Goal: Task Accomplishment & Management: Use online tool/utility

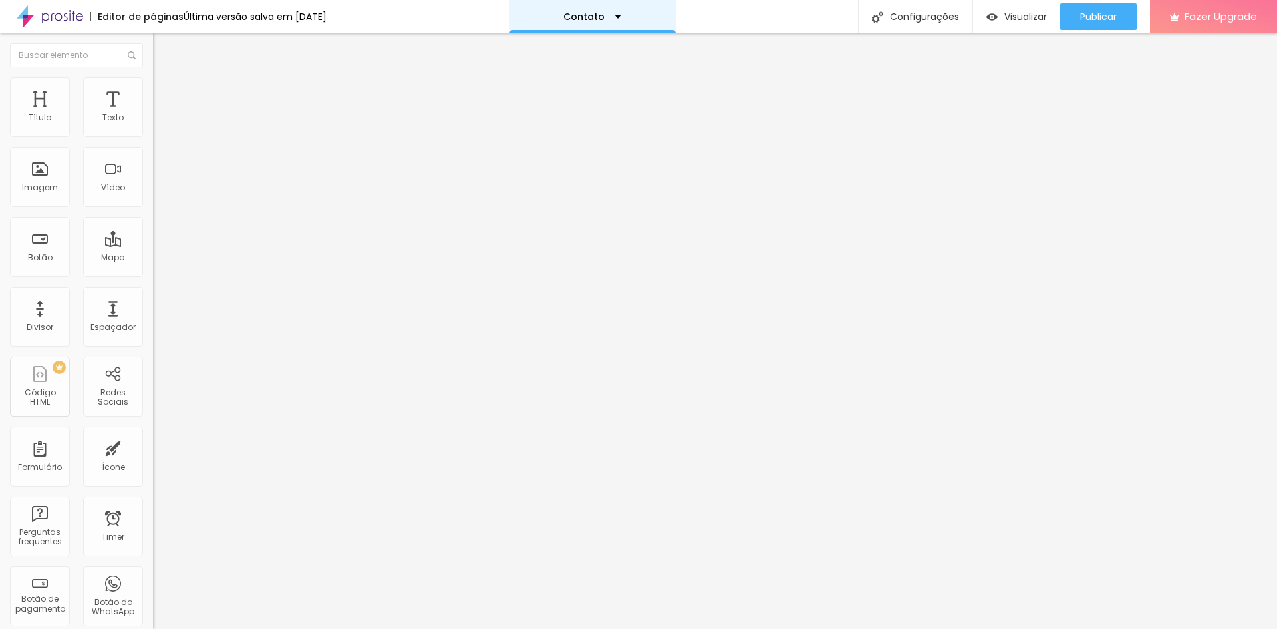
click at [621, 20] on div "Contato" at bounding box center [592, 16] width 58 height 9
click at [612, 9] on div "Contato" at bounding box center [592, 4] width 39 height 9
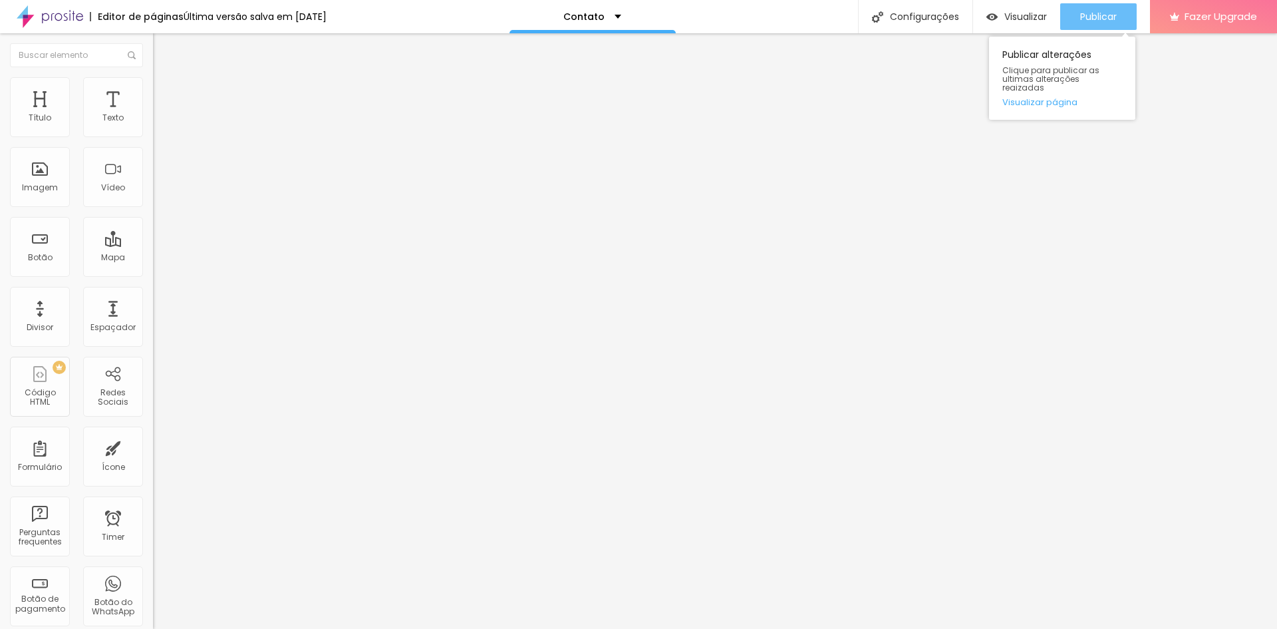
click at [1084, 15] on span "Publicar" at bounding box center [1098, 16] width 37 height 11
click at [40, 317] on div "Divisor" at bounding box center [40, 317] width 60 height 60
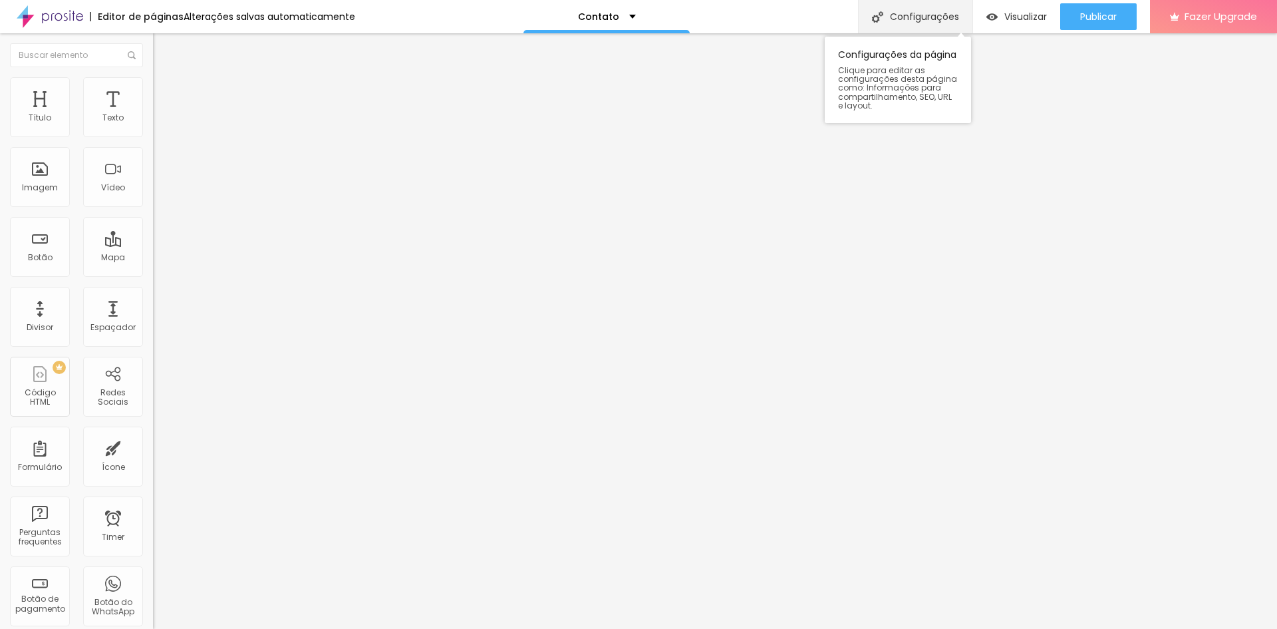
click at [933, 12] on div "Configurações" at bounding box center [915, 16] width 114 height 33
click at [153, 128] on button "button" at bounding box center [162, 121] width 19 height 14
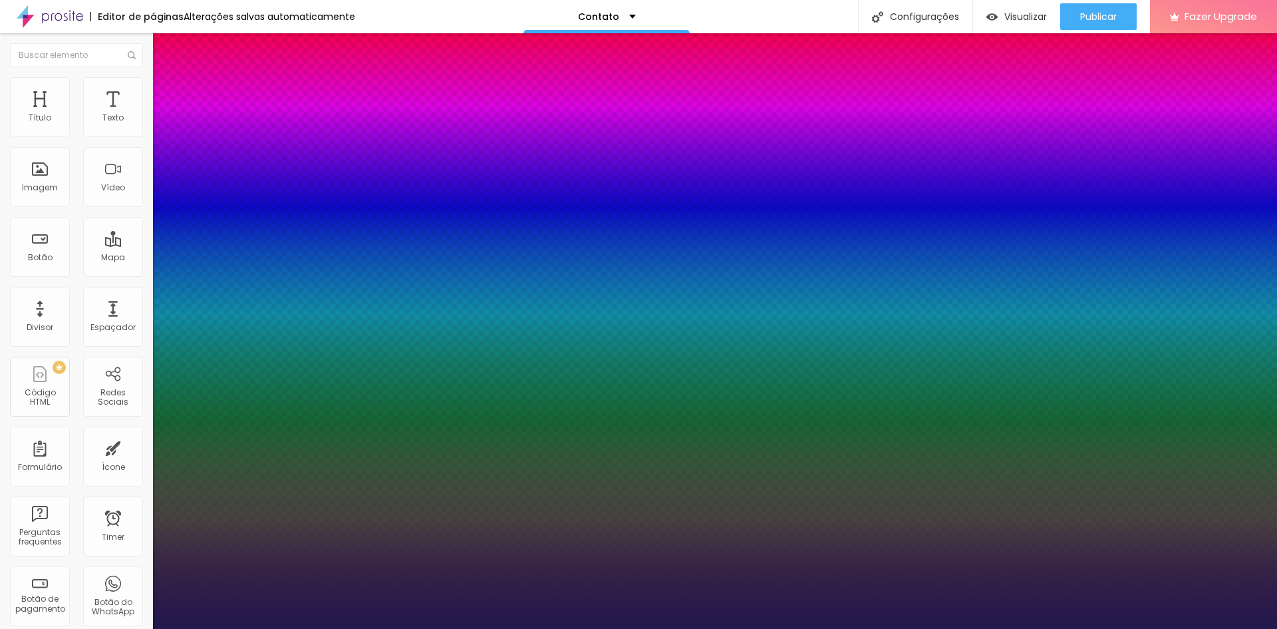
type input "1"
type input "13"
type input "1"
type input "14"
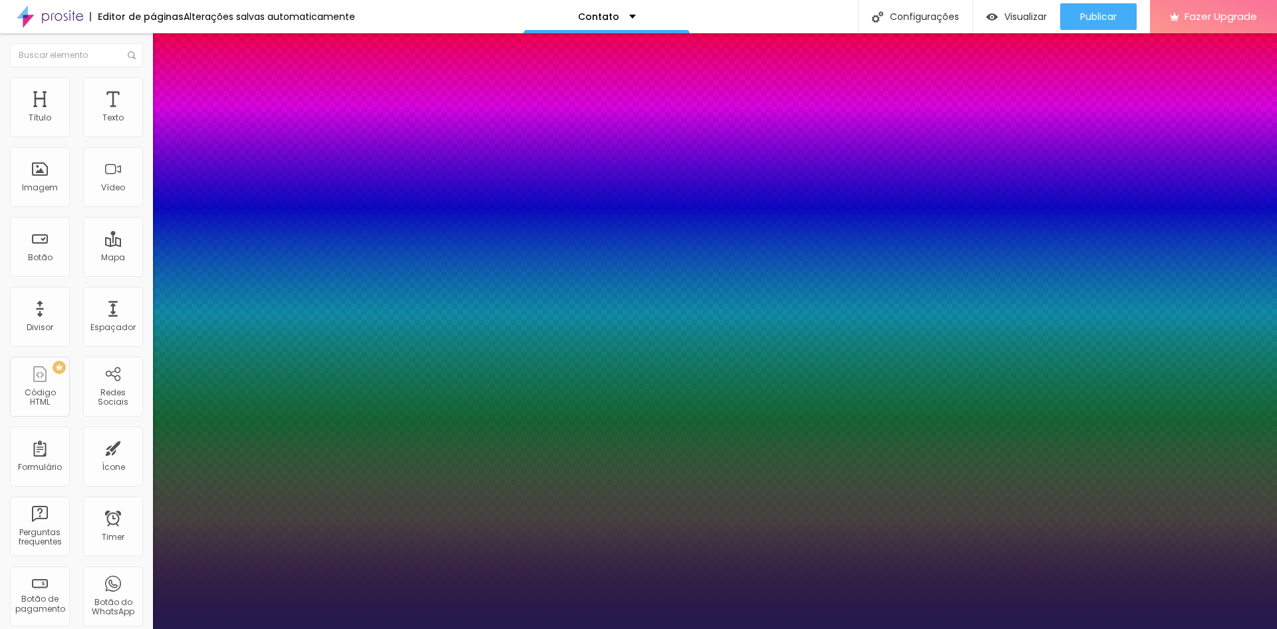
type input "14"
type input "1"
type input "15"
type input "1"
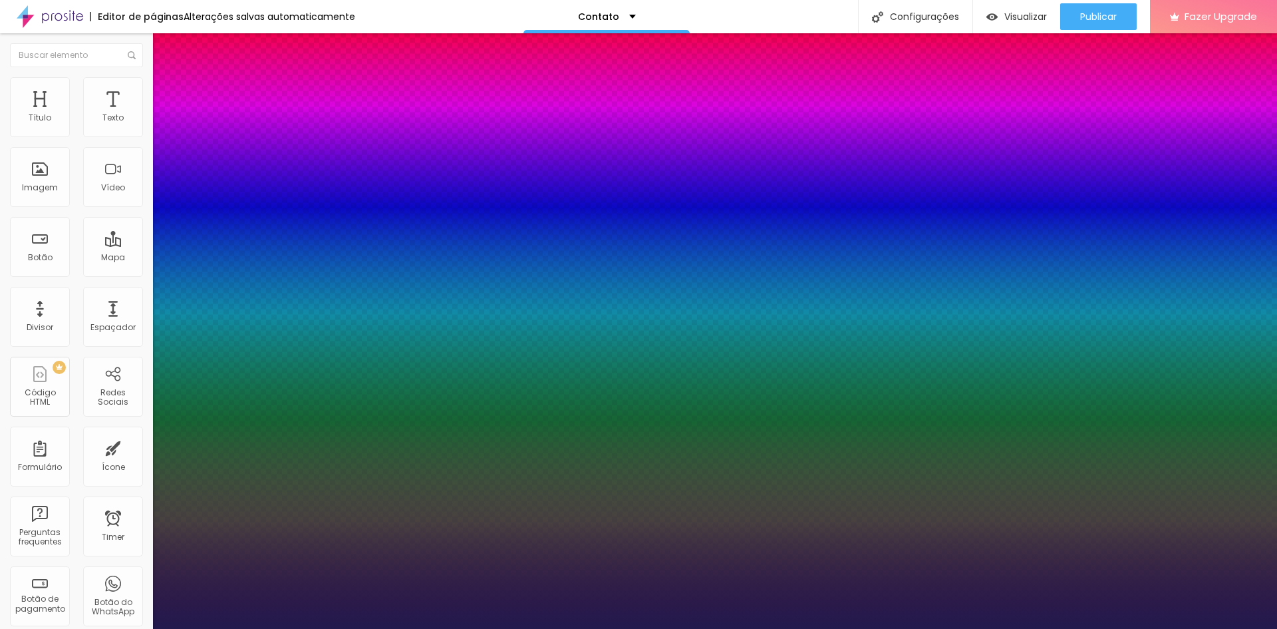
type input "16"
type input "1"
type input "17"
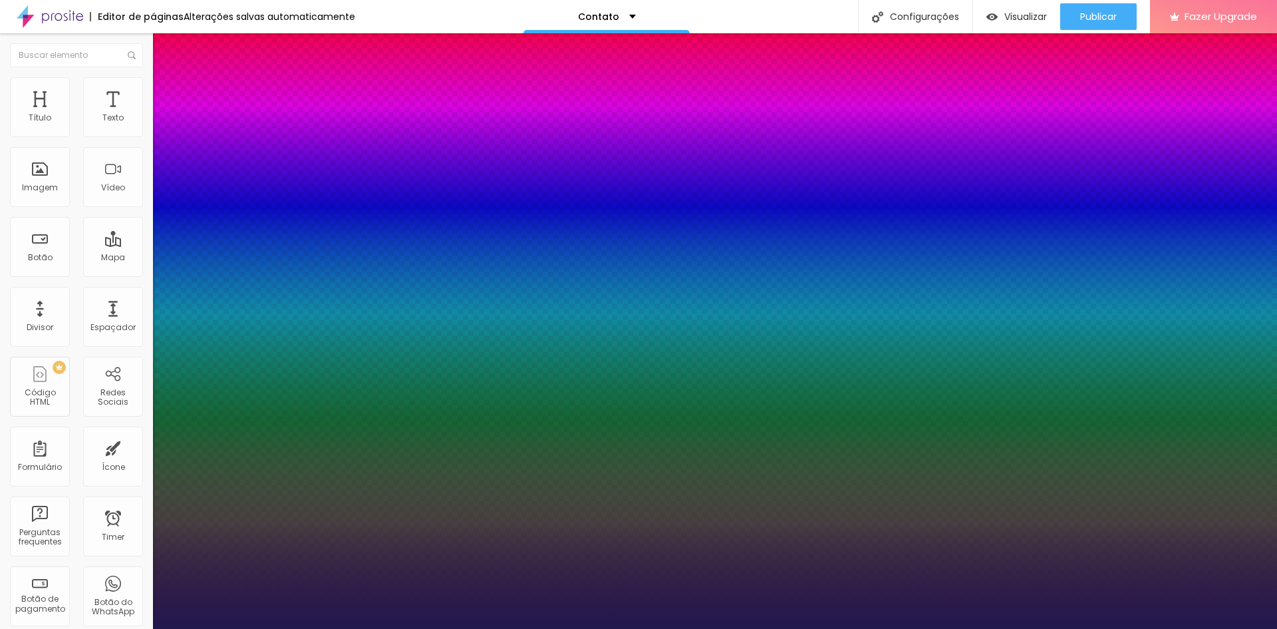
type input "1"
type input "18"
type input "1"
type input "19"
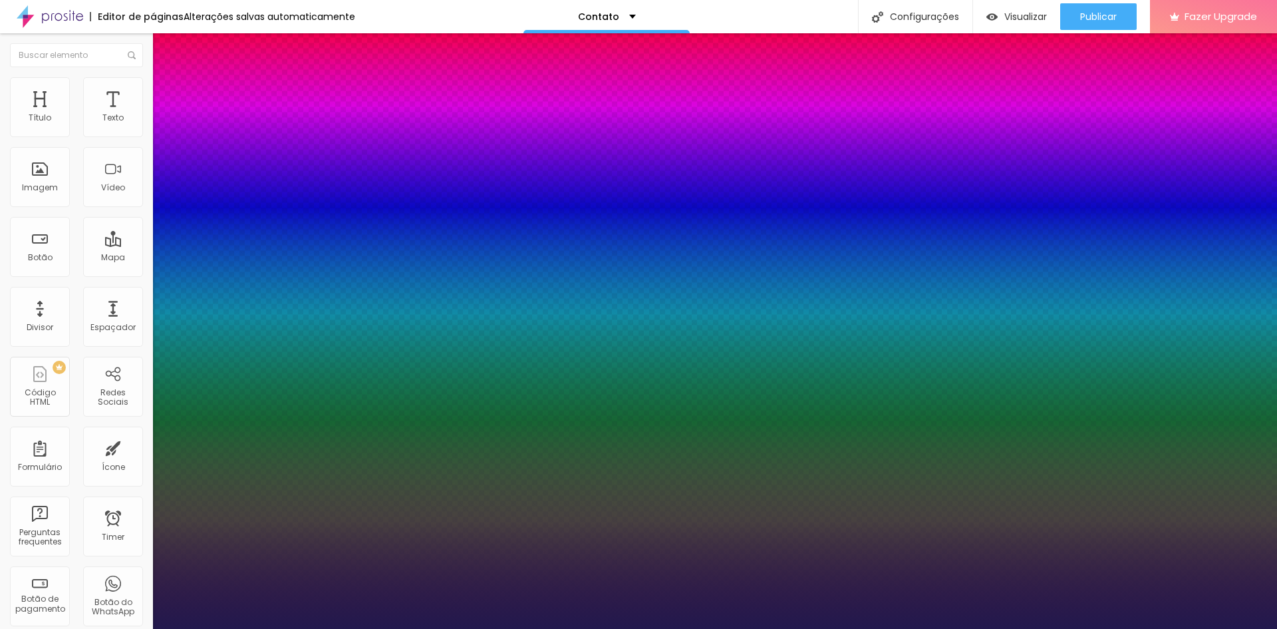
type input "19"
type input "1"
type input "20"
type input "1"
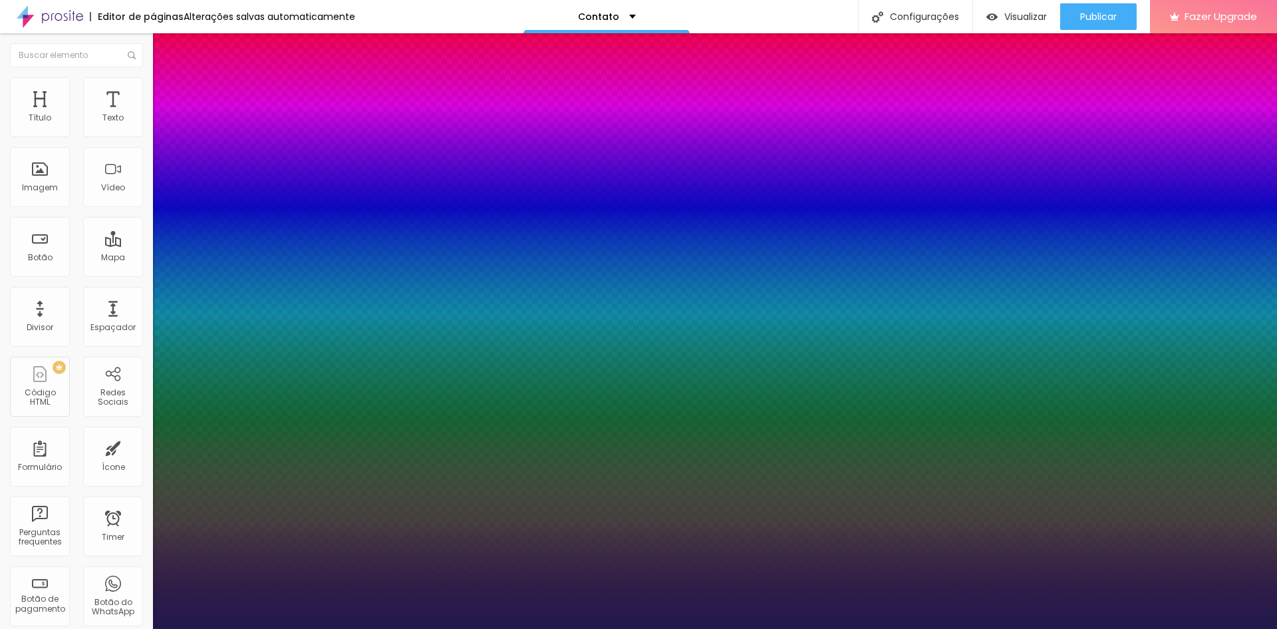
drag, startPoint x: 176, startPoint y: 224, endPoint x: 184, endPoint y: 224, distance: 8.0
type input "20"
type input "1"
click at [46, 628] on div at bounding box center [638, 629] width 1277 height 0
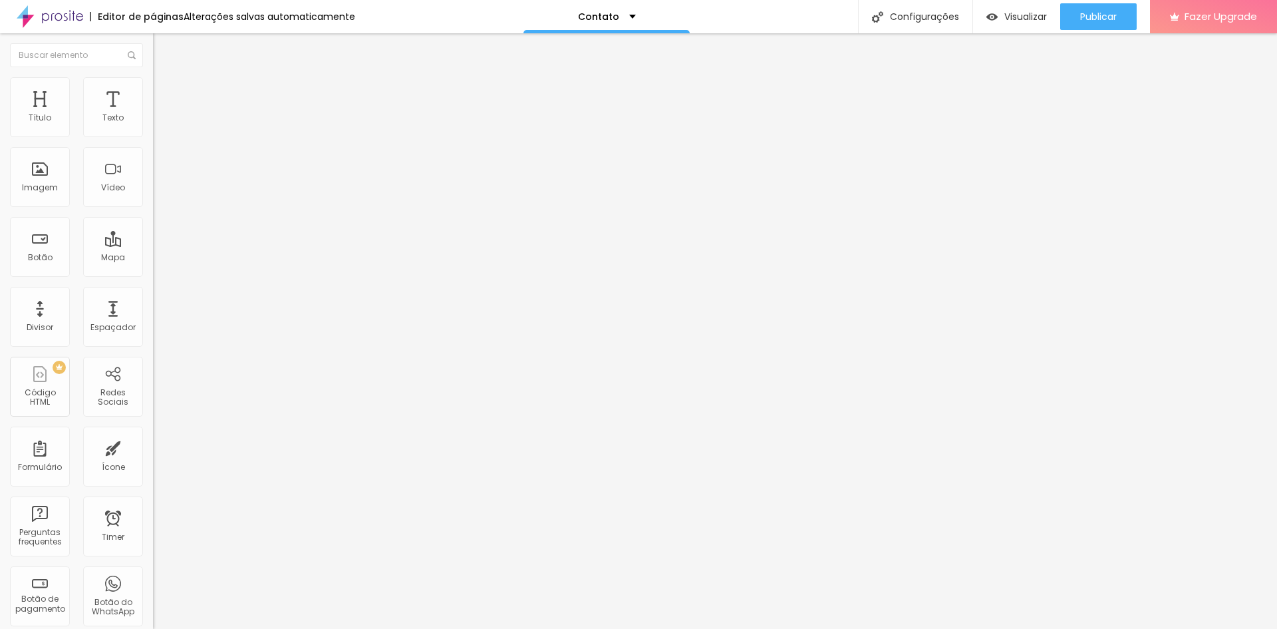
click at [163, 51] on img "button" at bounding box center [168, 48] width 11 height 11
drag, startPoint x: 16, startPoint y: 234, endPoint x: 124, endPoint y: 270, distance: 114.2
click at [153, 460] on textarea "Olá, cheguei até você pela página {page_title} e gostaria de mais informações" at bounding box center [228, 471] width 150 height 23
paste textarea "i! Quero marcar um ensaio de moda, beleza ou corporativo. Pode me passar detalh…"
drag, startPoint x: 17, startPoint y: 232, endPoint x: 98, endPoint y: 274, distance: 91.7
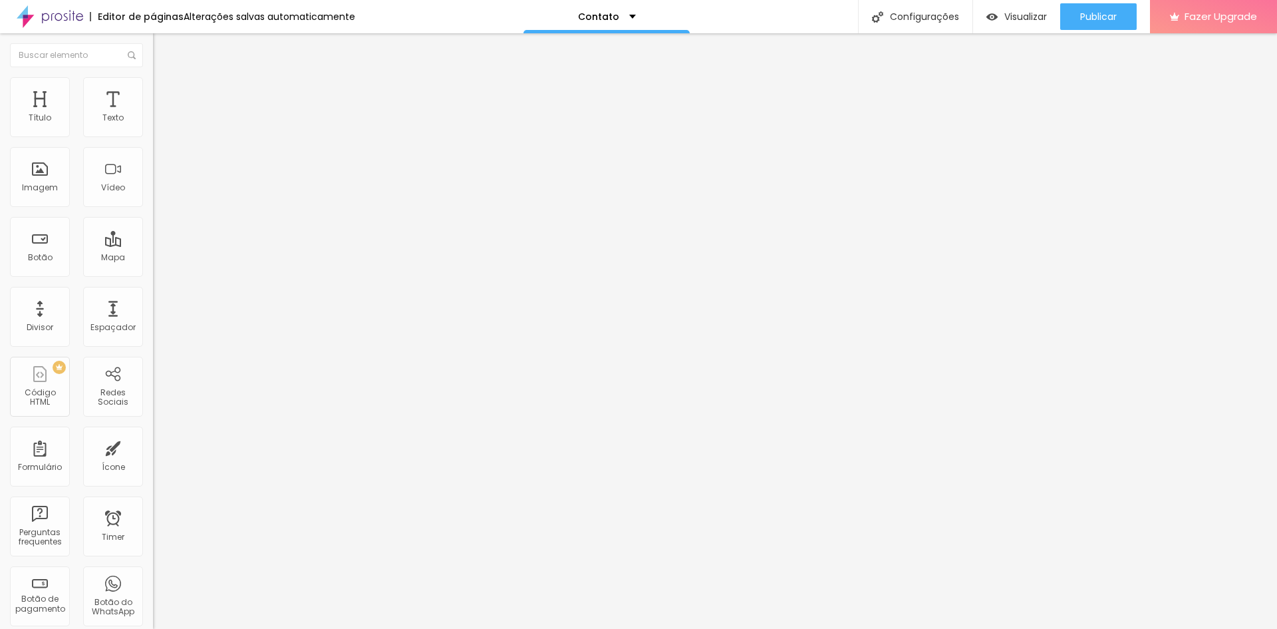
click at [153, 460] on textarea "Oi! Quero marcar um ensaio de moda, beleza ou corporativo. Pode me passar detal…" at bounding box center [228, 471] width 150 height 23
type textarea "V"
paste textarea "Ola, quero saber mais detalhes sobre ensaio, obrigado"
type textarea "Ola, quero saber mais detalhes sobre ensaio, obrigado!"
click at [1099, 13] on span "Publicar" at bounding box center [1098, 16] width 37 height 11
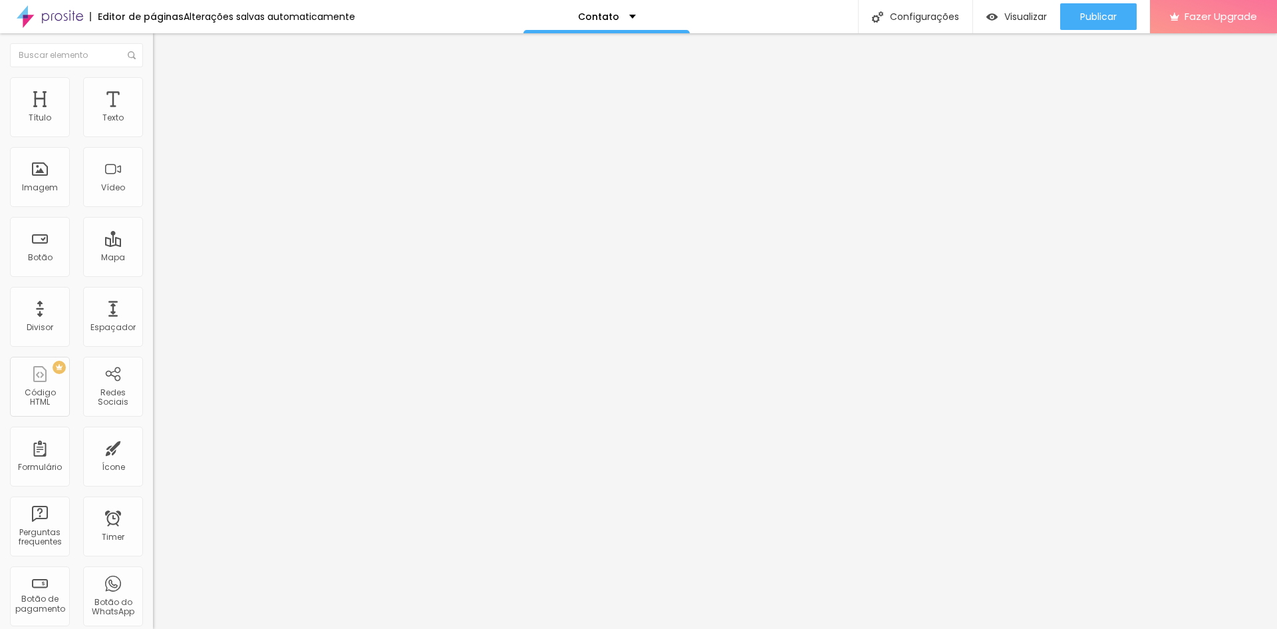
click at [153, 136] on input "text" at bounding box center [233, 128] width 160 height 13
type input "(11)97388-2196"
type input "11973882196"
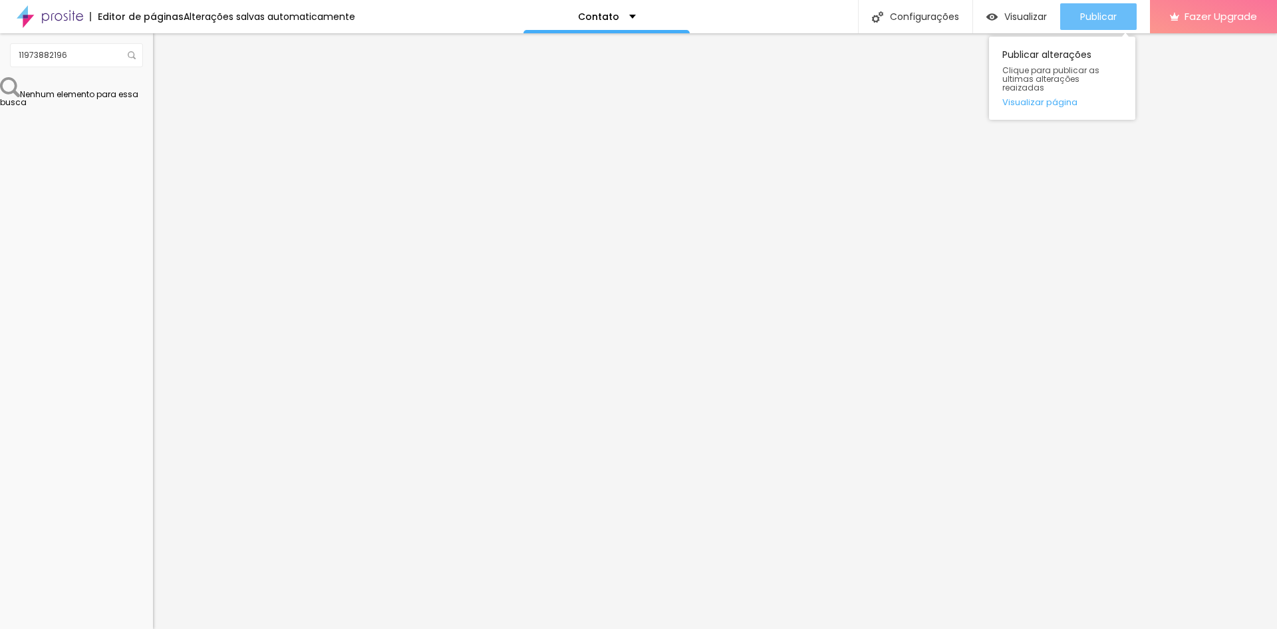
click at [1082, 15] on span "Publicar" at bounding box center [1098, 16] width 37 height 11
click at [165, 94] on span "Avançado" at bounding box center [187, 99] width 44 height 11
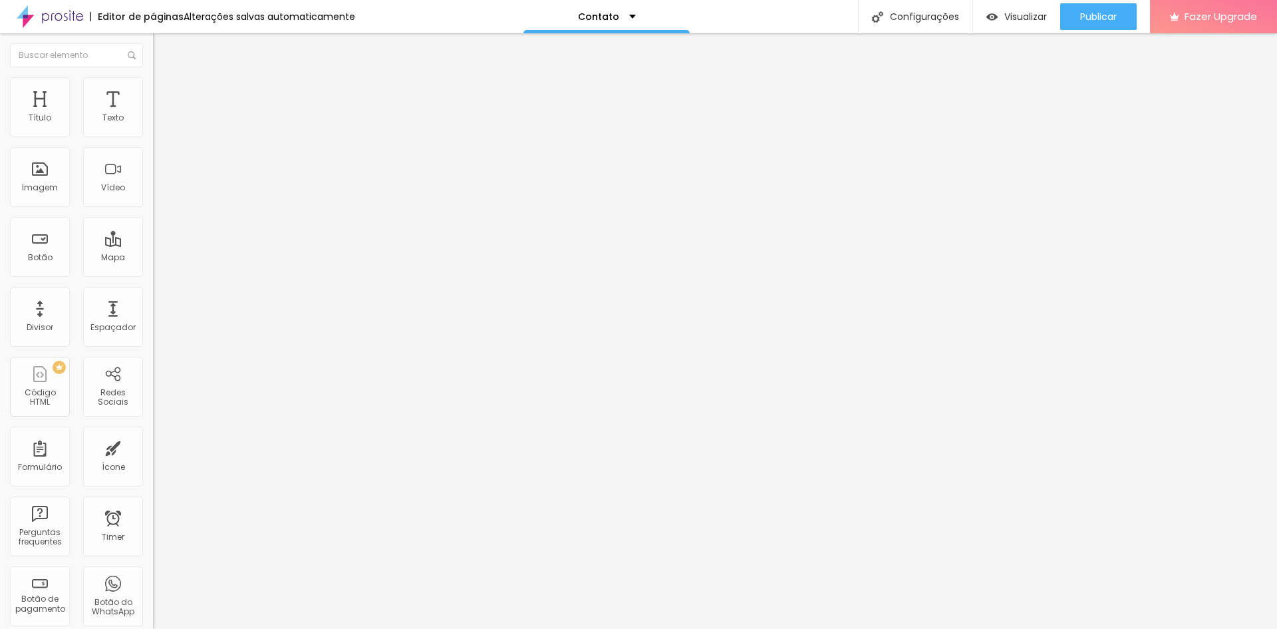
click at [153, 121] on img at bounding box center [157, 116] width 9 height 9
click at [153, 132] on img at bounding box center [157, 126] width 9 height 9
click at [153, 158] on span "Sólido" at bounding box center [166, 155] width 26 height 11
click at [153, 182] on span "Pontilhado" at bounding box center [175, 175] width 44 height 11
click at [153, 190] on span "Serrilhado" at bounding box center [174, 183] width 42 height 11
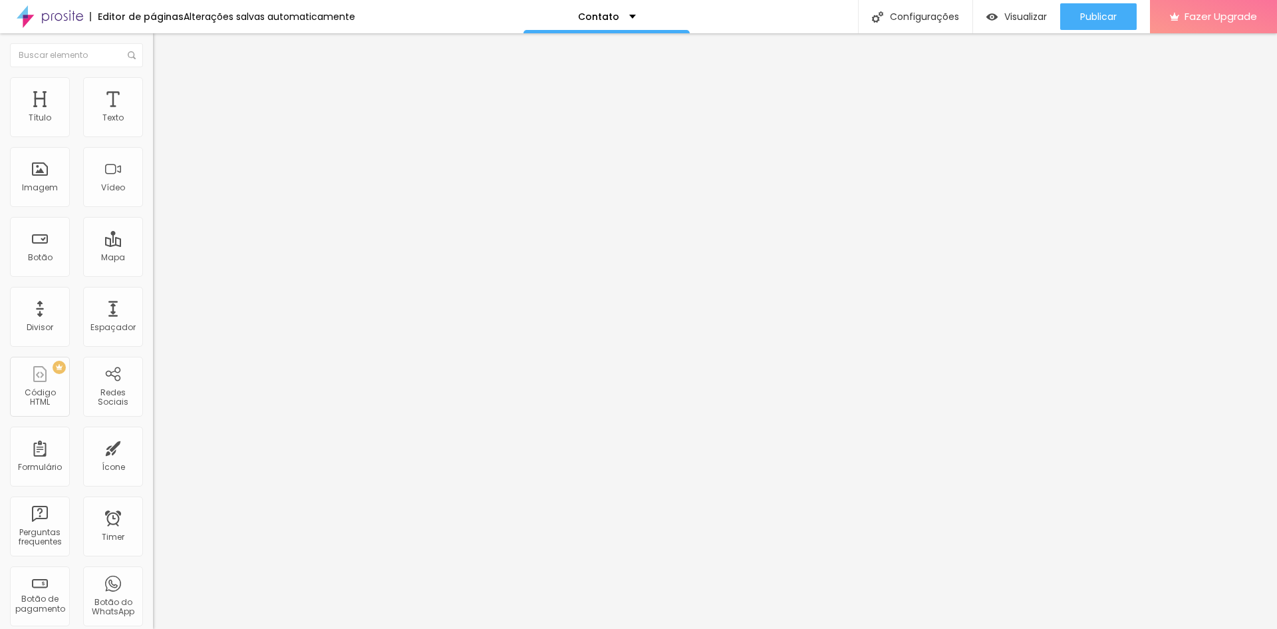
click at [153, 144] on div "Formulário Contato" at bounding box center [229, 124] width 153 height 40
click at [104, 317] on div "Espaçador" at bounding box center [113, 317] width 60 height 60
click at [153, 134] on div "Contato" at bounding box center [229, 123] width 153 height 23
click at [153, 134] on img at bounding box center [157, 138] width 8 height 8
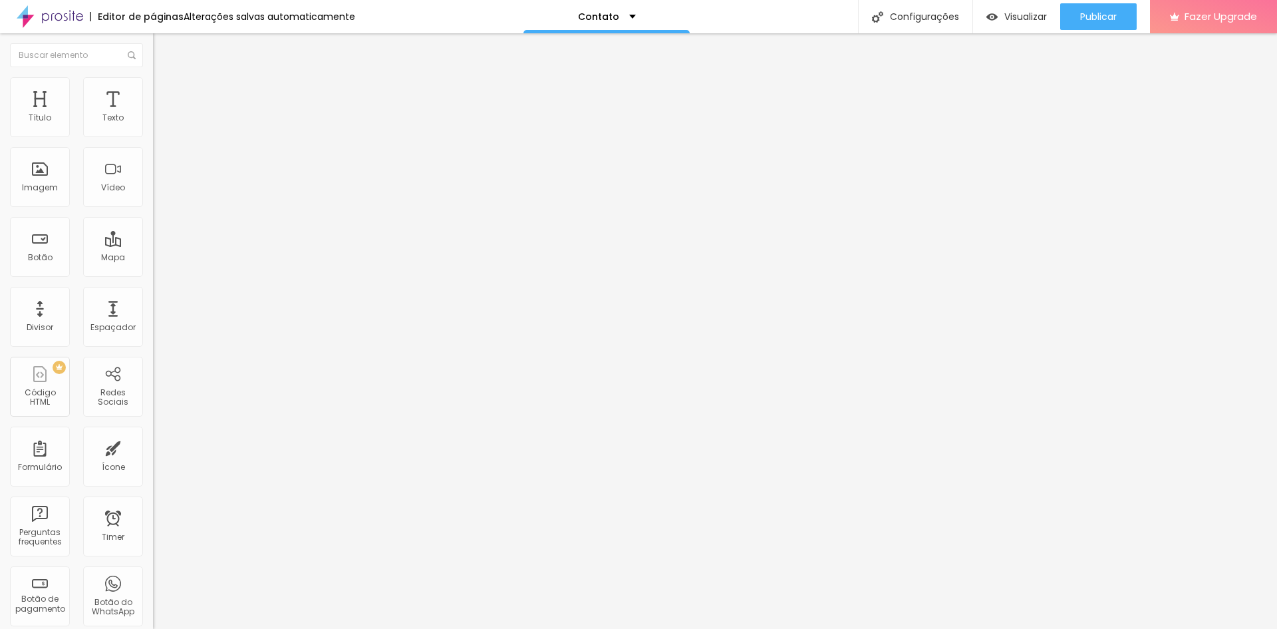
click at [153, 80] on img at bounding box center [159, 83] width 12 height 12
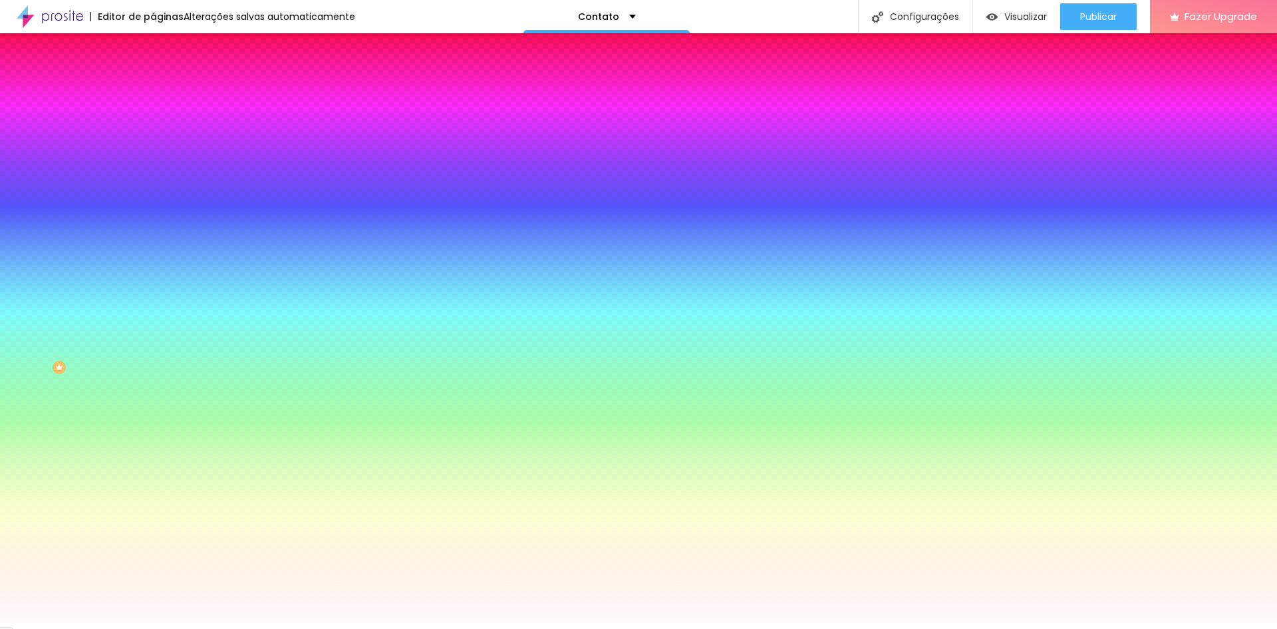
click at [153, 90] on li "Avançado" at bounding box center [229, 96] width 153 height 13
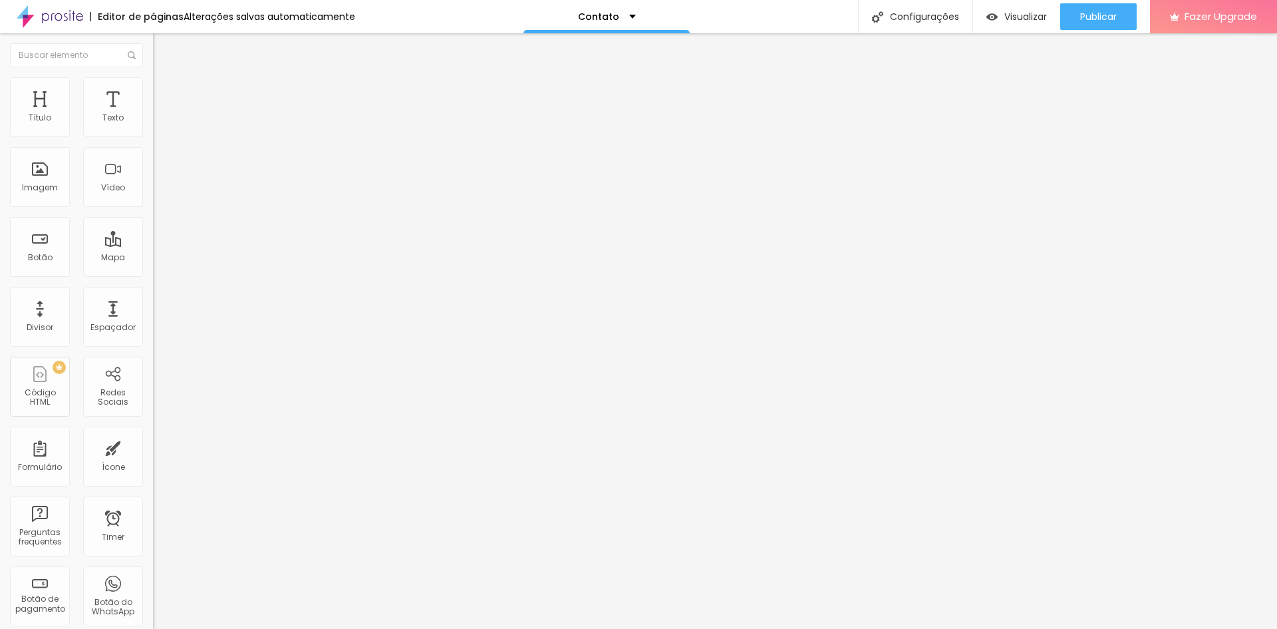
click at [153, 76] on img at bounding box center [159, 70] width 12 height 12
click at [163, 48] on img "button" at bounding box center [168, 48] width 11 height 11
click at [163, 52] on img "button" at bounding box center [168, 48] width 11 height 11
click at [163, 51] on img "button" at bounding box center [168, 48] width 11 height 11
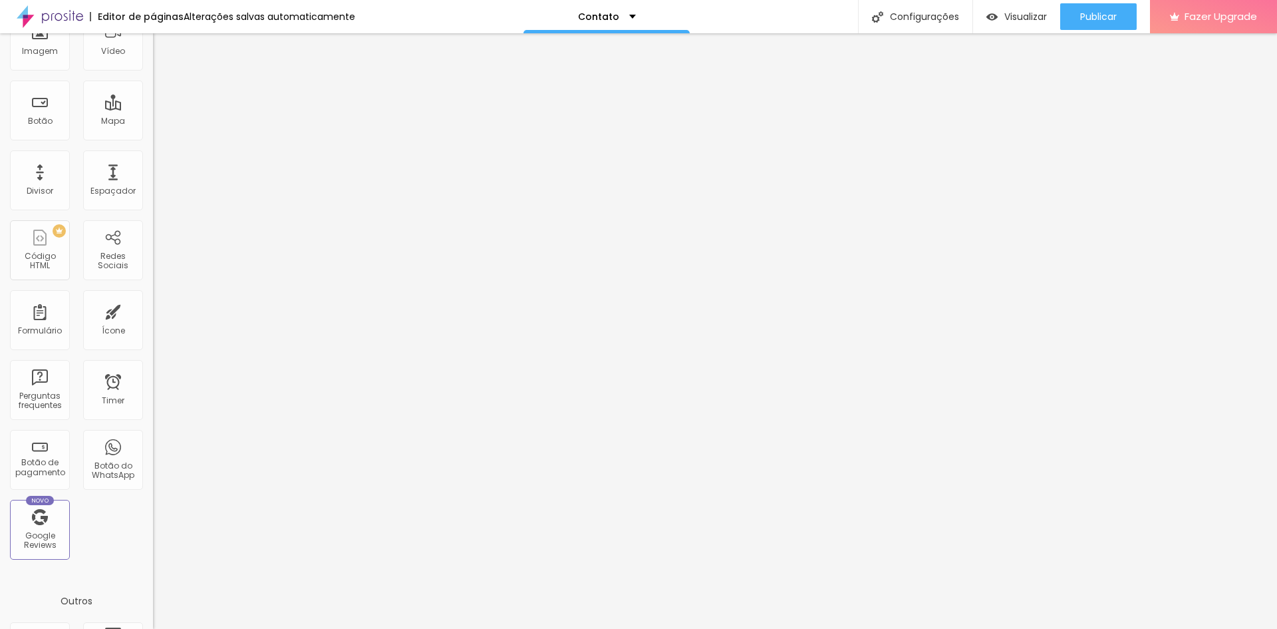
scroll to position [0, 0]
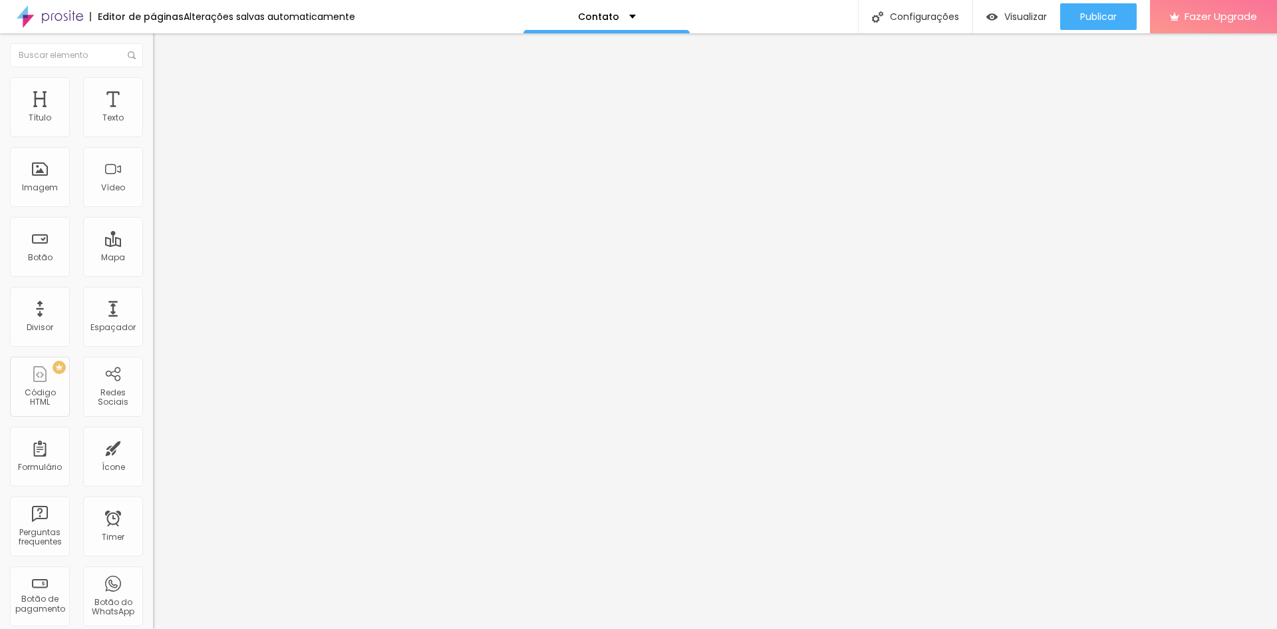
click at [153, 84] on li "Estilo" at bounding box center [229, 83] width 153 height 13
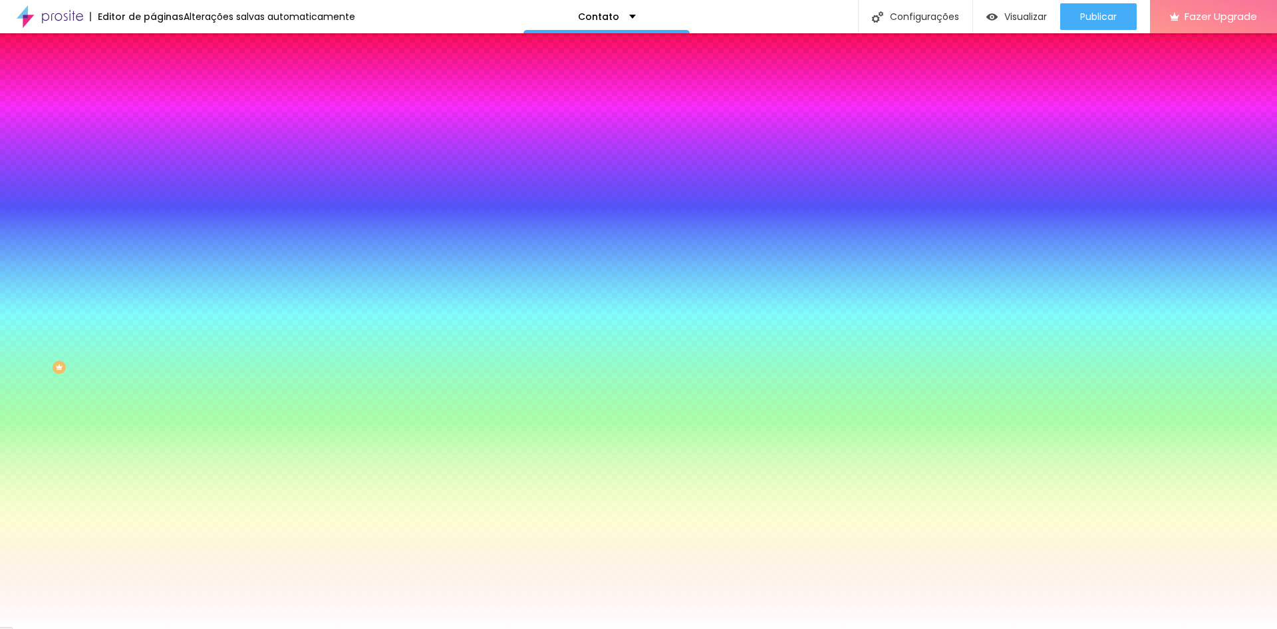
click at [153, 90] on img at bounding box center [159, 96] width 12 height 12
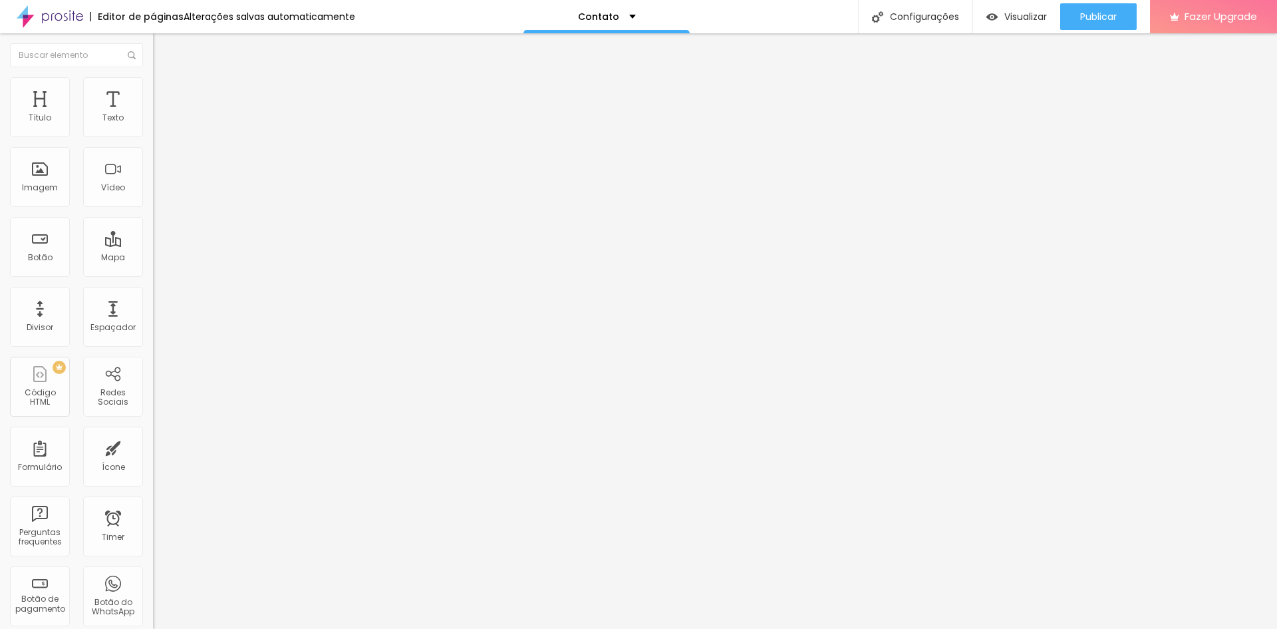
click at [153, 88] on li "Estilo" at bounding box center [229, 83] width 153 height 13
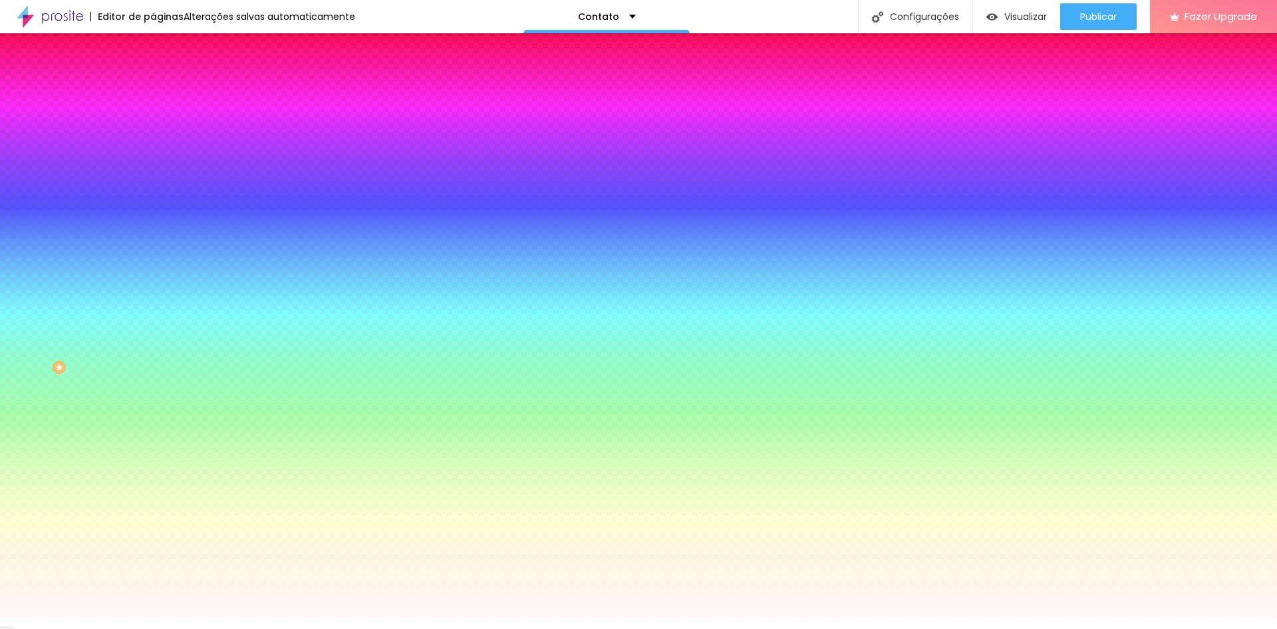
click at [153, 76] on img at bounding box center [159, 70] width 12 height 12
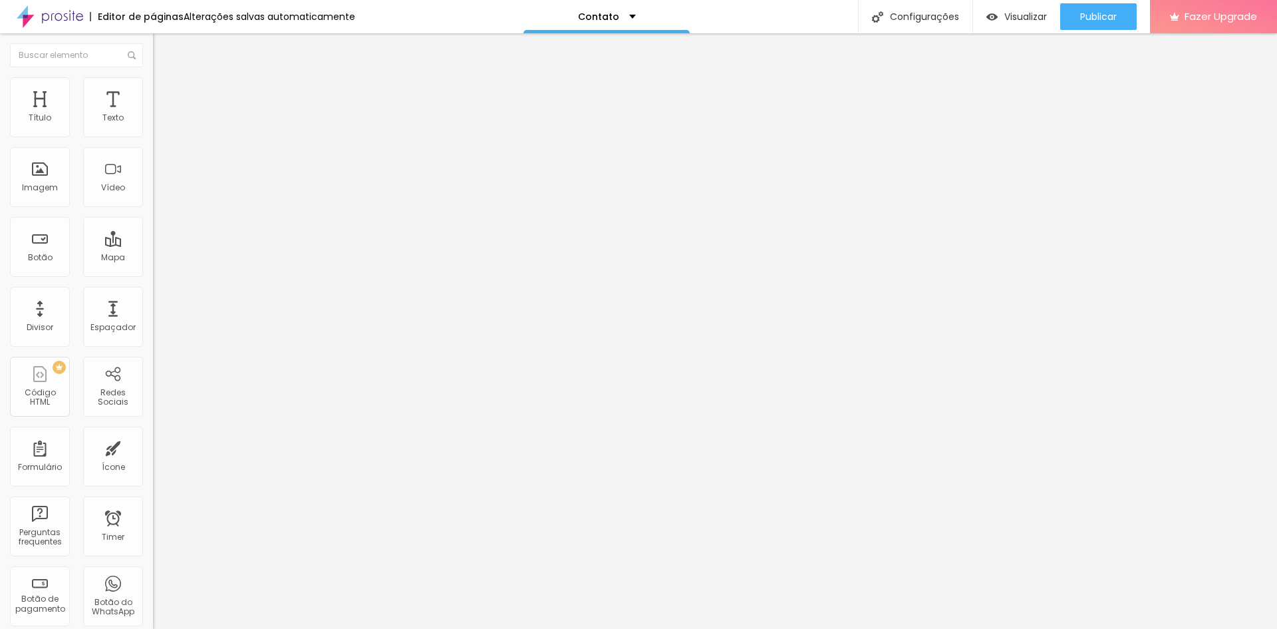
click at [153, 82] on img at bounding box center [159, 83] width 12 height 12
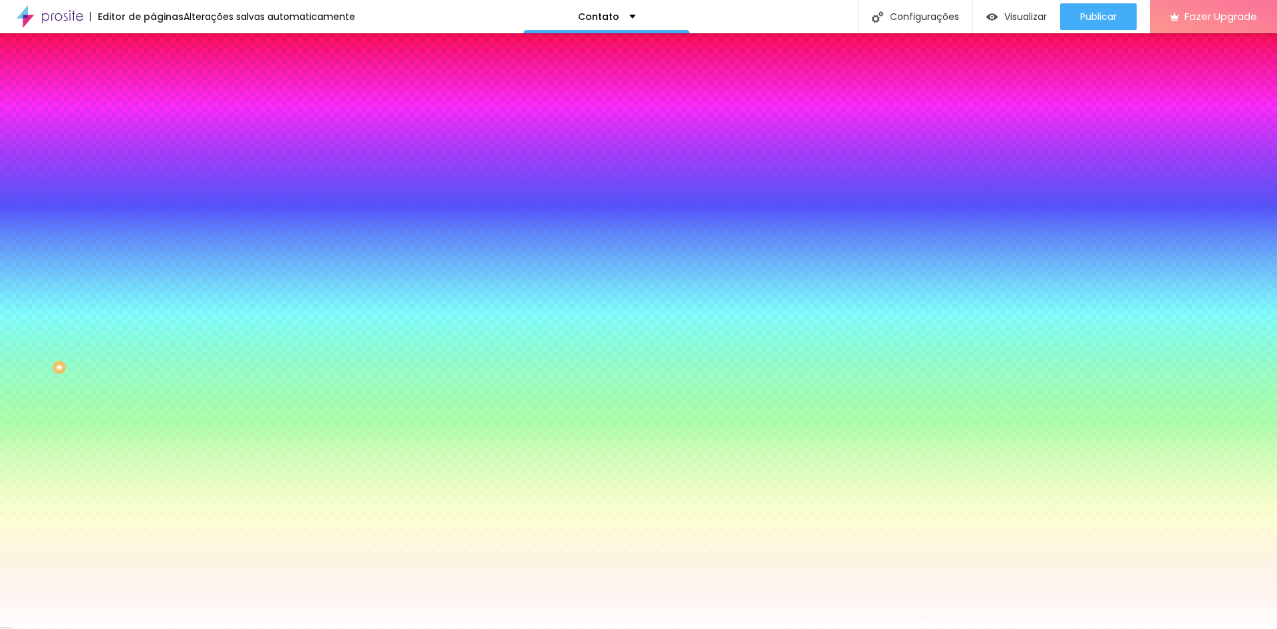
click at [153, 90] on li "Avançado" at bounding box center [229, 96] width 153 height 13
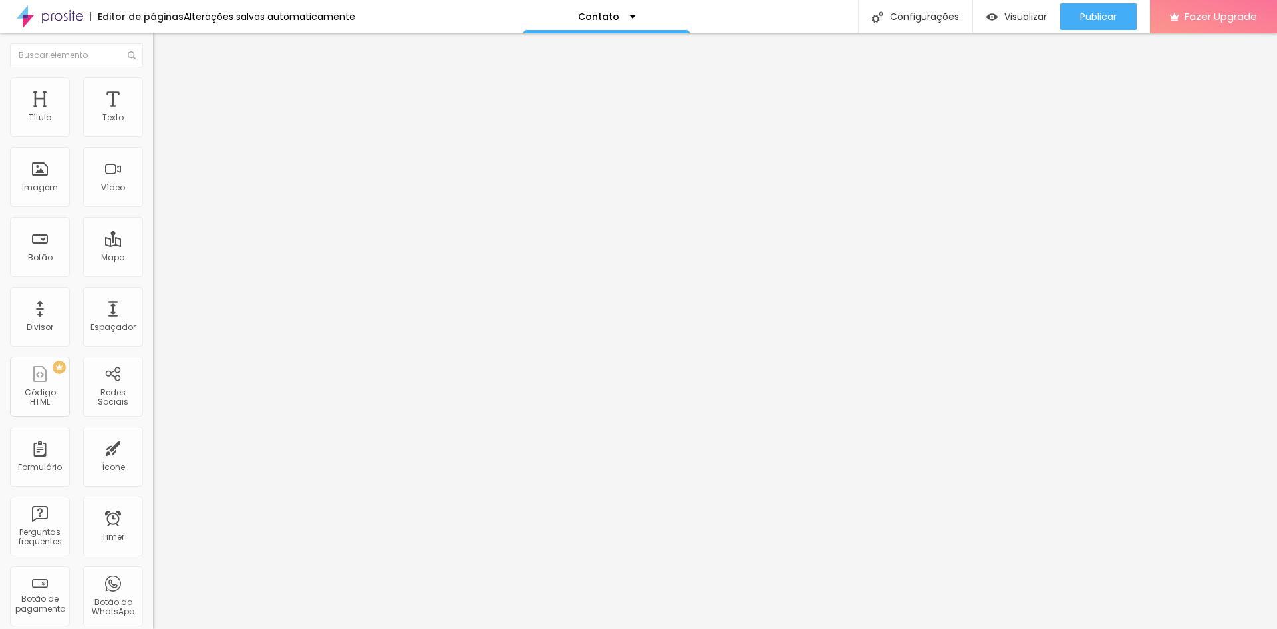
click at [163, 48] on img "button" at bounding box center [168, 48] width 11 height 11
click at [163, 52] on img "button" at bounding box center [168, 48] width 11 height 11
click at [153, 134] on img at bounding box center [157, 138] width 8 height 8
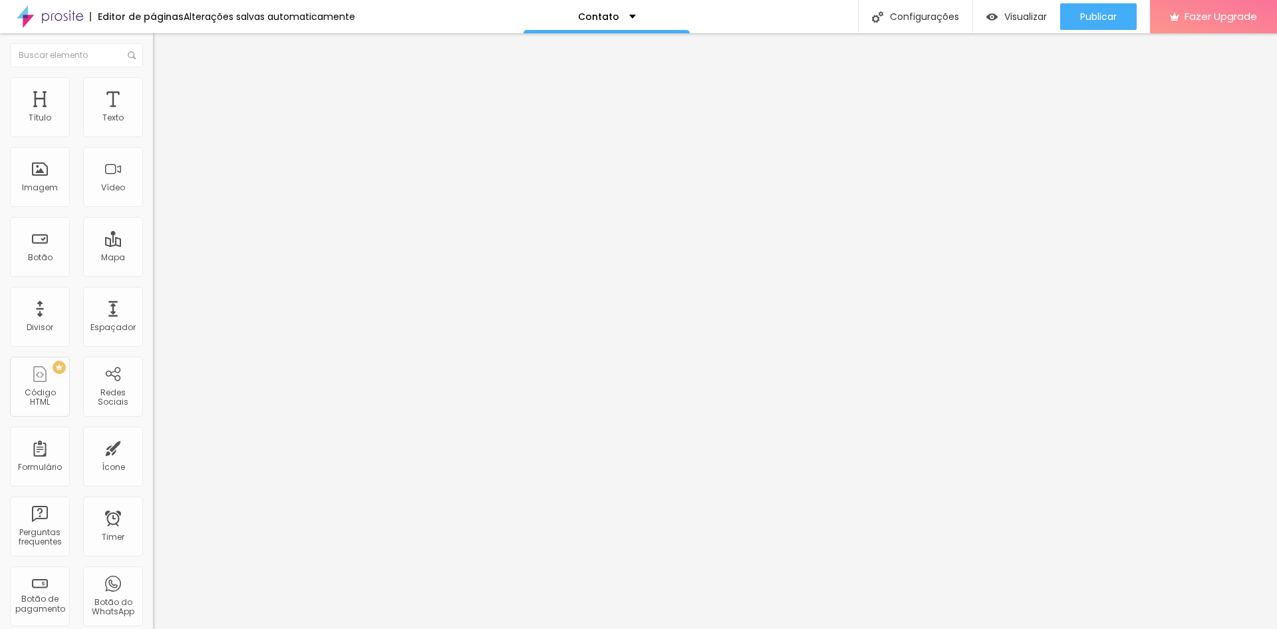
scroll to position [118, 0]
click at [153, 127] on div "TikTok" at bounding box center [229, 130] width 153 height 8
click at [160, 160] on div "TikTok" at bounding box center [229, 154] width 138 height 12
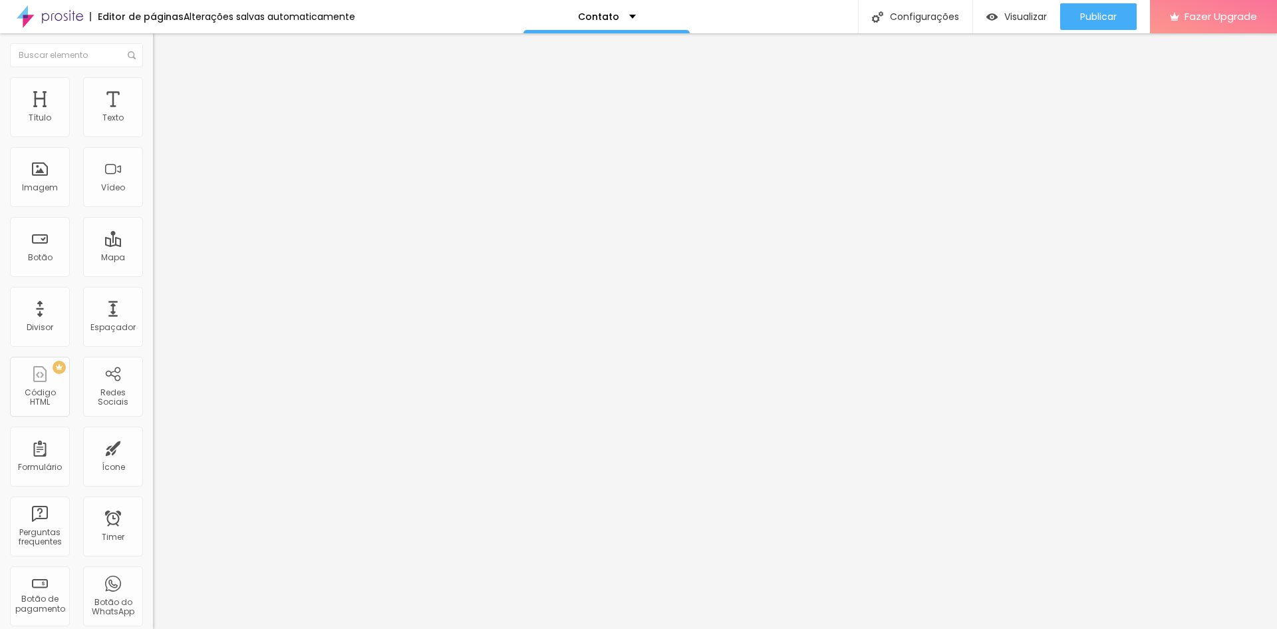
click at [153, 385] on div "Editar Redes Sociais Conteúdo Estilo Avançado TikTok Rede social TikTok Endereç…" at bounding box center [229, 330] width 153 height 595
click at [153, 155] on span "Sólido" at bounding box center [166, 155] width 26 height 11
click at [153, 121] on img at bounding box center [157, 116] width 9 height 9
click at [153, 134] on div at bounding box center [229, 128] width 153 height 32
click at [153, 133] on div at bounding box center [229, 138] width 153 height 11
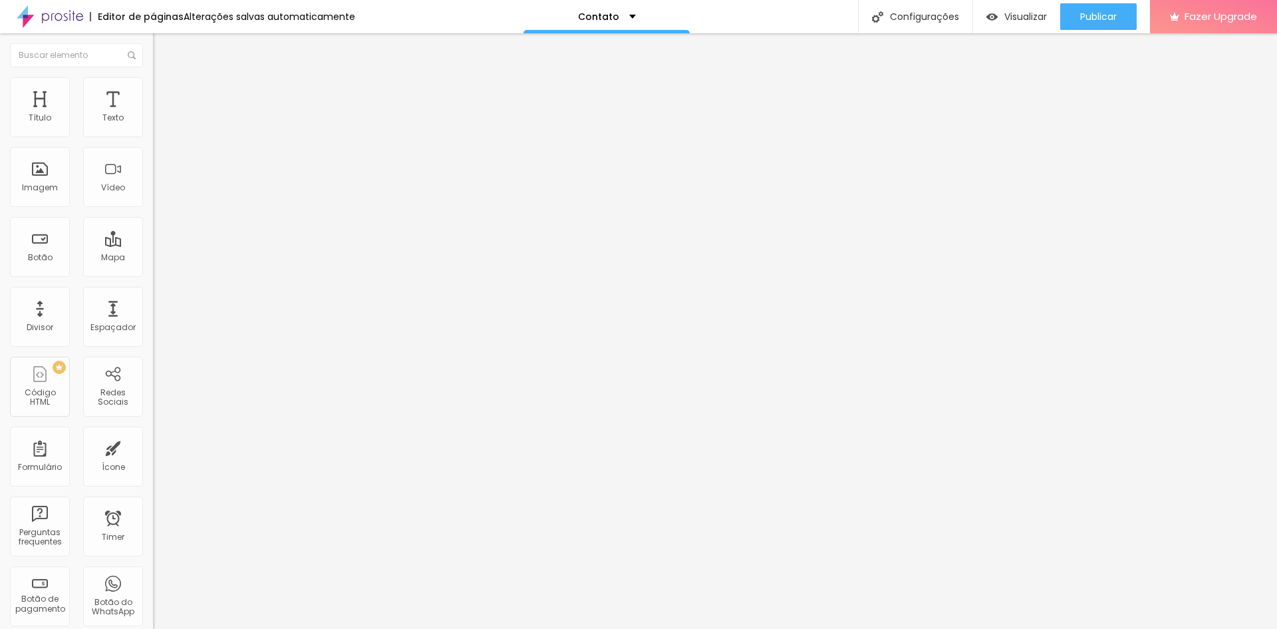
click at [165, 90] on span "Estilo" at bounding box center [175, 85] width 21 height 11
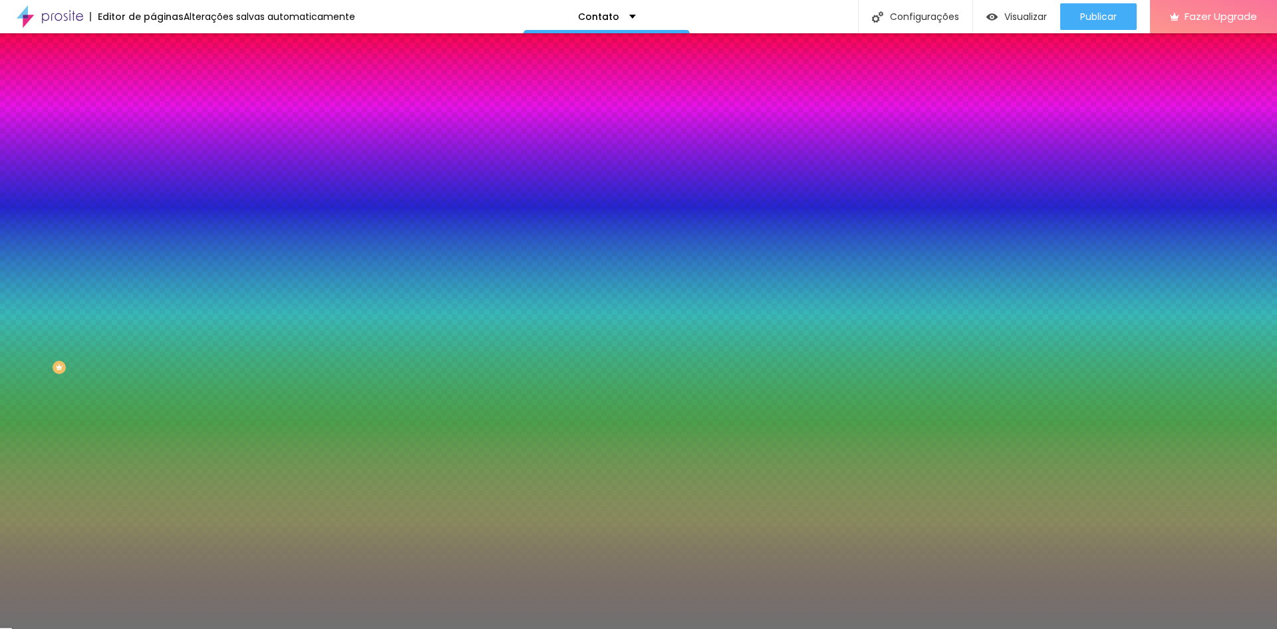
click at [165, 94] on span "Avançado" at bounding box center [187, 99] width 44 height 11
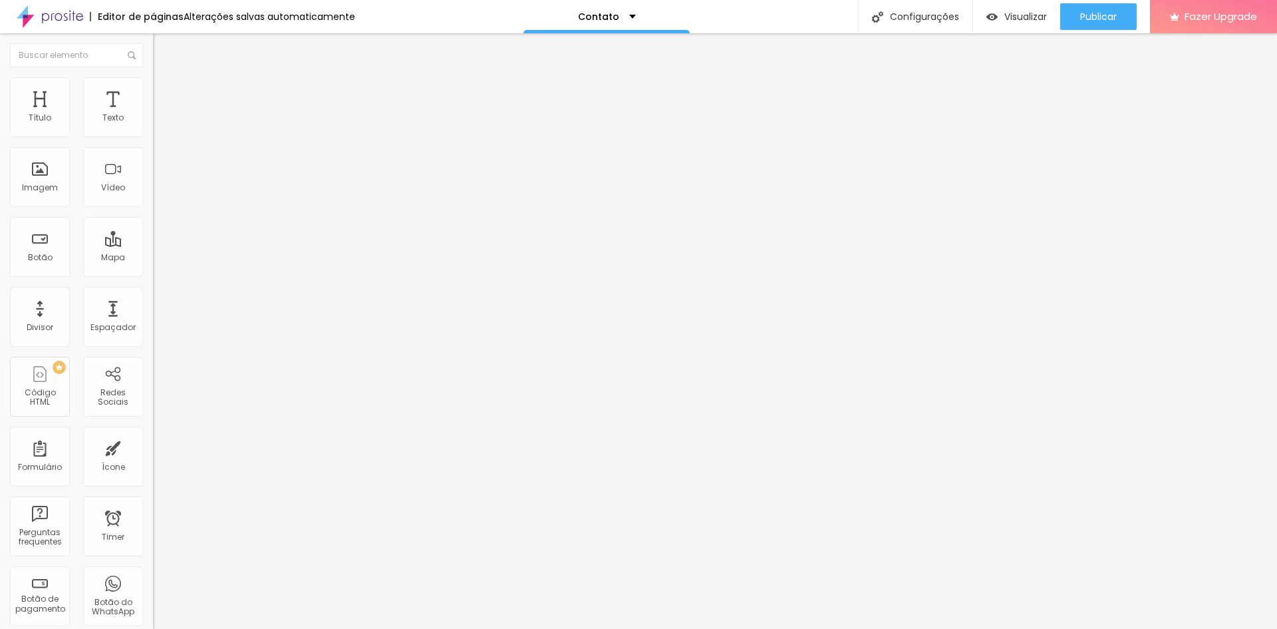
click at [163, 53] on img "button" at bounding box center [168, 48] width 11 height 11
click at [163, 47] on img "button" at bounding box center [168, 48] width 11 height 11
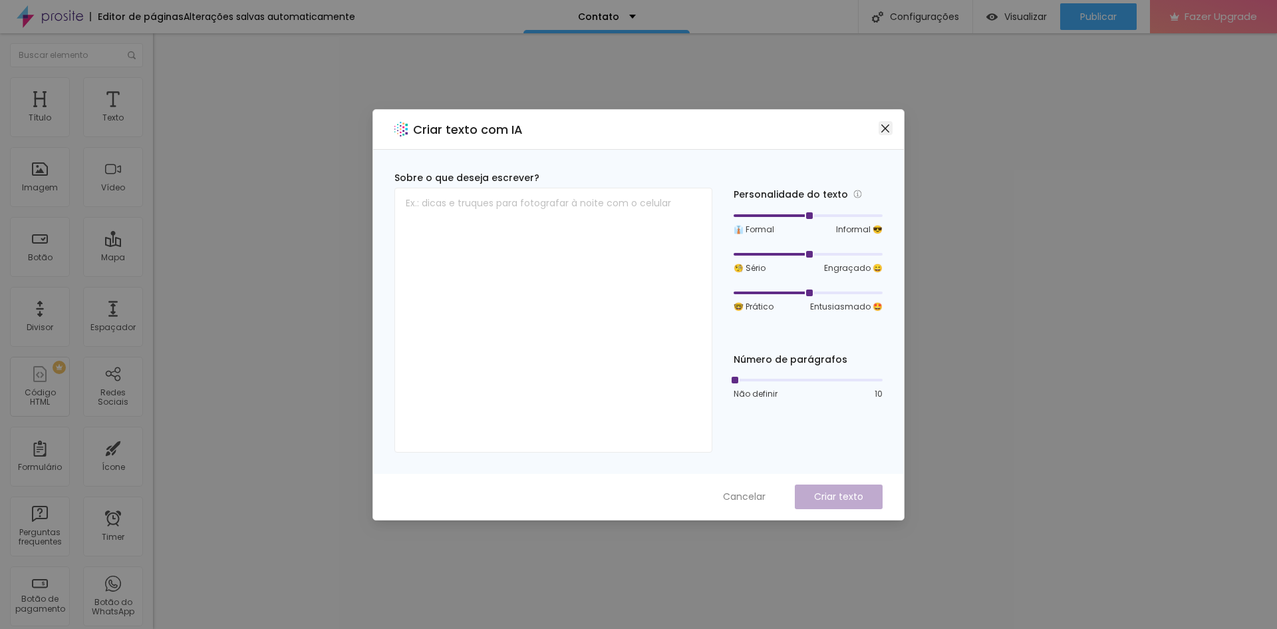
click at [885, 129] on icon "close" at bounding box center [885, 128] width 11 height 11
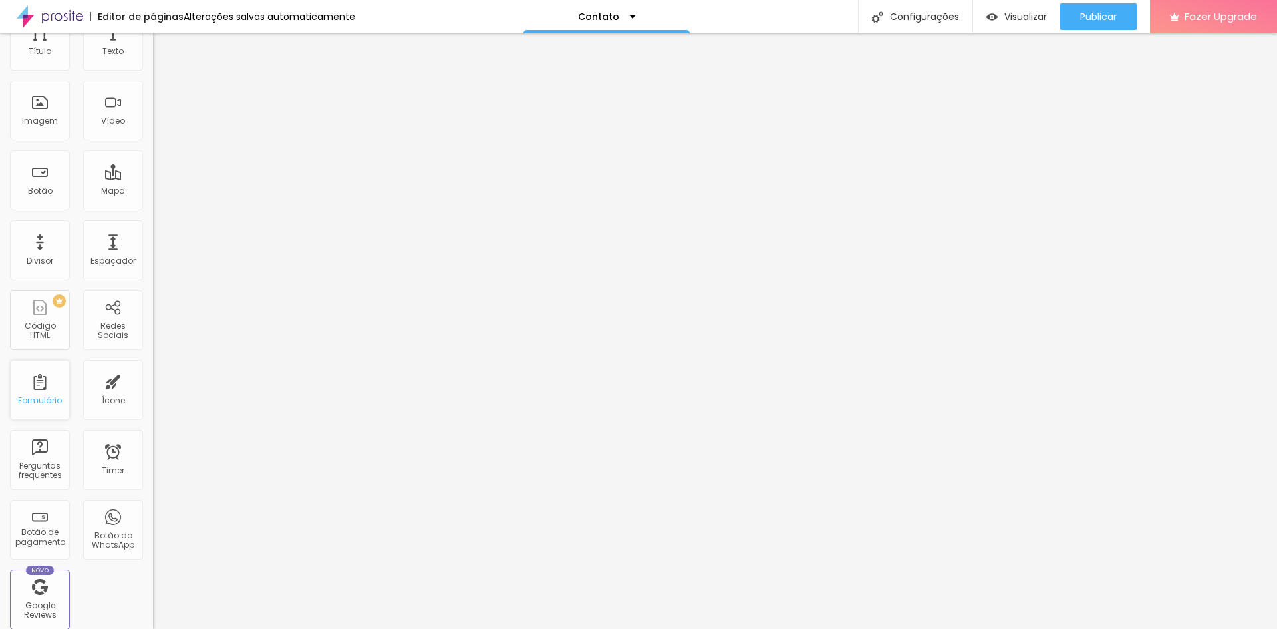
scroll to position [133, 0]
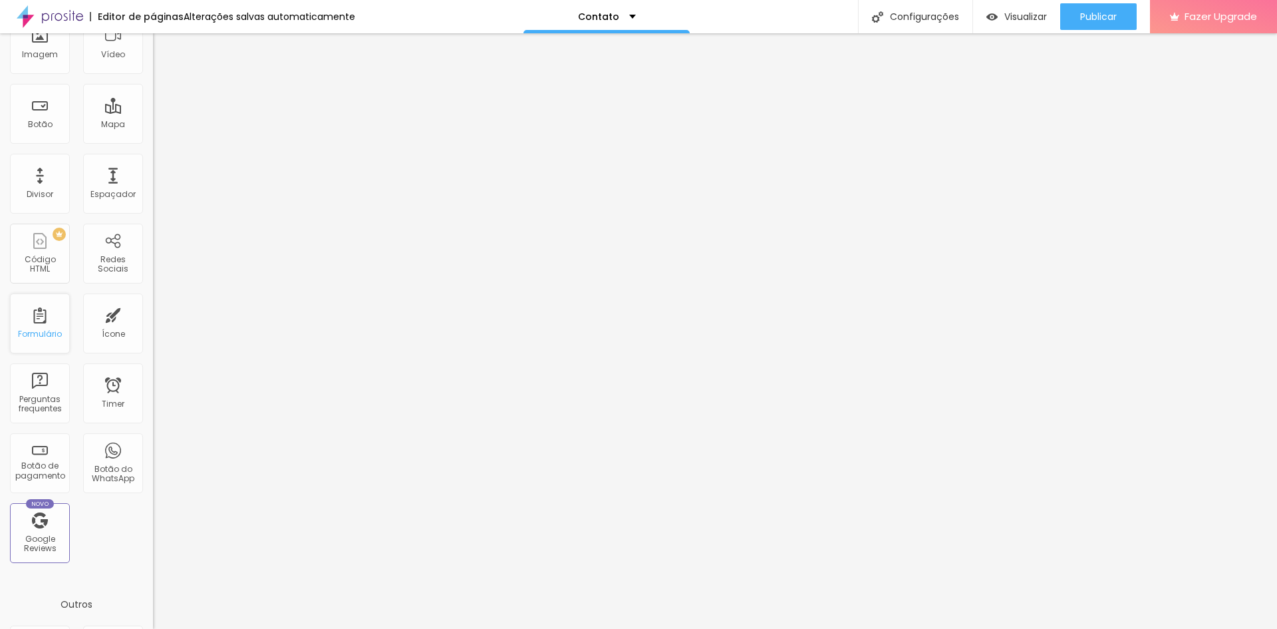
drag, startPoint x: 29, startPoint y: 320, endPoint x: 46, endPoint y: 305, distance: 22.7
click at [46, 305] on div "Formulário" at bounding box center [40, 323] width 60 height 60
click at [123, 521] on div "Título Texto Imagem Vídeo Botão Mapa Divisor Espaçador PREMIUM Código HTML Rede…" at bounding box center [76, 258] width 153 height 629
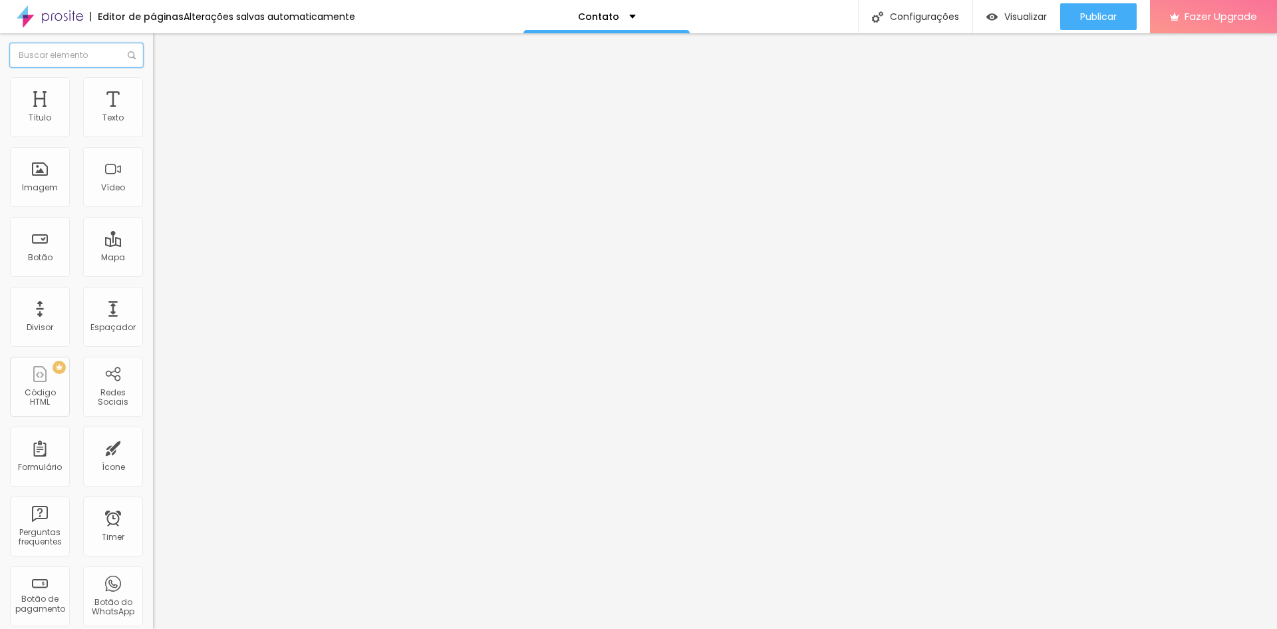
click at [65, 52] on input "text" at bounding box center [76, 55] width 133 height 24
click at [128, 57] on img at bounding box center [132, 55] width 8 height 8
click at [103, 96] on div "Texto" at bounding box center [113, 107] width 60 height 60
click at [629, 13] on div "Contato" at bounding box center [607, 16] width 166 height 33
click at [555, 44] on link "Contato" at bounding box center [533, 41] width 43 height 14
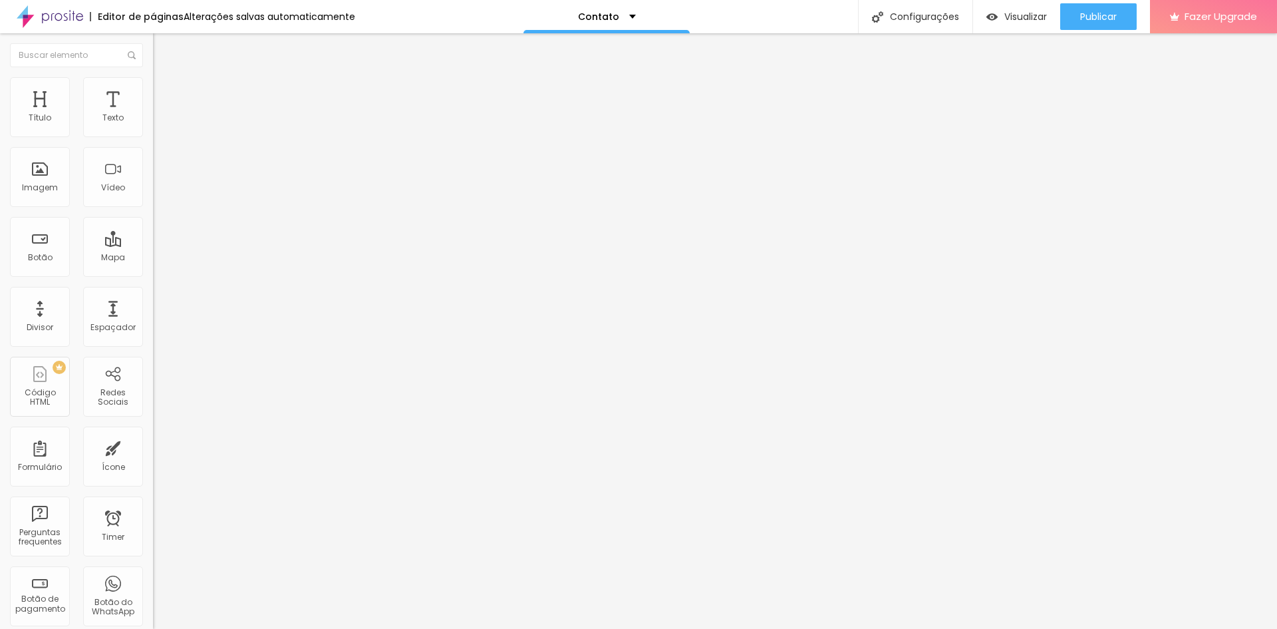
click at [153, 134] on img at bounding box center [157, 138] width 8 height 8
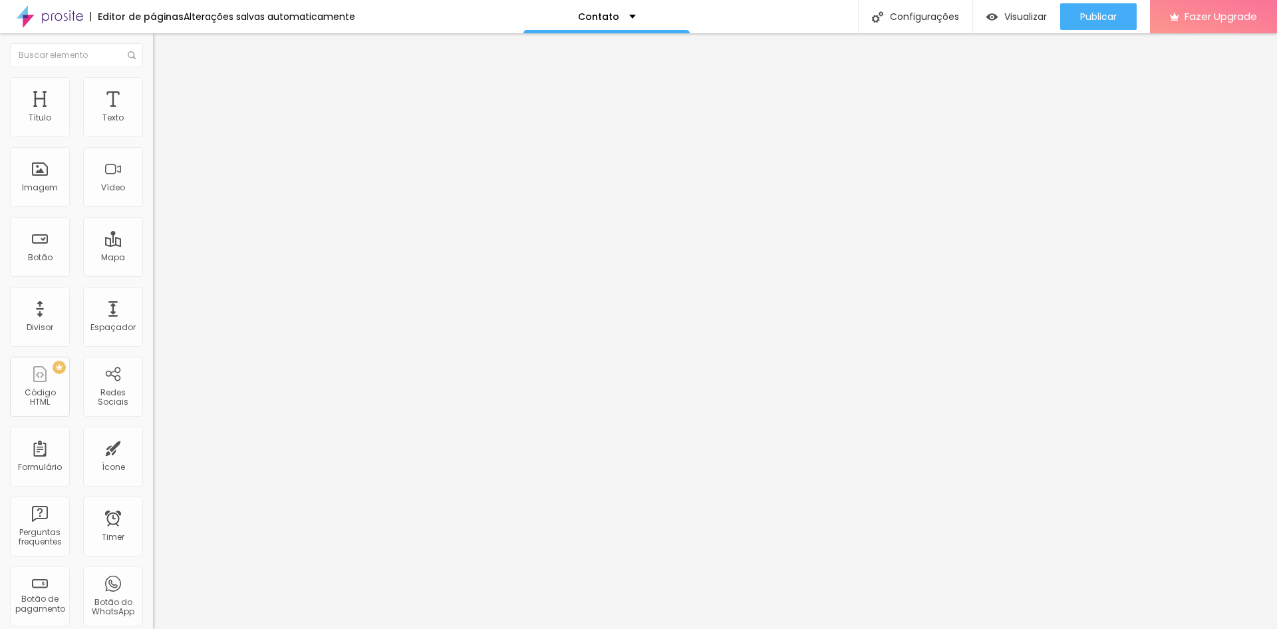
click at [153, 90] on img at bounding box center [159, 96] width 12 height 12
click at [153, 84] on img at bounding box center [159, 83] width 12 height 12
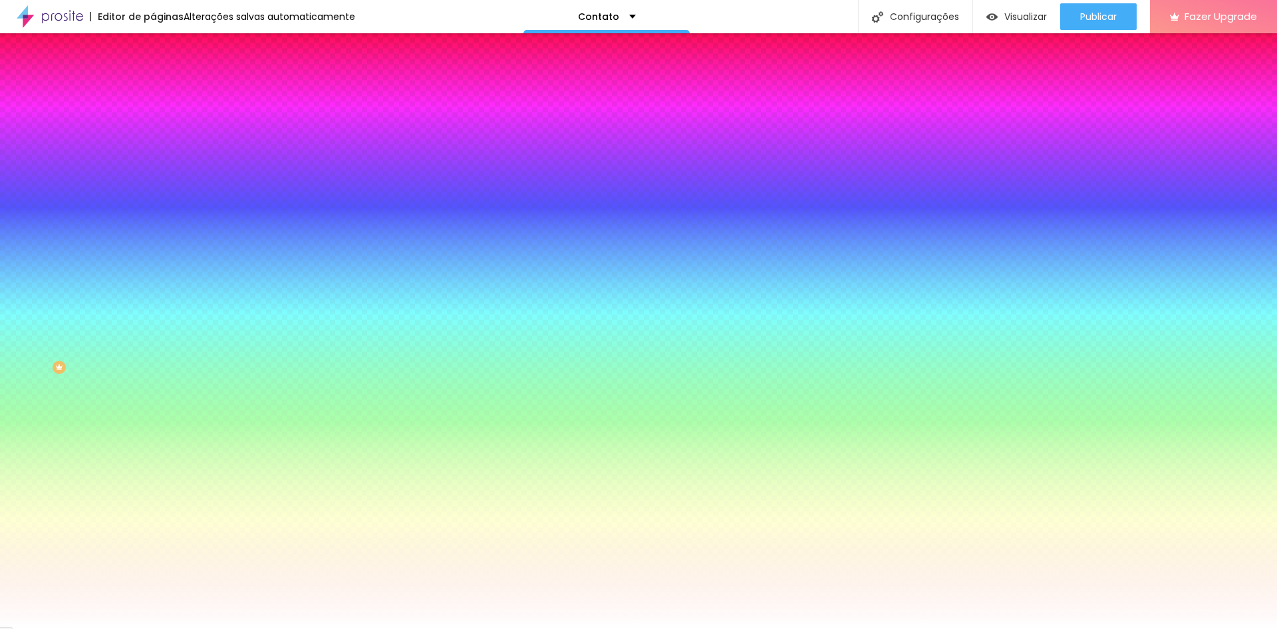
click at [153, 77] on li "Conteúdo" at bounding box center [229, 70] width 153 height 13
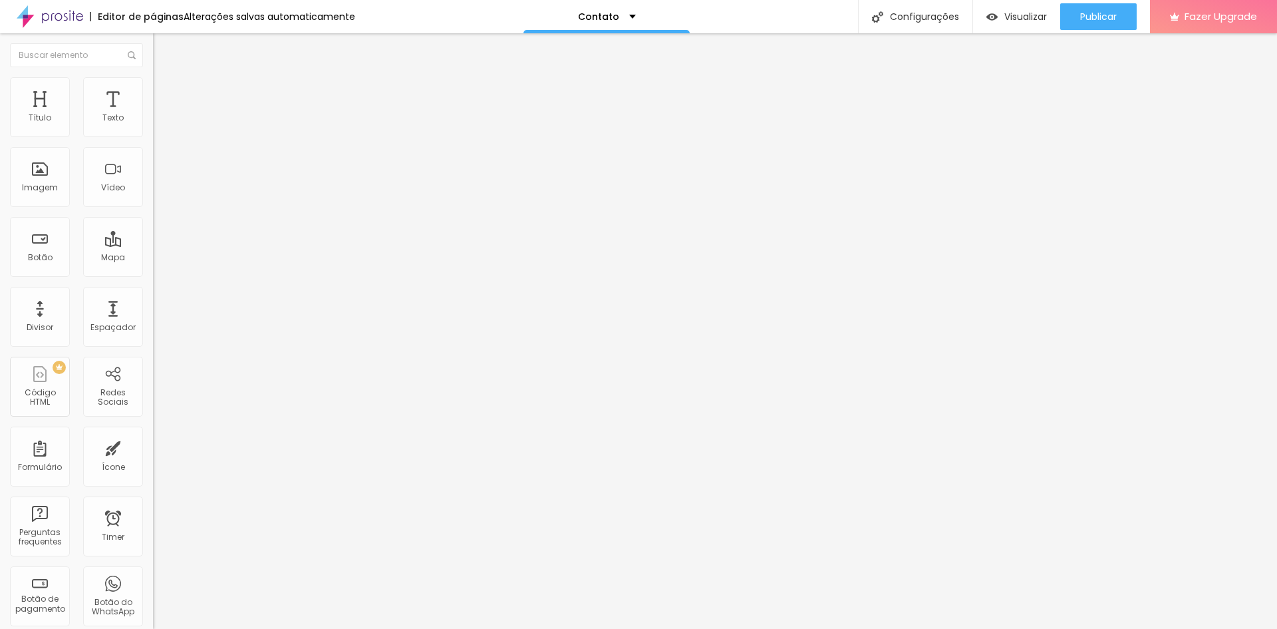
click at [163, 51] on div "Editar Formulário" at bounding box center [212, 48] width 98 height 11
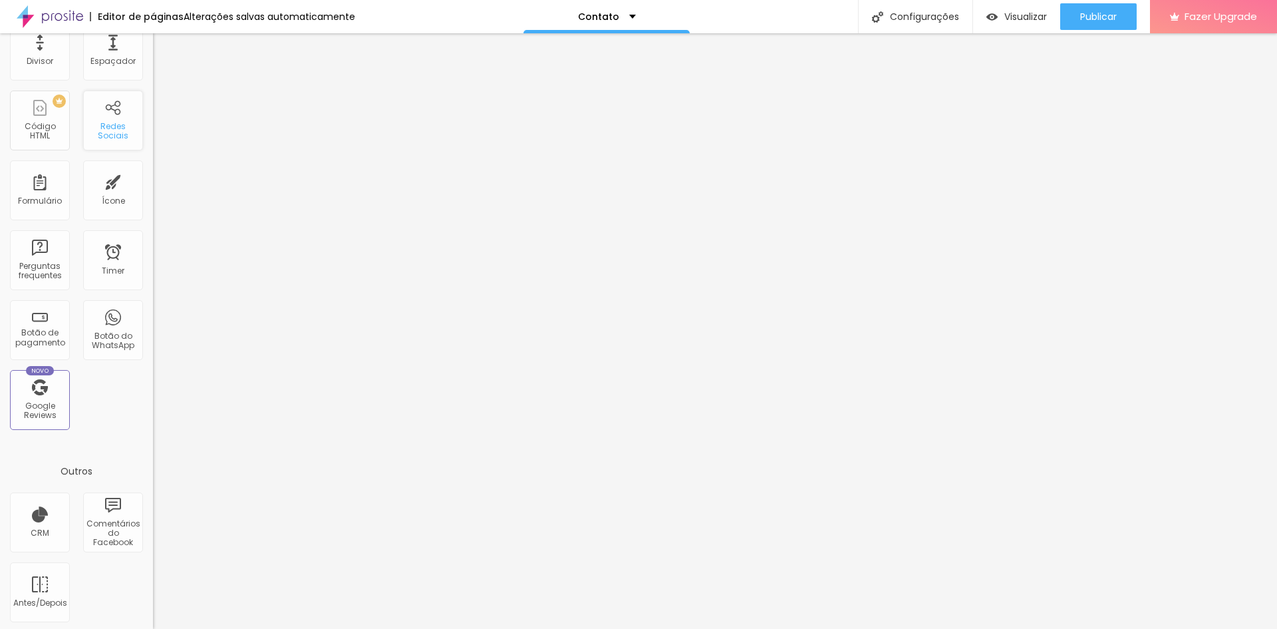
scroll to position [269, 0]
click at [42, 583] on div "Antes/Depois" at bounding box center [40, 589] width 60 height 60
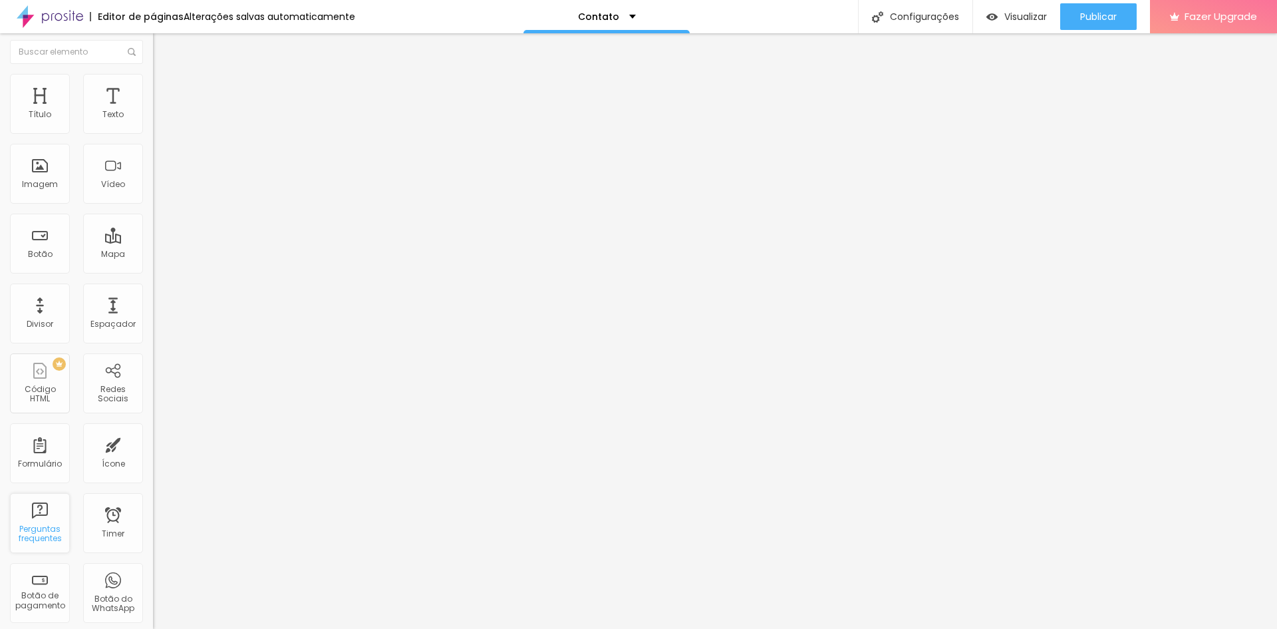
scroll to position [0, 0]
click at [153, 128] on button "button" at bounding box center [162, 121] width 19 height 14
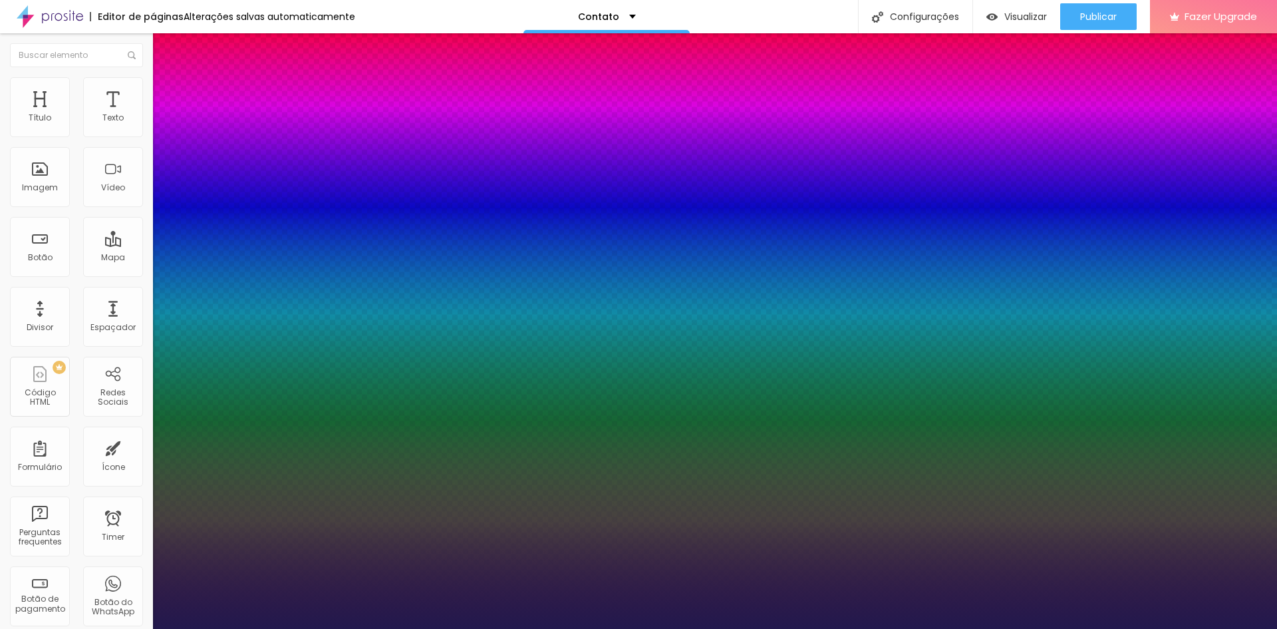
type input "1"
type input "18"
type input "1"
type input "19"
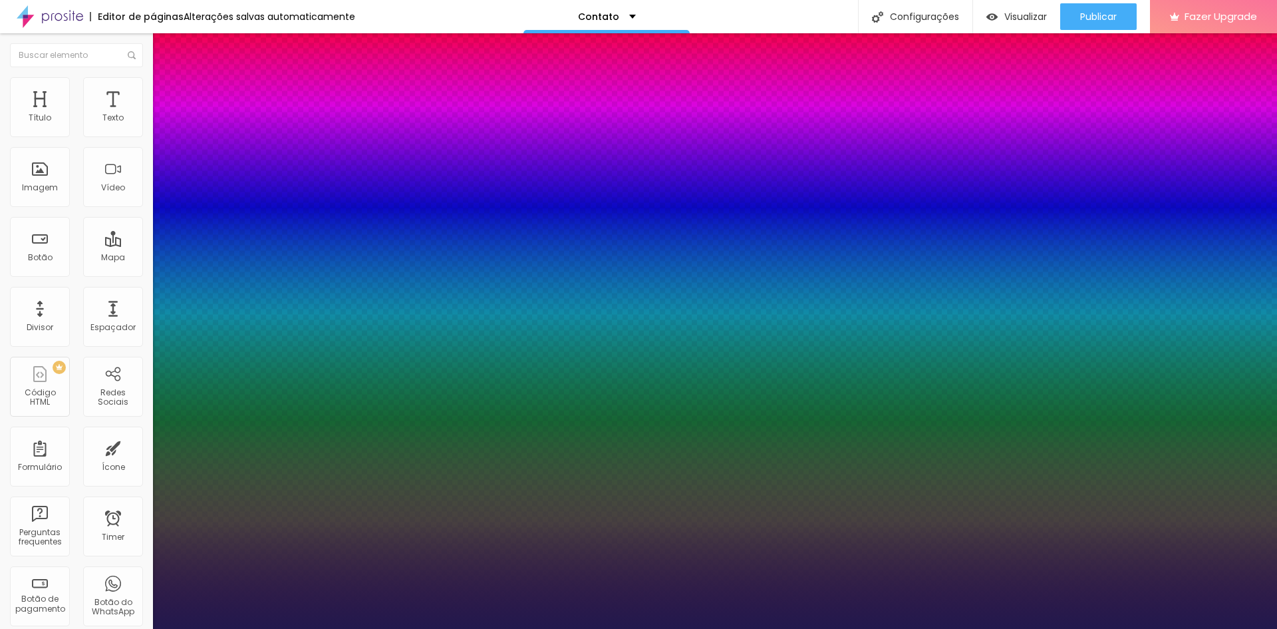
type input "19"
type input "1"
type input "20"
type input "1"
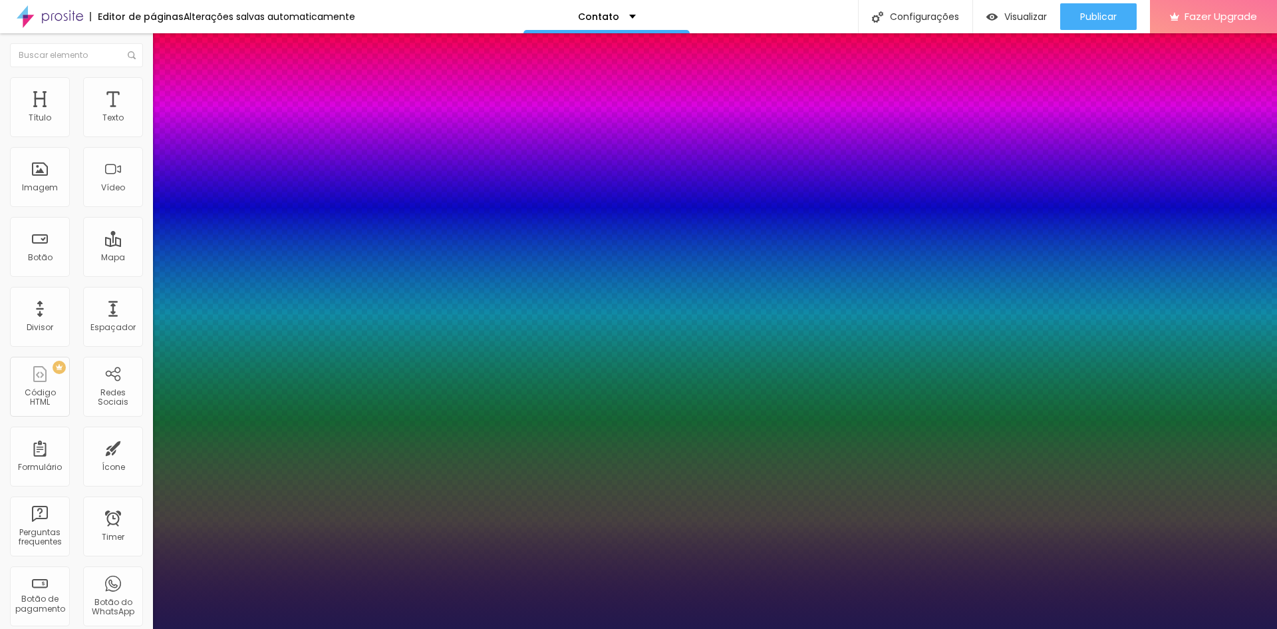
type input "20"
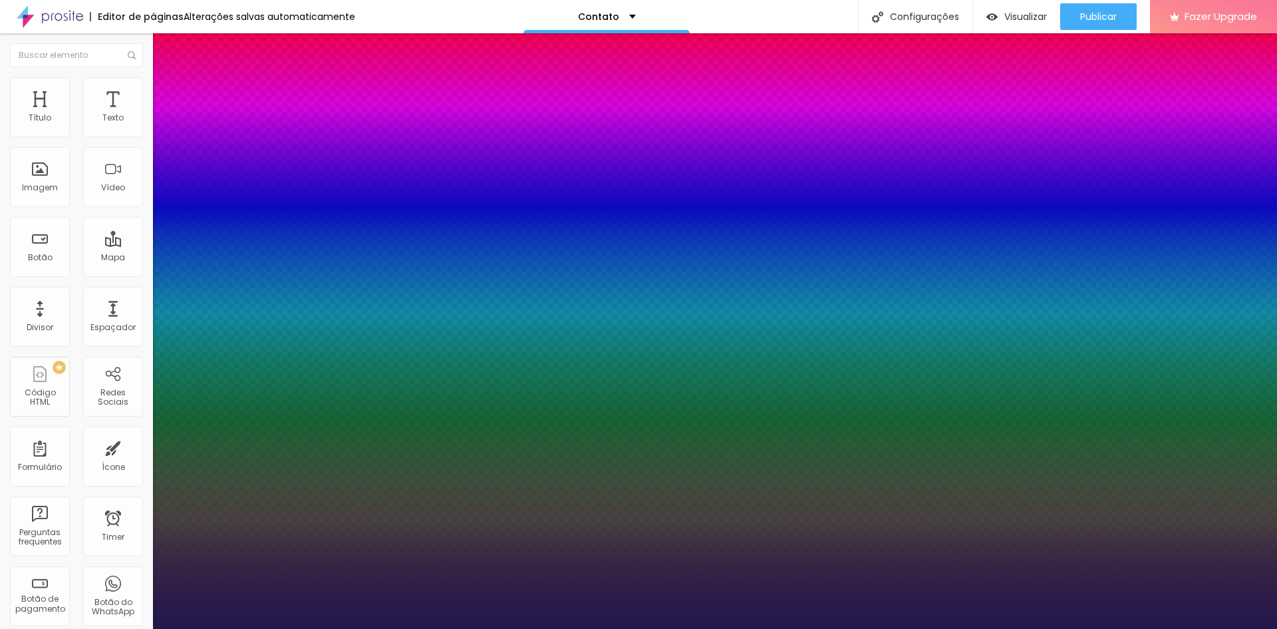
type input "0"
type input "1"
type input "2"
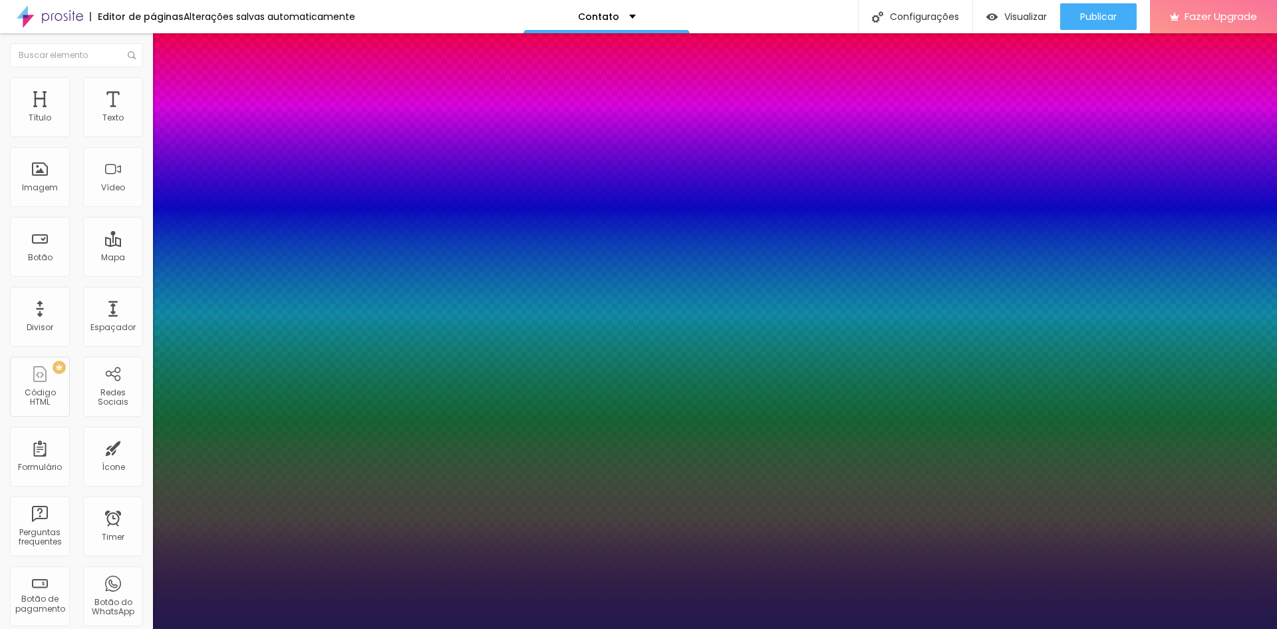
type input "2"
type input "3"
type input "4"
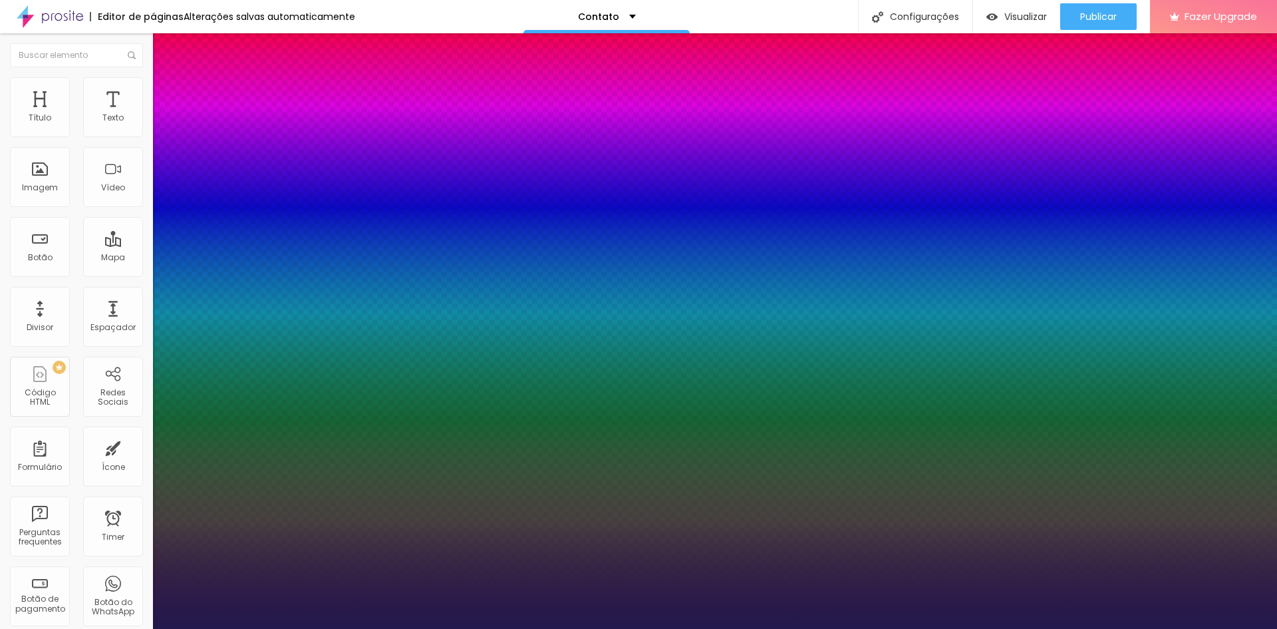
type input "5"
type input "6"
type input "8"
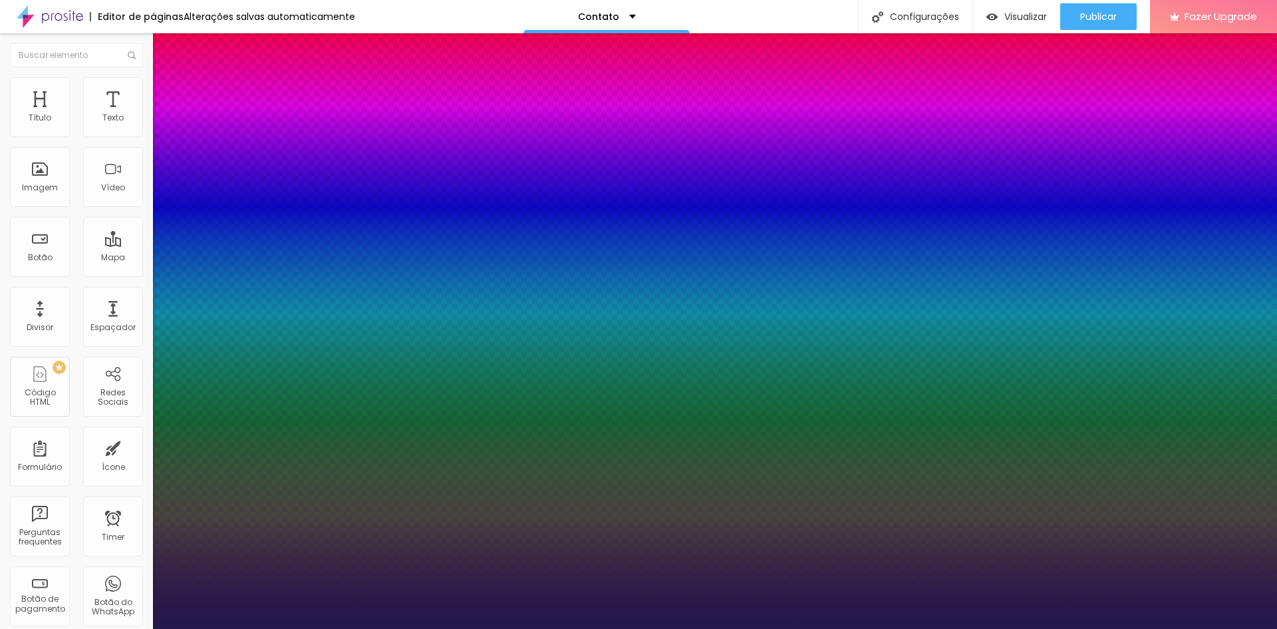
type input "8"
type input "11"
type input "14"
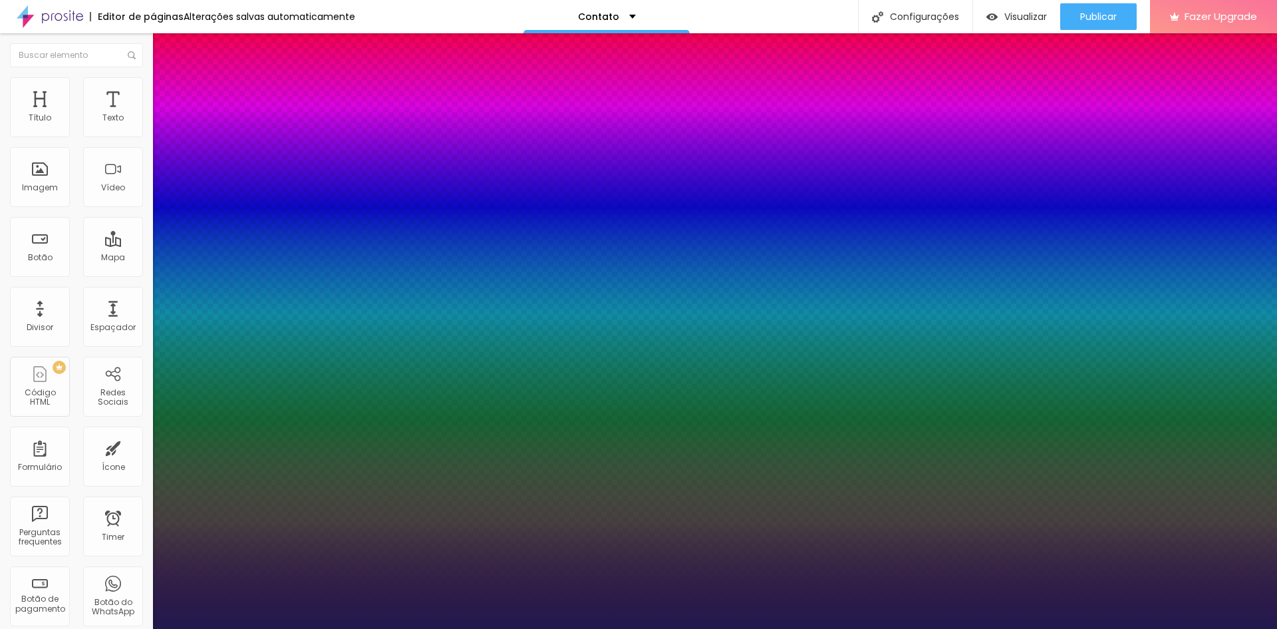
type input "16"
type input "18"
type input "19"
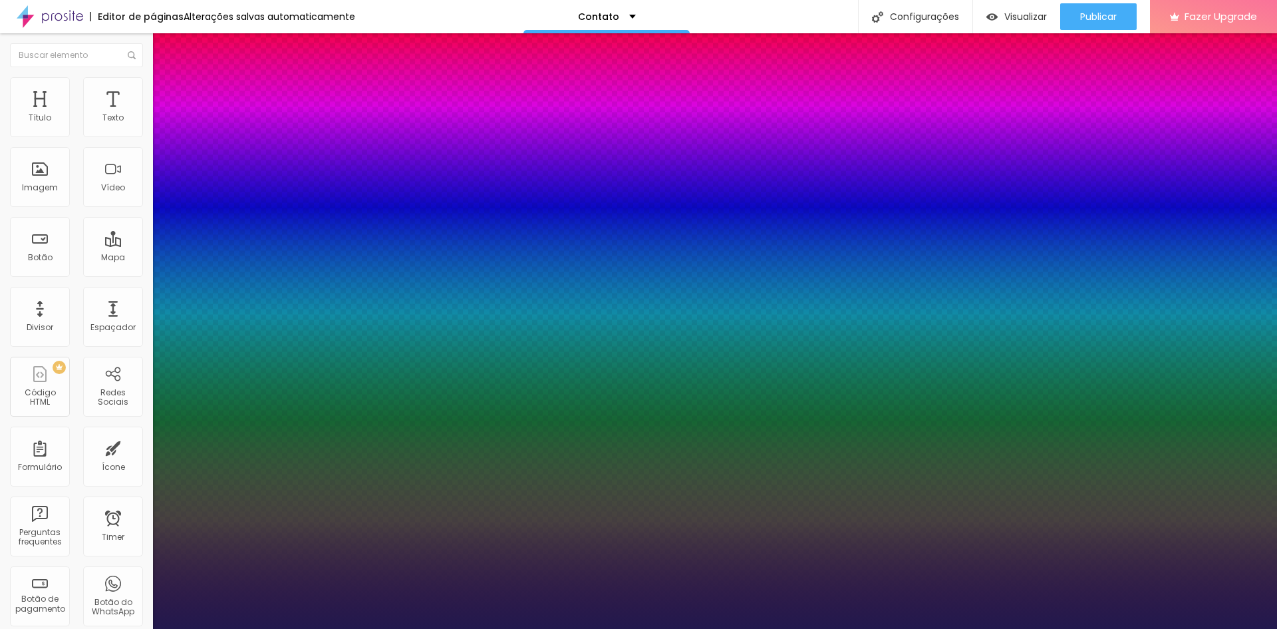
type input "19"
type input "20"
type input "23"
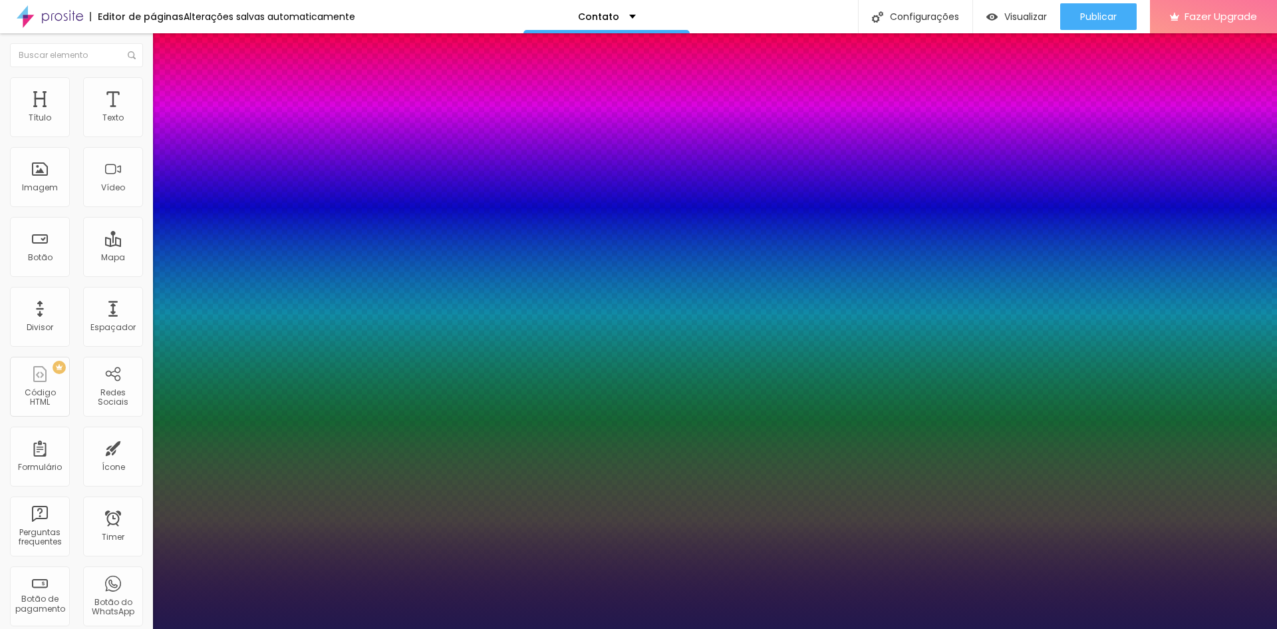
type input "25"
type input "28"
type input "30"
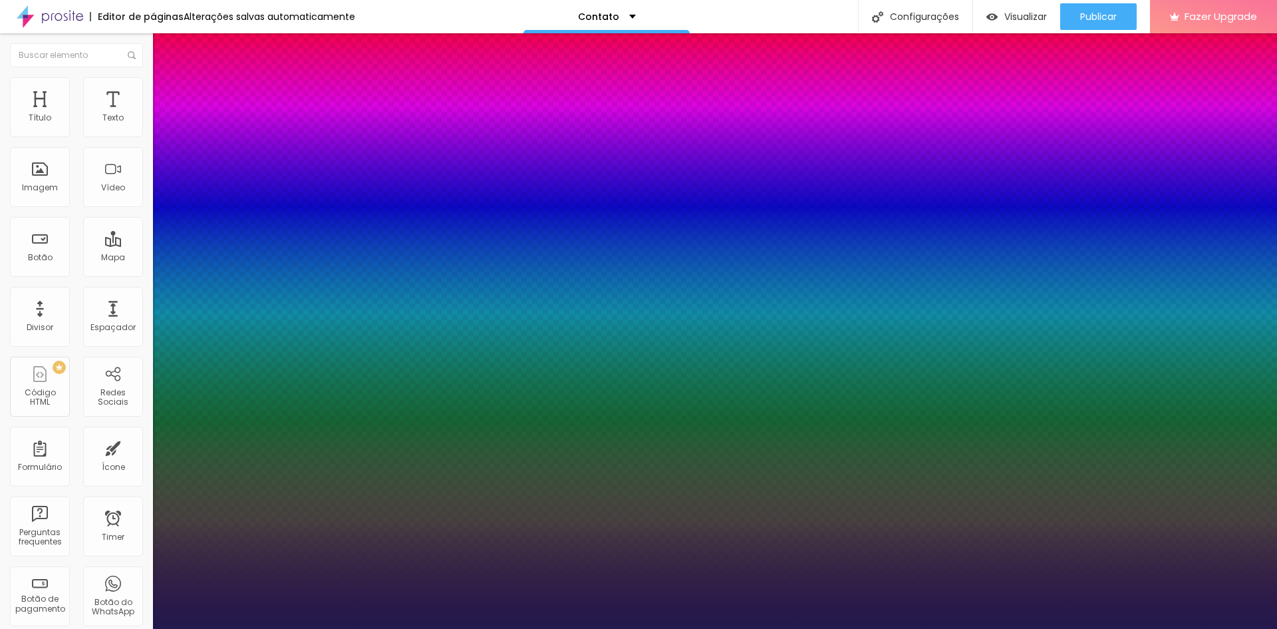
type input "30"
type input "33"
type input "35"
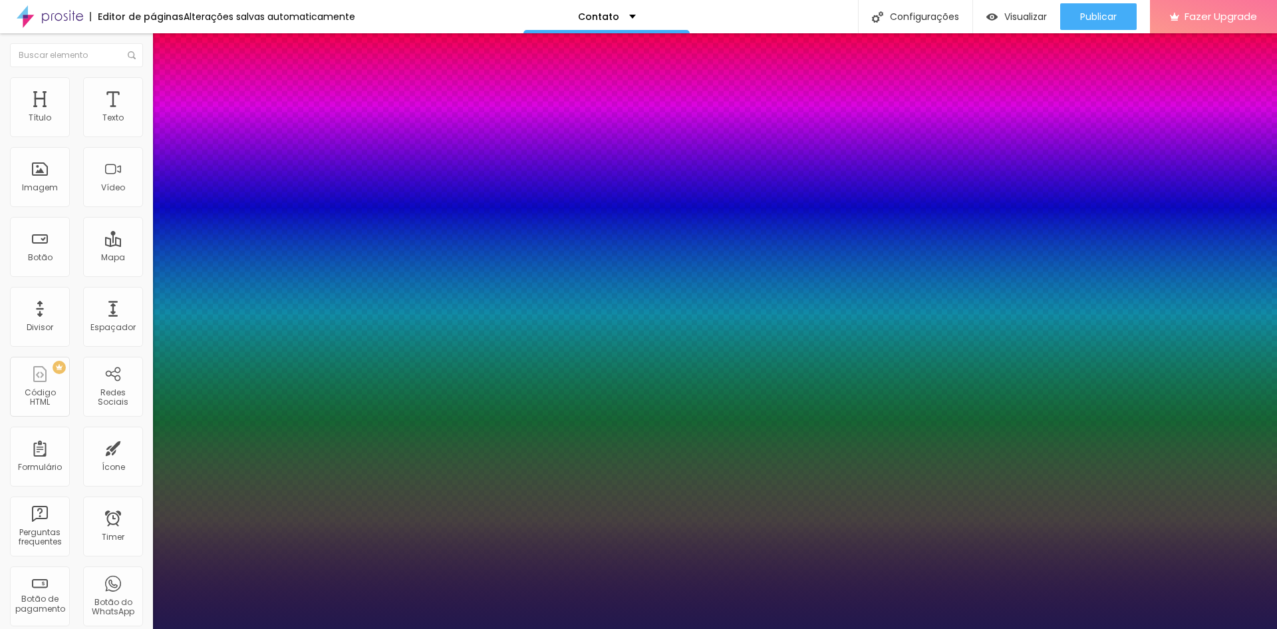
type input "37"
type input "39"
type input "40"
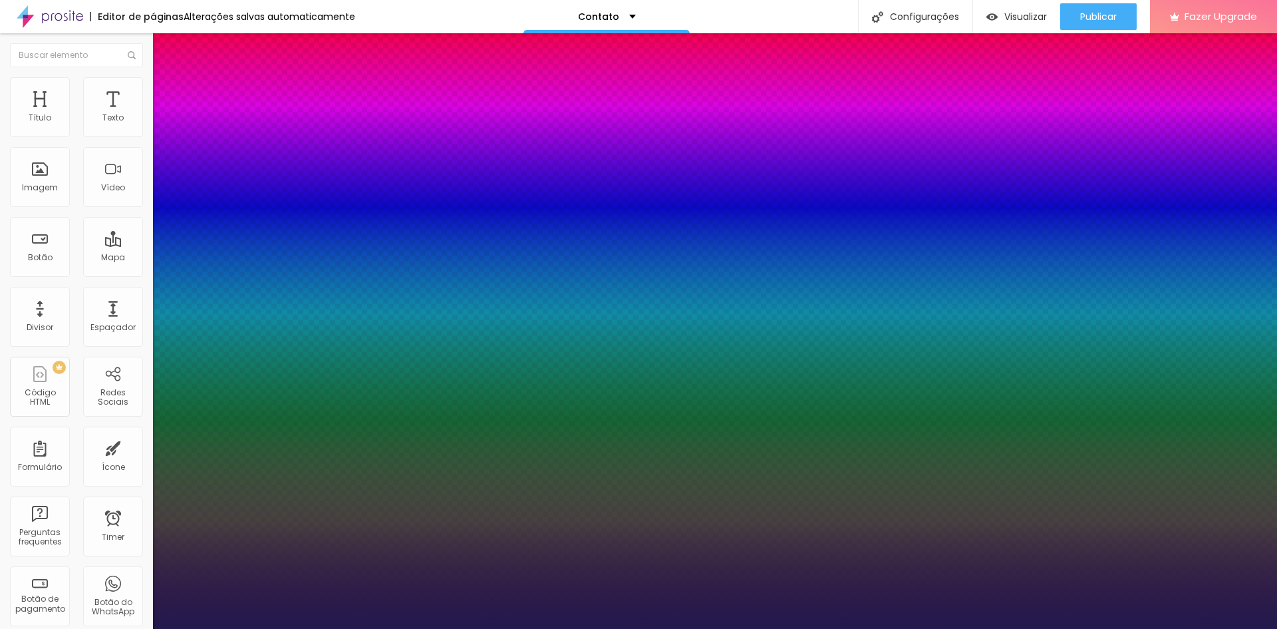
type input "40"
type input "43"
type input "44"
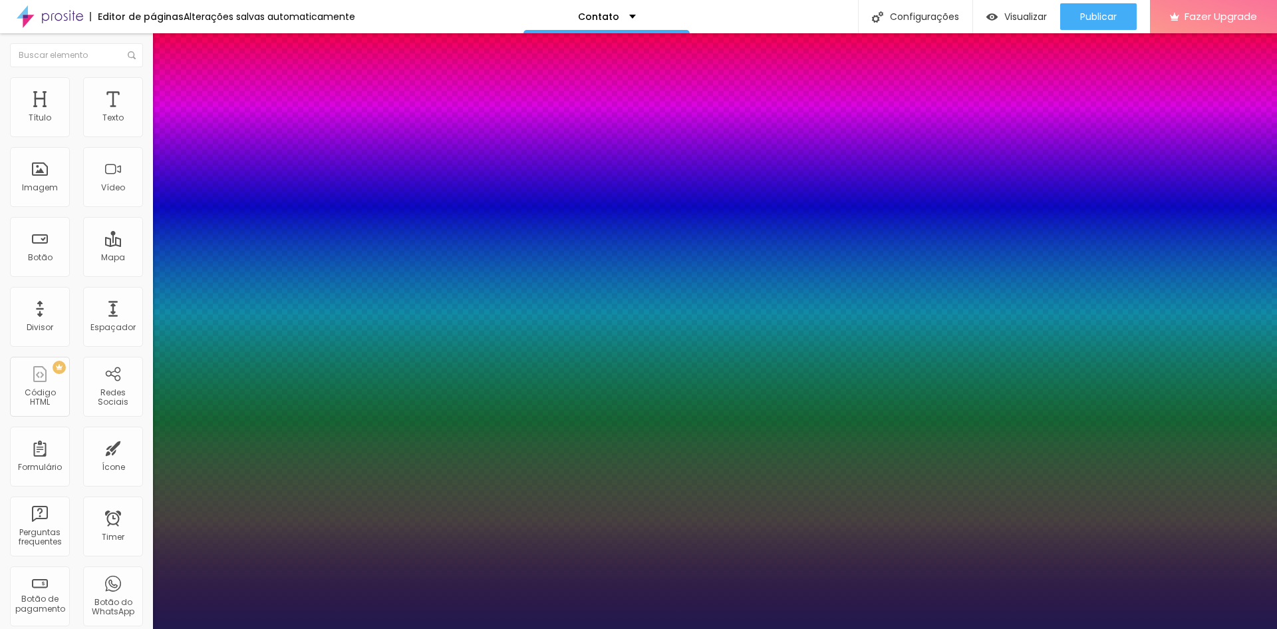
type input "45"
type input "47"
type input "48"
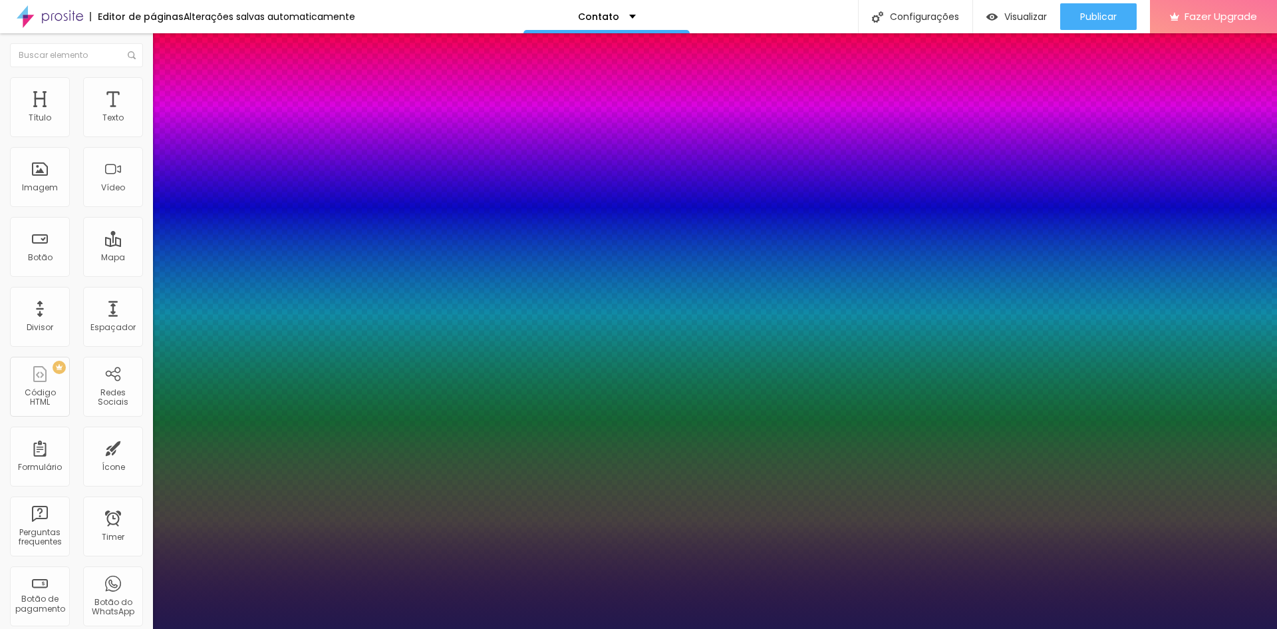
type input "48"
type input "49"
type input "50"
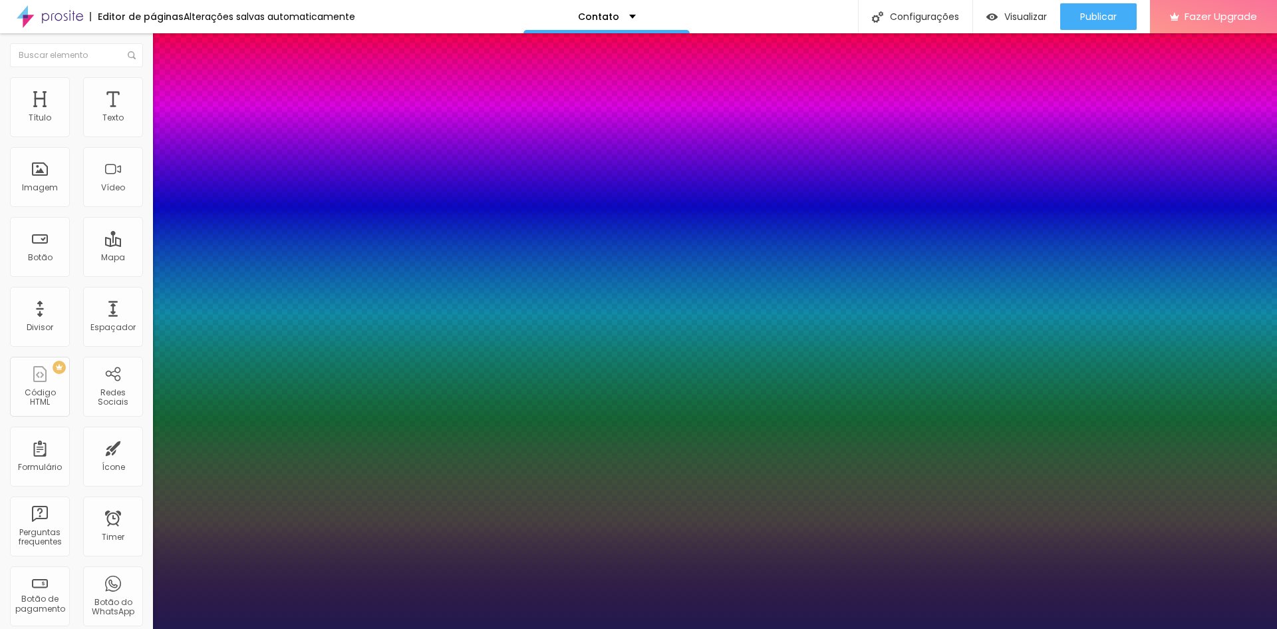
type input "52"
type input "54"
type input "56"
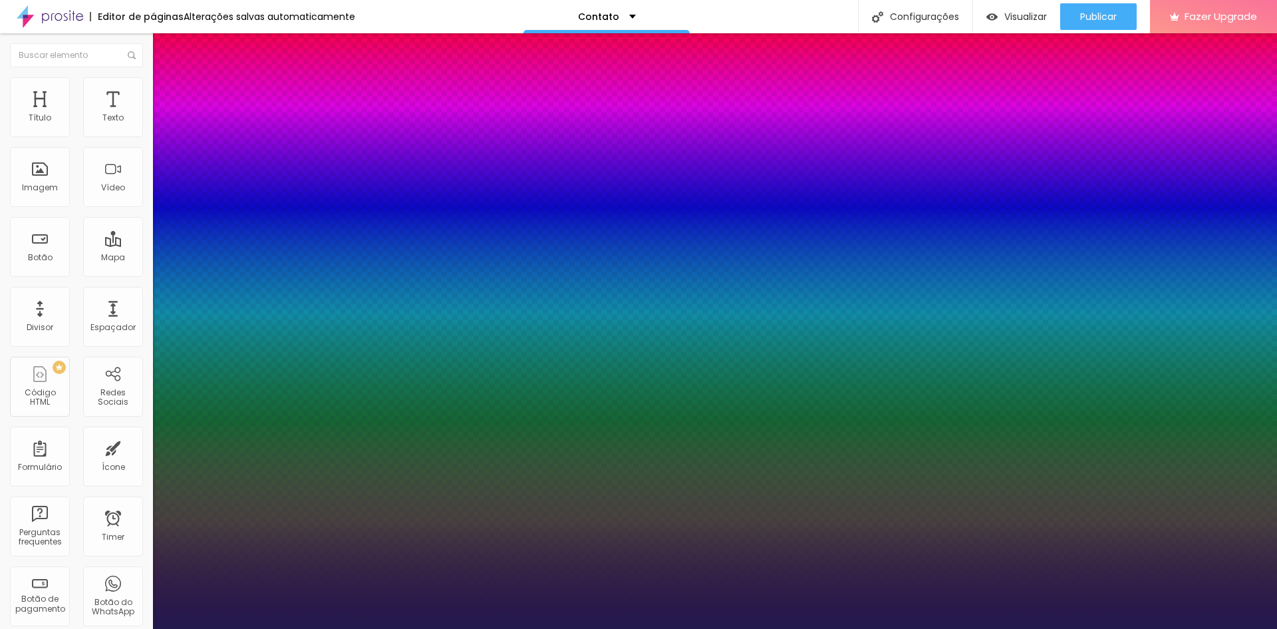
type input "56"
type input "59"
type input "60"
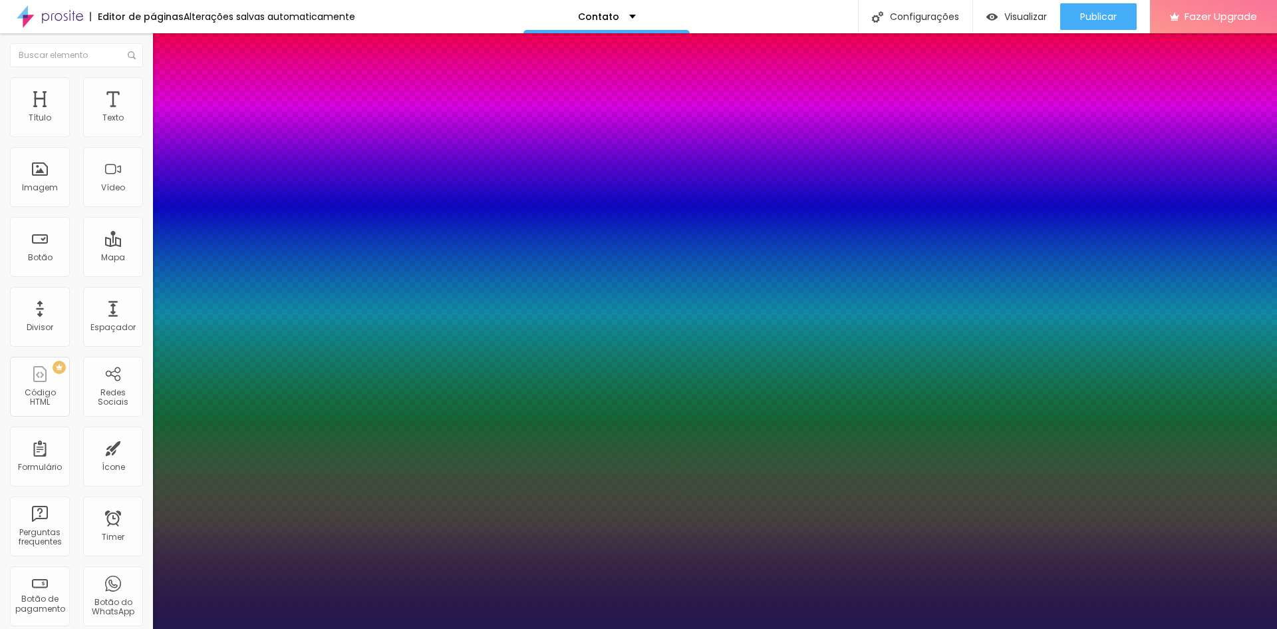
type input "61"
type input "62"
type input "63"
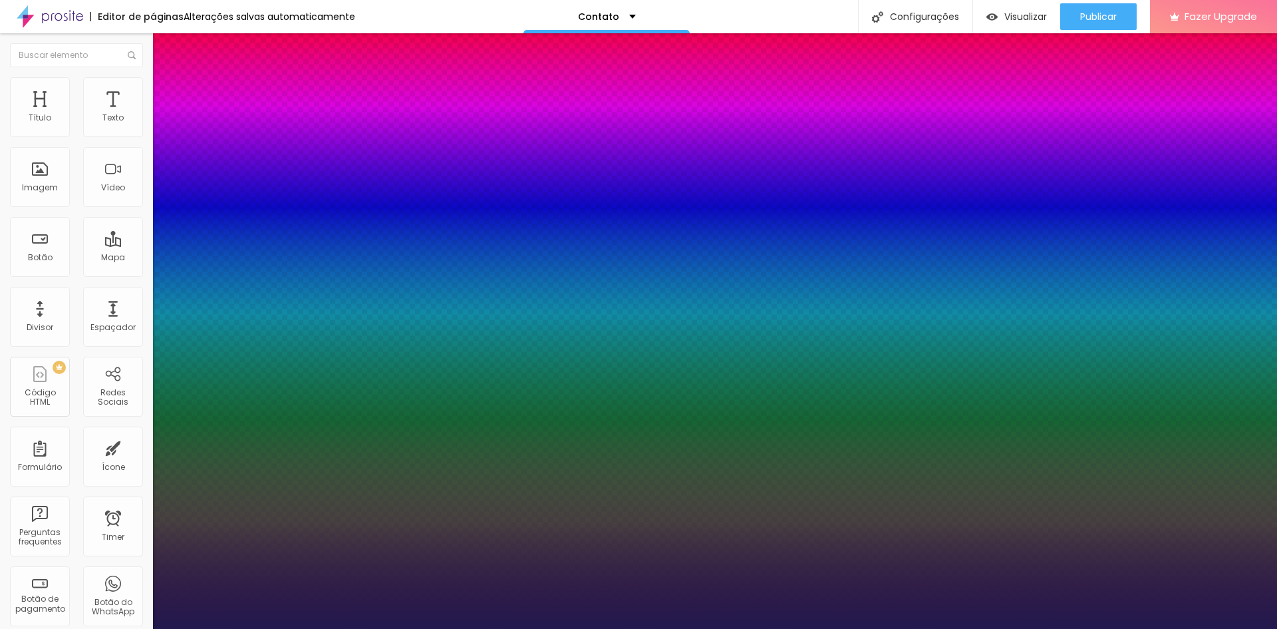
type input "63"
type input "64"
type input "65"
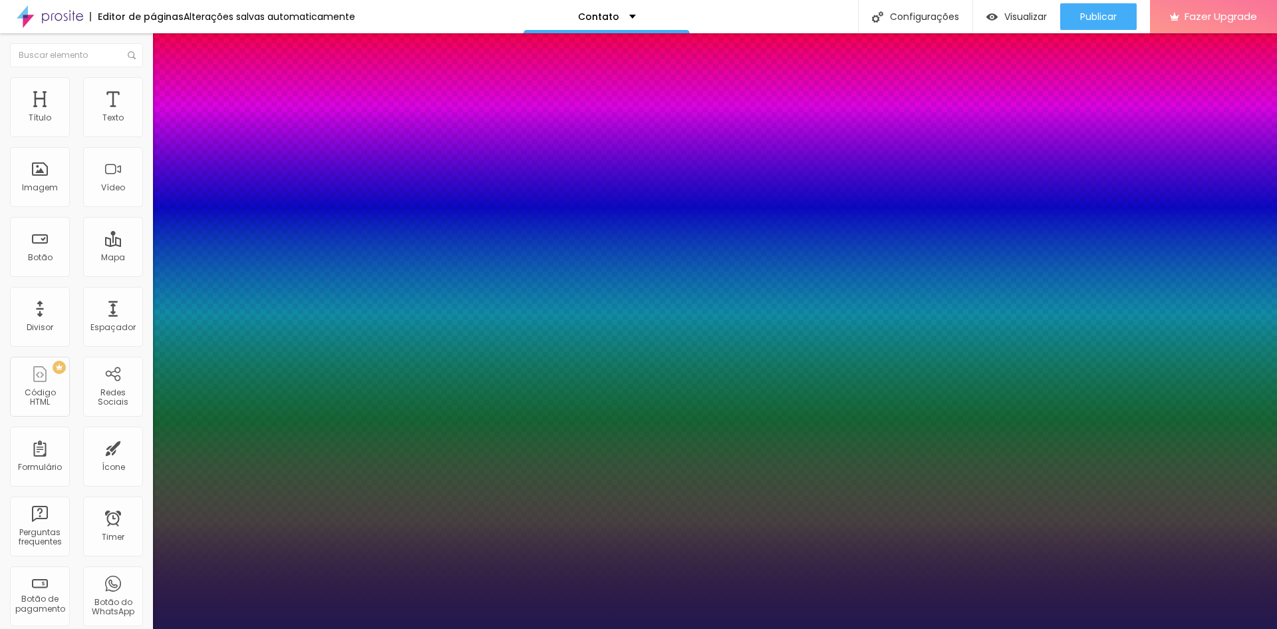
type input "66"
type input "67"
type input "69"
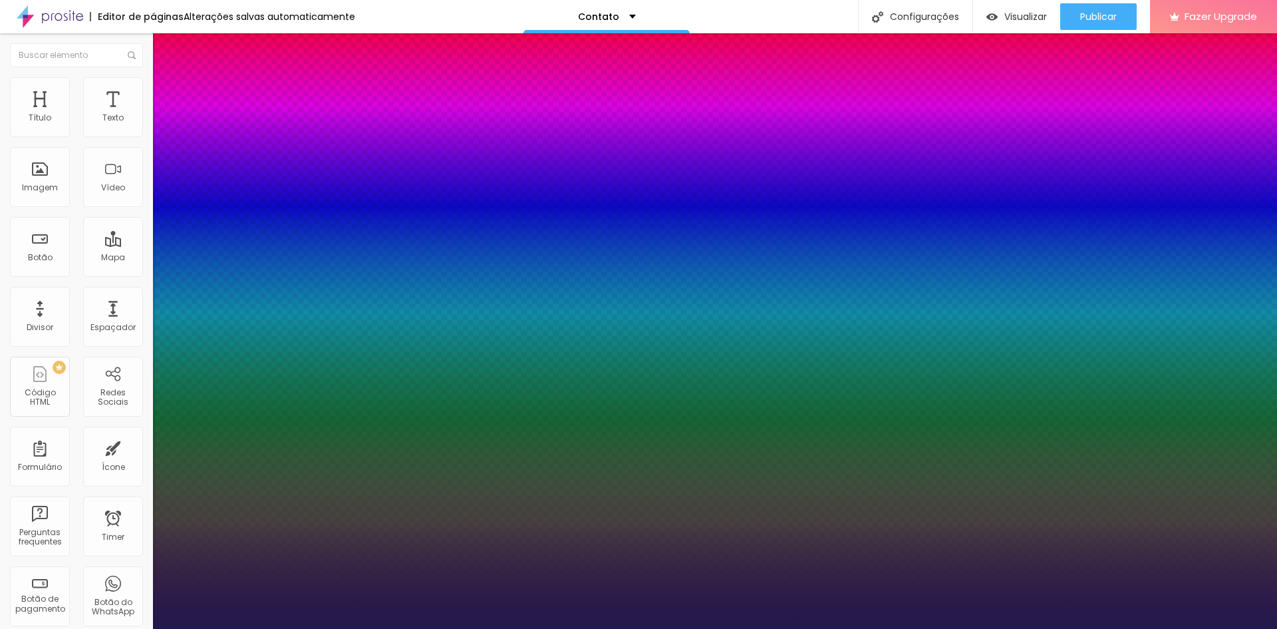
type input "69"
type input "71"
type input "73"
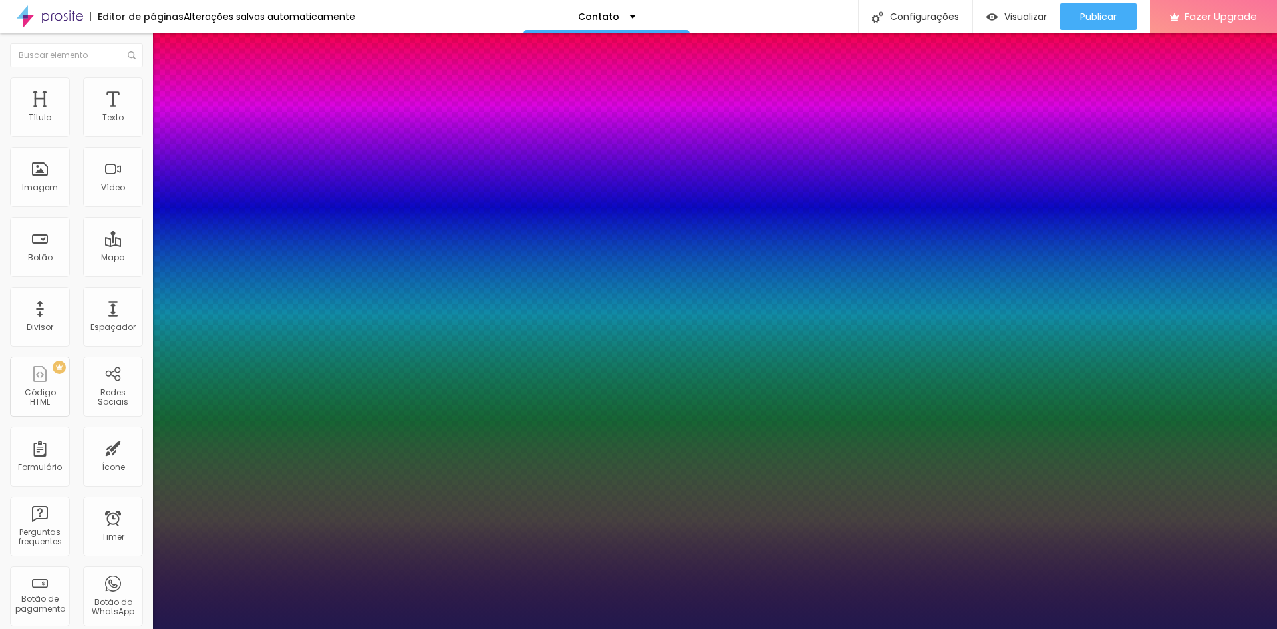
type input "75"
type input "76"
type input "78"
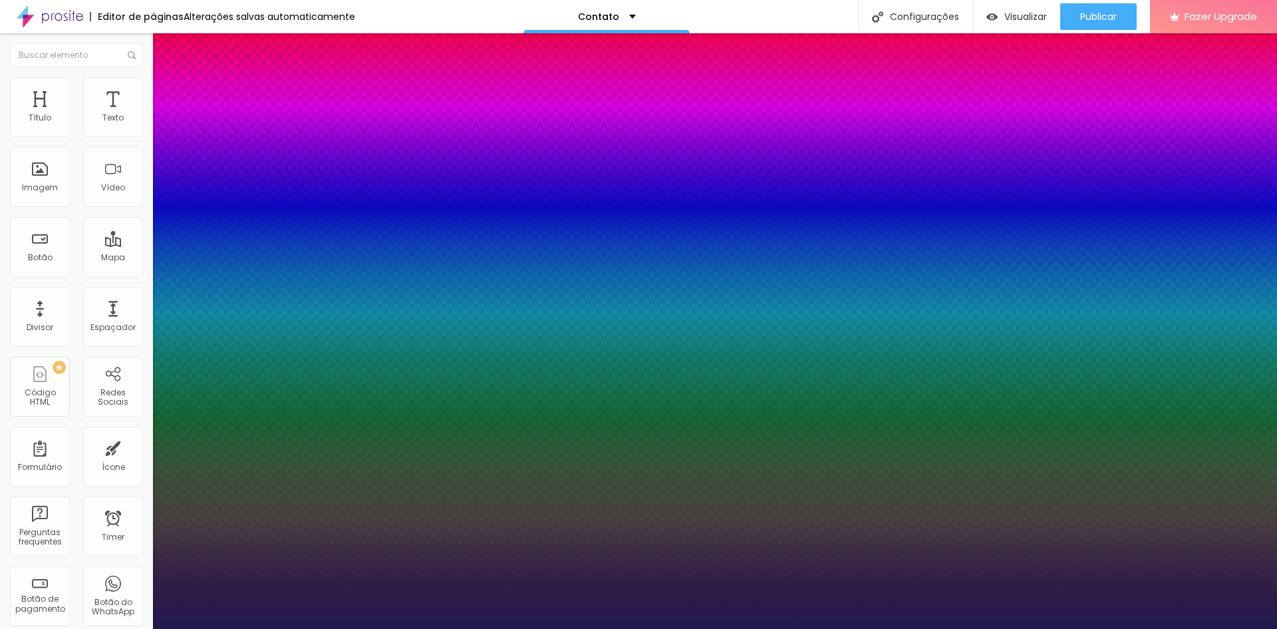
type input "78"
type input "81"
type input "83"
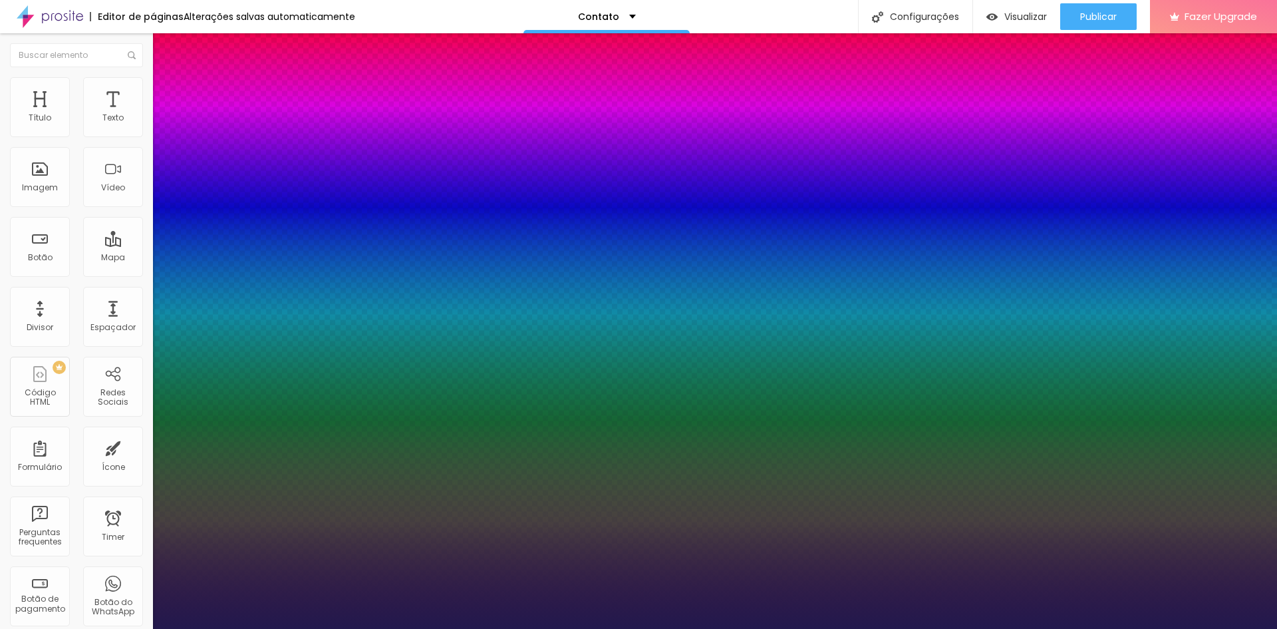
type input "84"
type input "85"
type input "93"
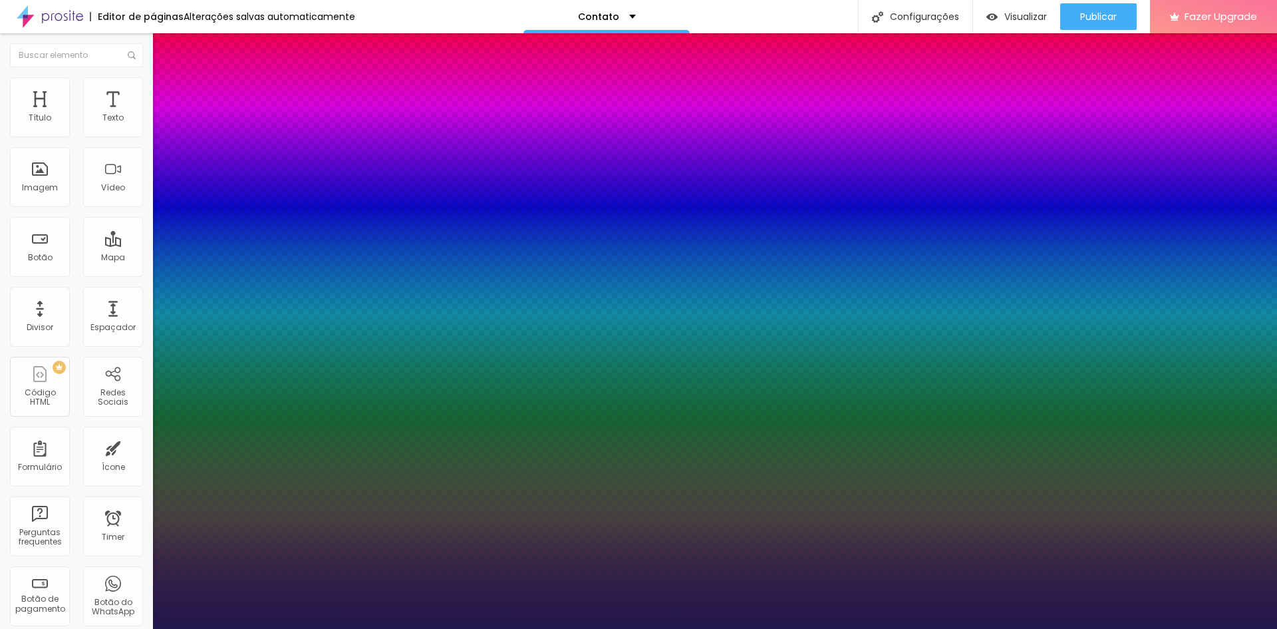
type input "93"
type input "99"
type input "100"
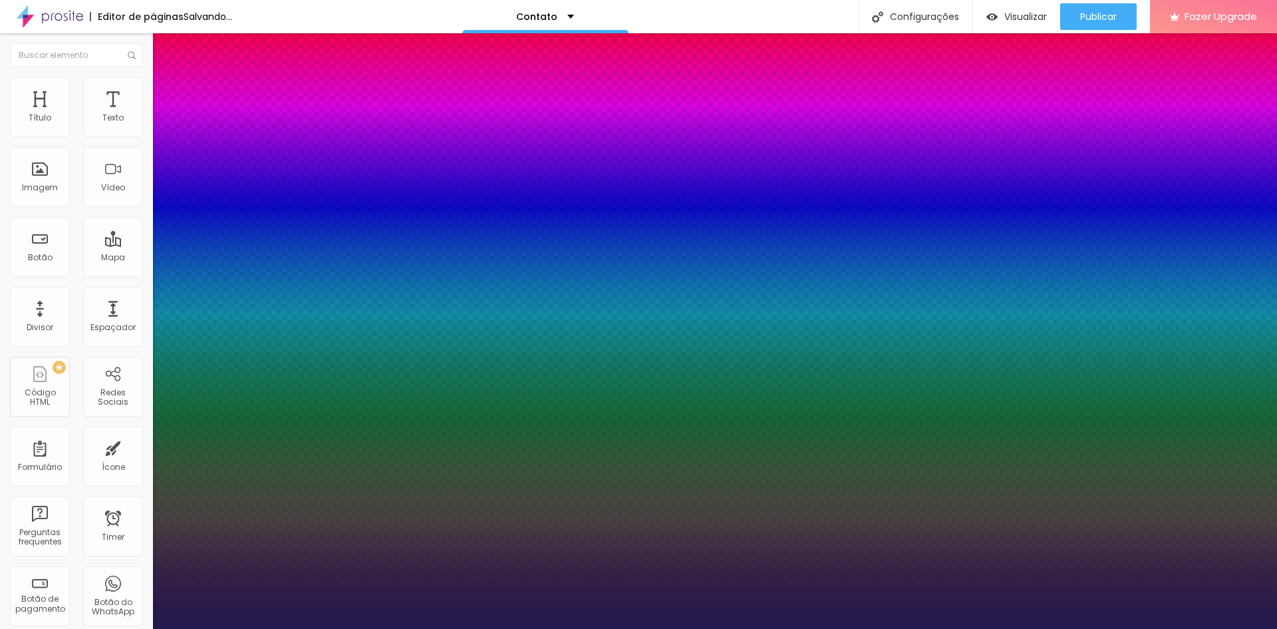
type input "99"
type input "98"
type input "97"
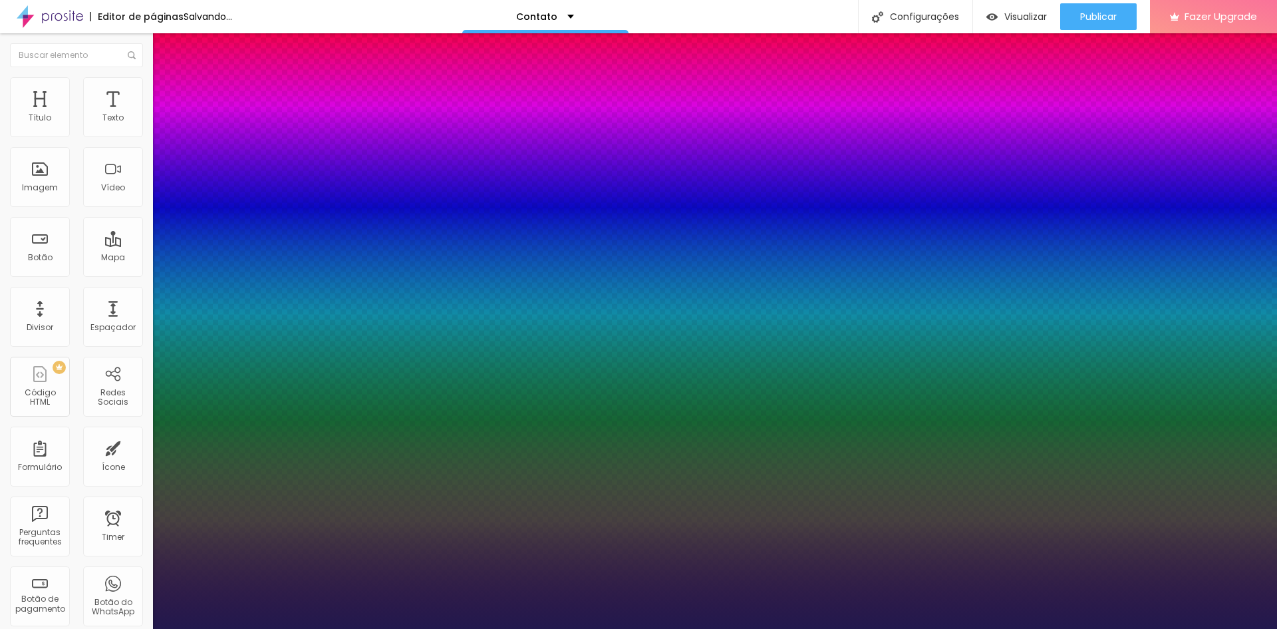
type input "97"
type input "96"
type input "95"
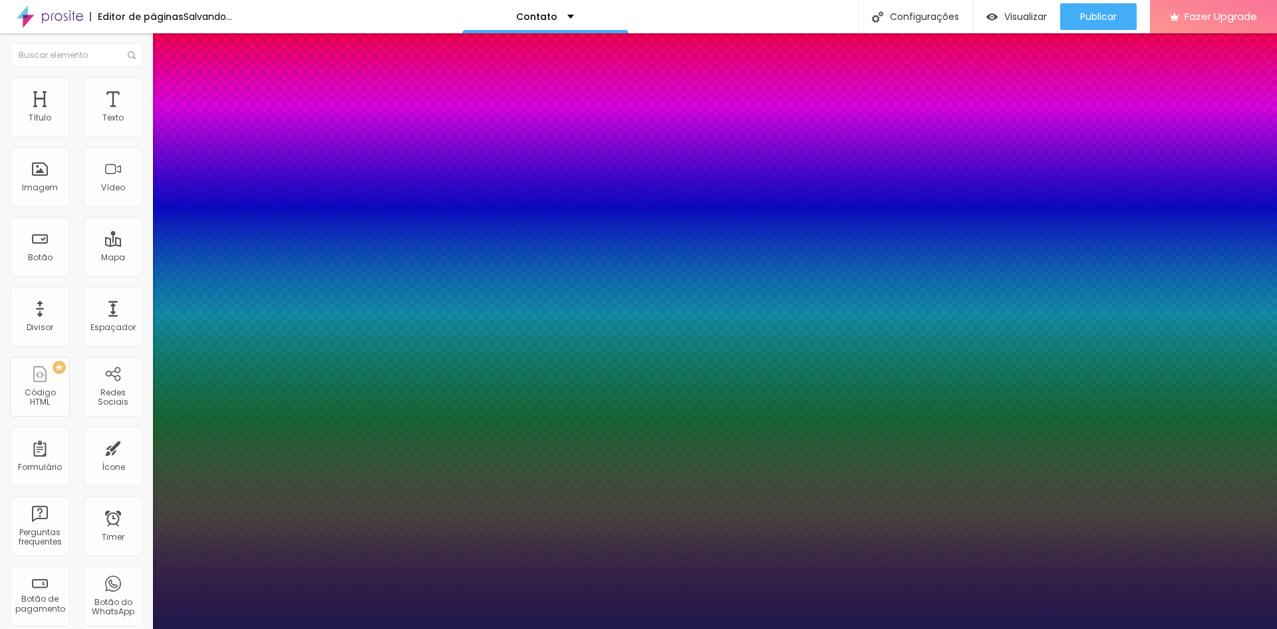
type input "94"
type input "93"
type input "91"
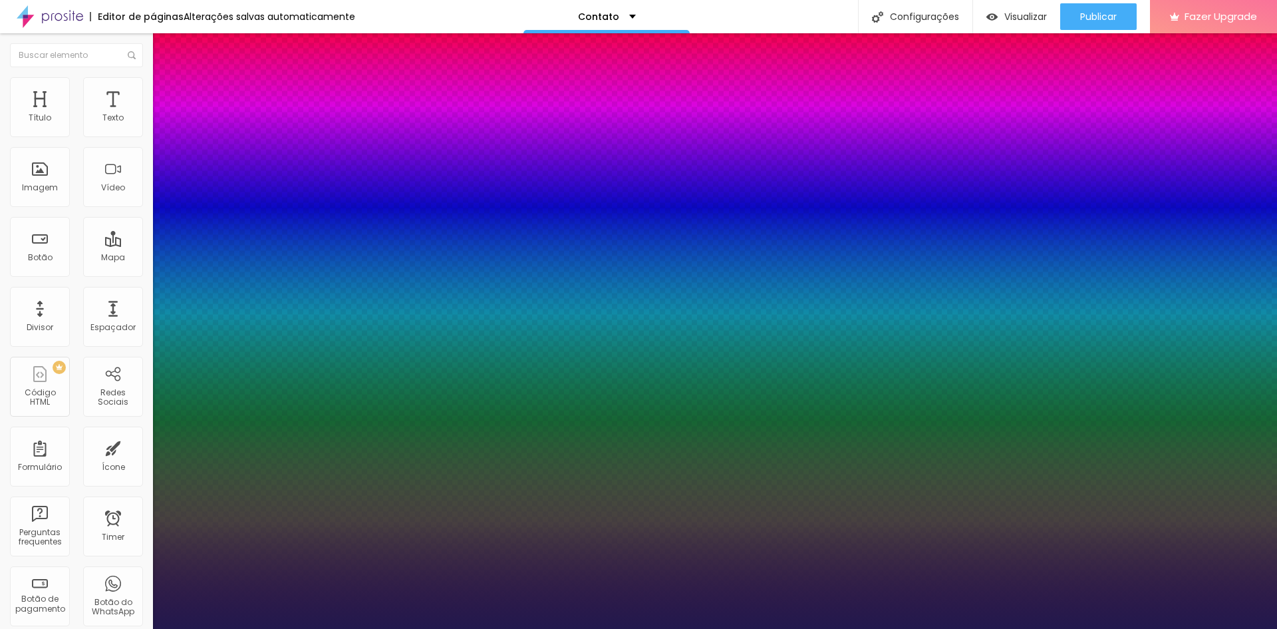
type input "91"
type input "89"
type input "88"
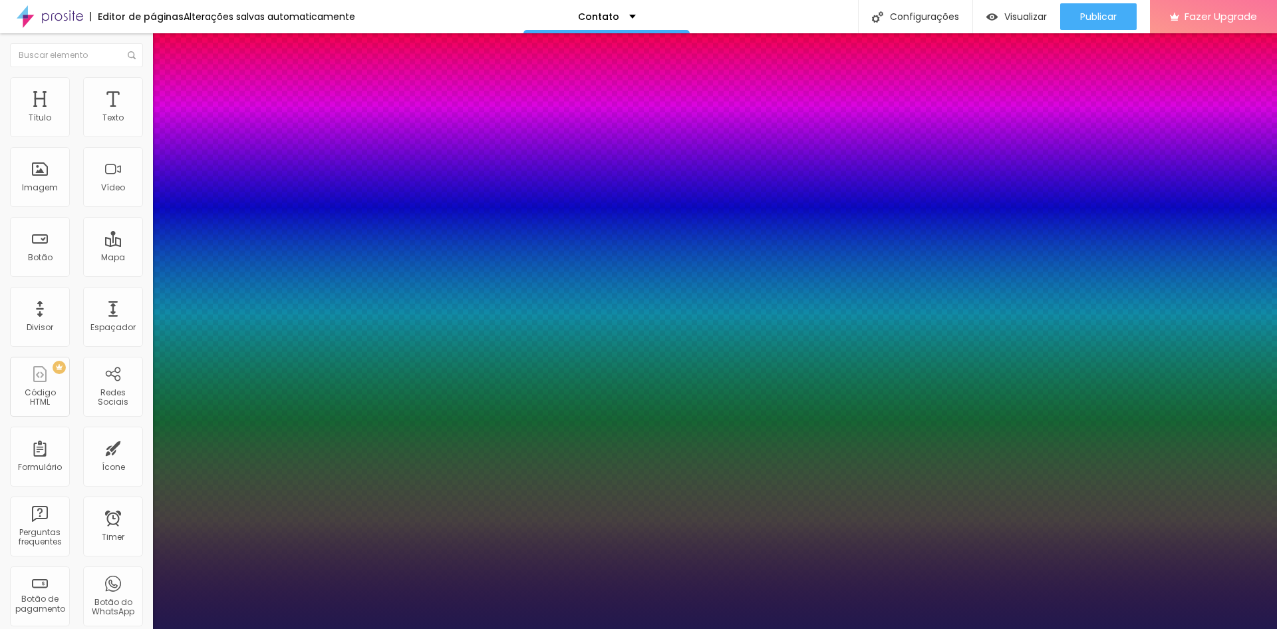
type input "87"
type input "86"
type input "84"
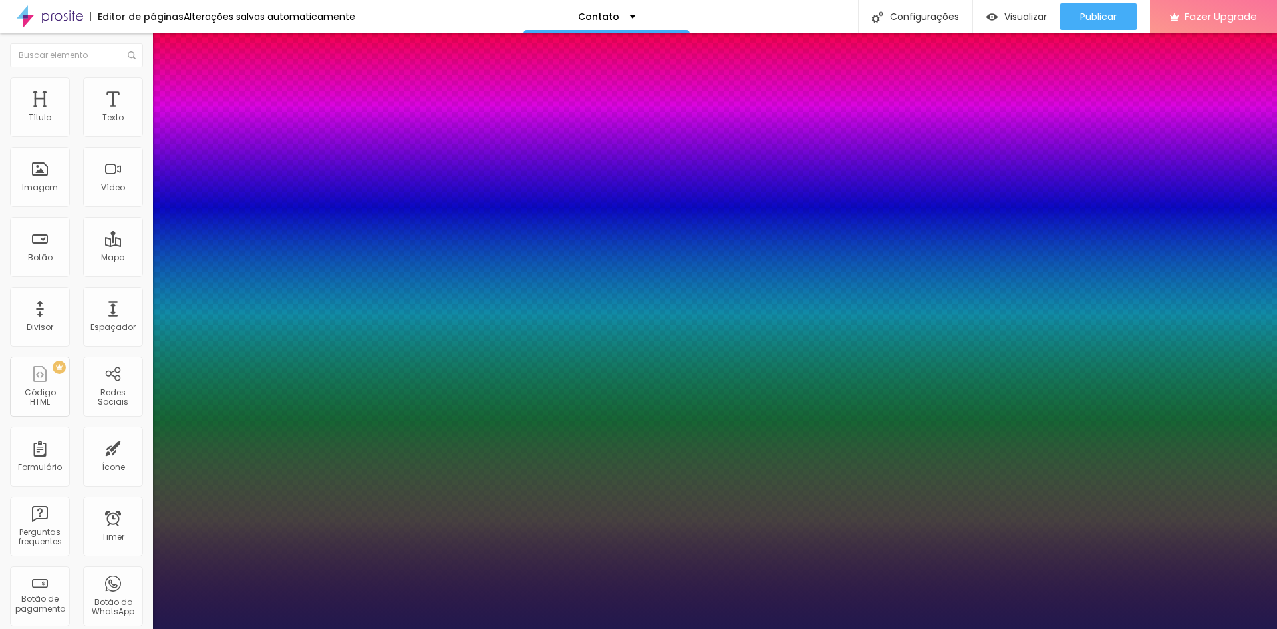
type input "84"
type input "81"
type input "79"
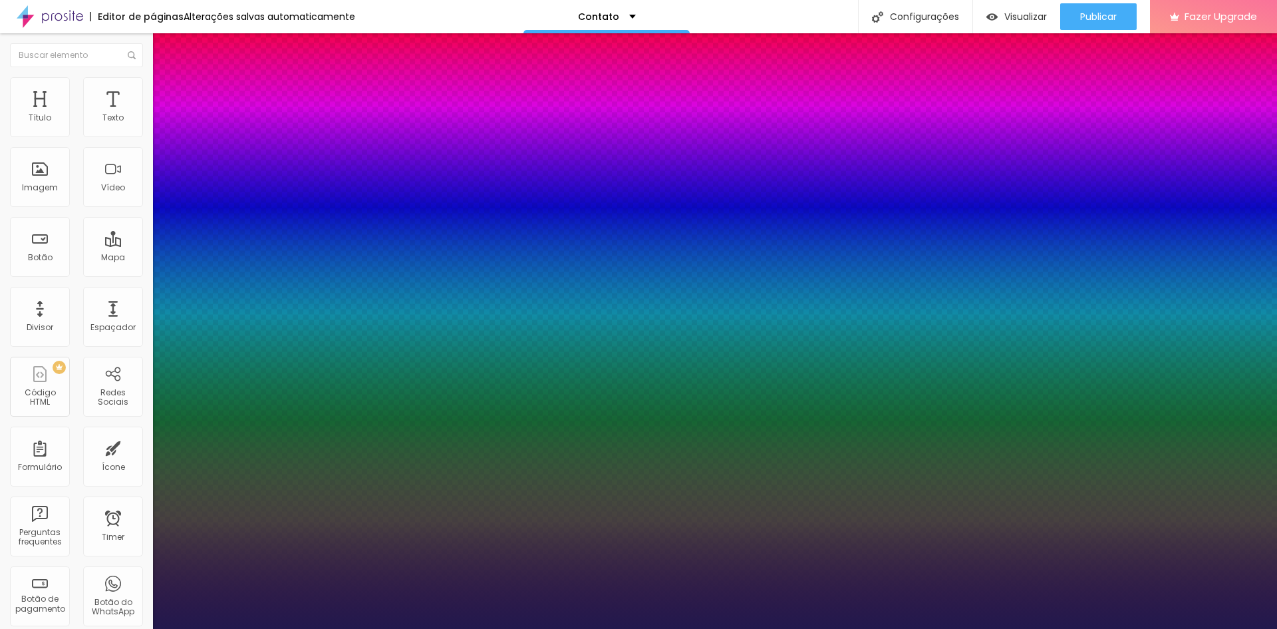
type input "78"
type input "76"
type input "73"
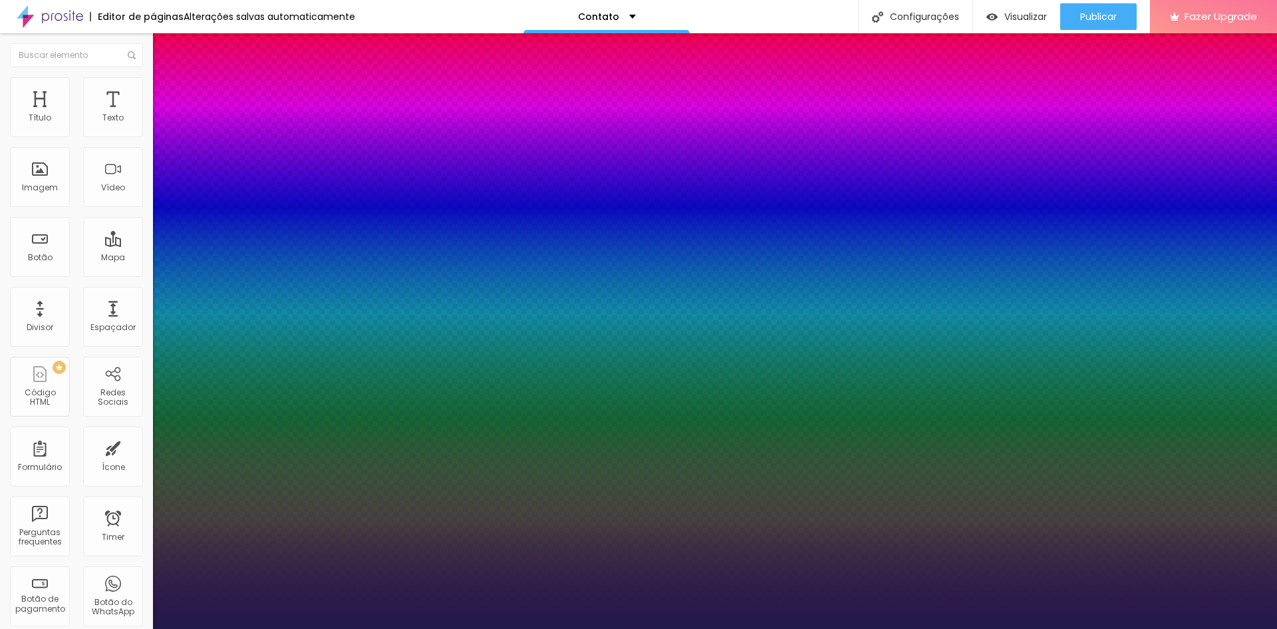
type input "73"
type input "71"
type input "69"
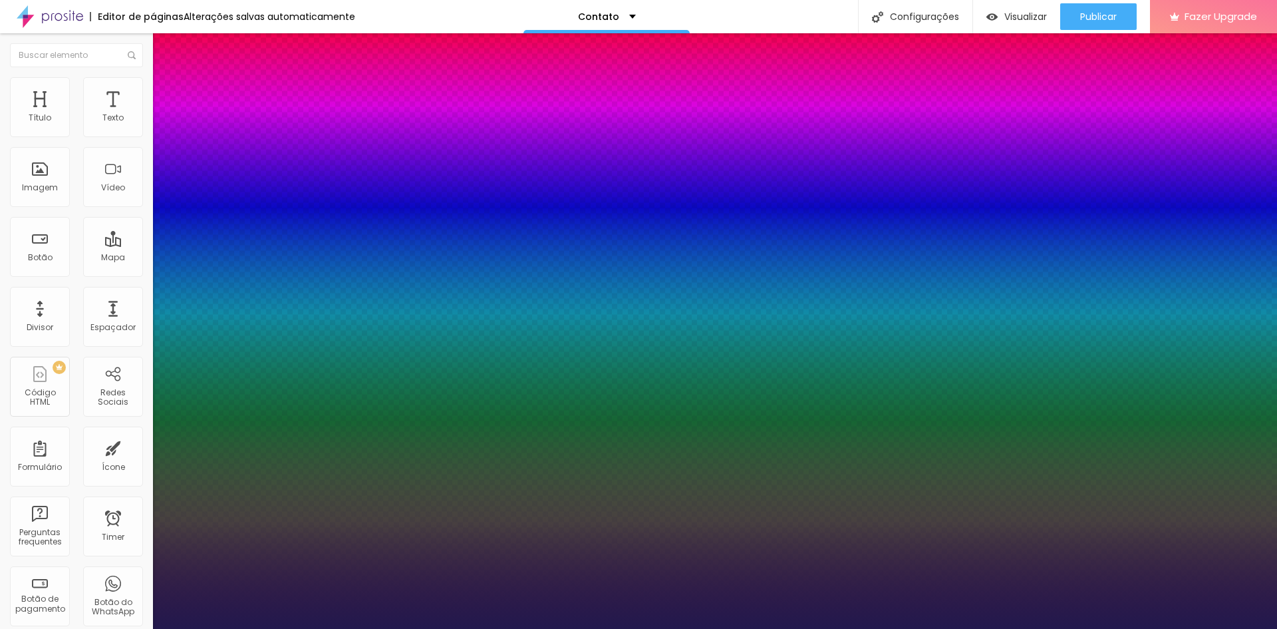
type input "66"
type input "64"
type input "62"
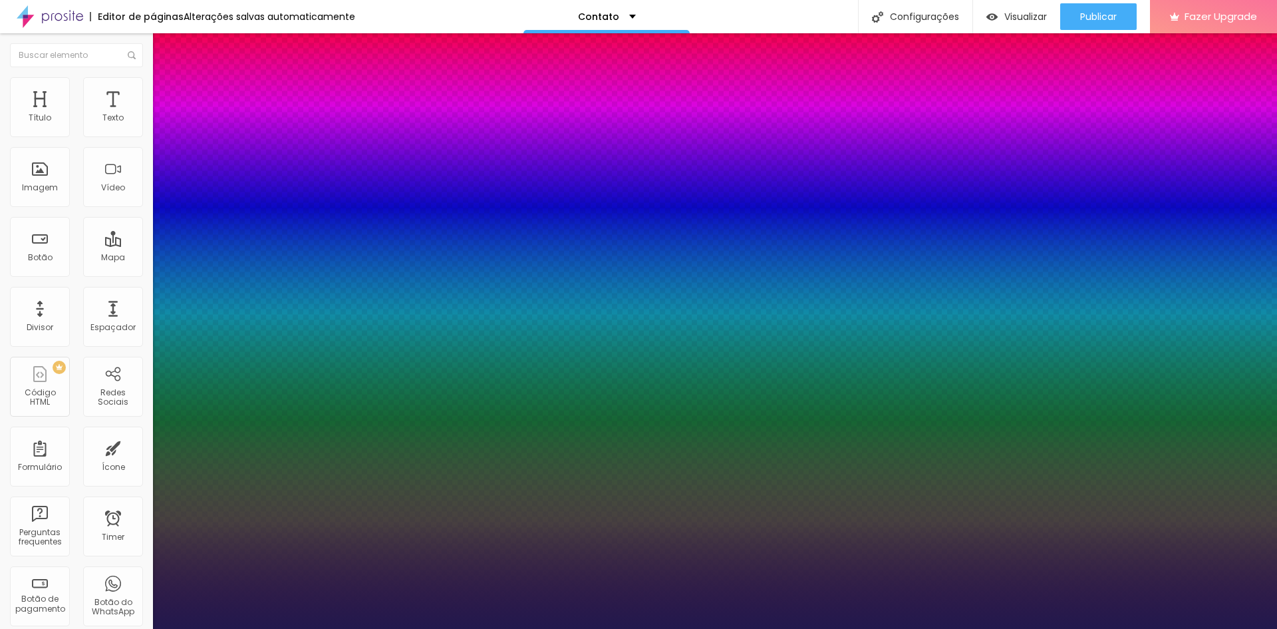
type input "62"
type input "61"
type input "58"
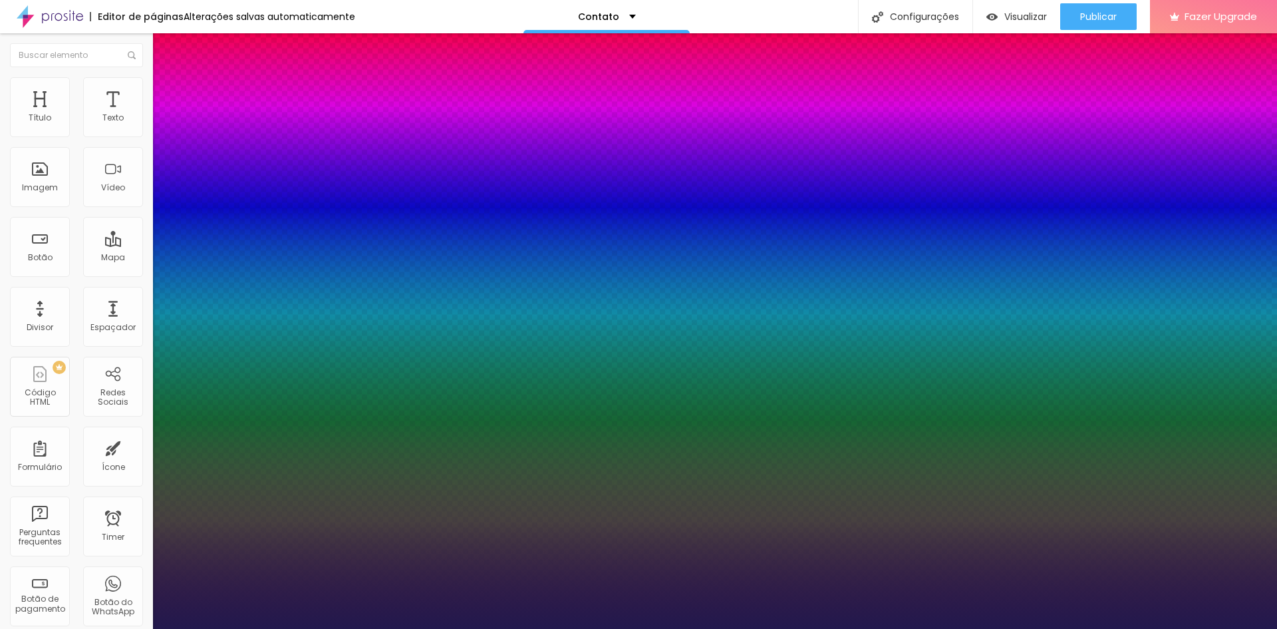
type input "55"
type input "49"
type input "48"
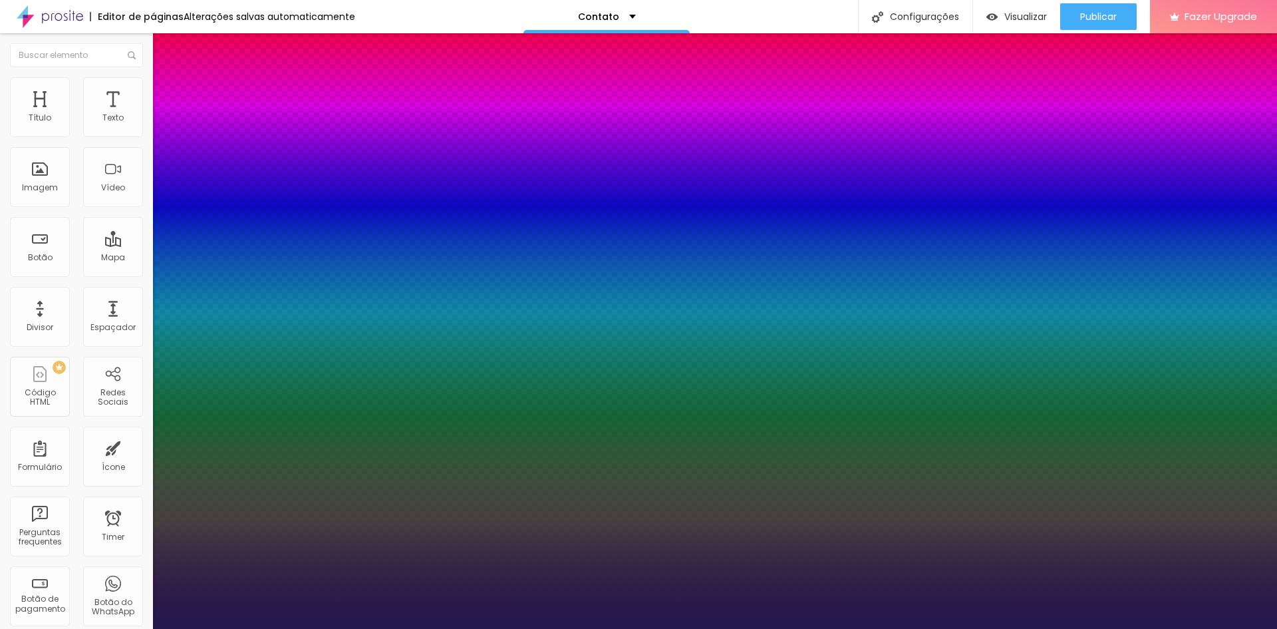
type input "48"
type input "47"
type input "44"
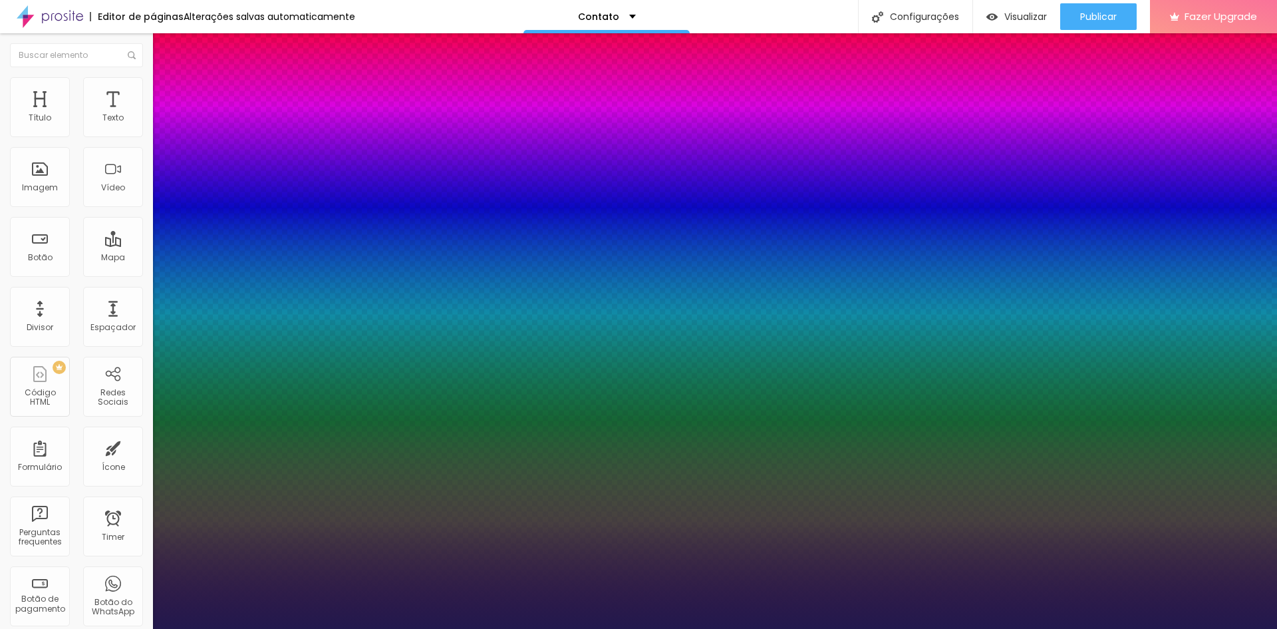
type input "40"
type input "39"
type input "37"
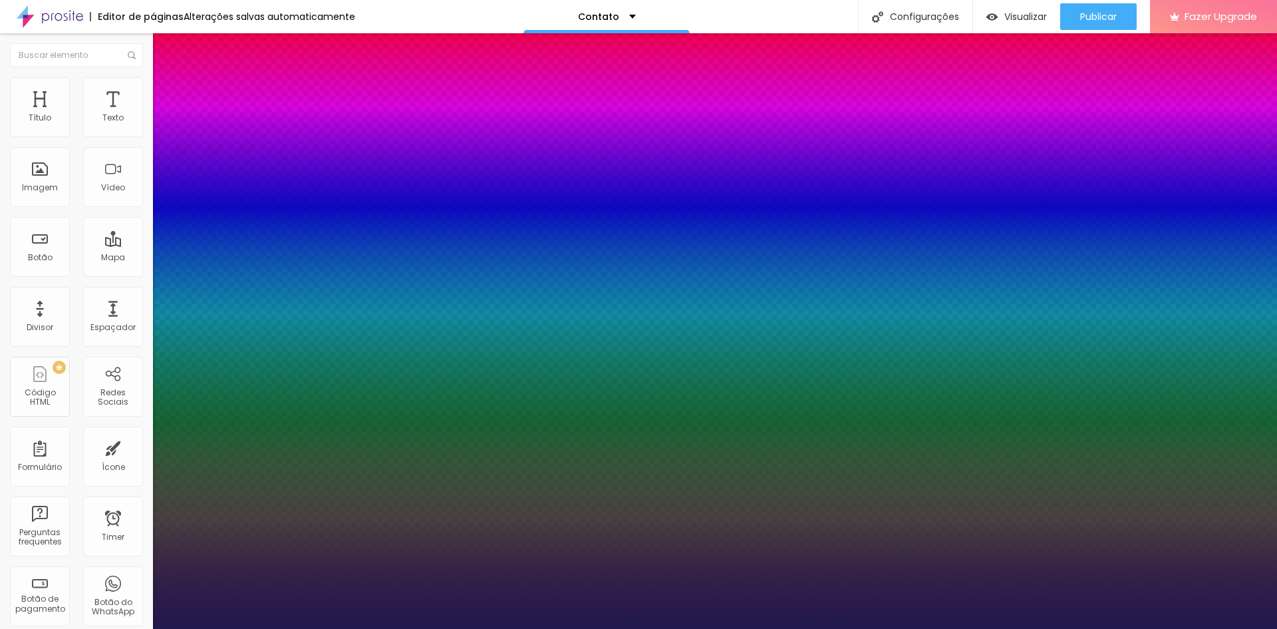
type input "37"
type input "35"
type input "34"
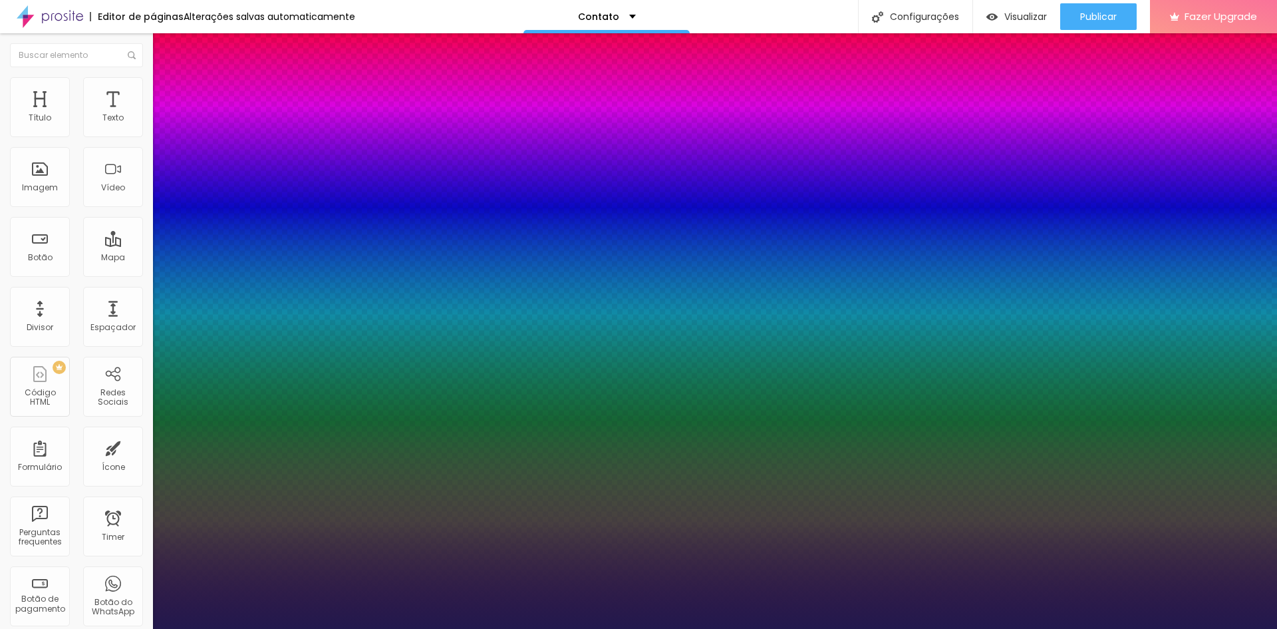
type input "33"
type input "32"
type input "30"
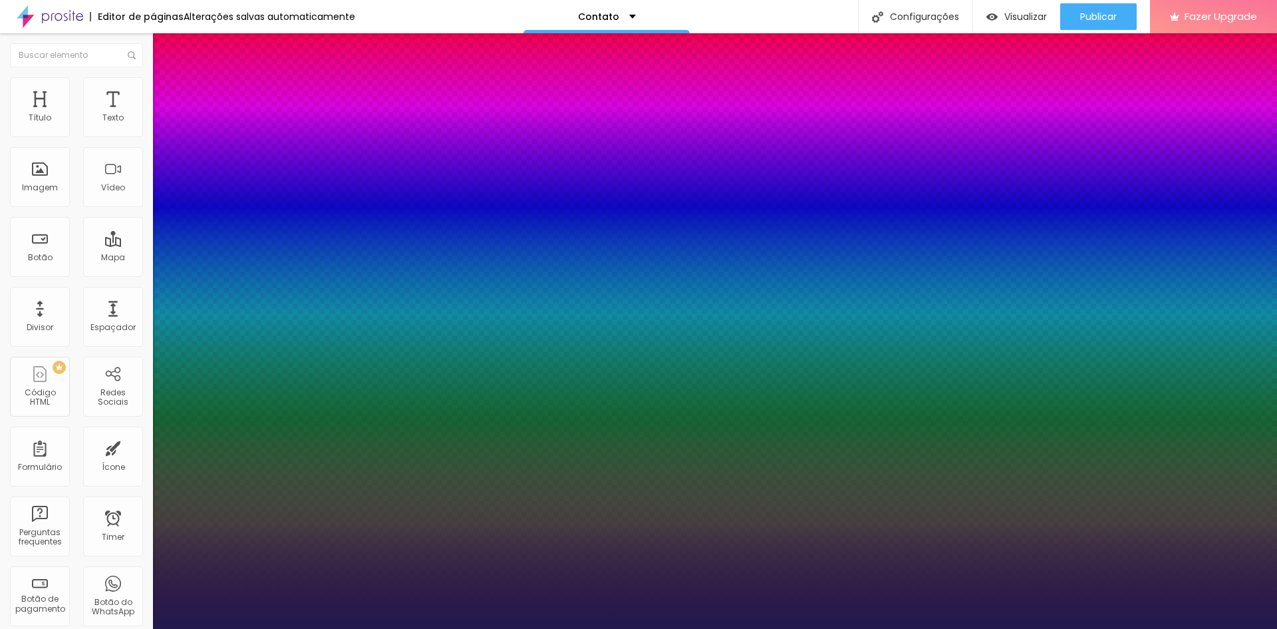
type input "30"
type input "28"
type input "25"
drag, startPoint x: 171, startPoint y: 291, endPoint x: 159, endPoint y: 295, distance: 12.6
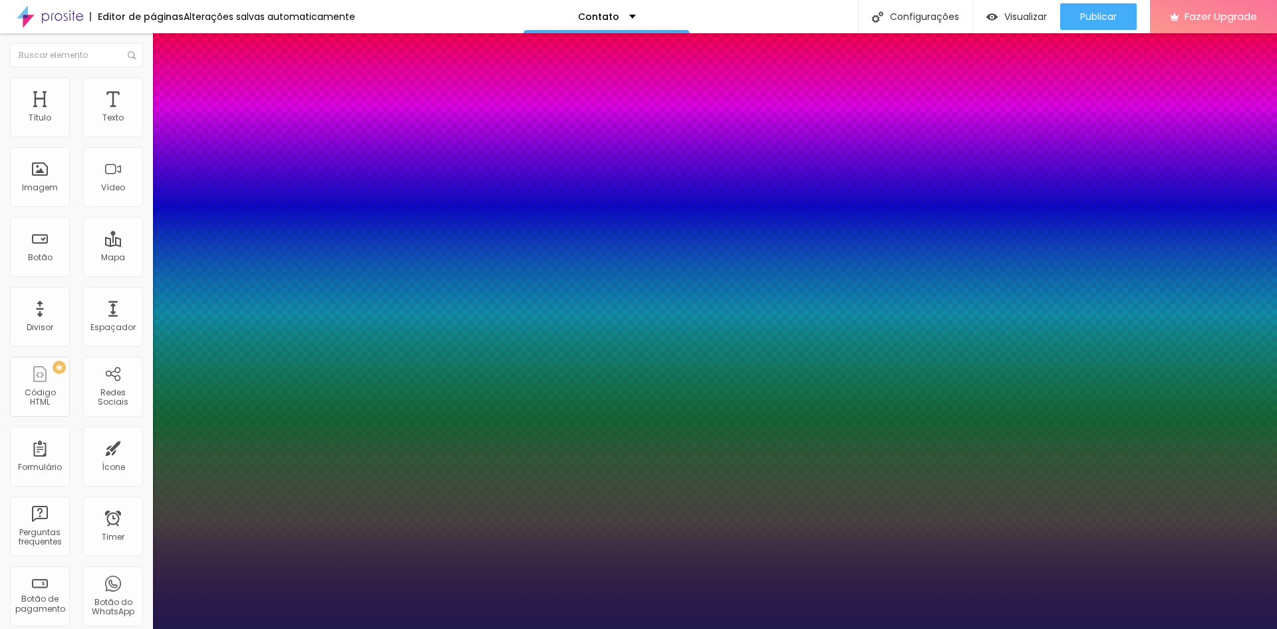
drag, startPoint x: 173, startPoint y: 260, endPoint x: 164, endPoint y: 263, distance: 9.0
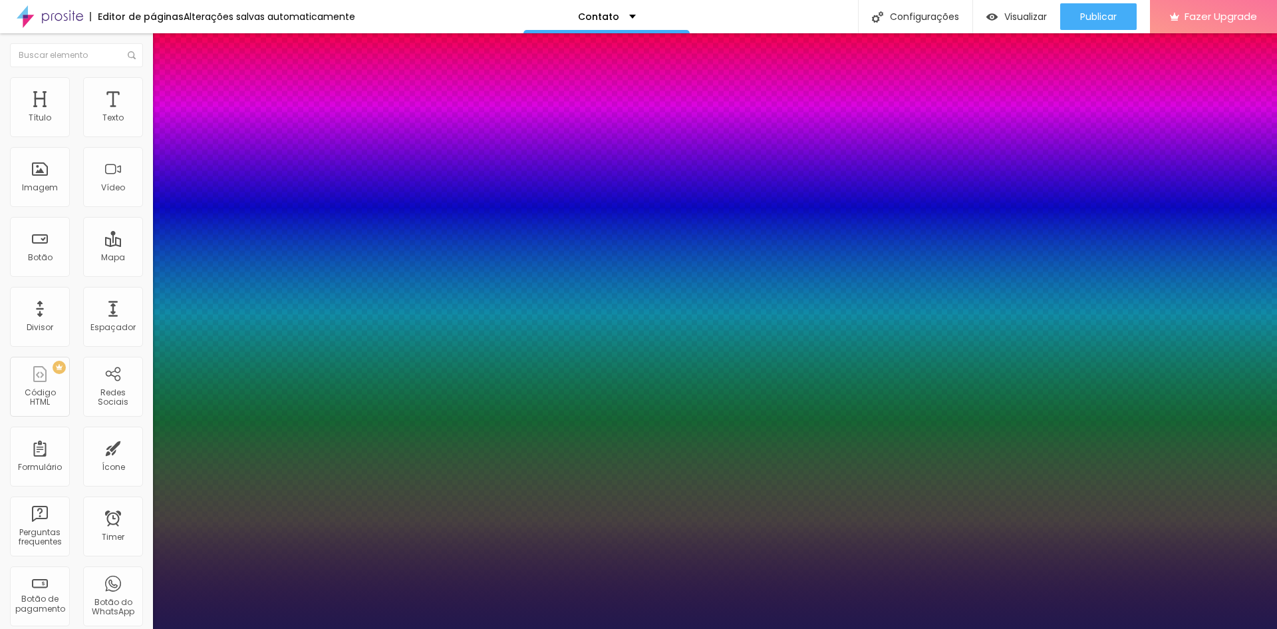
click at [110, 628] on div at bounding box center [638, 629] width 1277 height 0
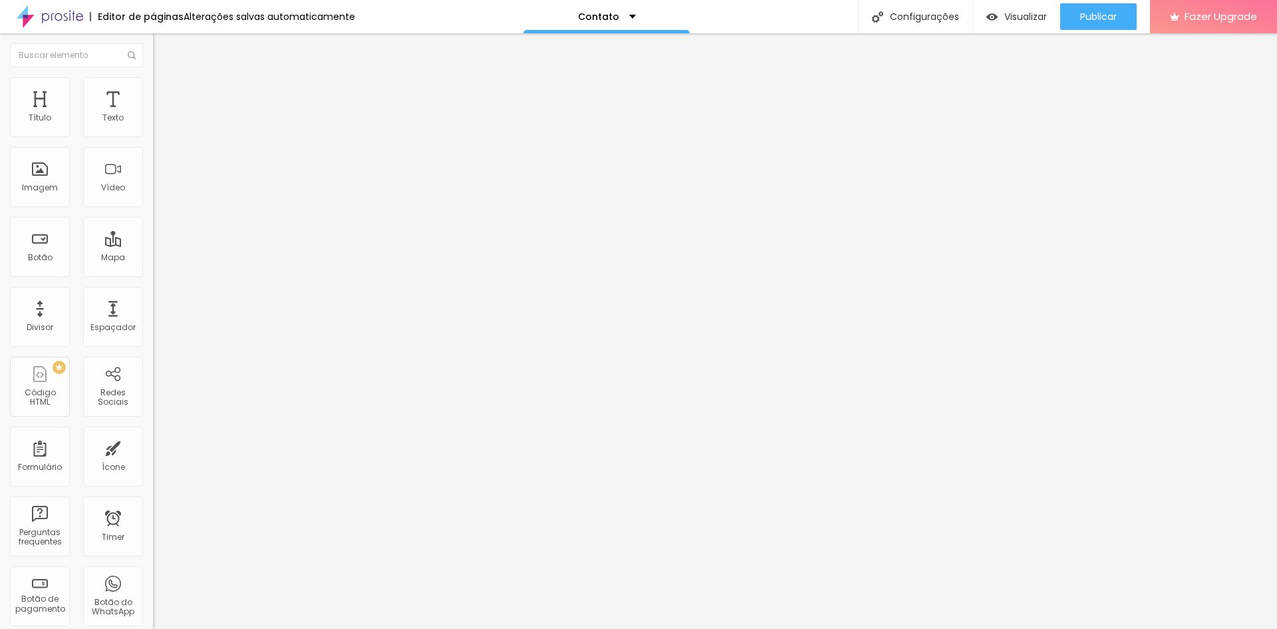
click at [158, 165] on icon "button" at bounding box center [162, 164] width 8 height 8
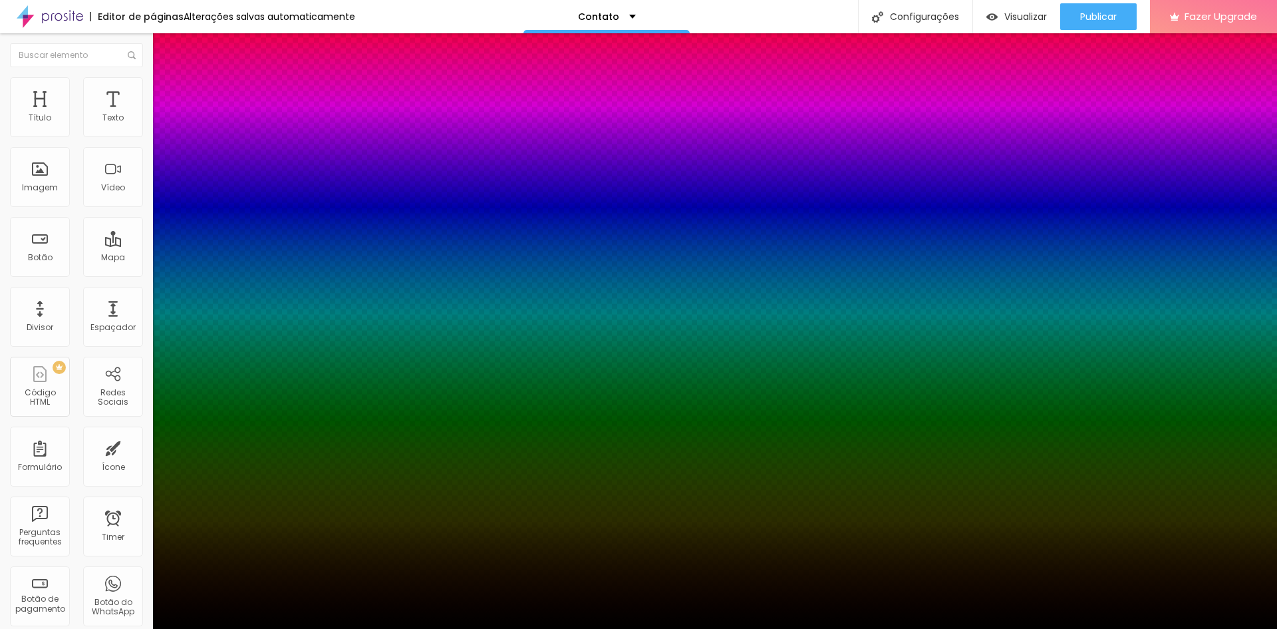
click at [238, 628] on div at bounding box center [638, 637] width 1277 height 0
click at [136, 628] on div at bounding box center [638, 629] width 1277 height 0
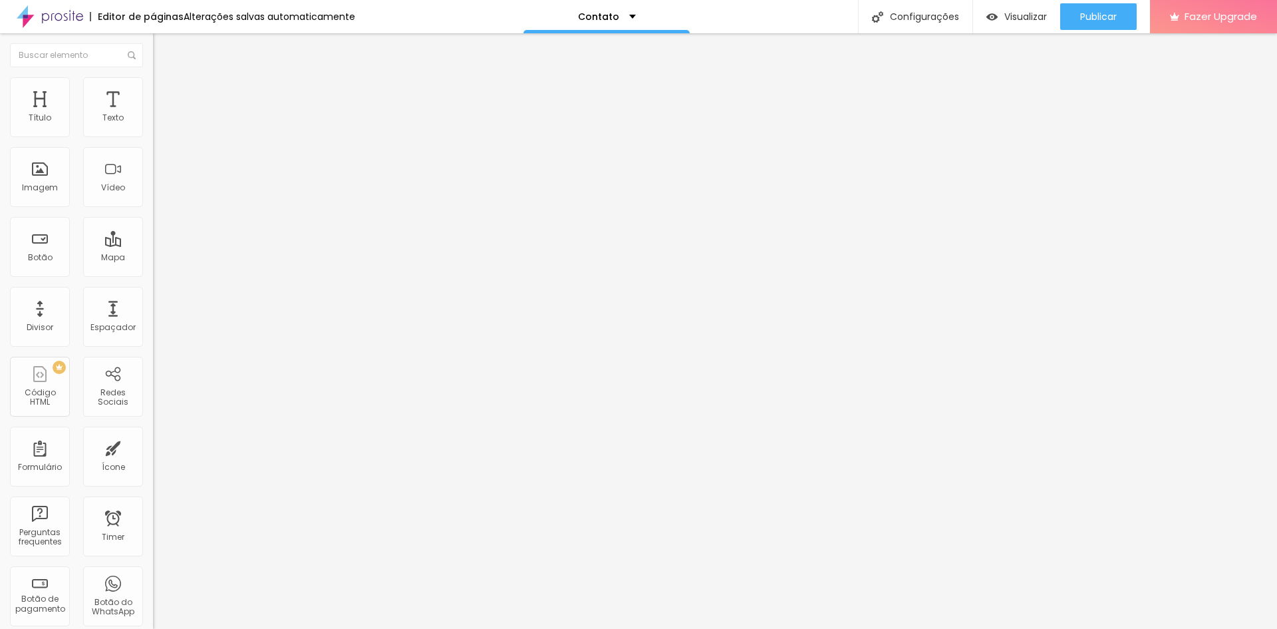
click at [153, 128] on button "button" at bounding box center [162, 121] width 19 height 14
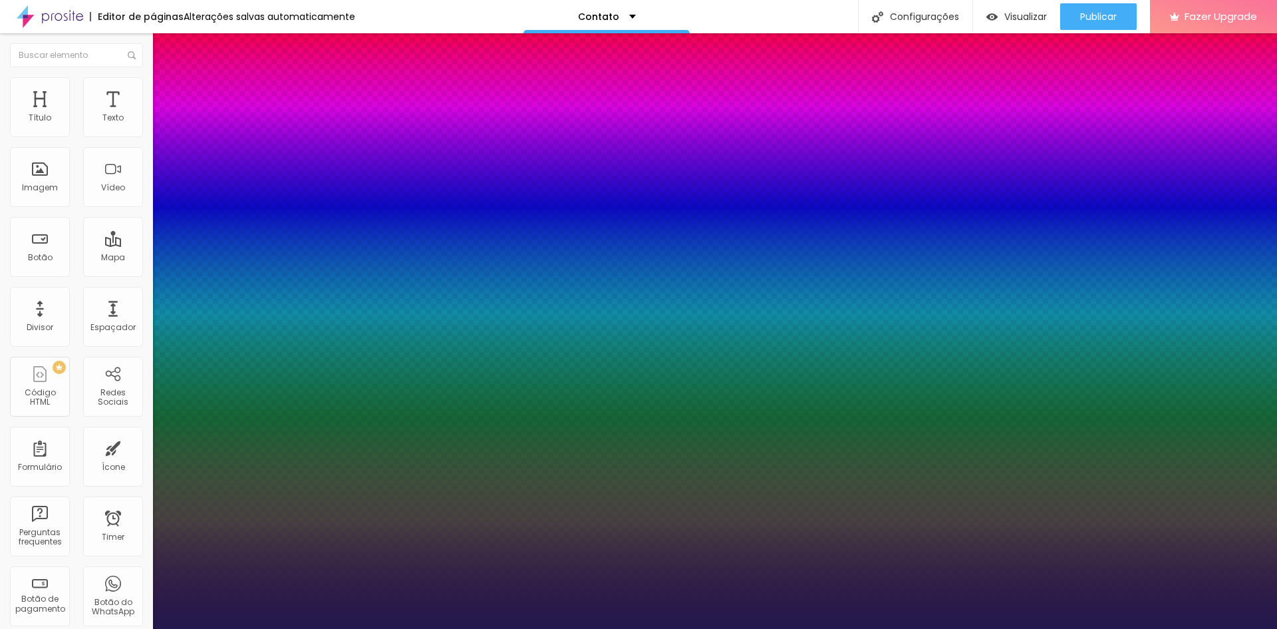
click at [113, 628] on div at bounding box center [638, 629] width 1277 height 0
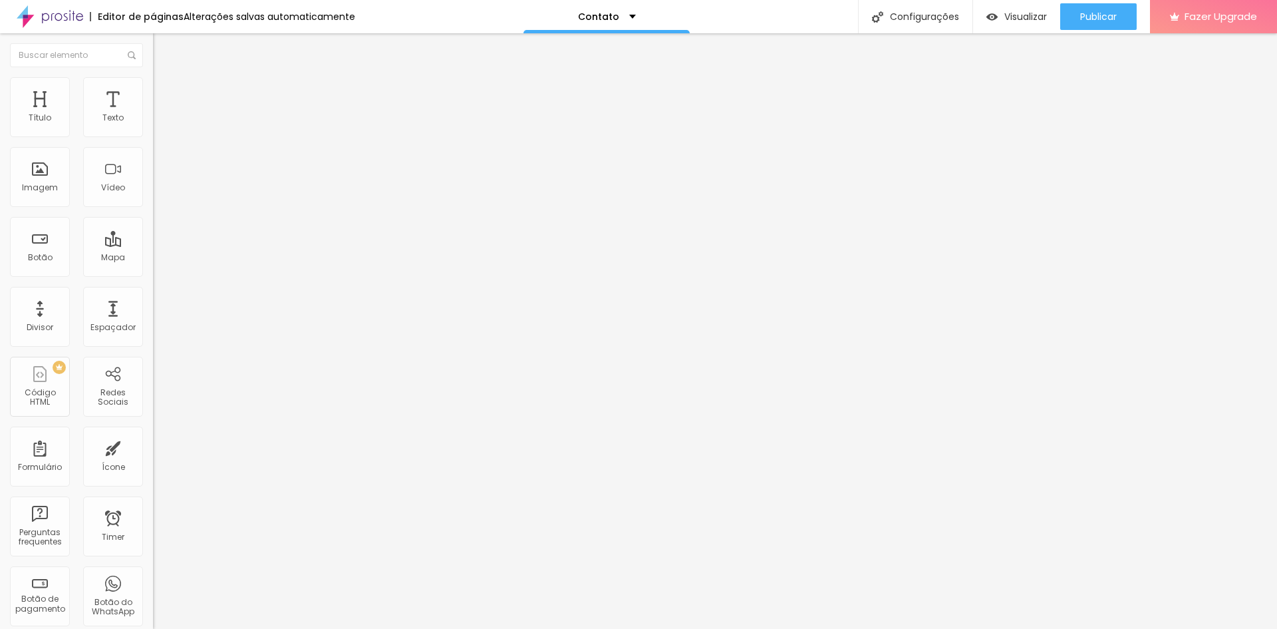
click at [165, 89] on span "Avançado" at bounding box center [187, 85] width 44 height 11
click at [163, 51] on img "button" at bounding box center [168, 48] width 11 height 11
click at [1086, 19] on span "Publicar" at bounding box center [1098, 16] width 37 height 11
click at [1100, 23] on div "Publicar" at bounding box center [1098, 16] width 37 height 27
click at [163, 52] on img "button" at bounding box center [168, 48] width 11 height 11
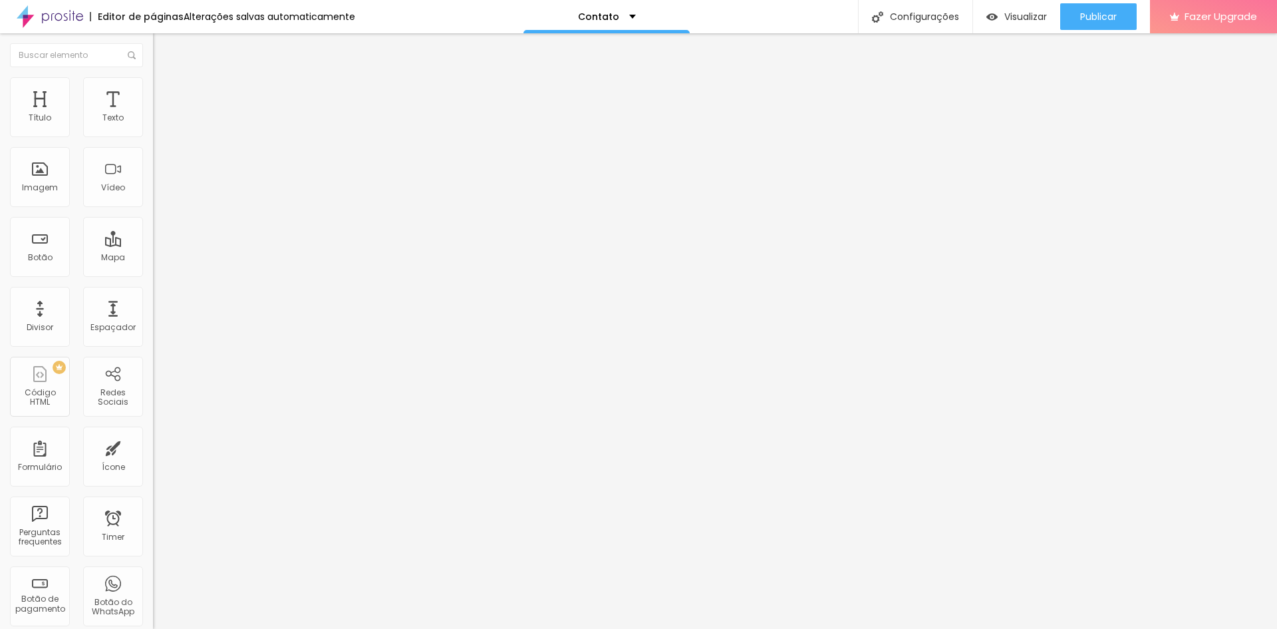
drag, startPoint x: 34, startPoint y: 234, endPoint x: 102, endPoint y: 313, distance: 103.8
click at [153, 452] on section "Mensagem Olá, cheguei até você pela página {page_title} e gostaria de mais info…" at bounding box center [229, 480] width 153 height 56
click at [153, 460] on textarea "Olá, Goataria de mais detalher referente aos ensaios, mais detalhes de seu trab…" at bounding box center [228, 471] width 150 height 23
drag, startPoint x: 53, startPoint y: 258, endPoint x: 136, endPoint y: 276, distance: 84.4
click at [153, 460] on textarea "Olá, Goataria de mais detalhes referente aos ensaios, mais detalhes de seu trab…" at bounding box center [228, 471] width 150 height 23
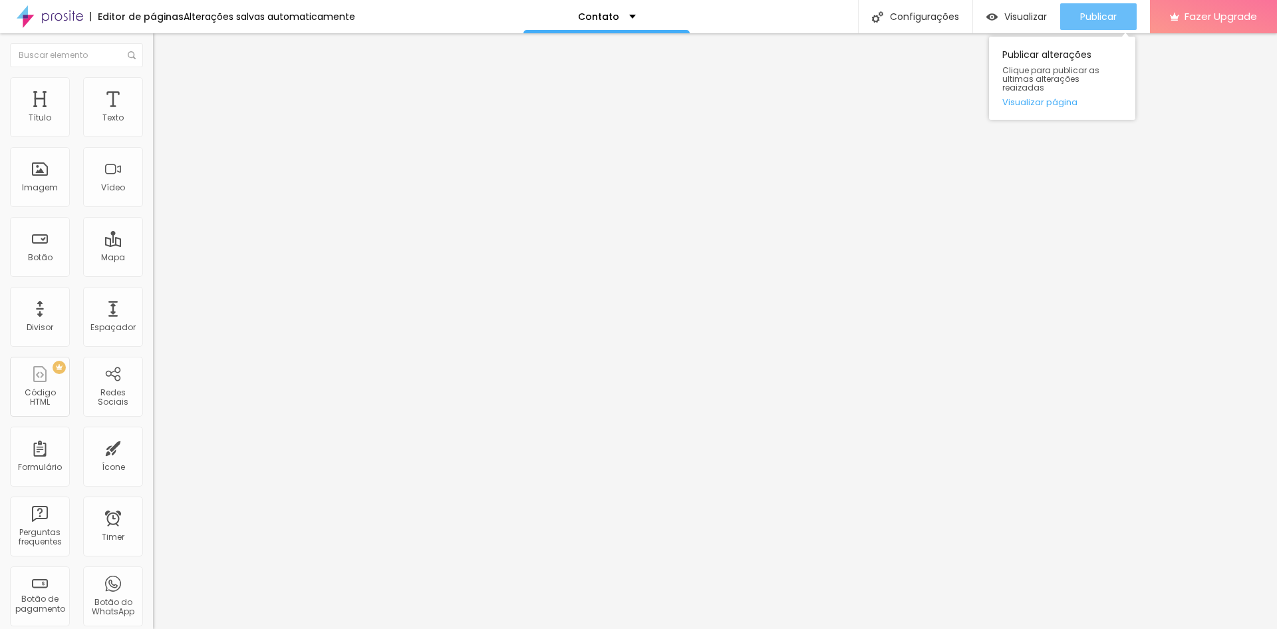
click at [1067, 18] on button "Publicar" at bounding box center [1098, 16] width 77 height 27
click at [153, 136] on input "text" at bounding box center [233, 128] width 160 height 13
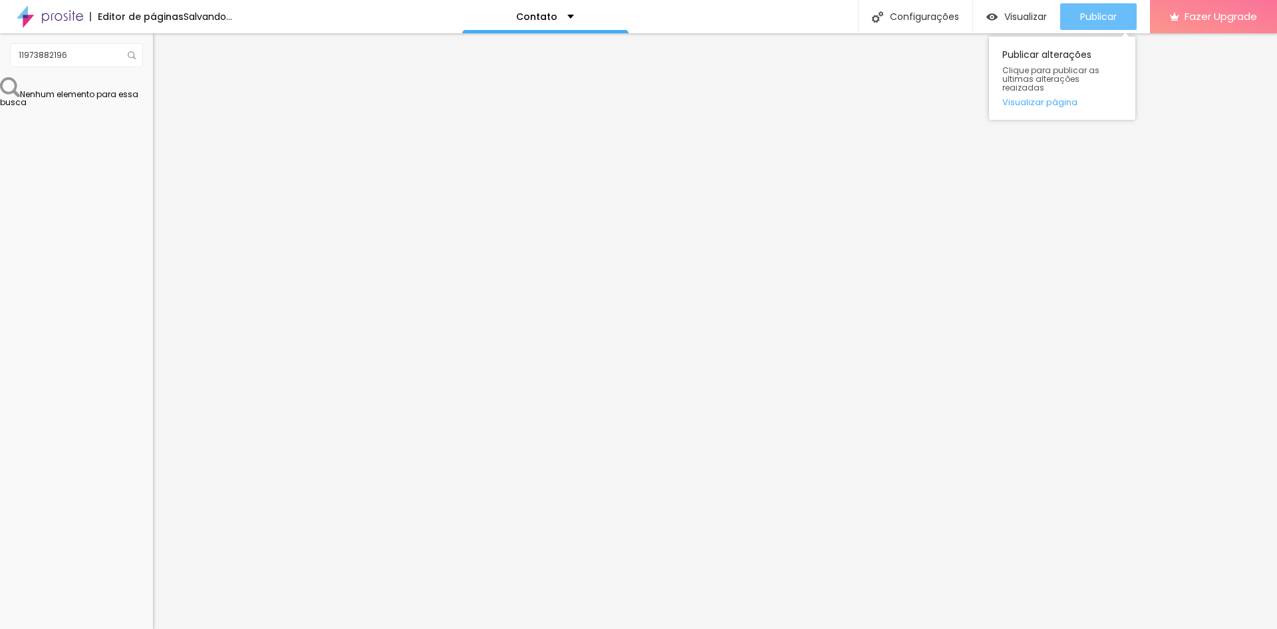
click at [1104, 17] on span "Publicar" at bounding box center [1098, 16] width 37 height 11
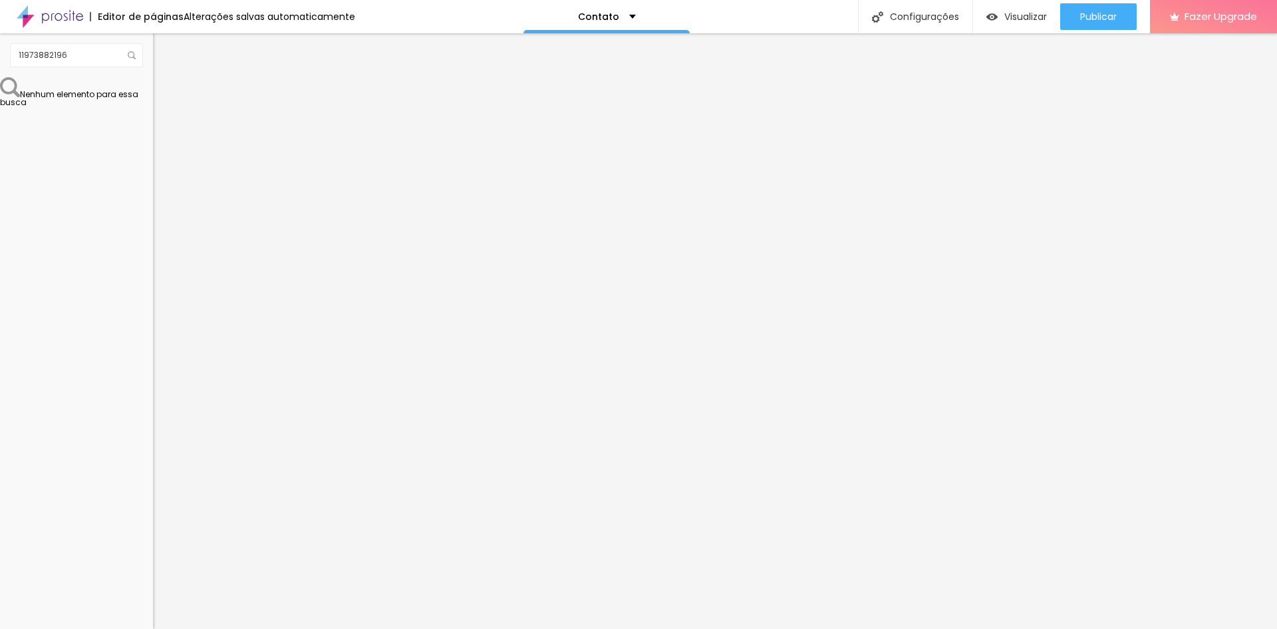
click at [38, 16] on img at bounding box center [50, 16] width 67 height 33
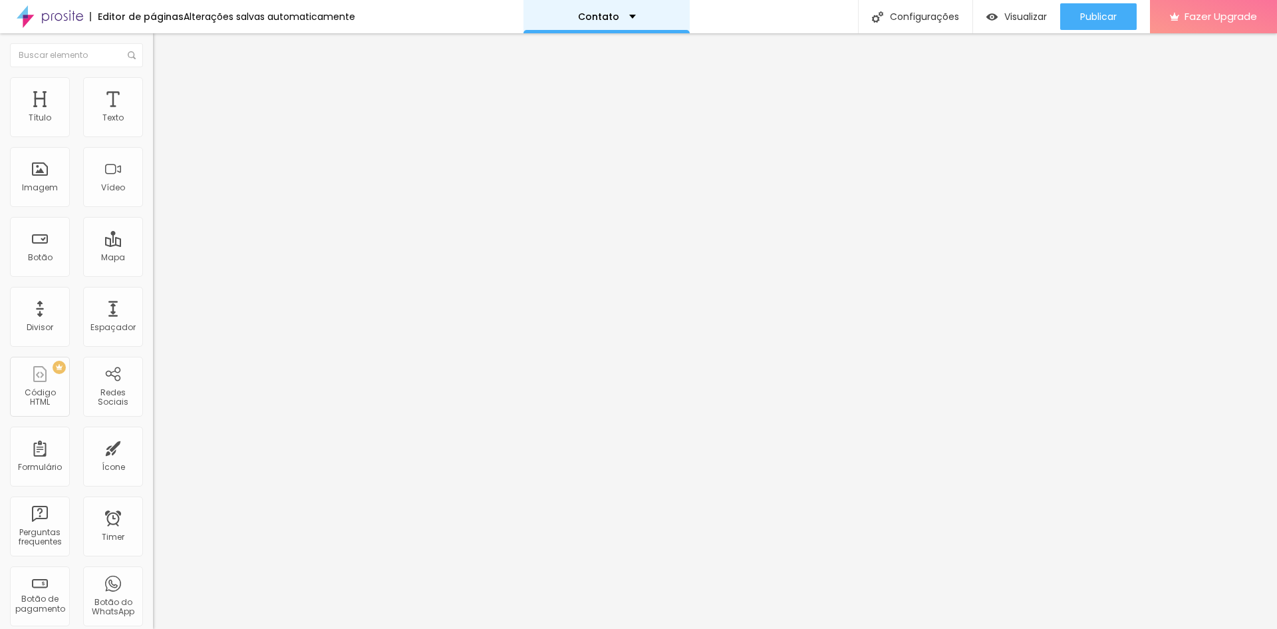
click at [626, 22] on div "Contato" at bounding box center [607, 16] width 166 height 33
click at [598, 71] on span "Adicionar nova página" at bounding box center [579, 64] width 110 height 14
type input "testec"
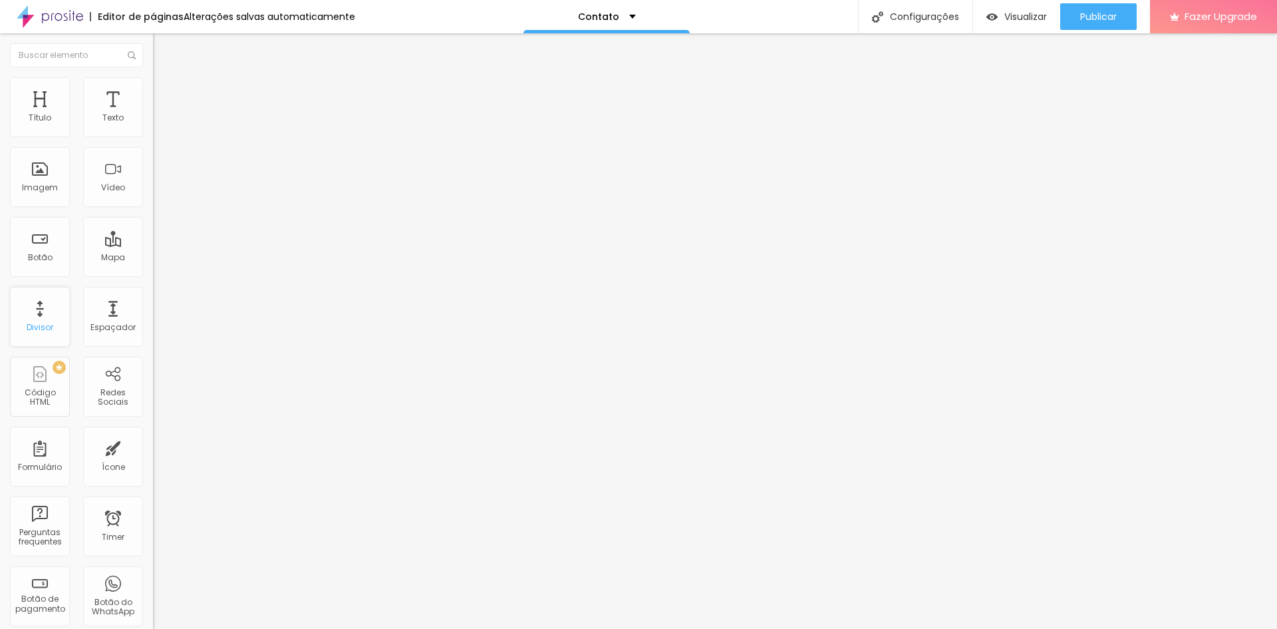
click at [34, 313] on div "Divisor" at bounding box center [40, 317] width 60 height 60
click at [46, 314] on div "Divisor" at bounding box center [40, 317] width 60 height 60
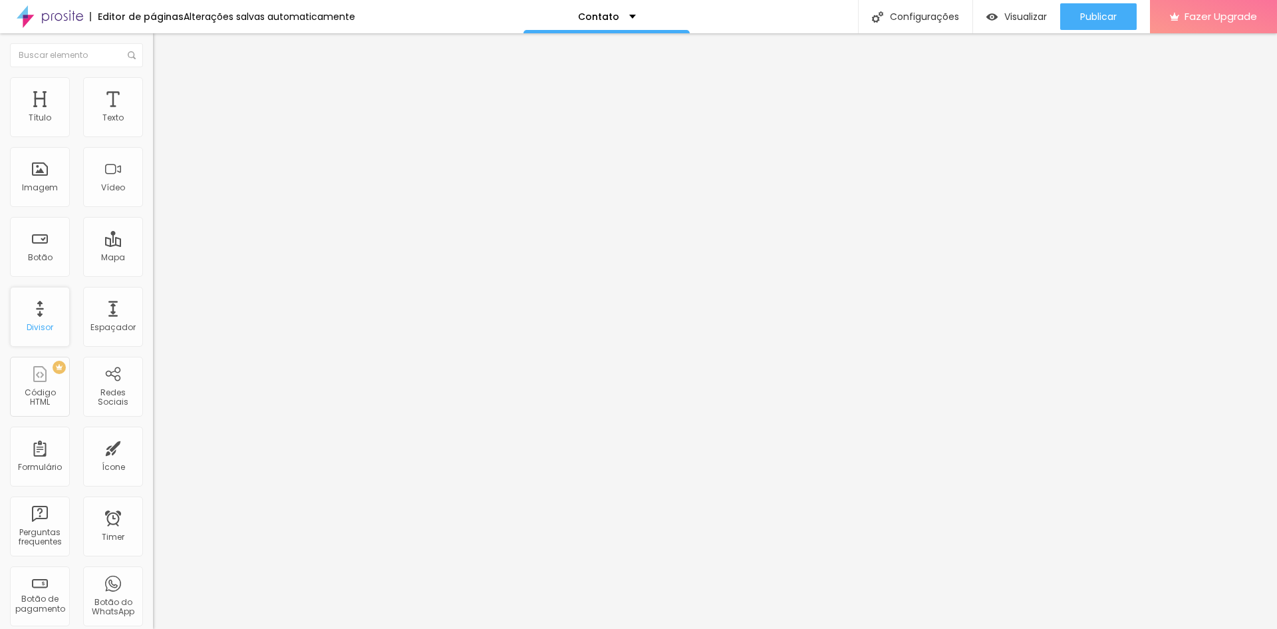
click at [46, 314] on div "Divisor" at bounding box center [40, 317] width 60 height 60
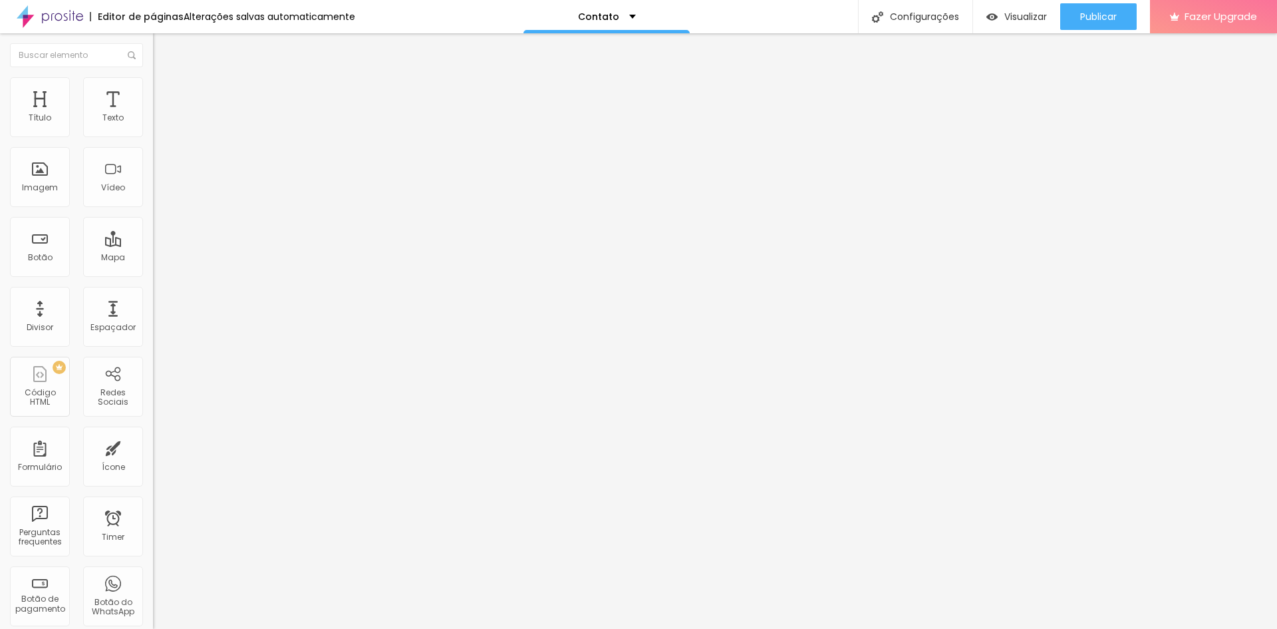
click at [153, 134] on div "Contato" at bounding box center [229, 123] width 153 height 23
click at [153, 134] on img at bounding box center [157, 138] width 8 height 8
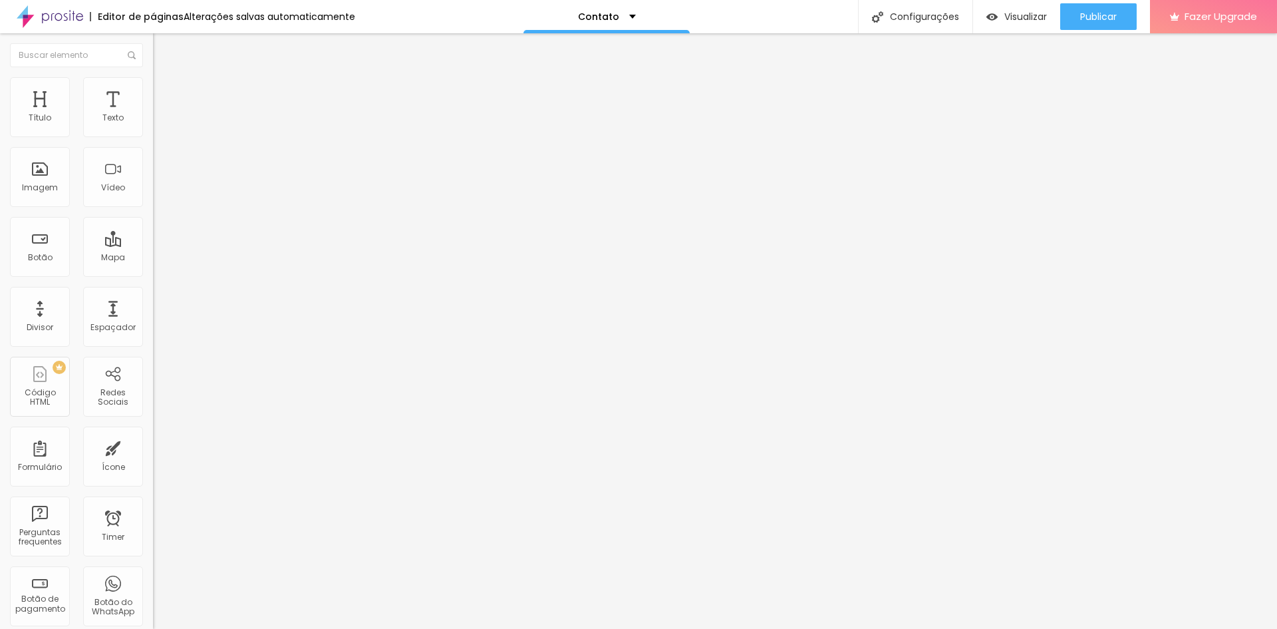
click at [153, 88] on li "Estilo" at bounding box center [229, 83] width 153 height 13
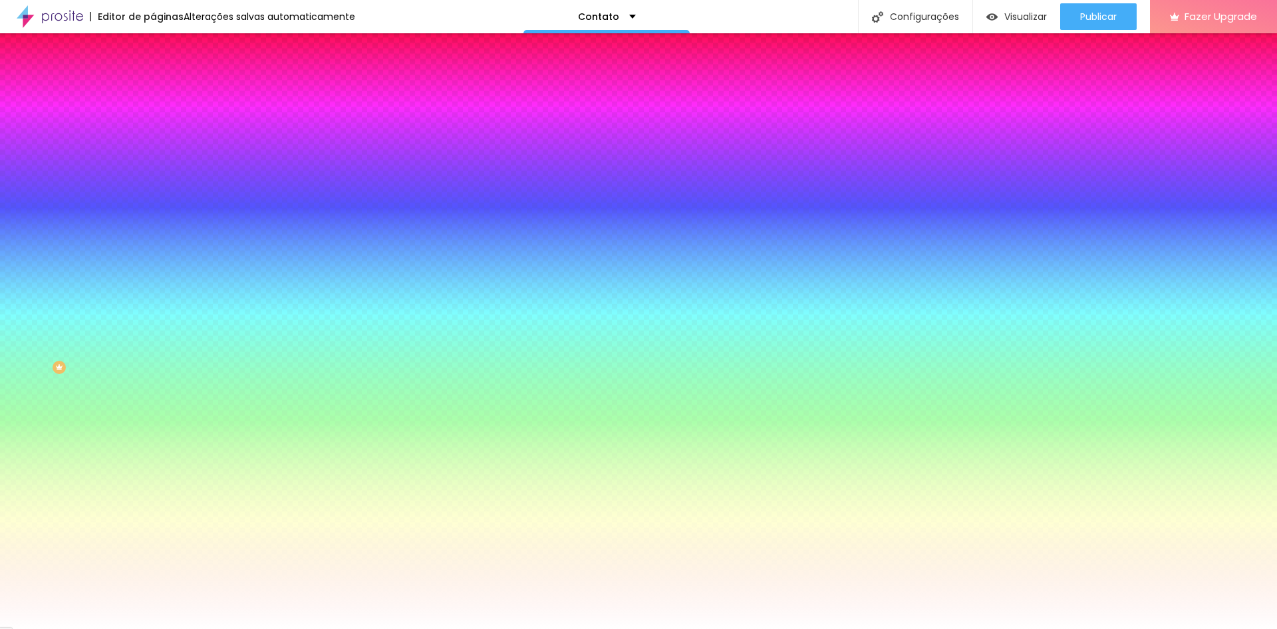
click at [153, 90] on li "Avançado" at bounding box center [229, 96] width 153 height 13
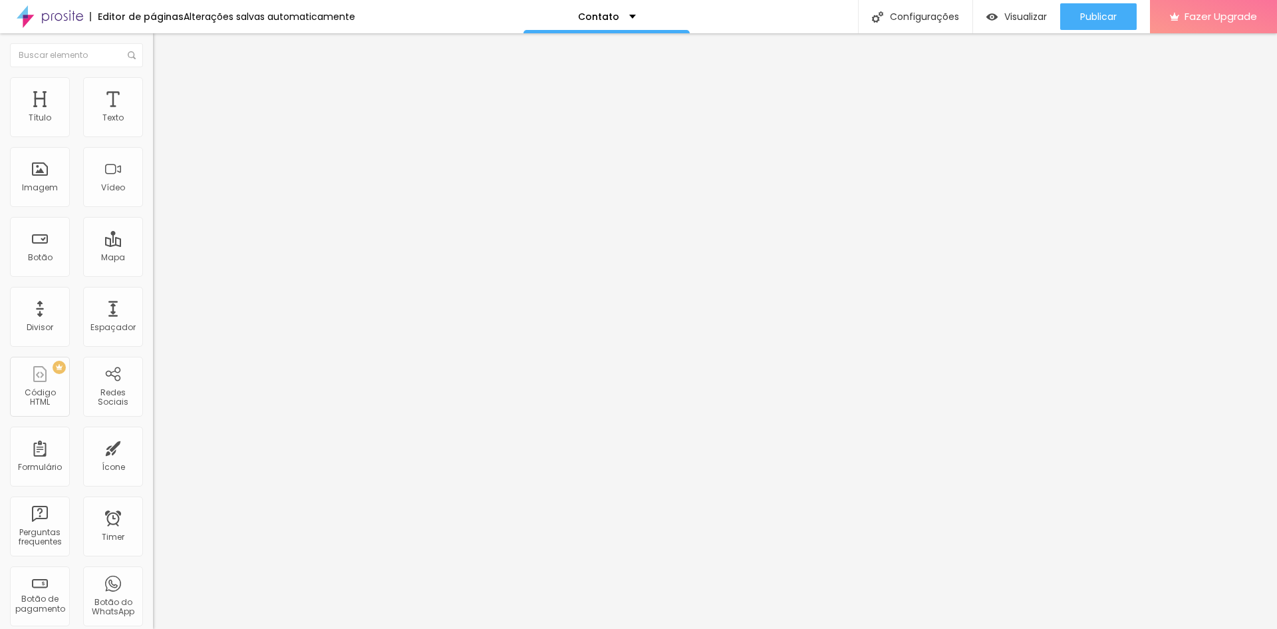
click at [163, 48] on img "button" at bounding box center [168, 48] width 11 height 11
click at [925, 15] on div "Configurações" at bounding box center [915, 16] width 114 height 33
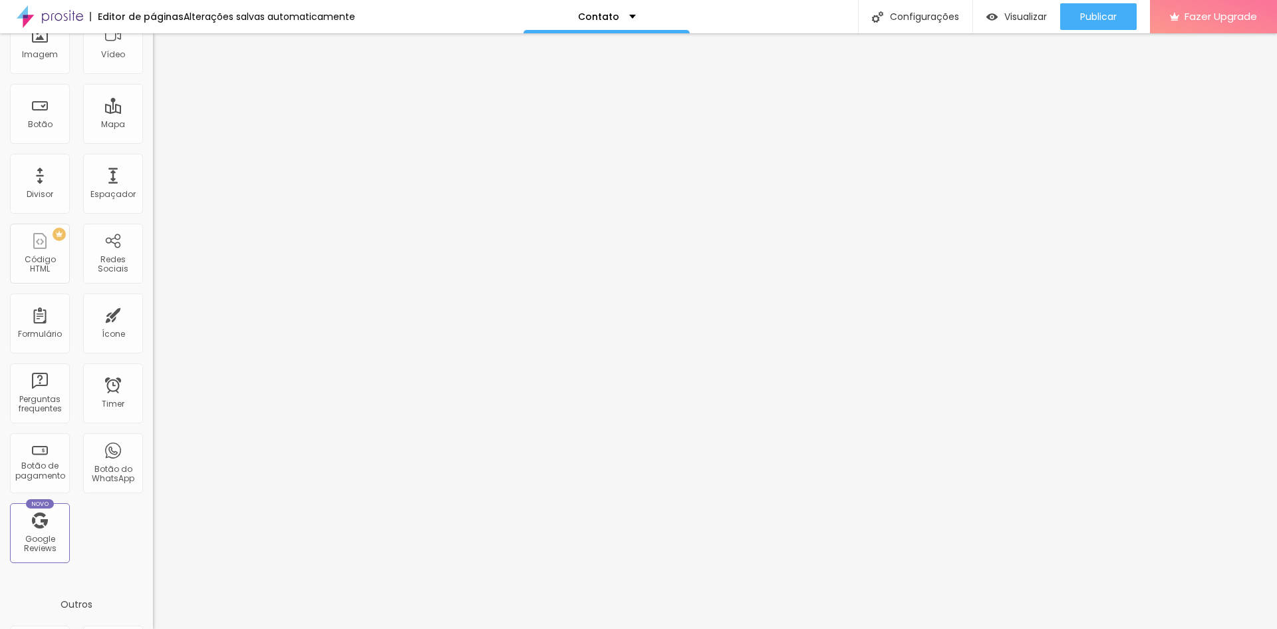
click at [65, 604] on div "Outros" at bounding box center [76, 604] width 153 height 36
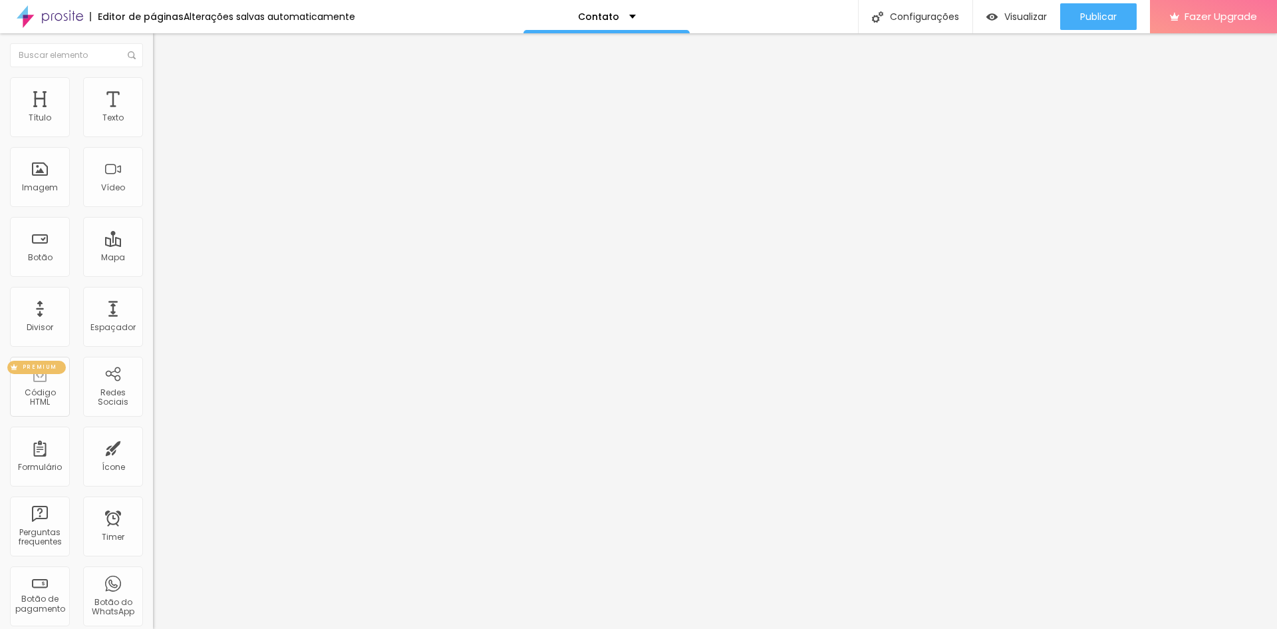
click at [50, 395] on div "Código HTML" at bounding box center [39, 397] width 53 height 19
click at [934, 21] on div "Configurações" at bounding box center [915, 16] width 114 height 33
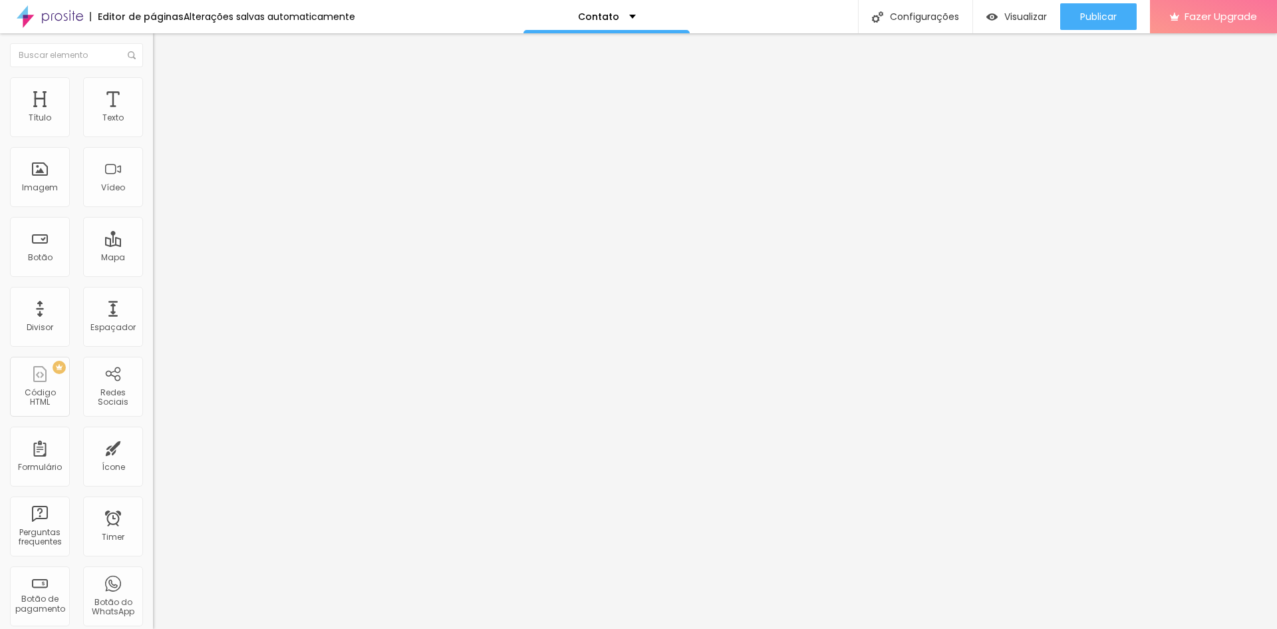
click at [163, 47] on img "button" at bounding box center [168, 48] width 11 height 11
click at [163, 54] on img "button" at bounding box center [168, 48] width 11 height 11
click at [1016, 20] on span "Visualizar" at bounding box center [1026, 16] width 43 height 11
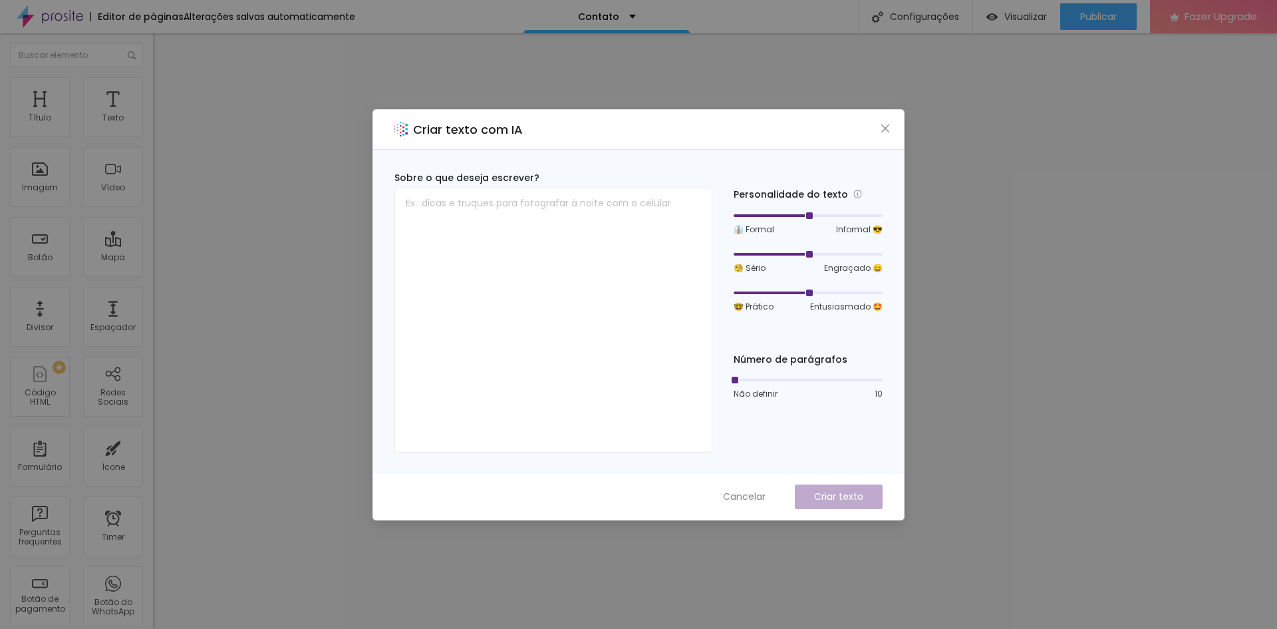
drag, startPoint x: 812, startPoint y: 218, endPoint x: 820, endPoint y: 216, distance: 9.0
click at [820, 216] on div at bounding box center [808, 216] width 149 height 8
click at [736, 215] on div at bounding box center [808, 216] width 149 height 8
click at [808, 215] on div at bounding box center [808, 216] width 149 height 8
click at [886, 132] on icon "close" at bounding box center [885, 128] width 11 height 11
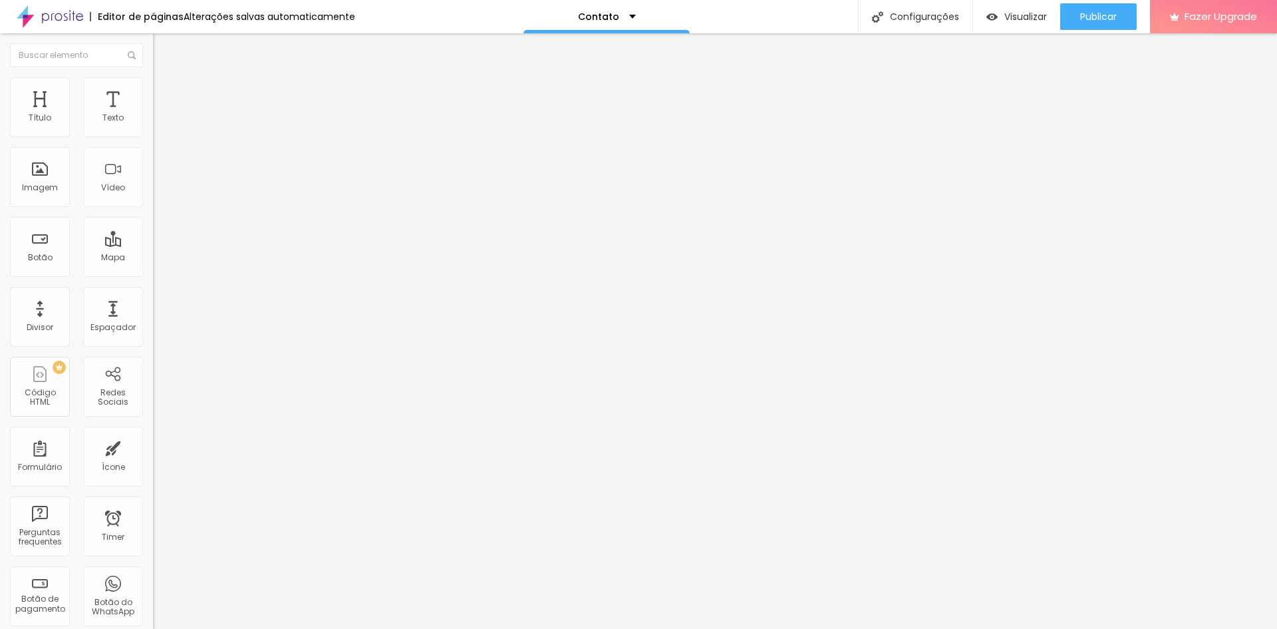
click at [160, 122] on icon "button" at bounding box center [162, 119] width 5 height 5
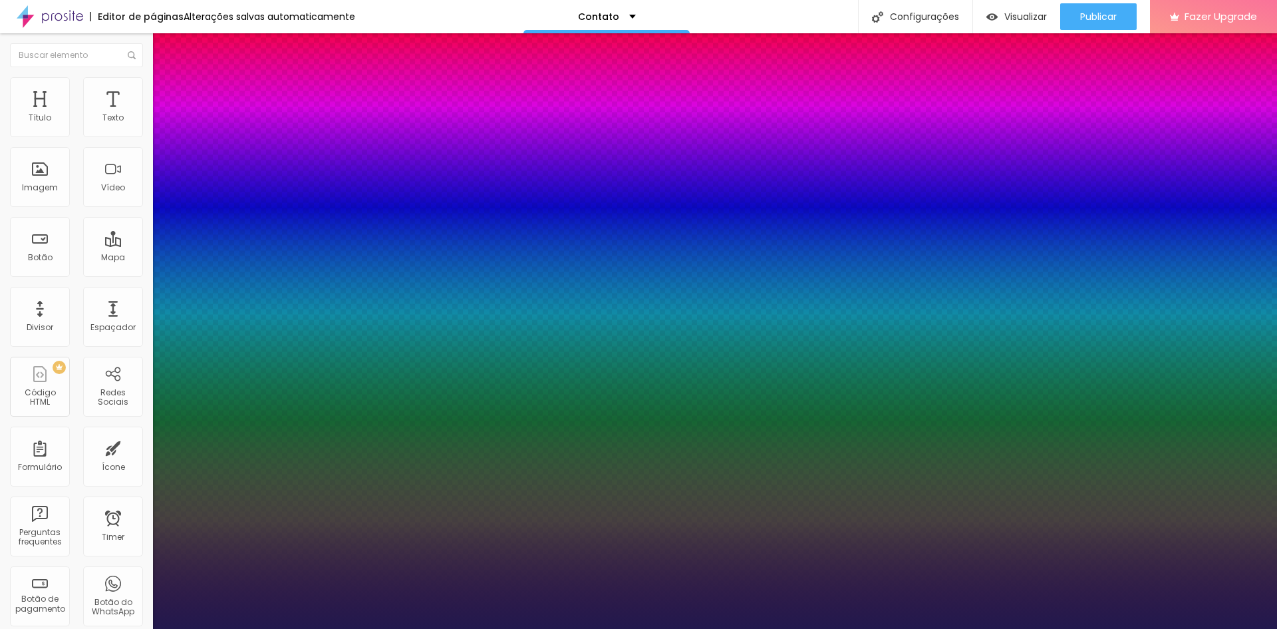
type input "1"
type input "13"
type input "1"
type input "14"
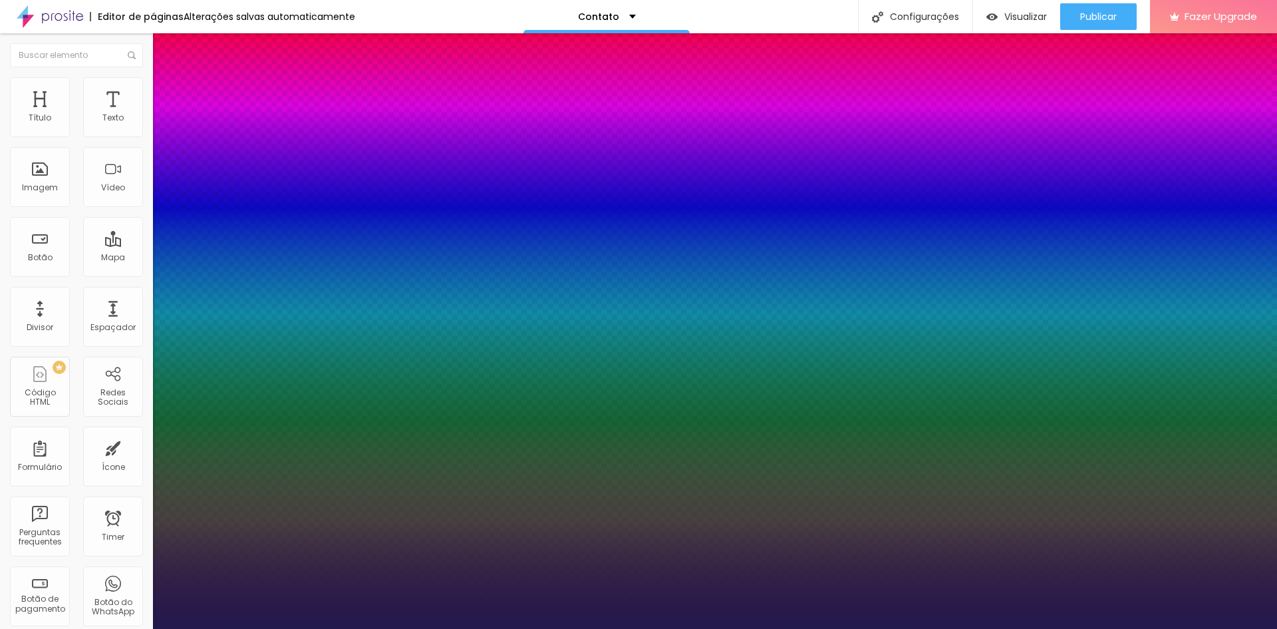
type input "14"
type input "1"
type input "15"
type input "1"
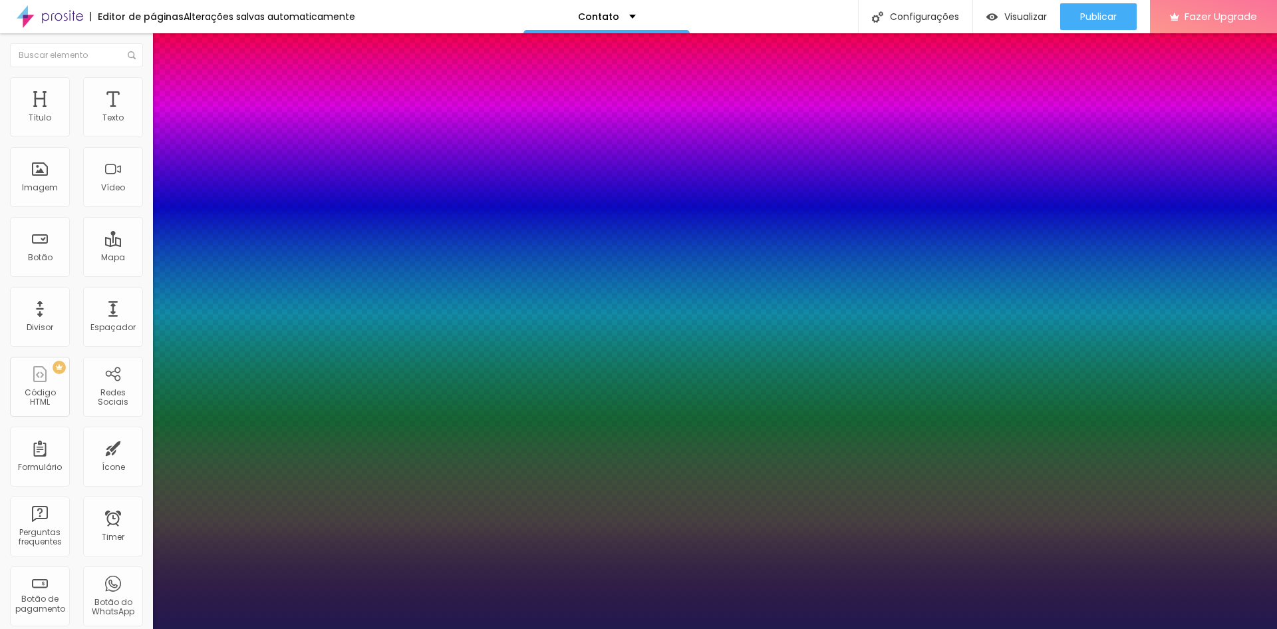
type input "16"
type input "1"
type input "17"
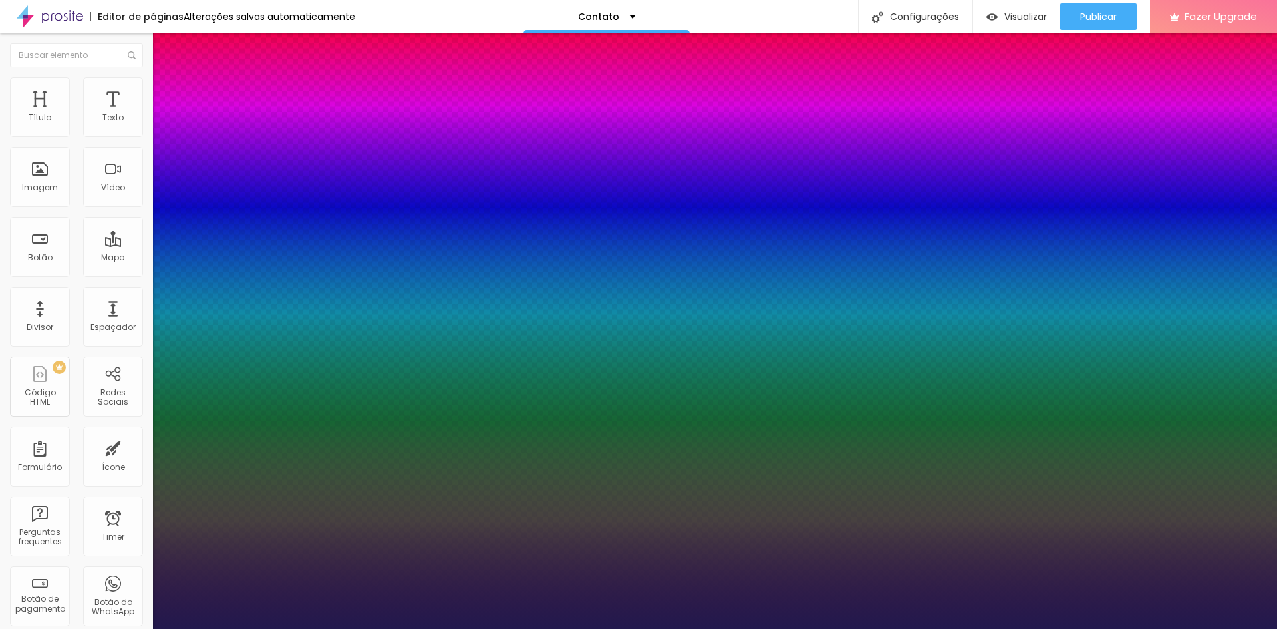
type input "1"
type input "18"
type input "1"
type input "19"
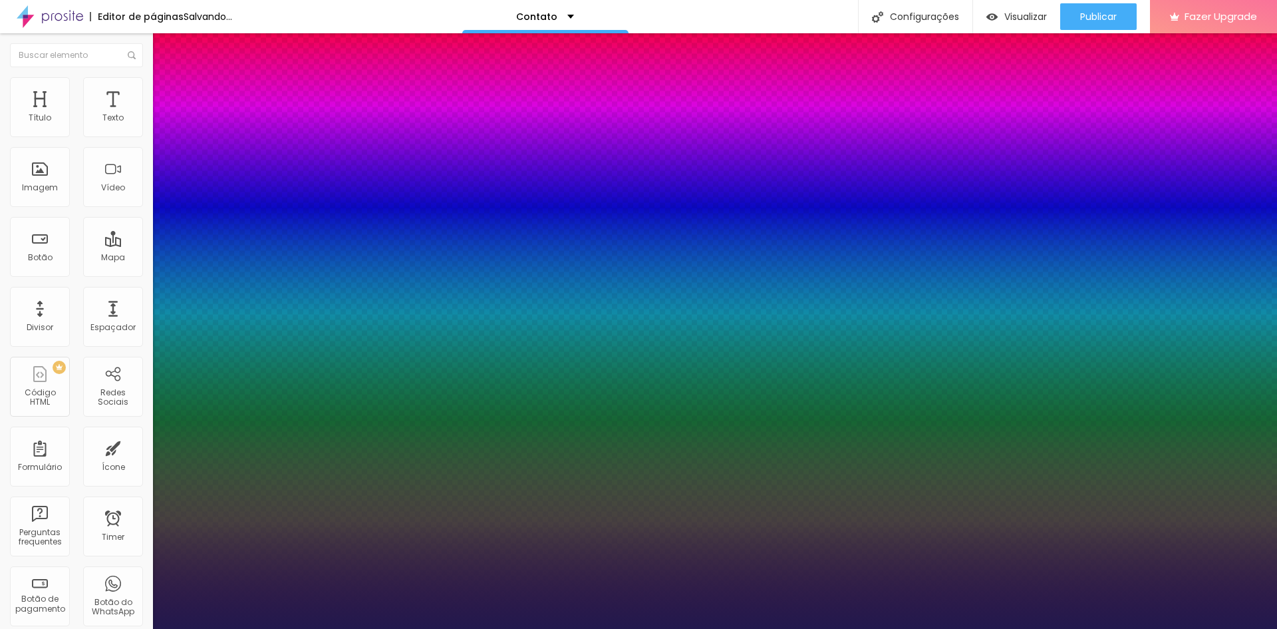
type input "19"
type input "1"
type input "20"
type input "1"
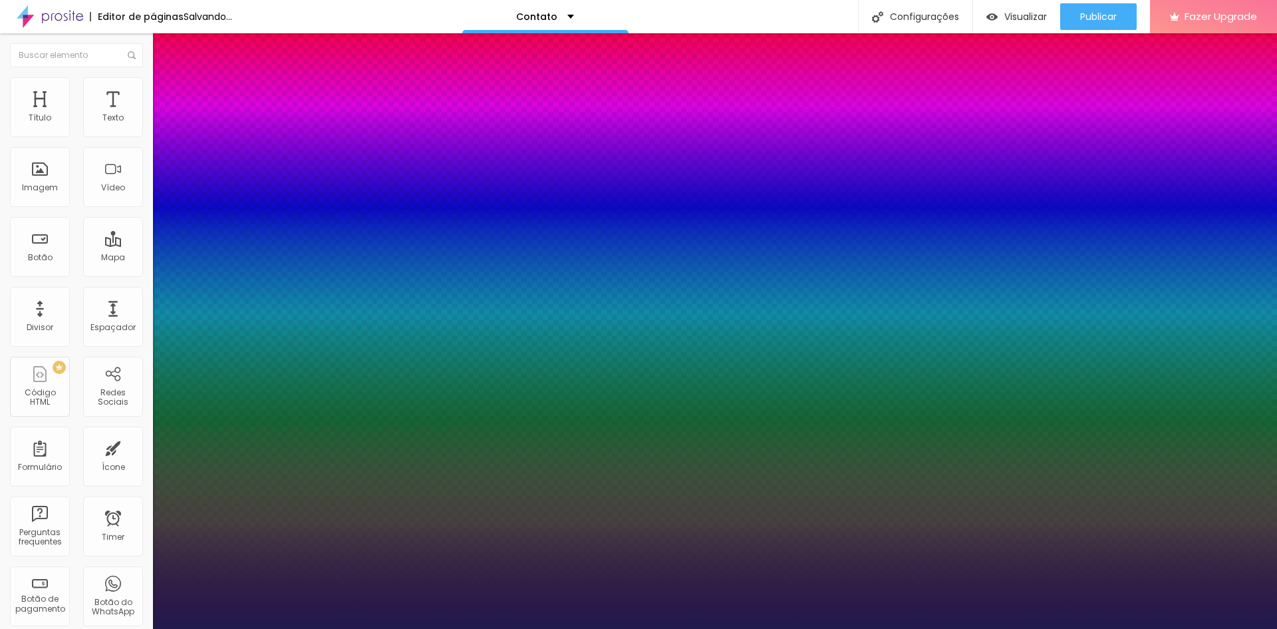
type input "21"
type input "1"
type input "22"
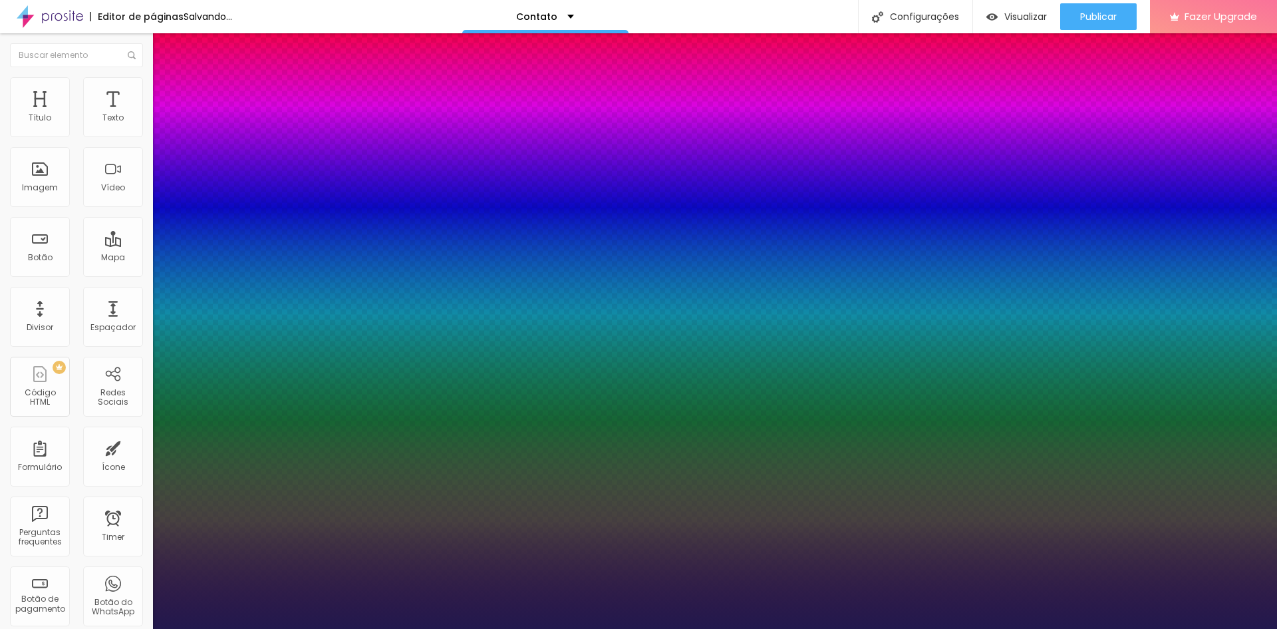
type input "1"
type input "24"
type input "1"
drag, startPoint x: 176, startPoint y: 229, endPoint x: 188, endPoint y: 228, distance: 12.0
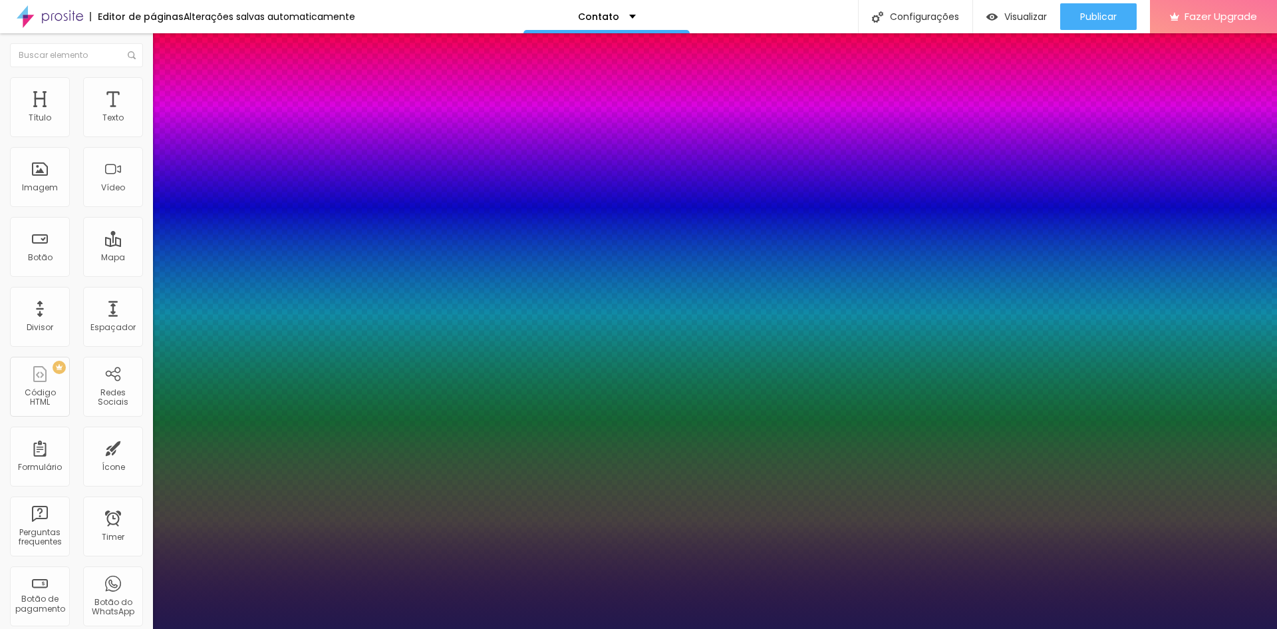
type input "24"
type input "1"
type input "0.1"
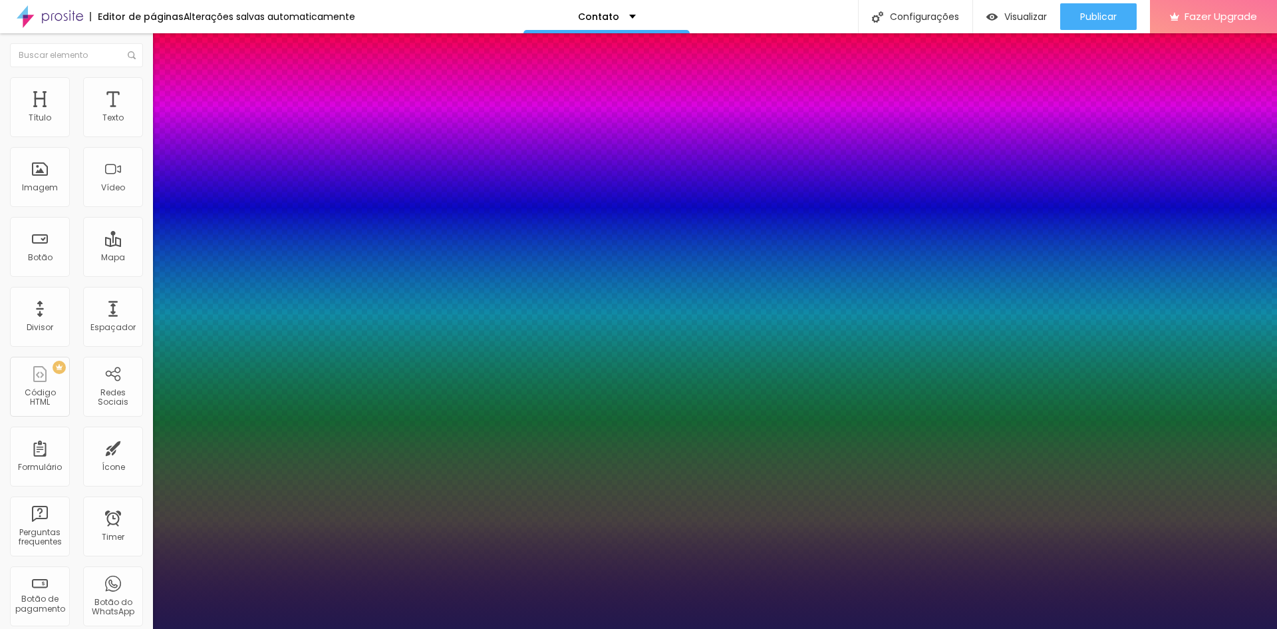
type input "1"
type input "0.2"
type input "1"
type input "0.3"
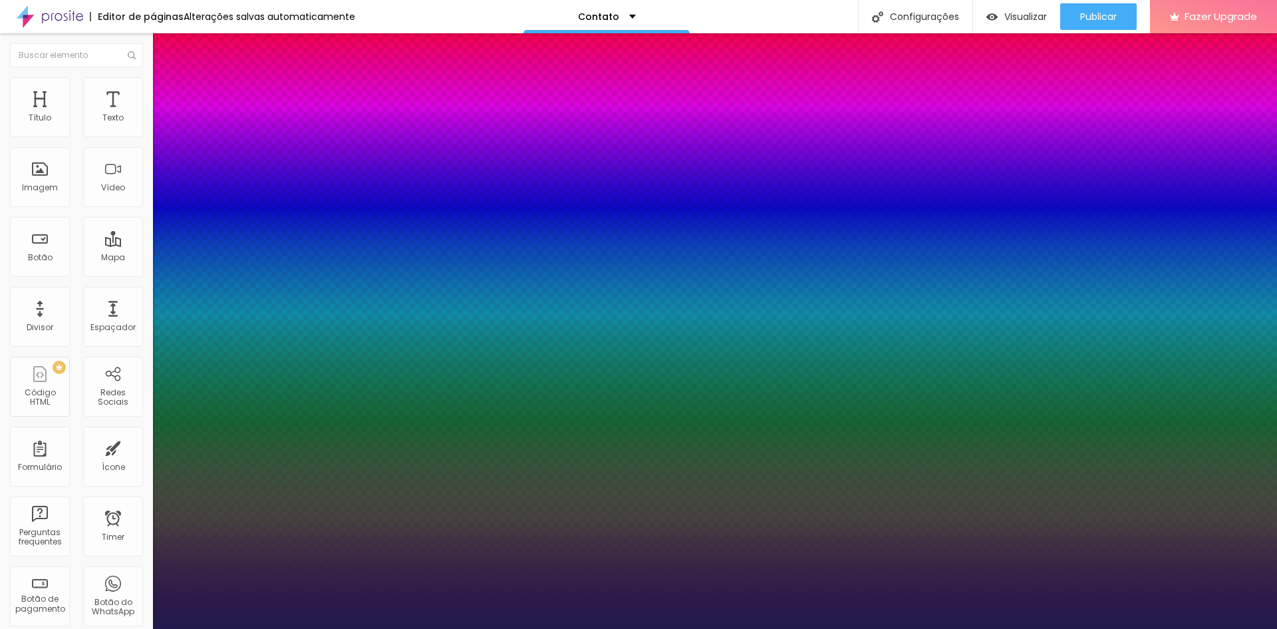
type input "0.3"
type input "1"
type input "0.5"
type input "1"
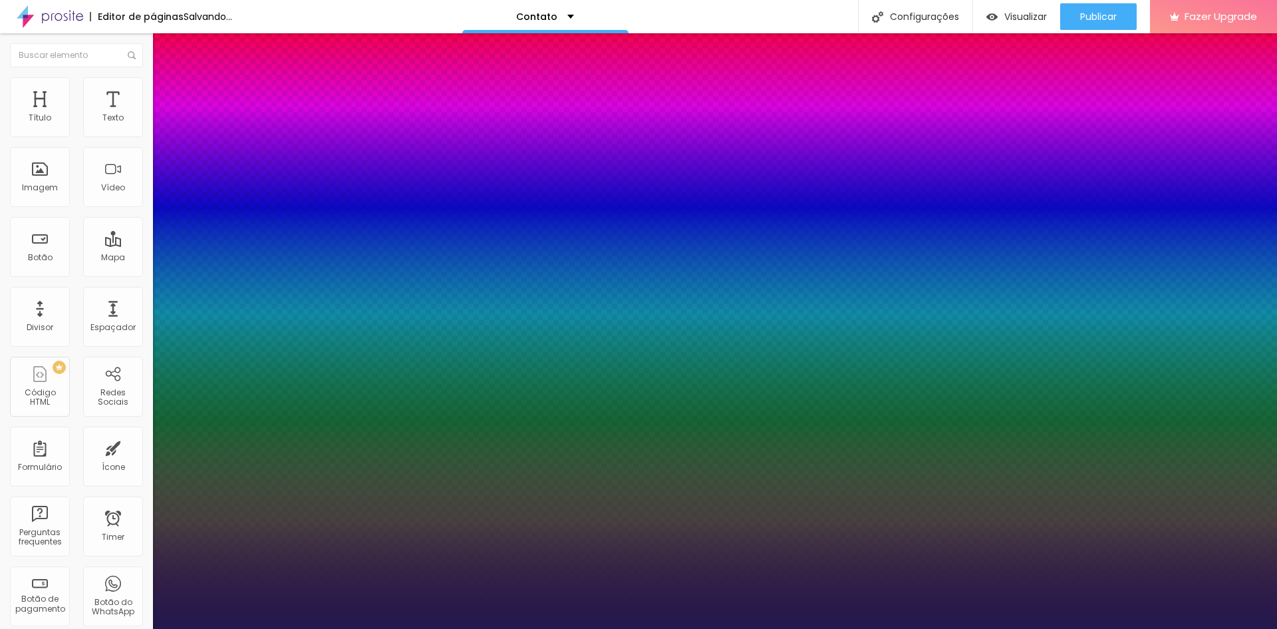
type input "0.4"
type input "1"
type input "0.3"
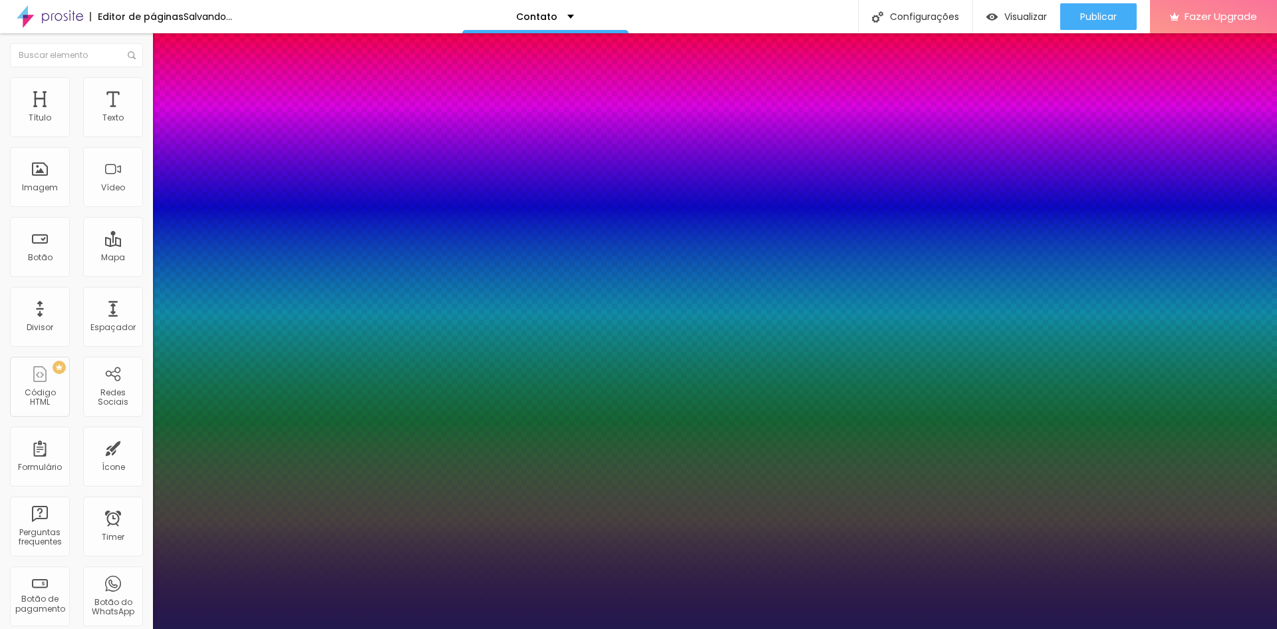
type input "1"
type input "0.2"
type input "1"
type input "0.1"
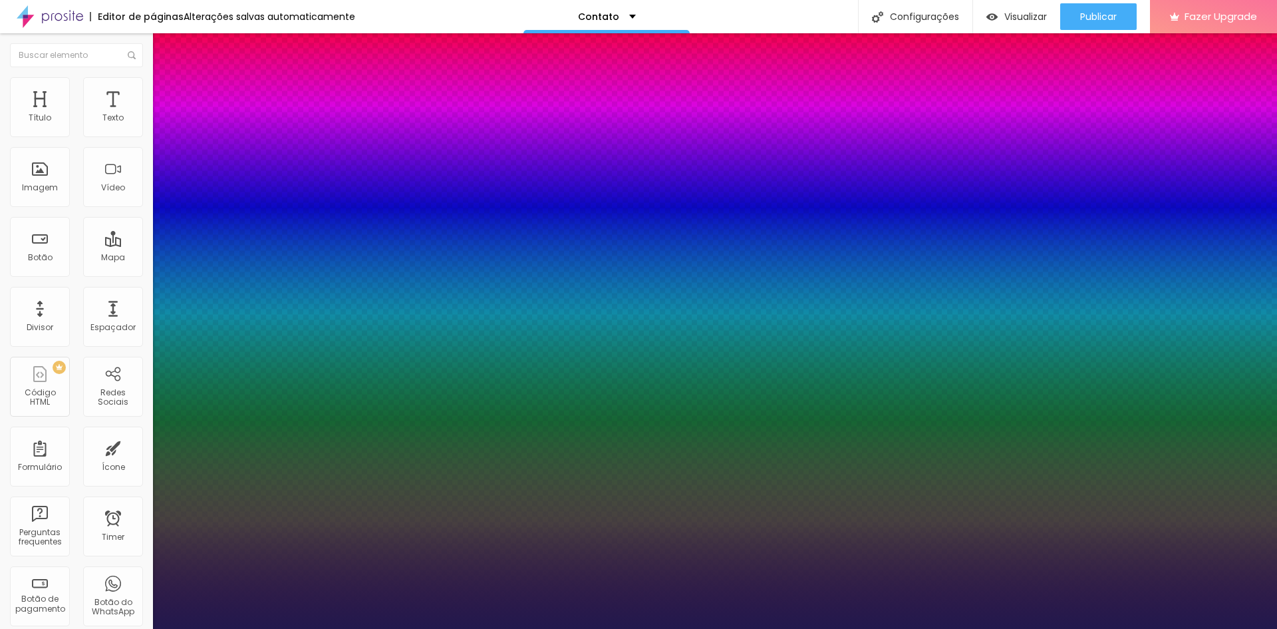
type input "0.1"
type input "1"
type input "0"
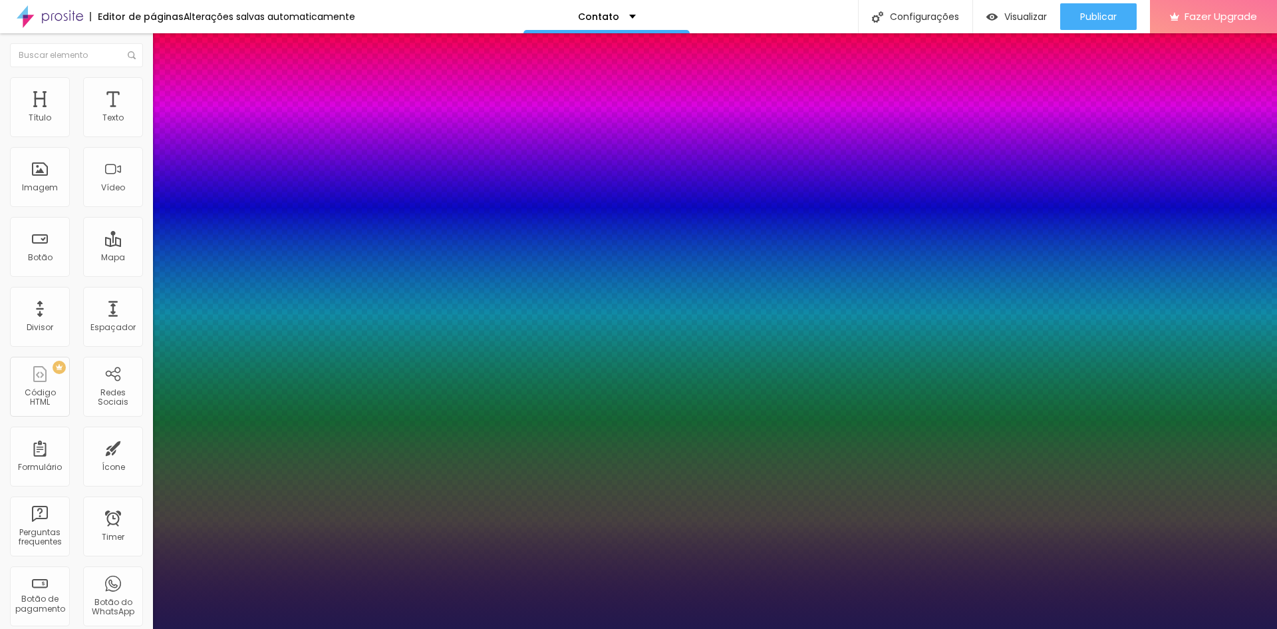
type input "2"
type input "3"
type input "4"
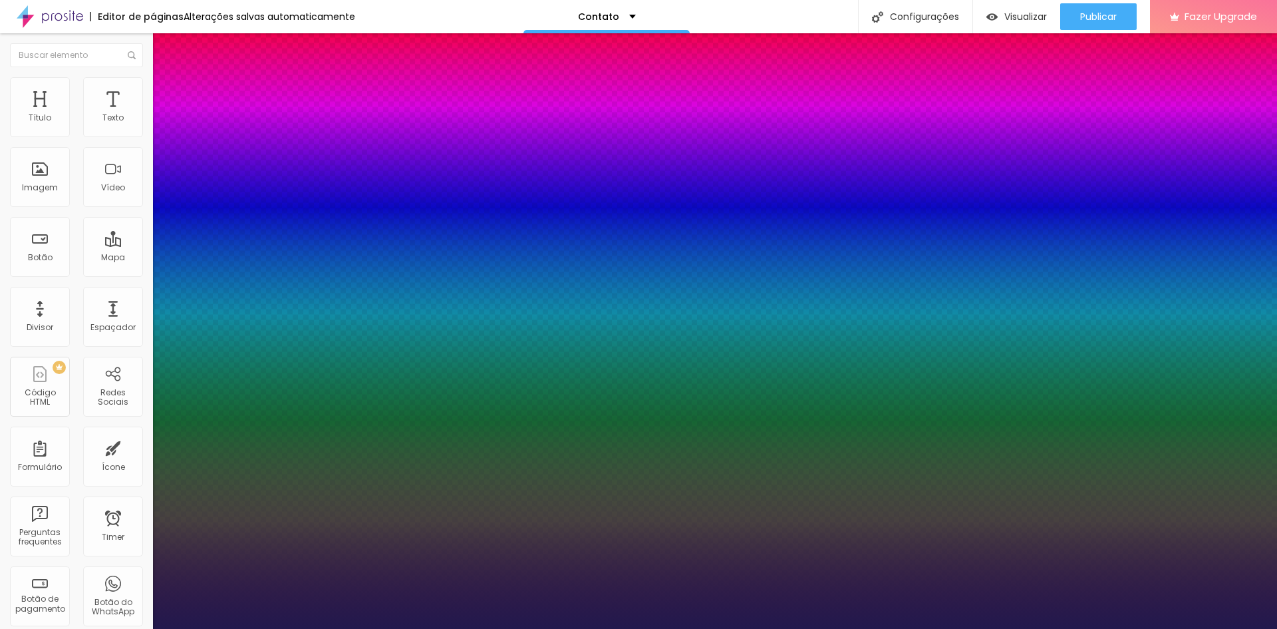
type input "4"
type input "5"
type input "6"
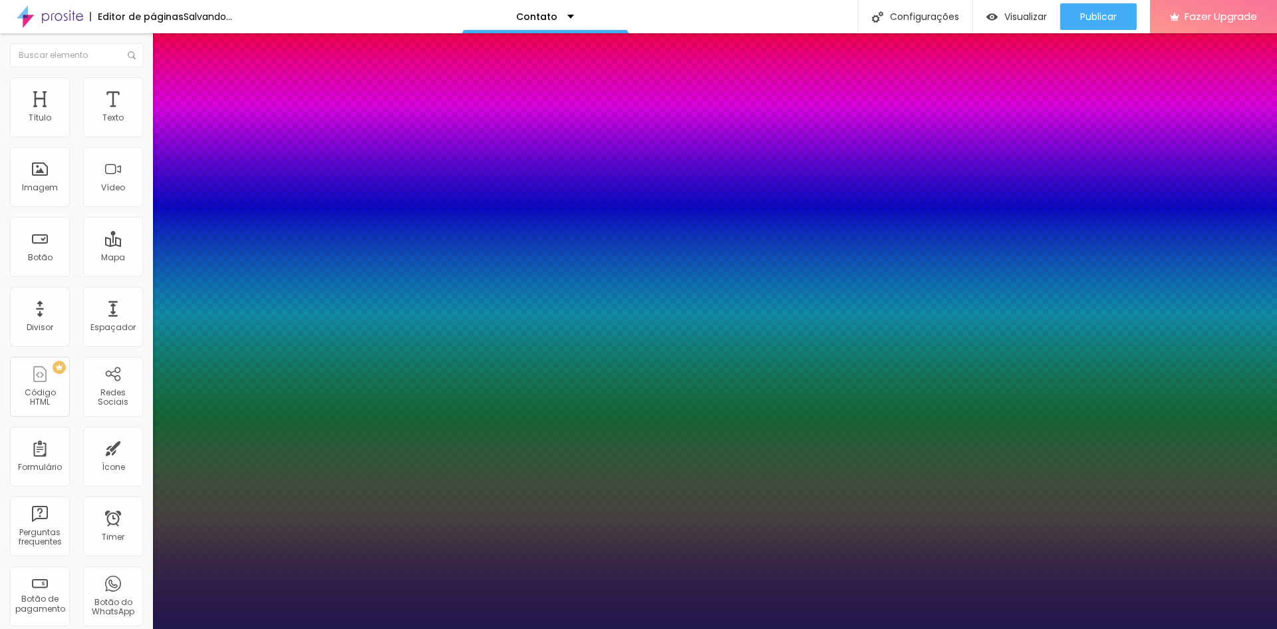
type input "7"
type input "8"
type input "10"
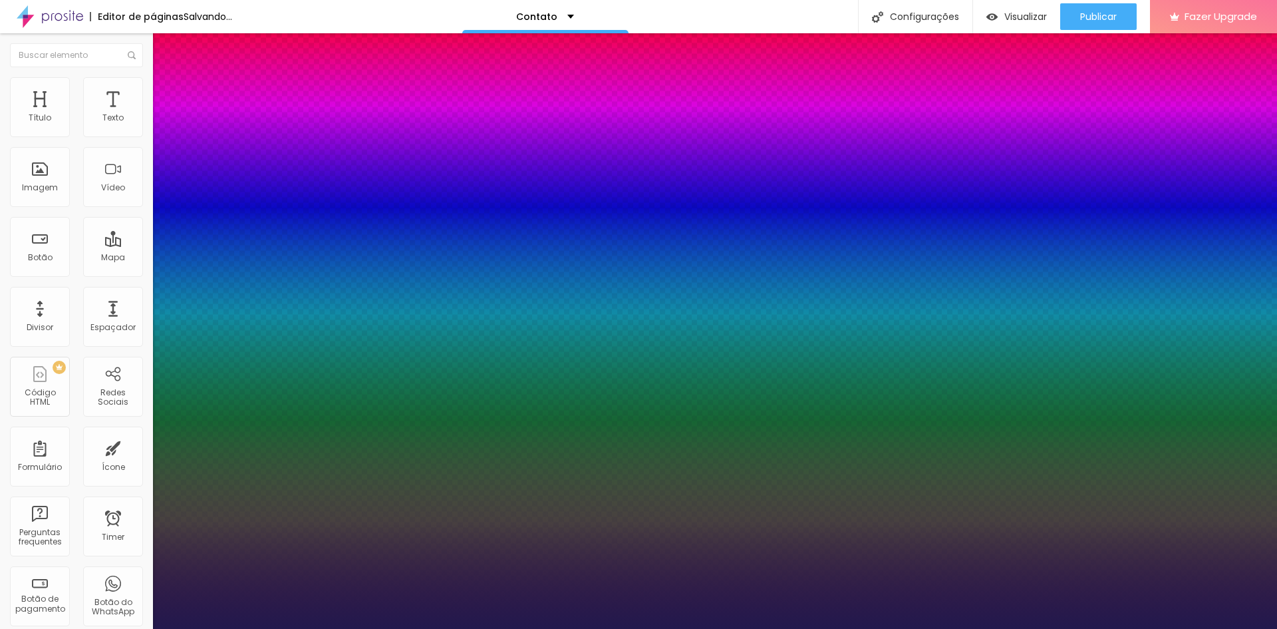
type input "10"
type input "11"
type input "9"
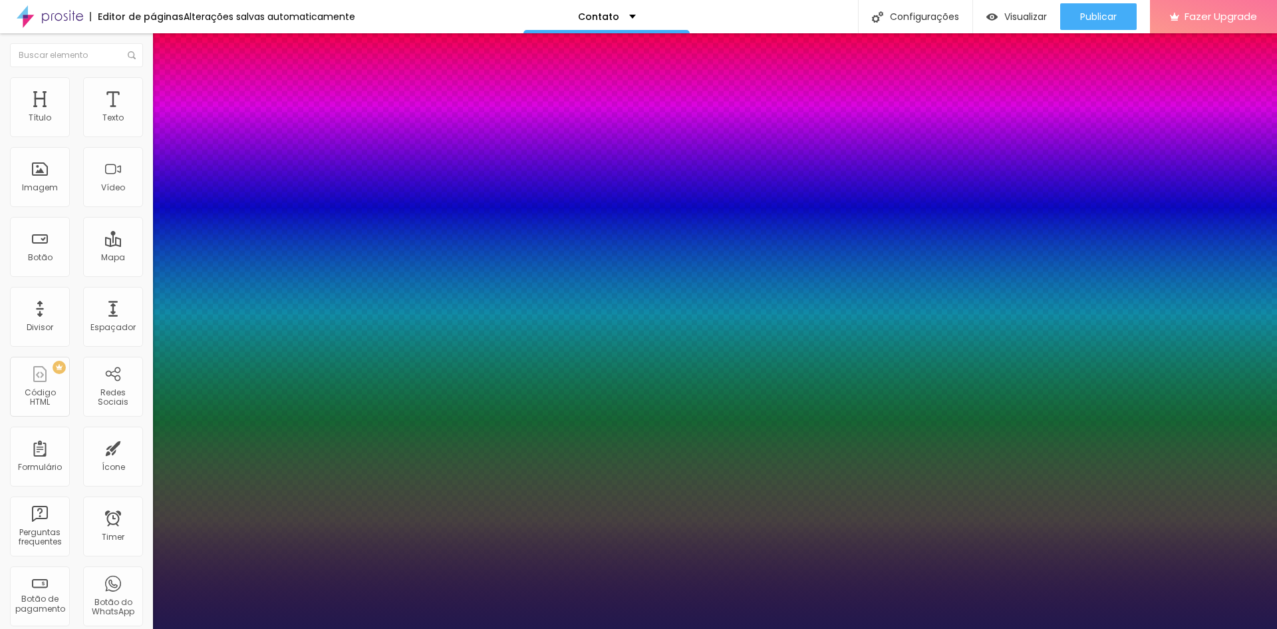
type input "8"
type input "7"
type input "6"
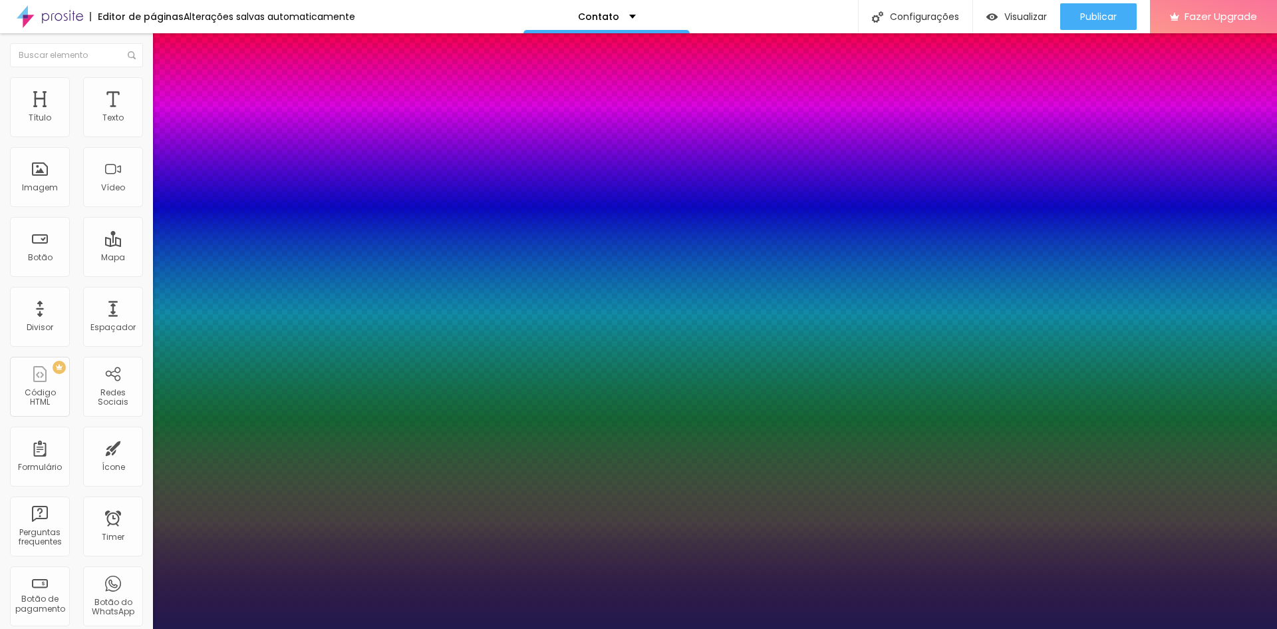
type input "6"
type input "5"
type input "3"
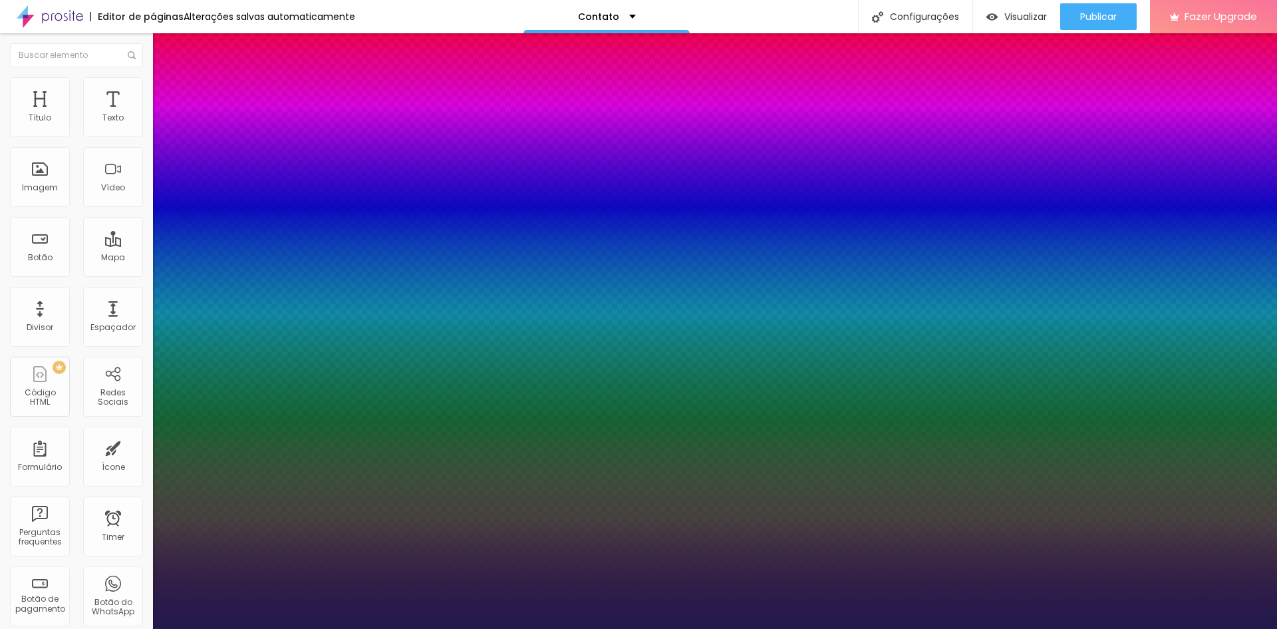
type input "2"
type input "1"
type input "0"
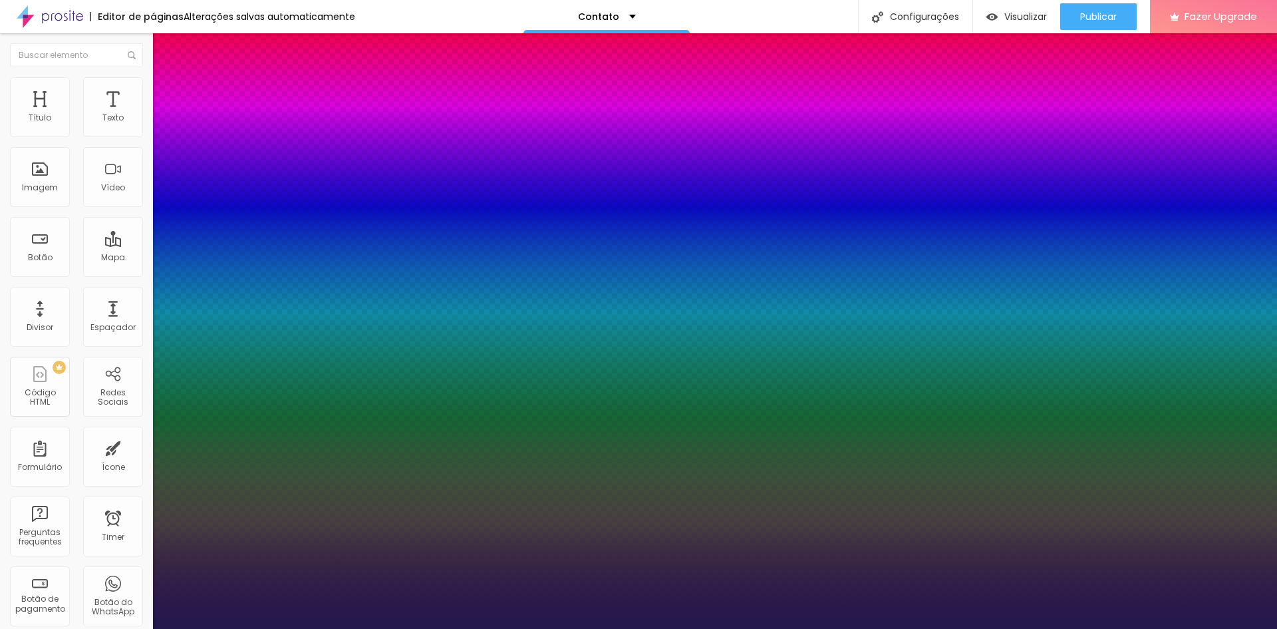
type input "0"
type input "1.4"
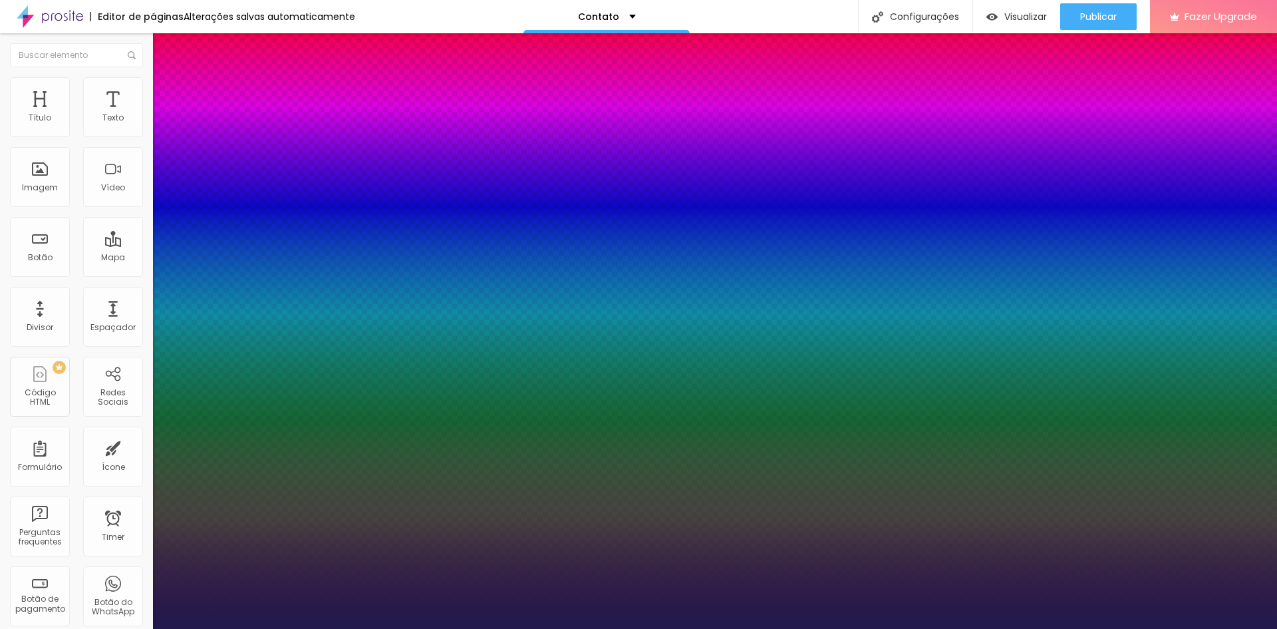
type input "1.5"
type input "1.6"
type input "1.7"
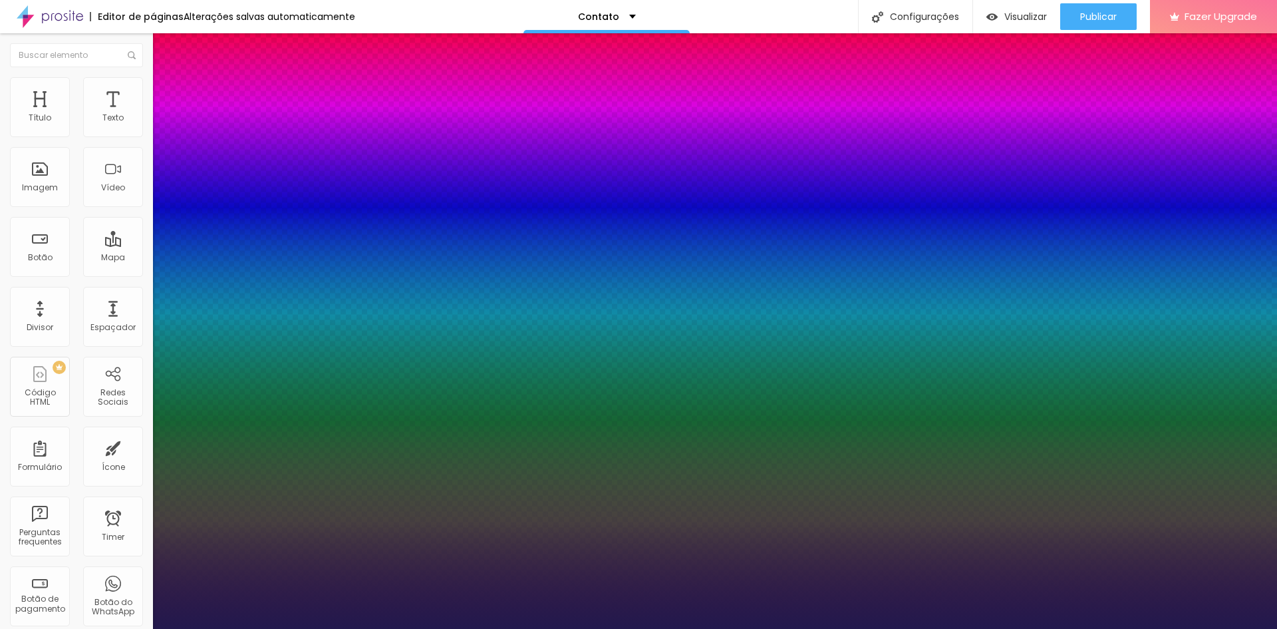
type input "1.7"
type input "1.8"
type input "1.9"
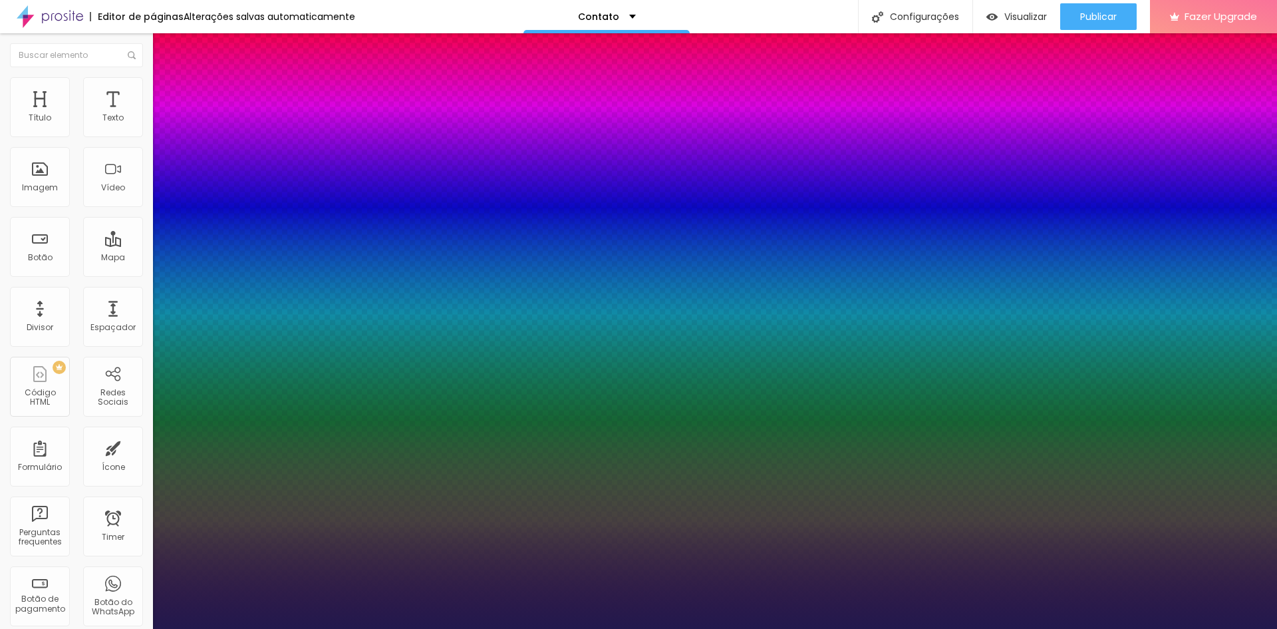
type input "2"
drag, startPoint x: 221, startPoint y: 321, endPoint x: 272, endPoint y: 331, distance: 52.2
type input "2"
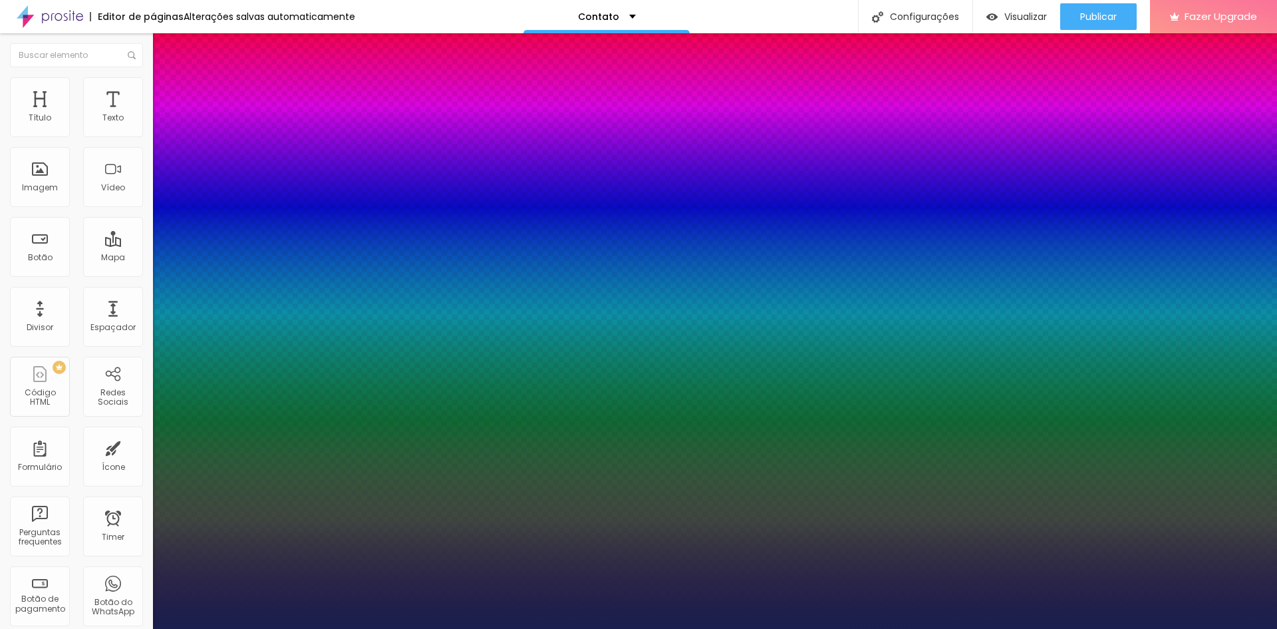
click at [284, 397] on div at bounding box center [638, 314] width 1277 height 629
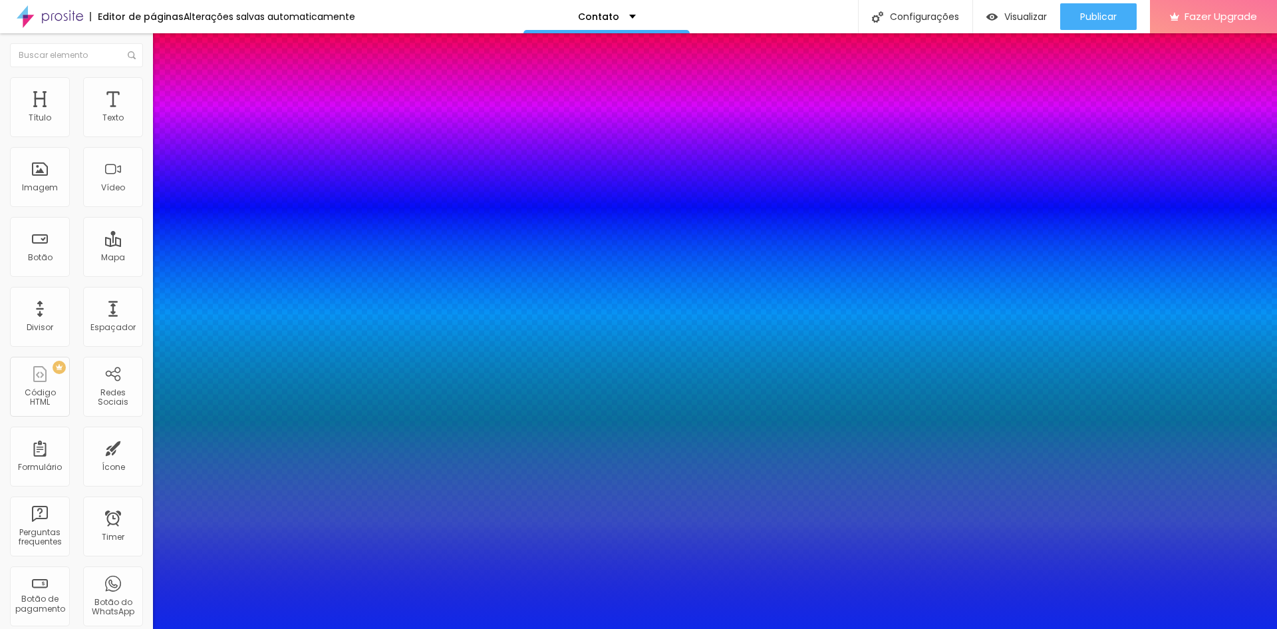
type input "#1028E8"
drag, startPoint x: 243, startPoint y: 429, endPoint x: 265, endPoint y: 371, distance: 62.8
click at [265, 371] on div at bounding box center [638, 314] width 1277 height 629
click at [108, 628] on div at bounding box center [638, 629] width 1277 height 0
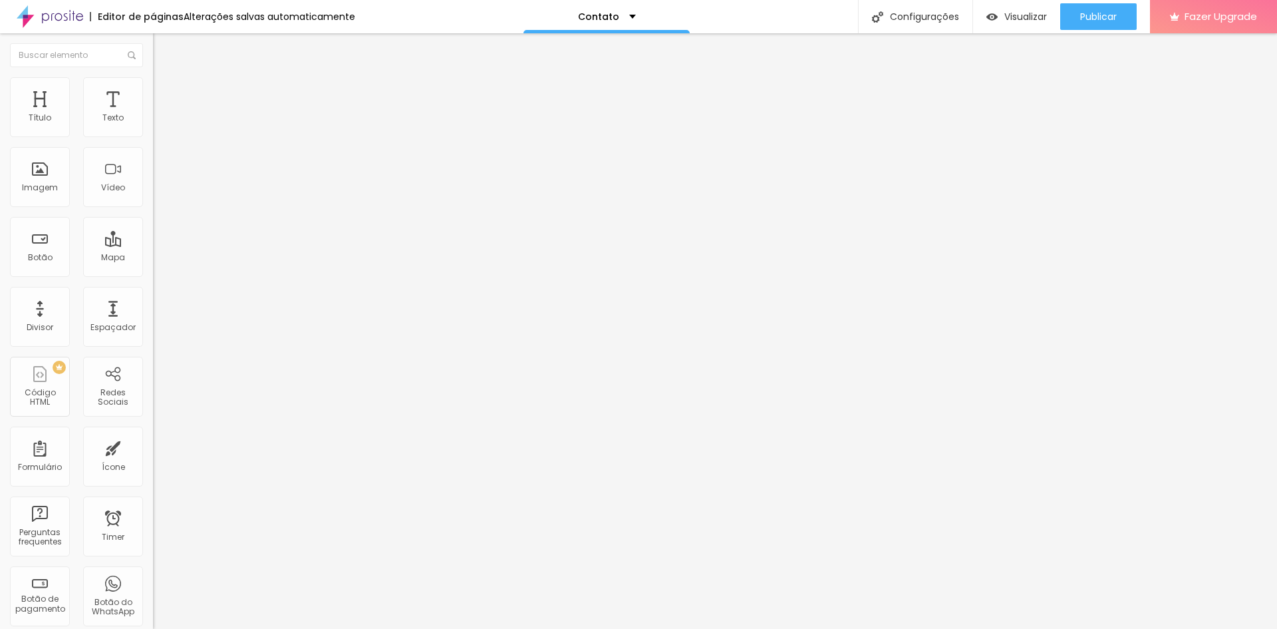
click at [153, 128] on button "button" at bounding box center [162, 121] width 19 height 14
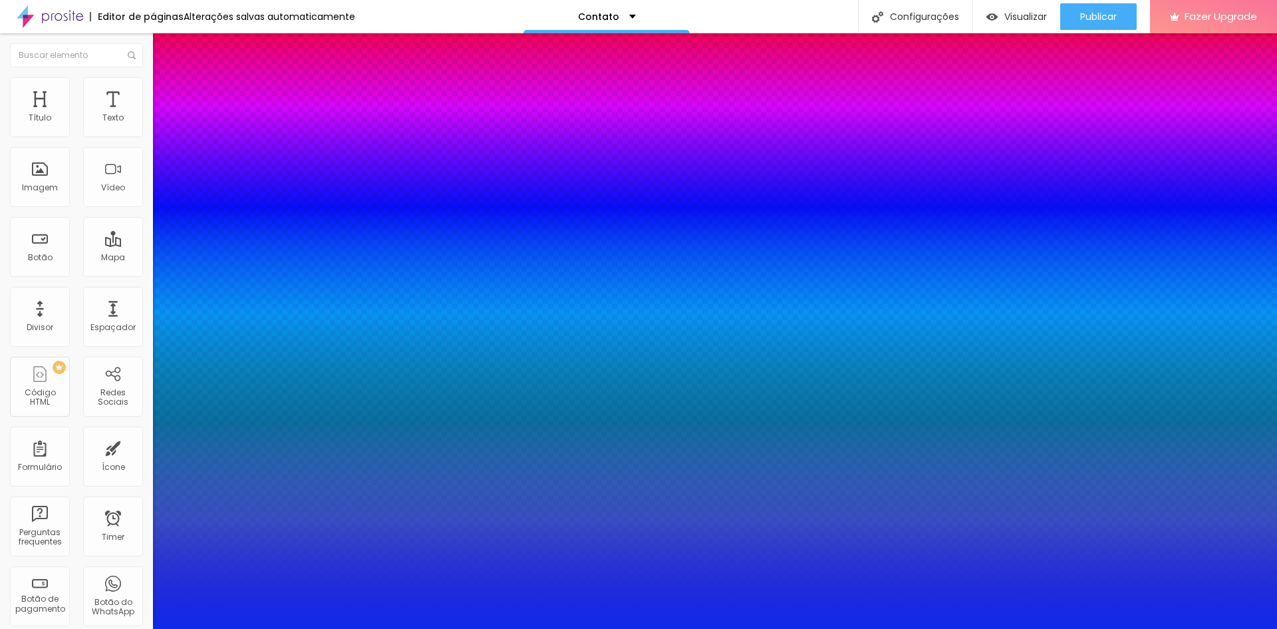
select select "Martel-Bold"
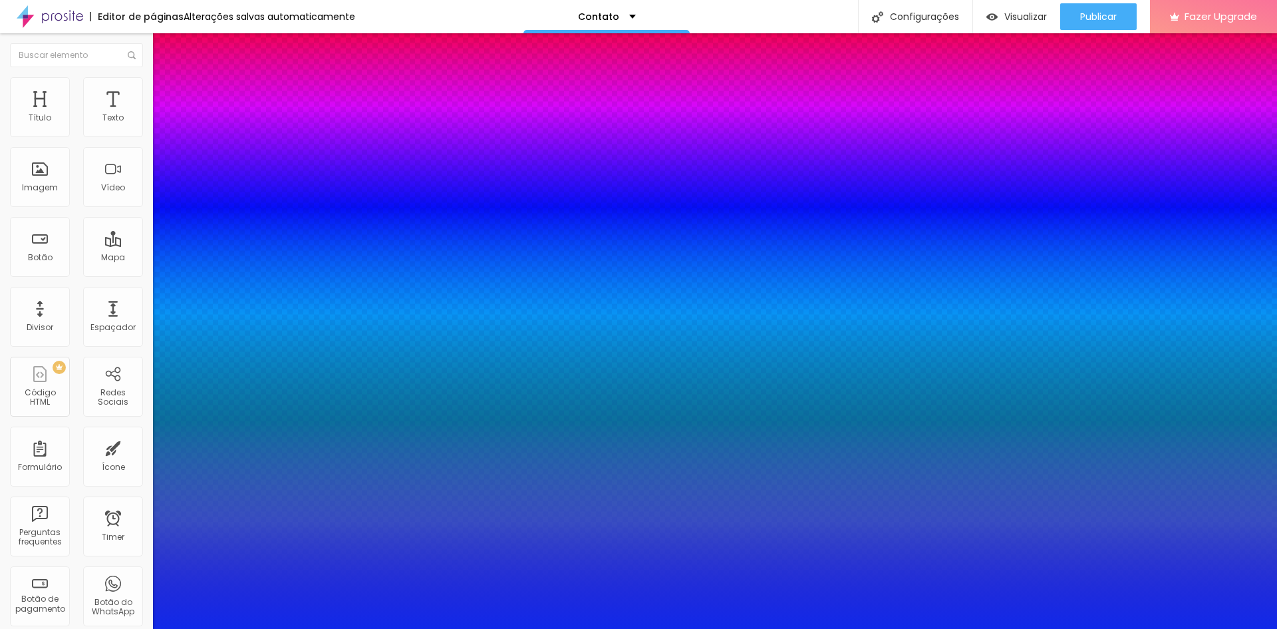
click at [53, 628] on div at bounding box center [638, 629] width 1277 height 0
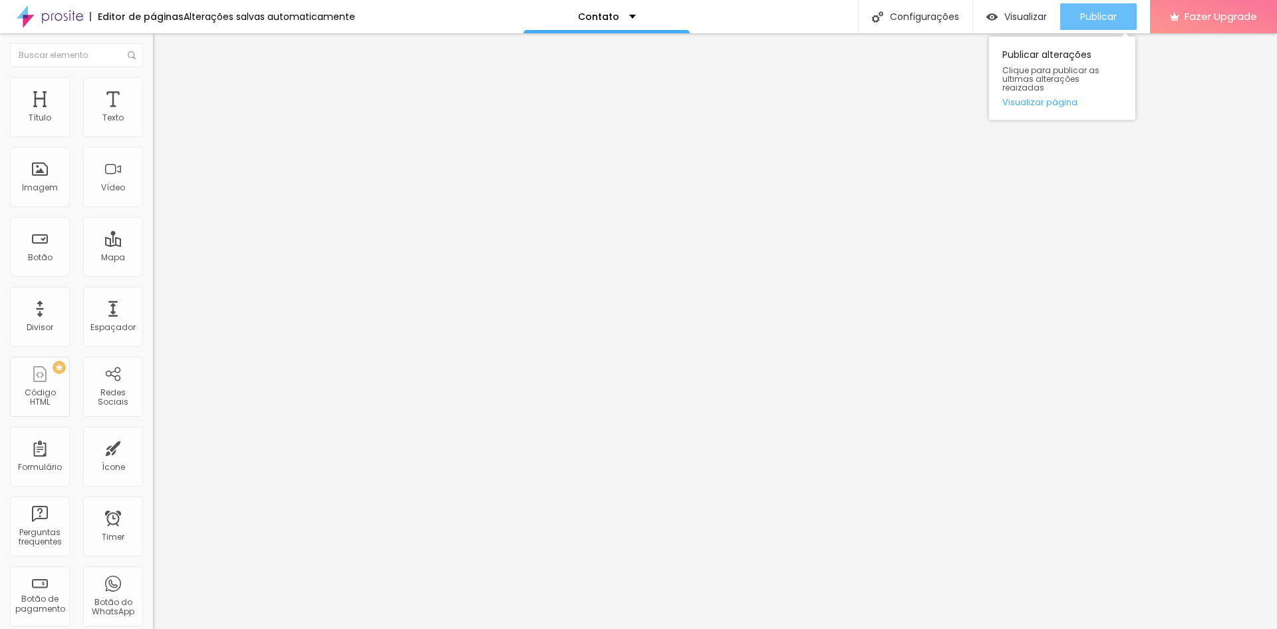
click at [1099, 20] on span "Publicar" at bounding box center [1098, 16] width 37 height 11
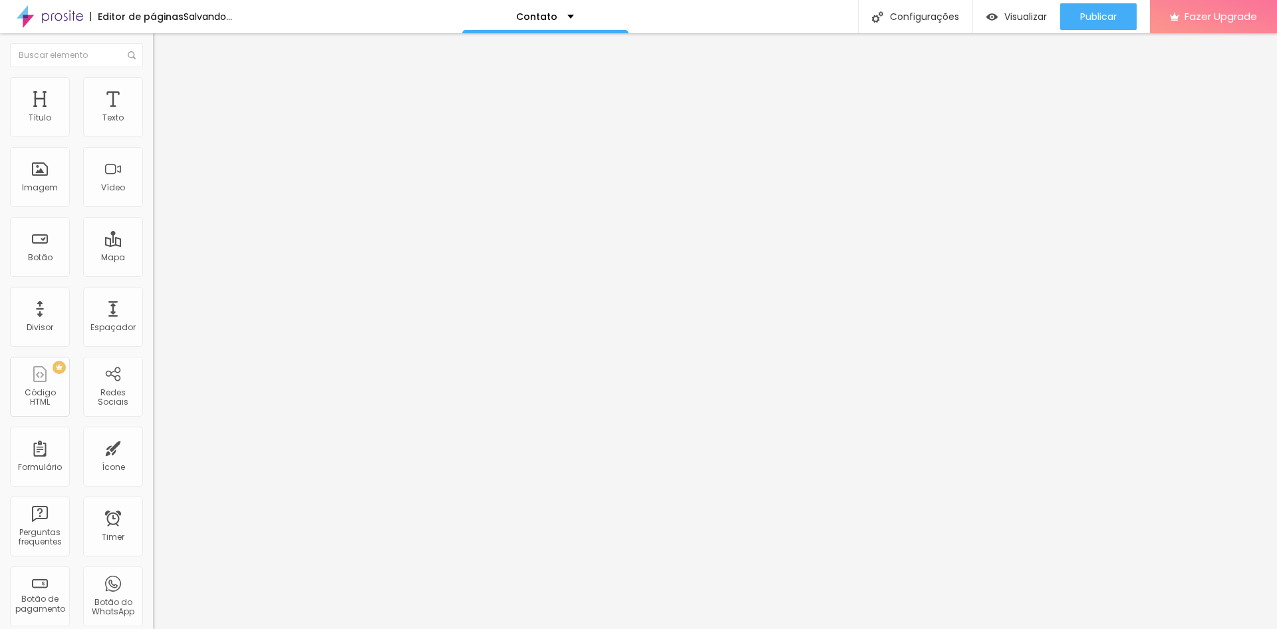
click at [153, 387] on div "Instagram" at bounding box center [229, 391] width 153 height 8
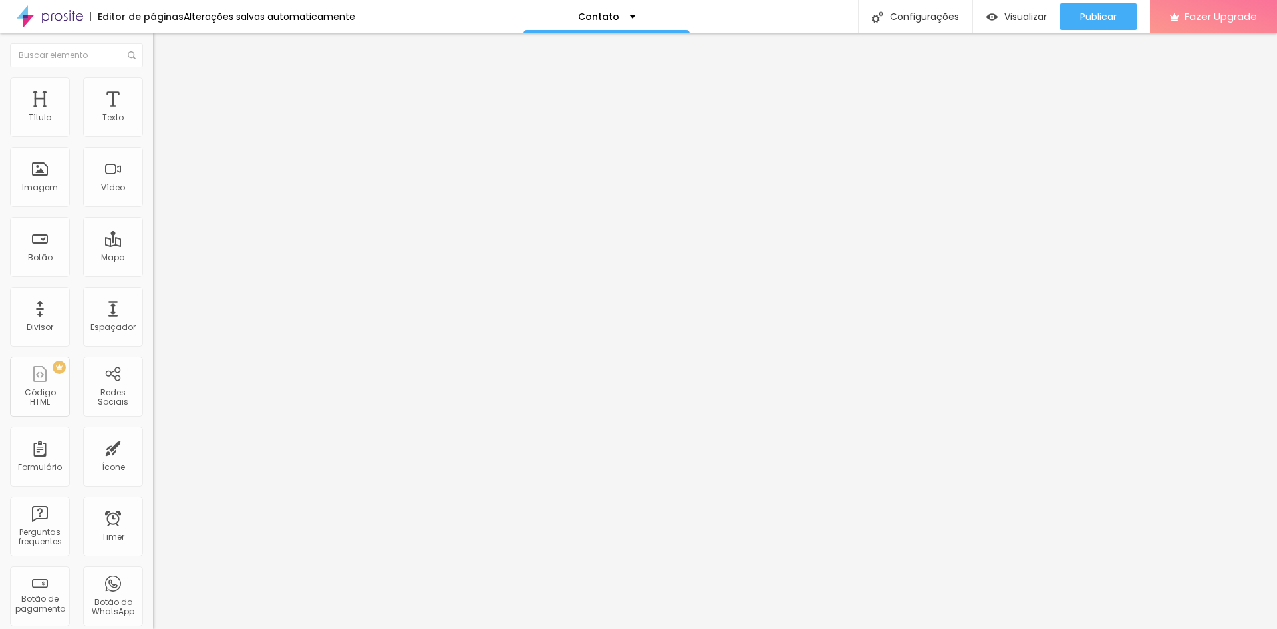
click at [153, 570] on input "https://" at bounding box center [233, 576] width 160 height 13
paste input "@aletomaz3_"
click at [1096, 11] on span "Publicar" at bounding box center [1098, 16] width 37 height 11
click at [153, 128] on div "TikTok" at bounding box center [229, 130] width 153 height 8
click at [153, 144] on span "Rede social" at bounding box center [177, 137] width 48 height 11
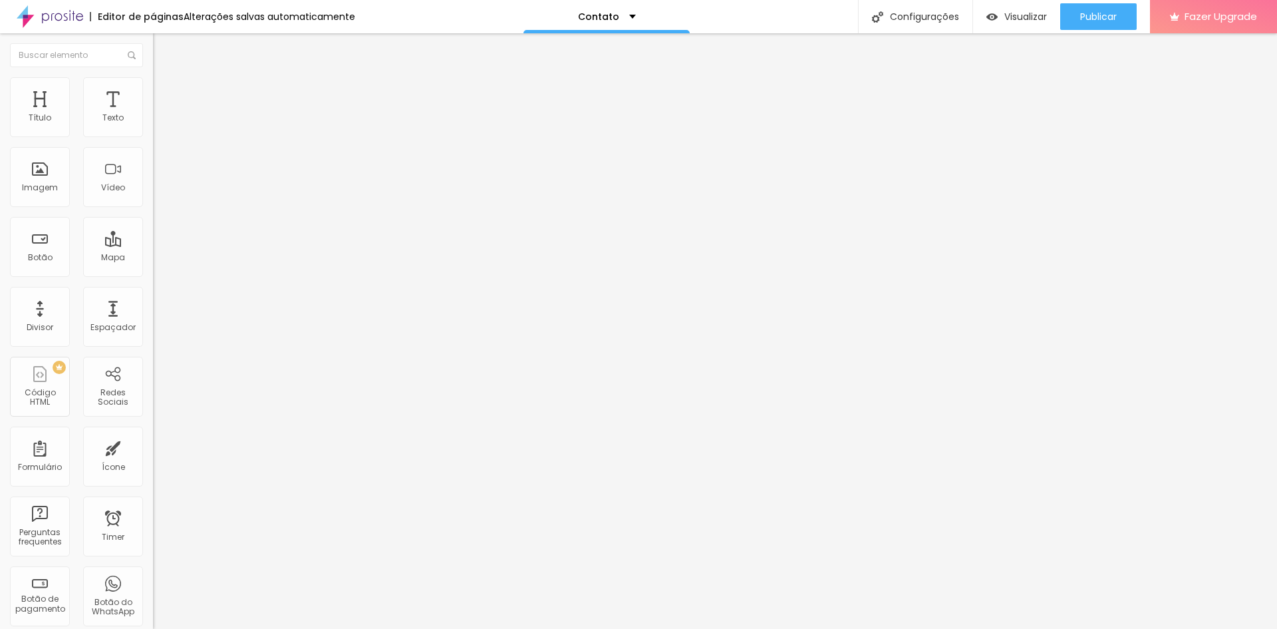
click at [160, 160] on div "TikTok" at bounding box center [229, 154] width 138 height 12
click at [153, 427] on div "Editar Redes Sociais Conteúdo Estilo Avançado TikTok Rede social TikTok Endereç…" at bounding box center [229, 330] width 153 height 595
click at [153, 376] on div "Instagram" at bounding box center [229, 380] width 153 height 8
drag, startPoint x: 54, startPoint y: 242, endPoint x: 18, endPoint y: 250, distance: 36.8
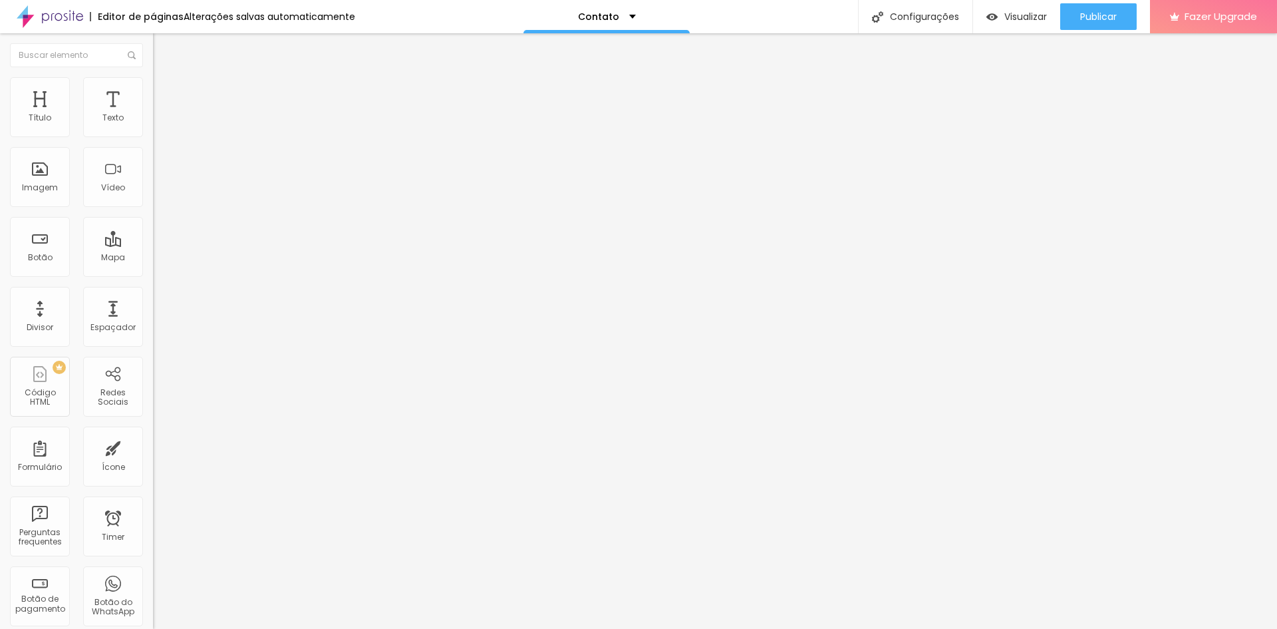
click at [153, 570] on input "https://@aletomaz3_" at bounding box center [233, 576] width 160 height 13
click at [1089, 17] on span "Publicar" at bounding box center [1098, 16] width 37 height 11
drag, startPoint x: 122, startPoint y: 245, endPoint x: 0, endPoint y: 235, distance: 122.9
paste input "https://www.instagram.com/"
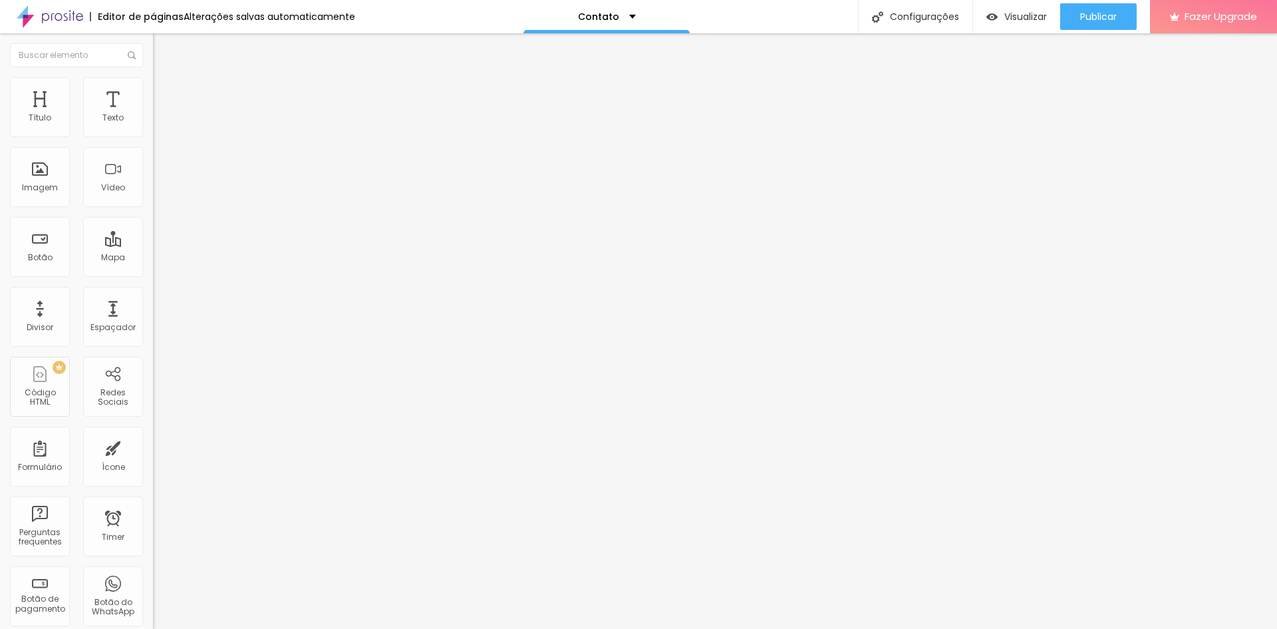
scroll to position [0, 61]
type input "https://www.instagram.com/aletomaz3_"
click at [1090, 17] on span "Publicar" at bounding box center [1098, 16] width 37 height 11
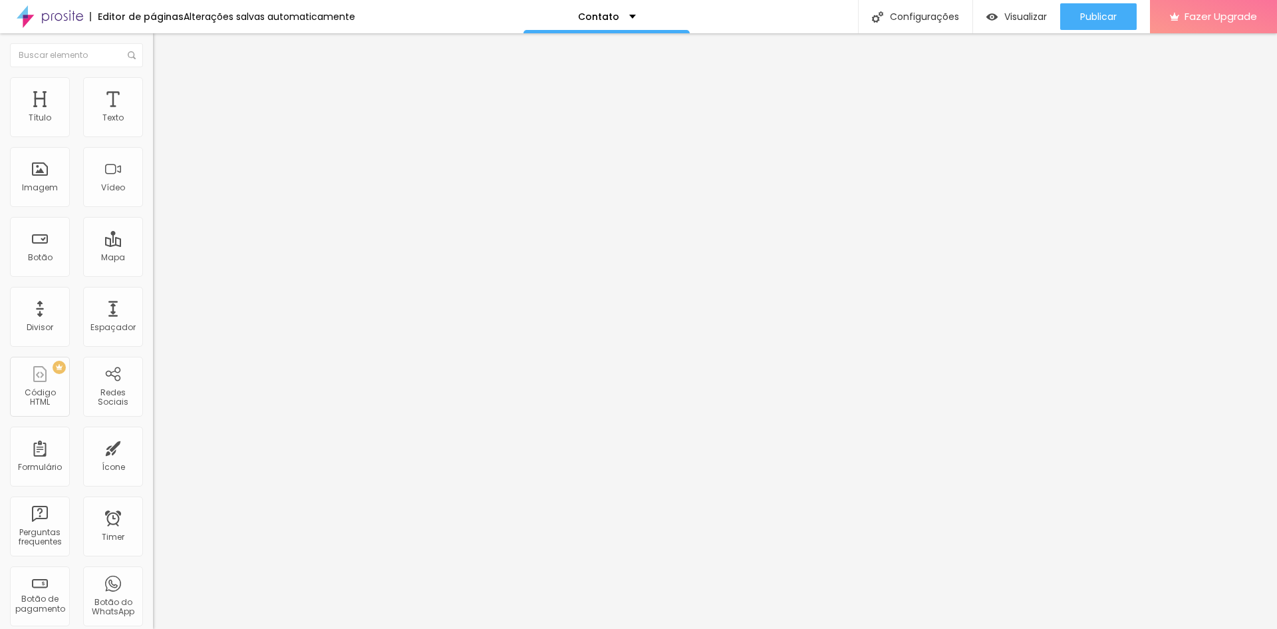
drag, startPoint x: 84, startPoint y: 295, endPoint x: 0, endPoint y: 303, distance: 84.2
paste input "www.facebook.com/alexandre.tomaz3"
type input "https://www.facebook.com/alexandre.tomaz3"
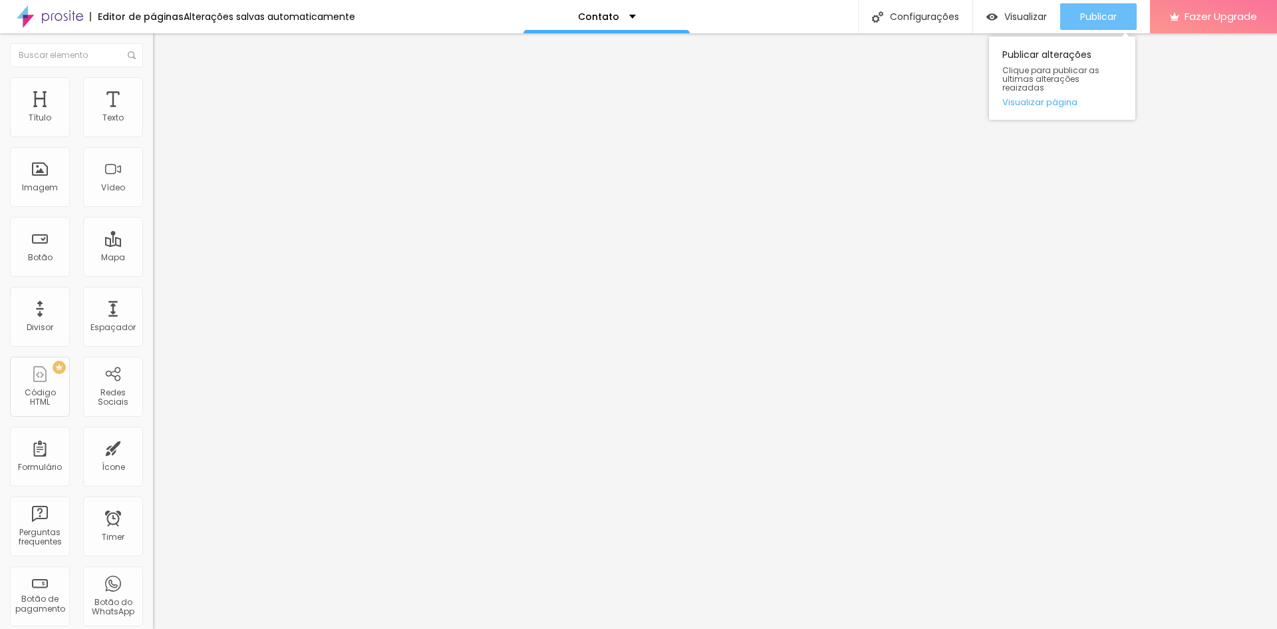
scroll to position [0, 0]
click at [1095, 16] on span "Publicar" at bounding box center [1098, 16] width 37 height 11
click at [1101, 19] on span "Publicar" at bounding box center [1098, 16] width 37 height 11
click at [104, 318] on div "Espaçador" at bounding box center [113, 317] width 60 height 60
click at [104, 317] on div "Espaçador" at bounding box center [113, 317] width 60 height 60
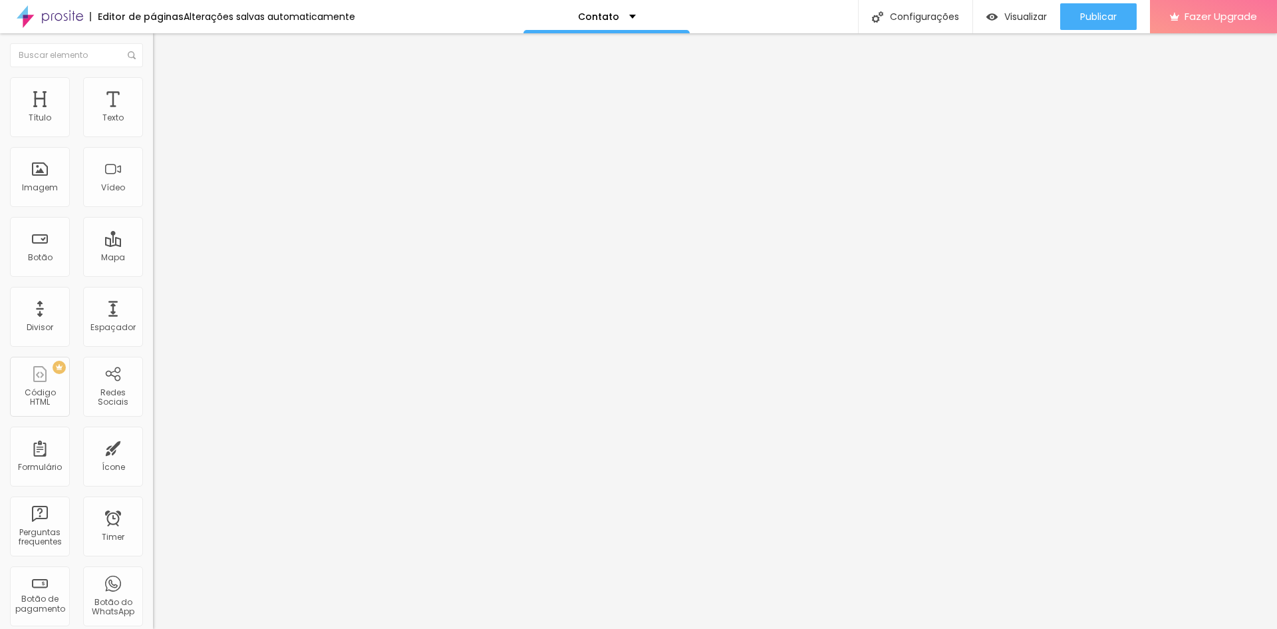
type input "https://www.facebook.com/alexandre.tomaz3"
click at [153, 127] on div "TikTok" at bounding box center [229, 130] width 153 height 8
click at [153, 188] on input "text" at bounding box center [233, 180] width 160 height 13
paste input "https://www.tiktok.com/@alexandre.tomaz8"
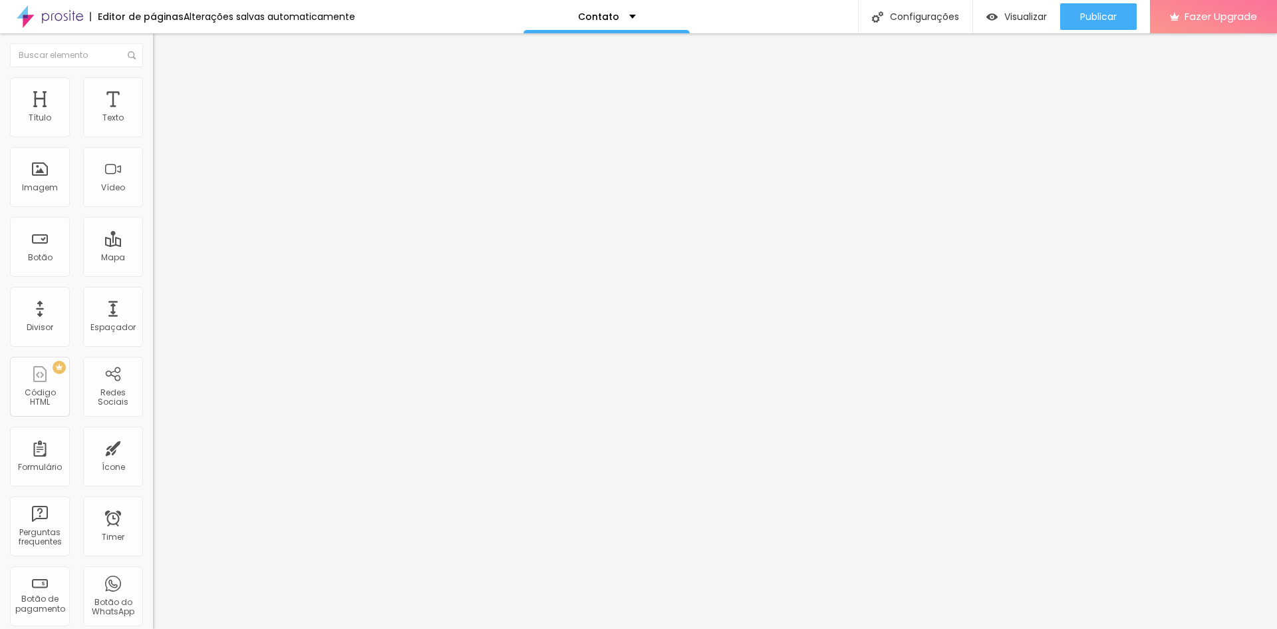
scroll to position [0, 72]
type input "https://www.tiktok.com/@alexandre.tomaz8"
click at [1112, 22] on span "Publicar" at bounding box center [1098, 16] width 37 height 11
click at [153, 82] on img at bounding box center [159, 83] width 12 height 12
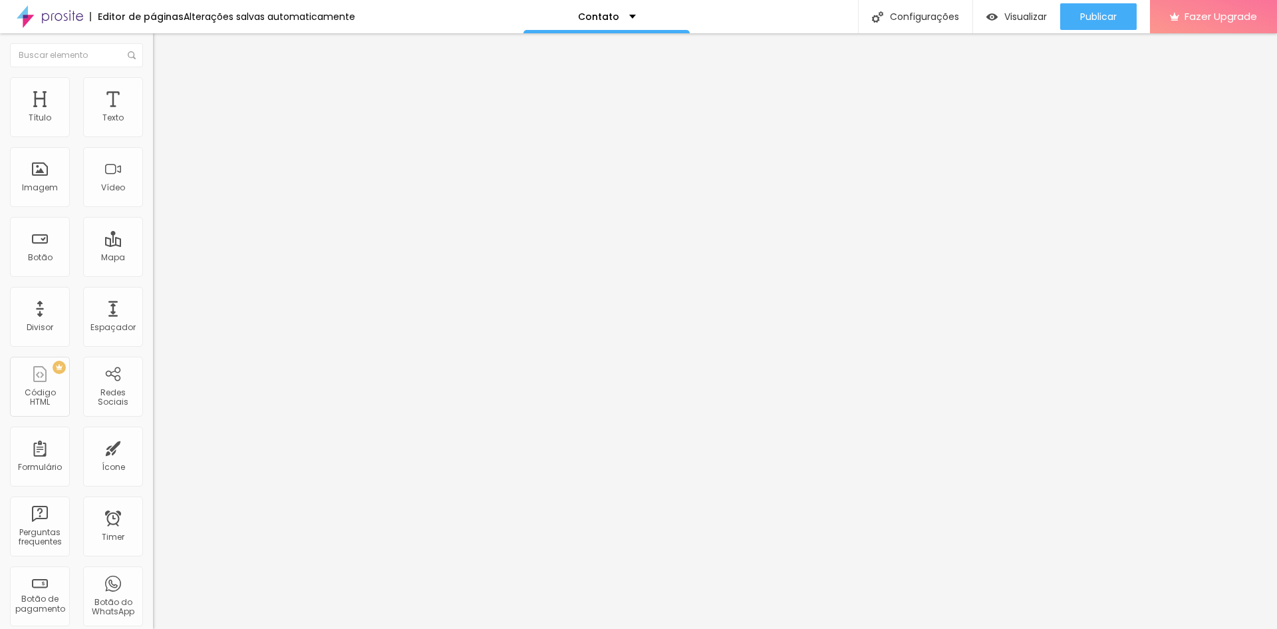
click at [163, 48] on img "button" at bounding box center [168, 48] width 11 height 11
click at [153, 128] on button "button" at bounding box center [162, 121] width 19 height 14
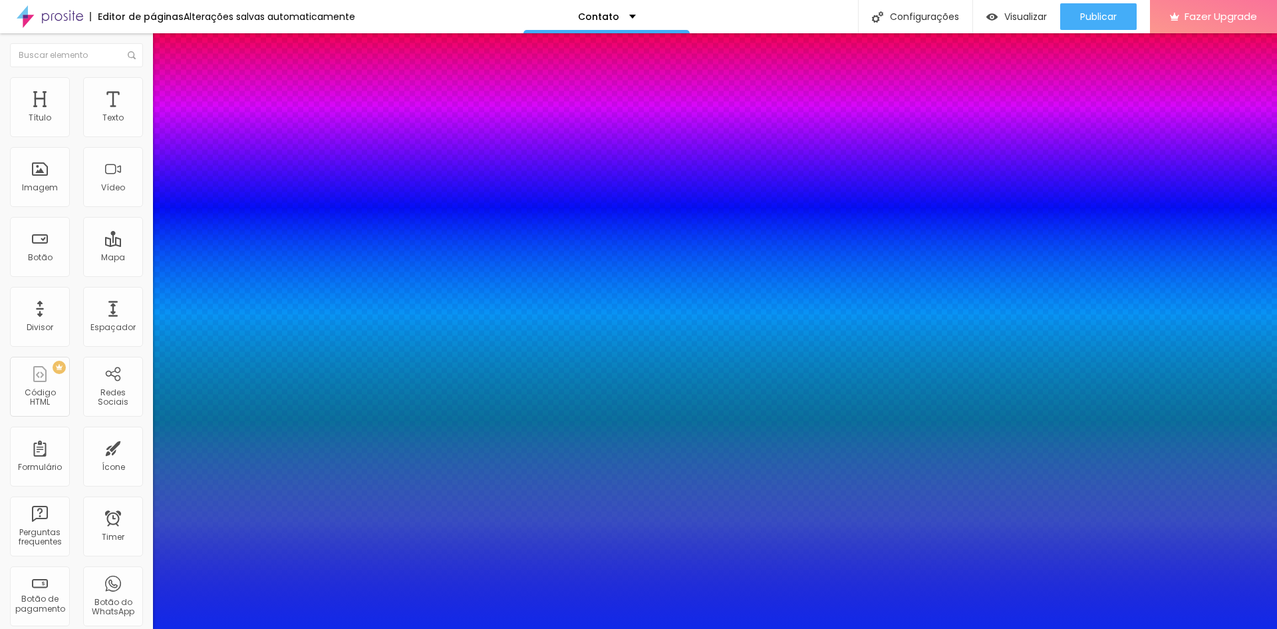
click at [83, 628] on div at bounding box center [638, 629] width 1277 height 0
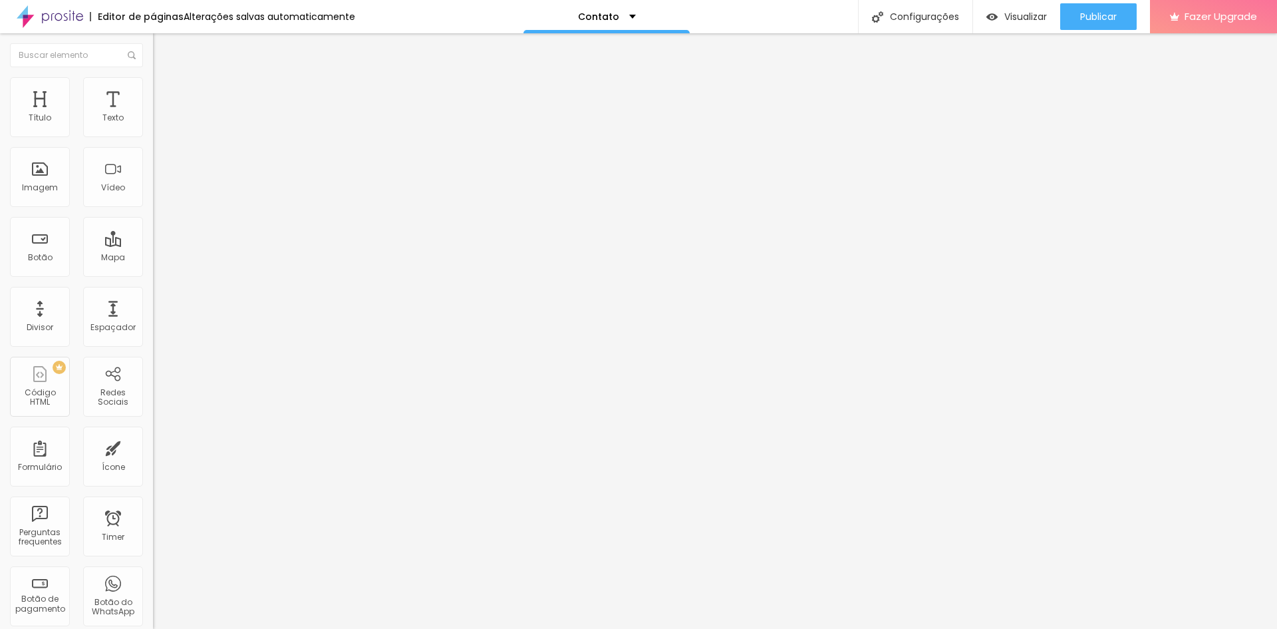
click at [153, 170] on button "button" at bounding box center [162, 165] width 19 height 14
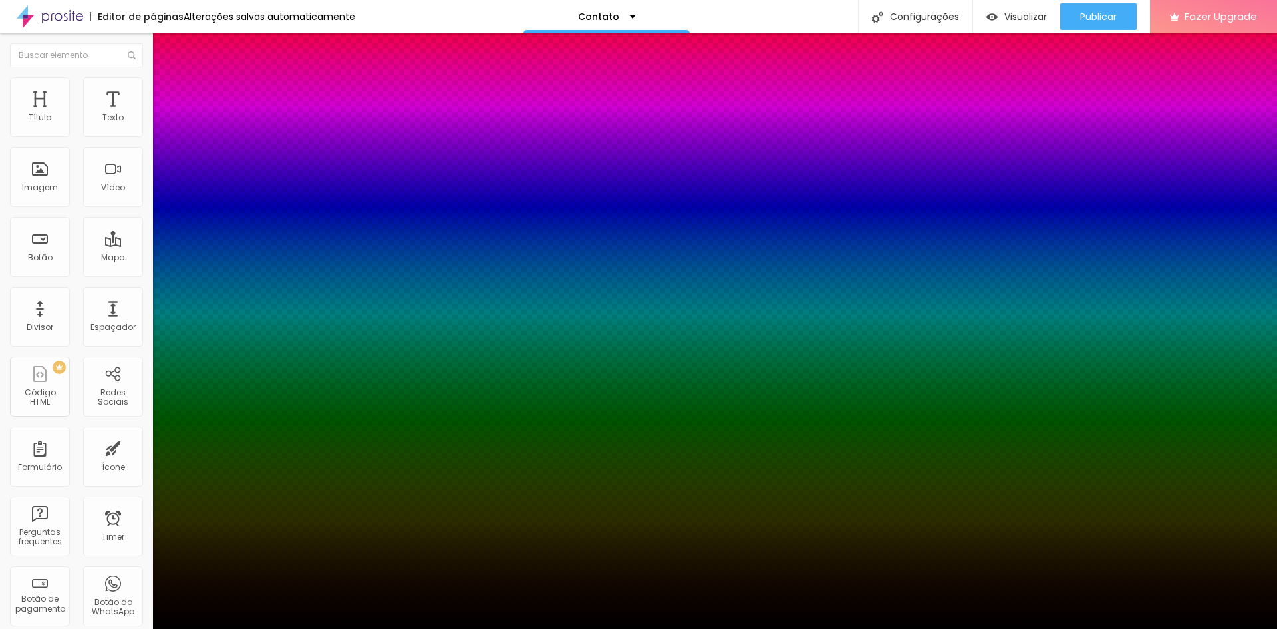
click at [243, 628] on div at bounding box center [638, 637] width 1277 height 0
type input "8"
type input "12"
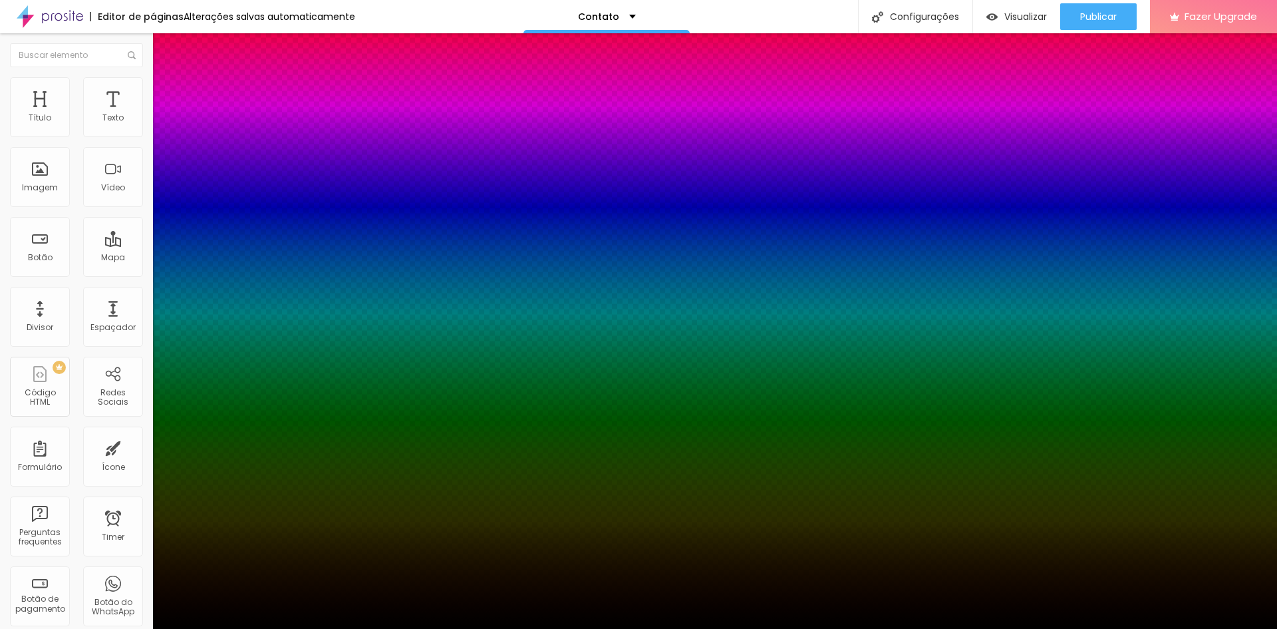
type input "14"
type input "17"
type input "19"
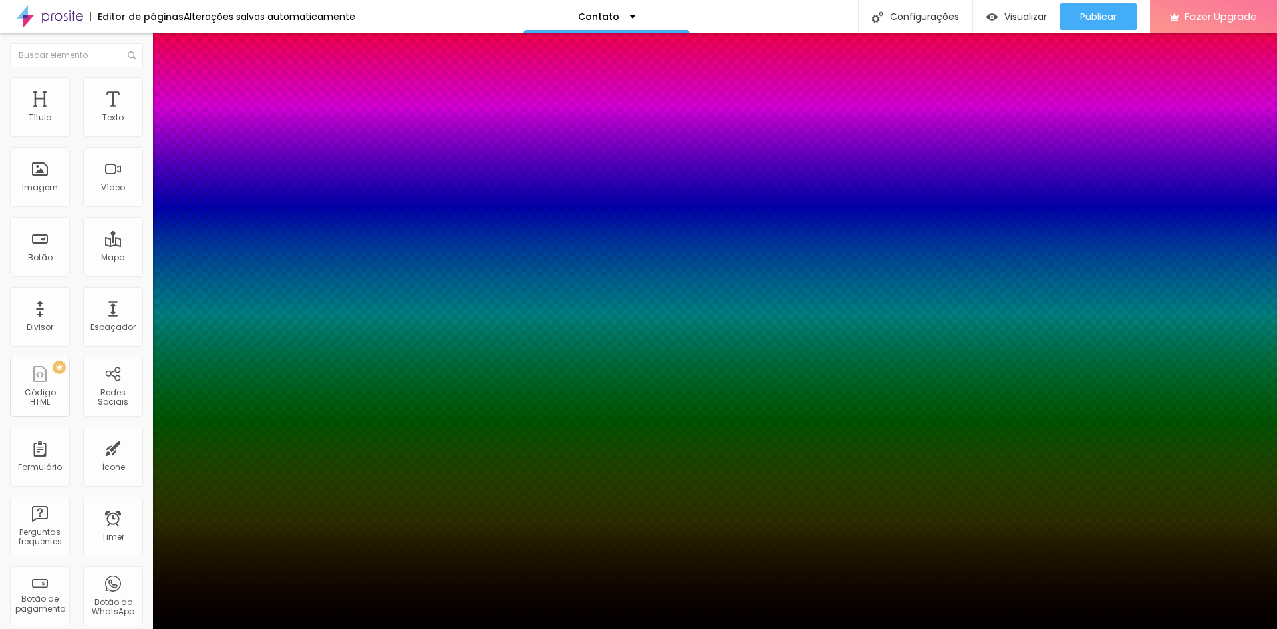
type input "19"
type input "21"
type input "26"
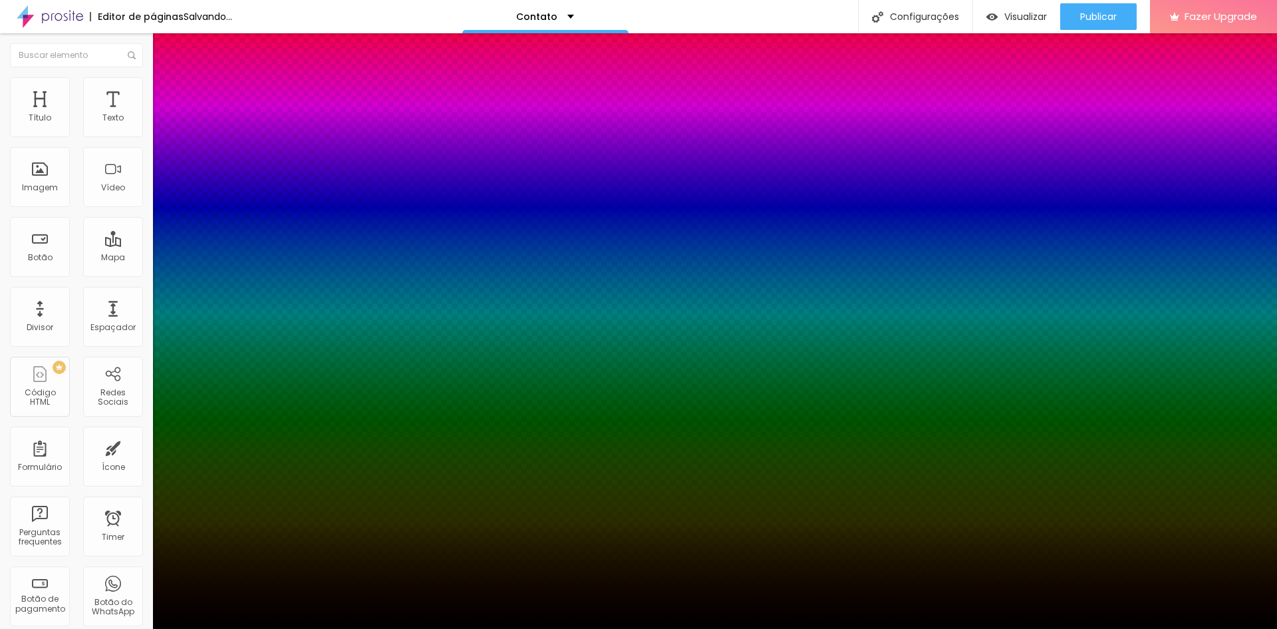
type input "46"
type input "48"
type input "50"
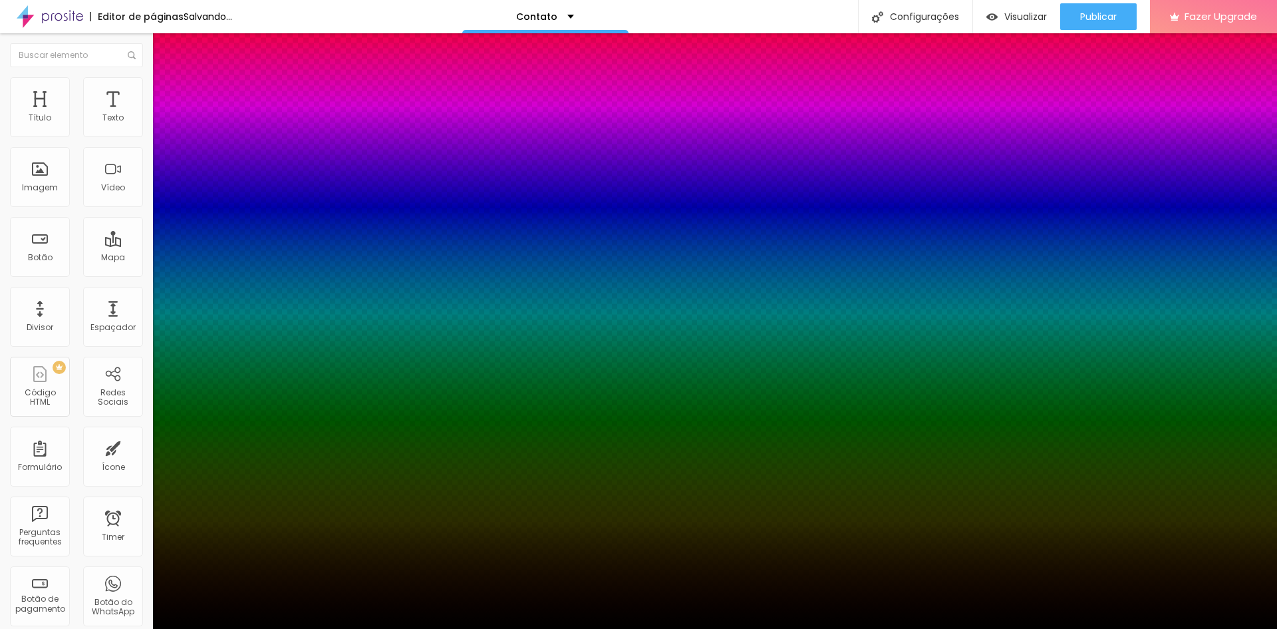
type input "50"
type input "52"
type input "54"
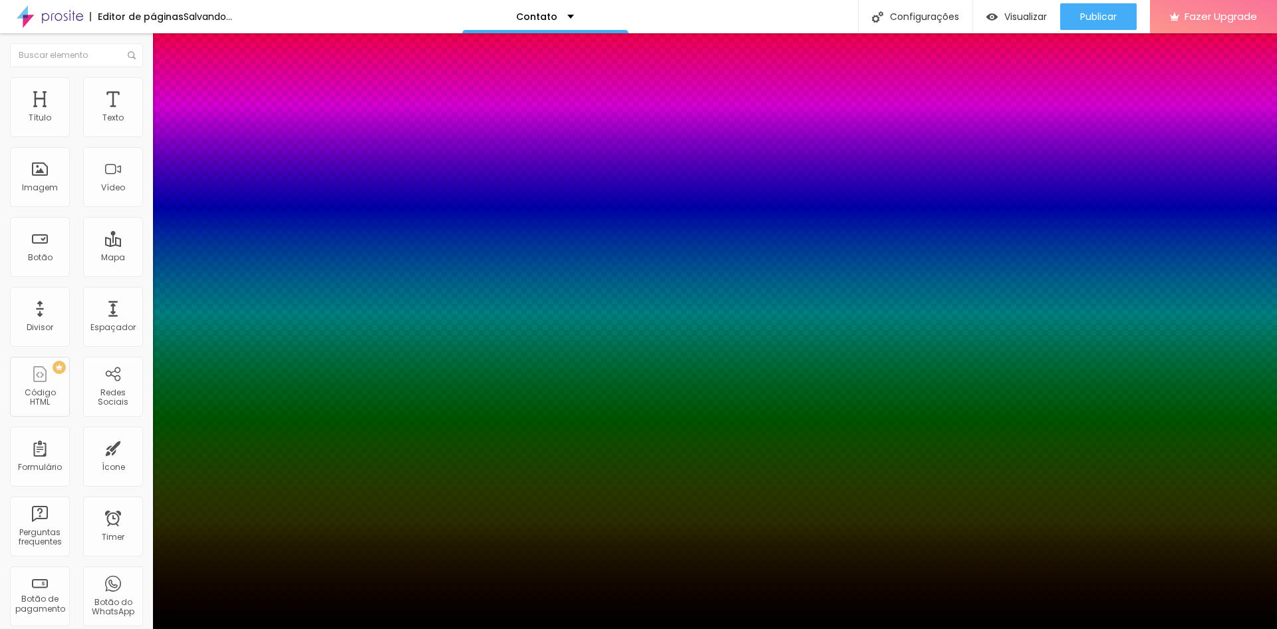
type input "57"
type input "61"
type input "72"
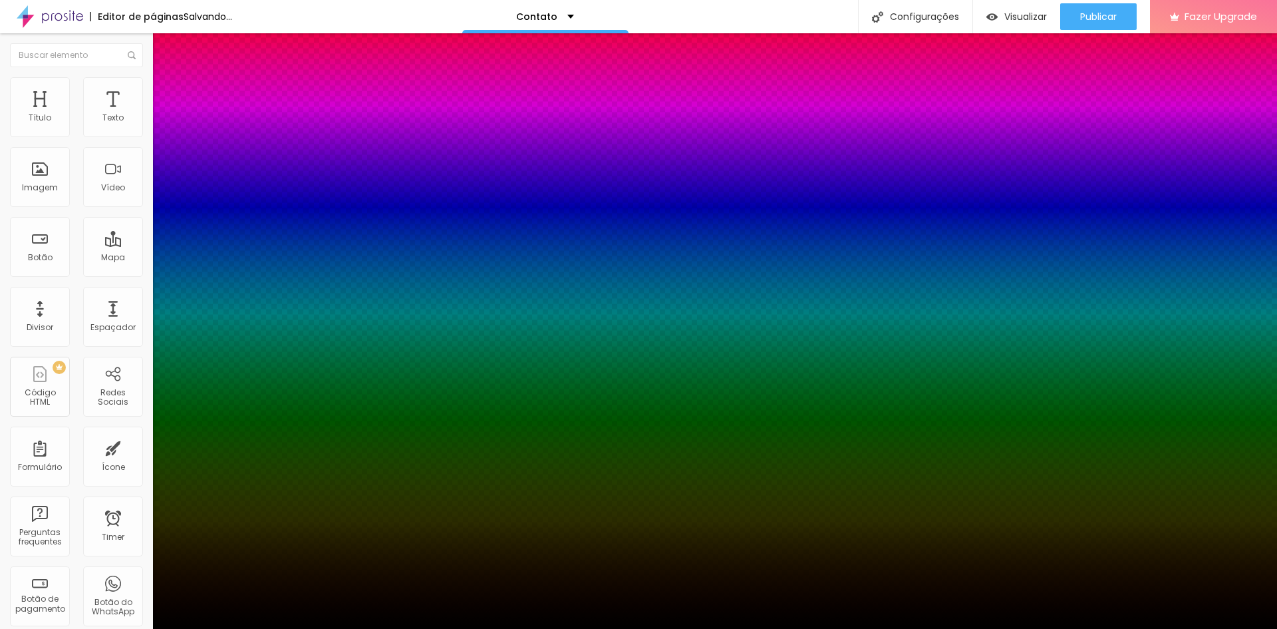
type input "72"
type input "79"
type input "92"
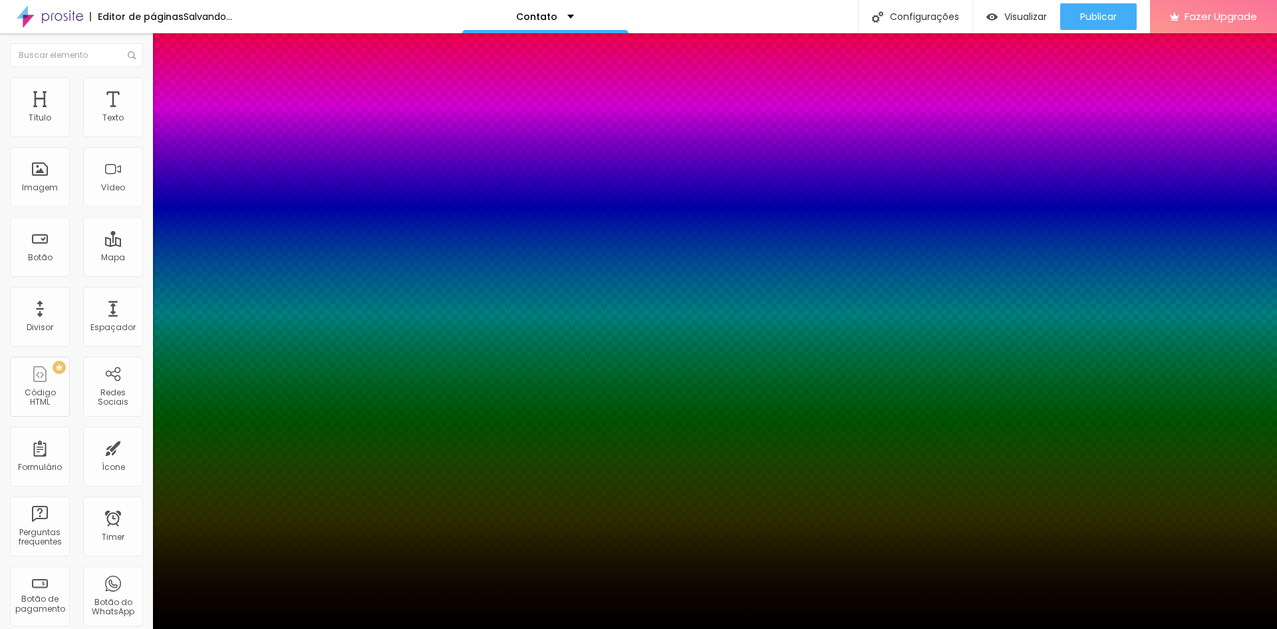
type input "97"
type input "99"
type input "100"
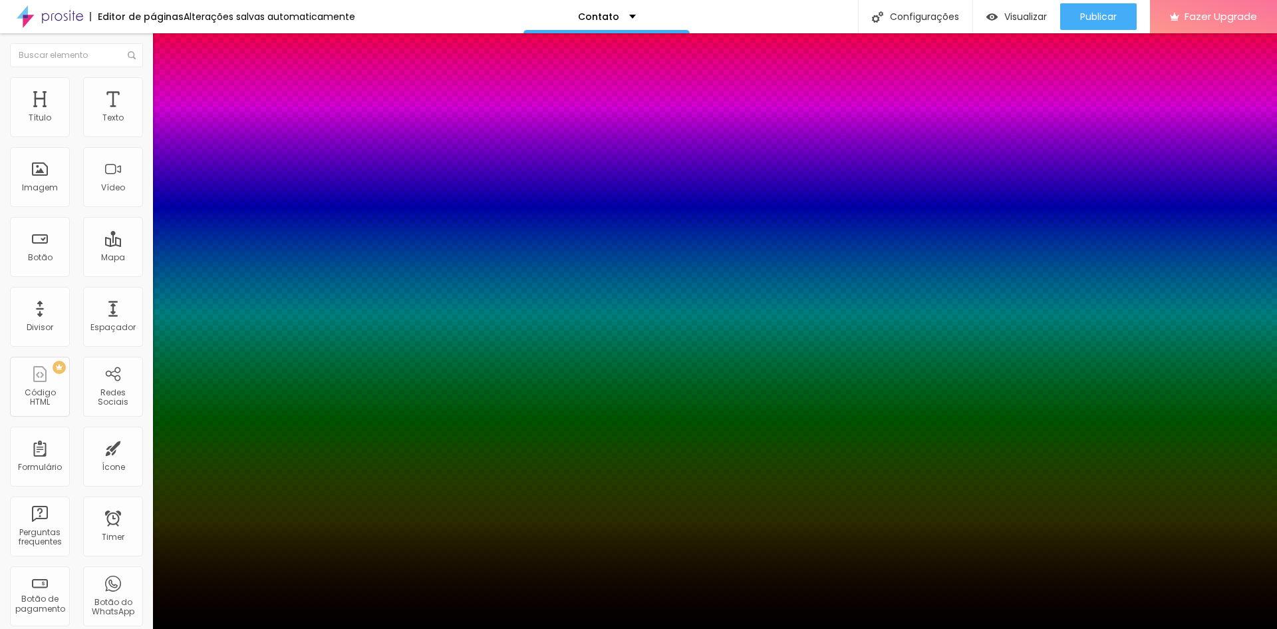
type input "100"
type input "0"
type input "1"
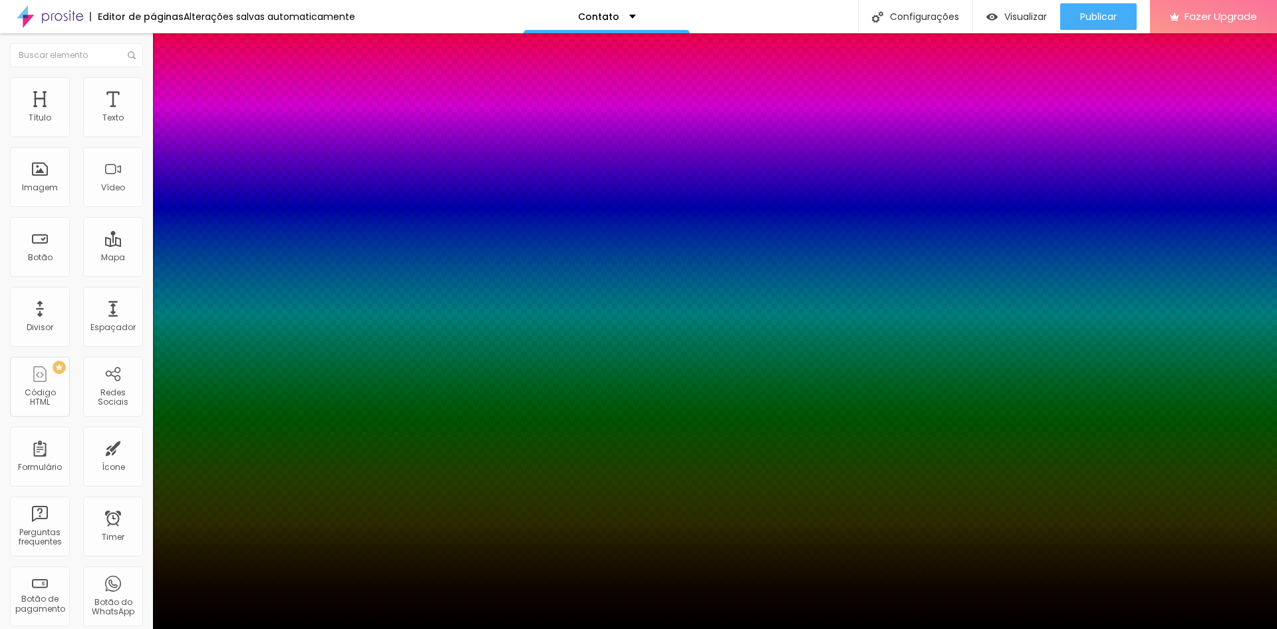
type input "6"
type input "8"
type input "10"
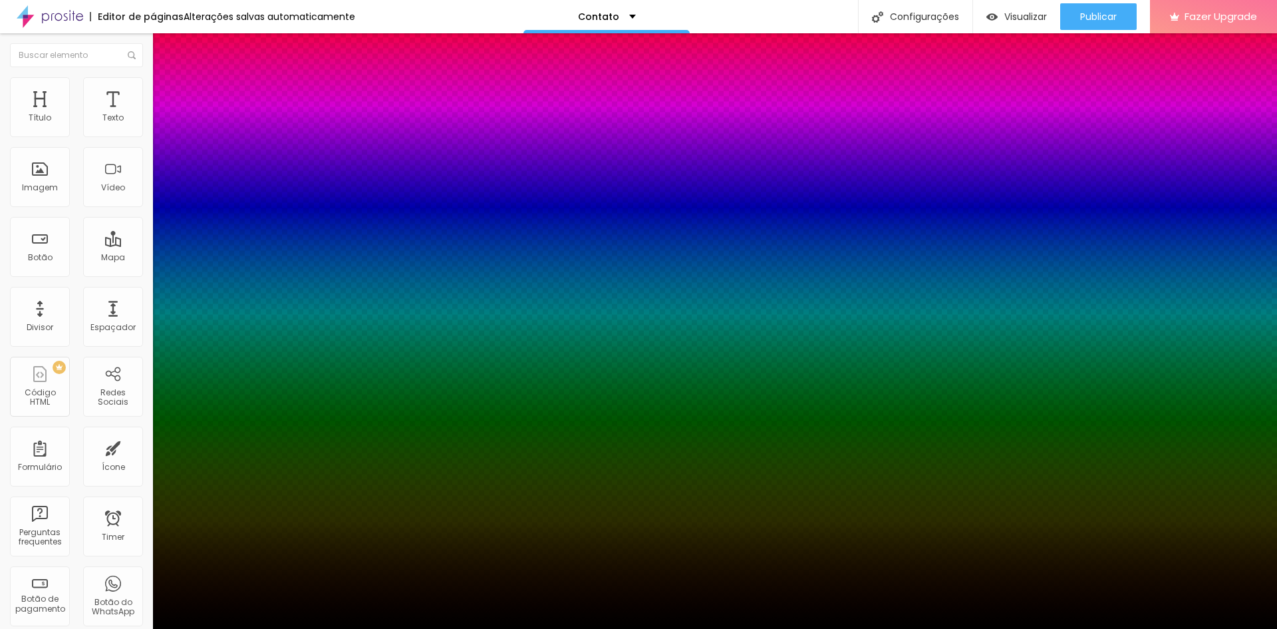
type input "10"
type input "14"
type input "19"
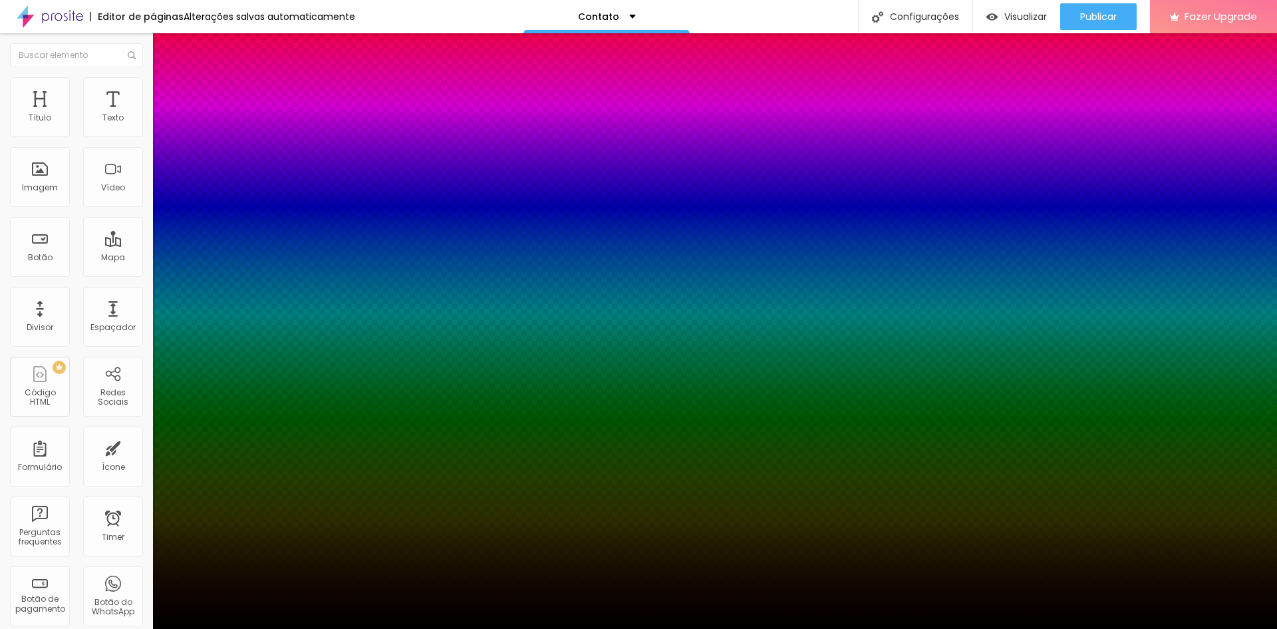
type input "21"
type input "23"
type input "26"
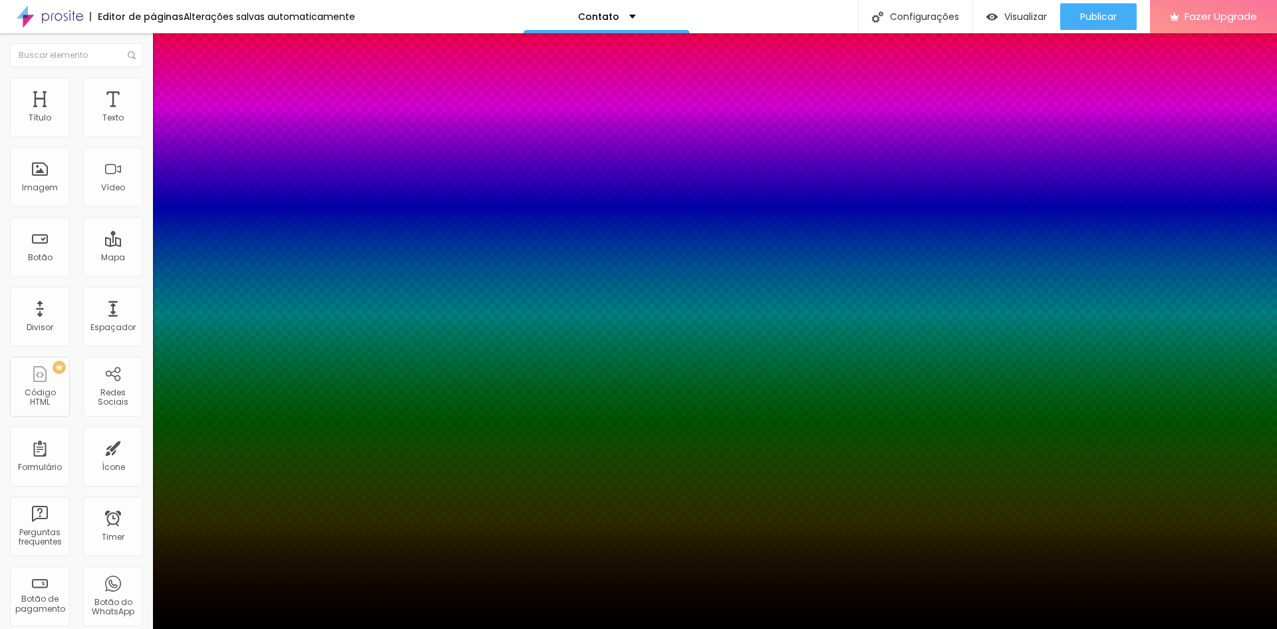
type input "26"
type input "28"
type input "32"
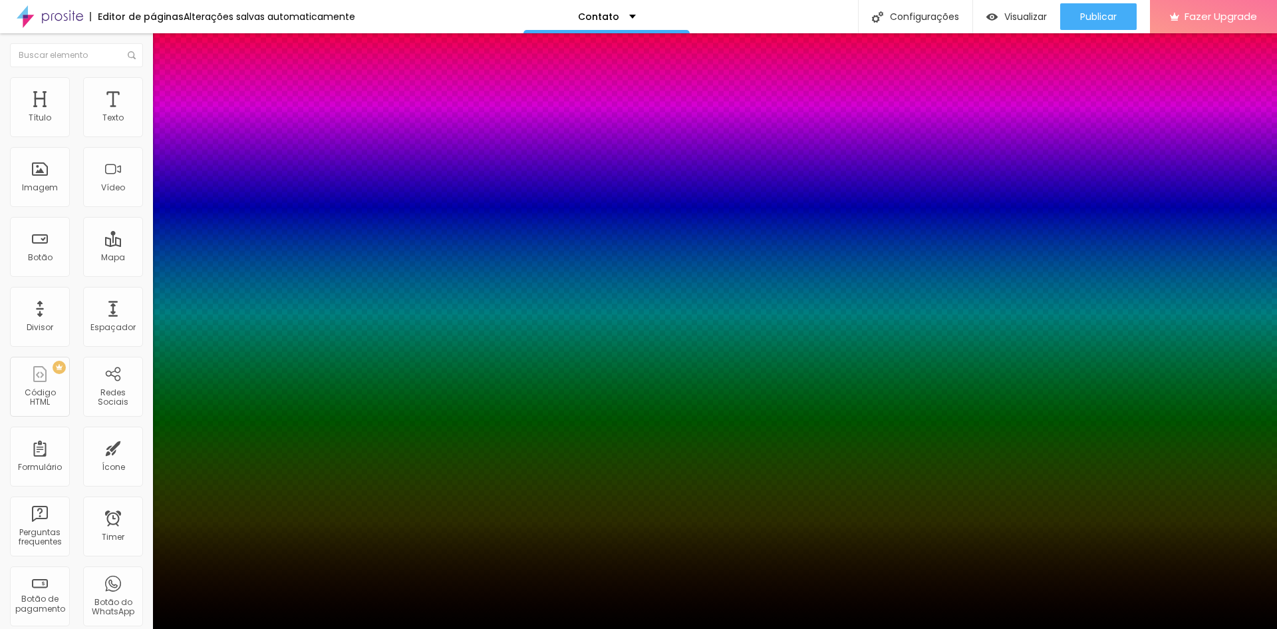
type input "34"
type input "32"
type input "30"
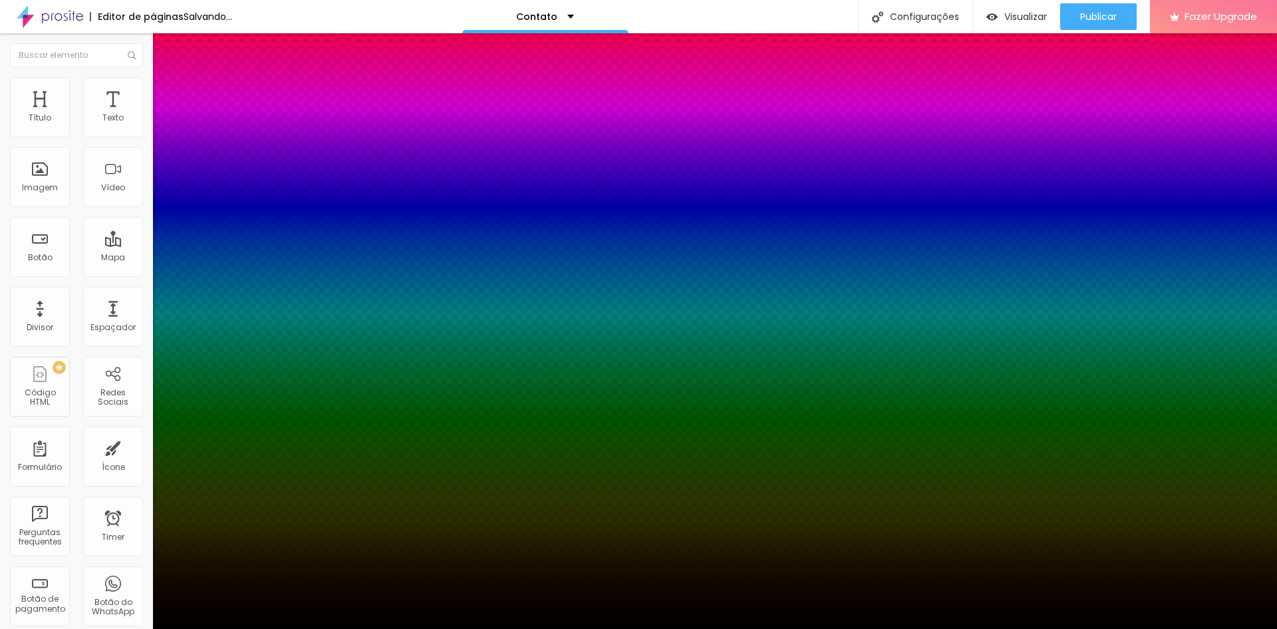
type input "30"
type input "28"
type input "23"
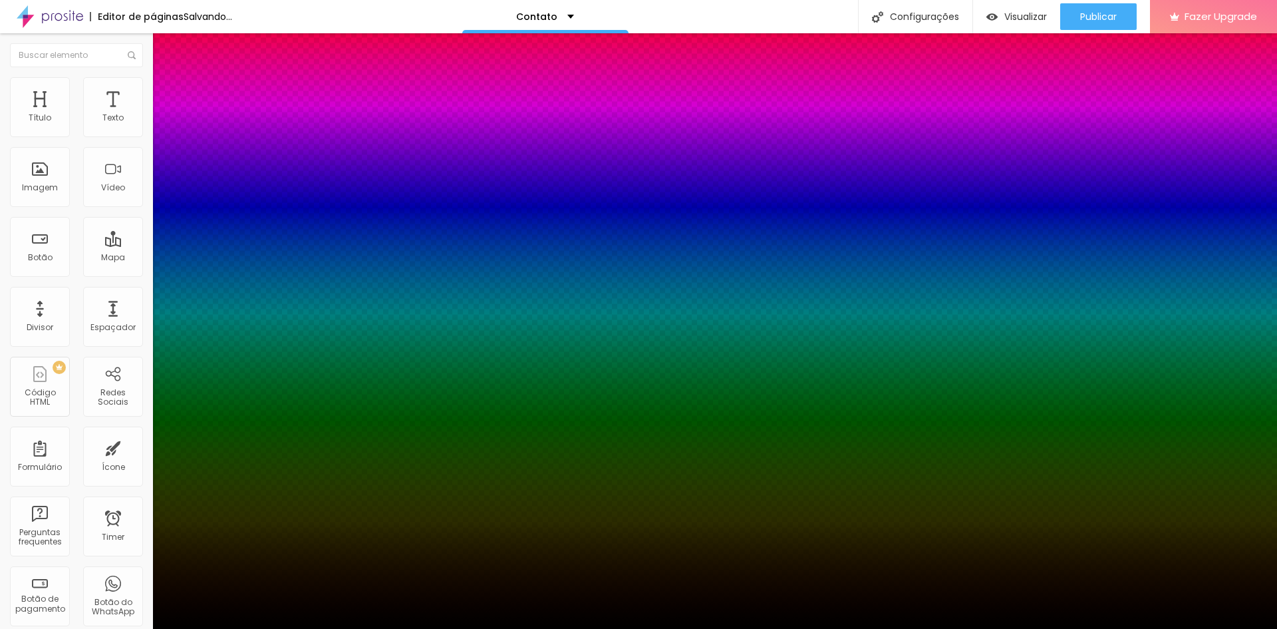
type input "21"
type input "19"
type input "14"
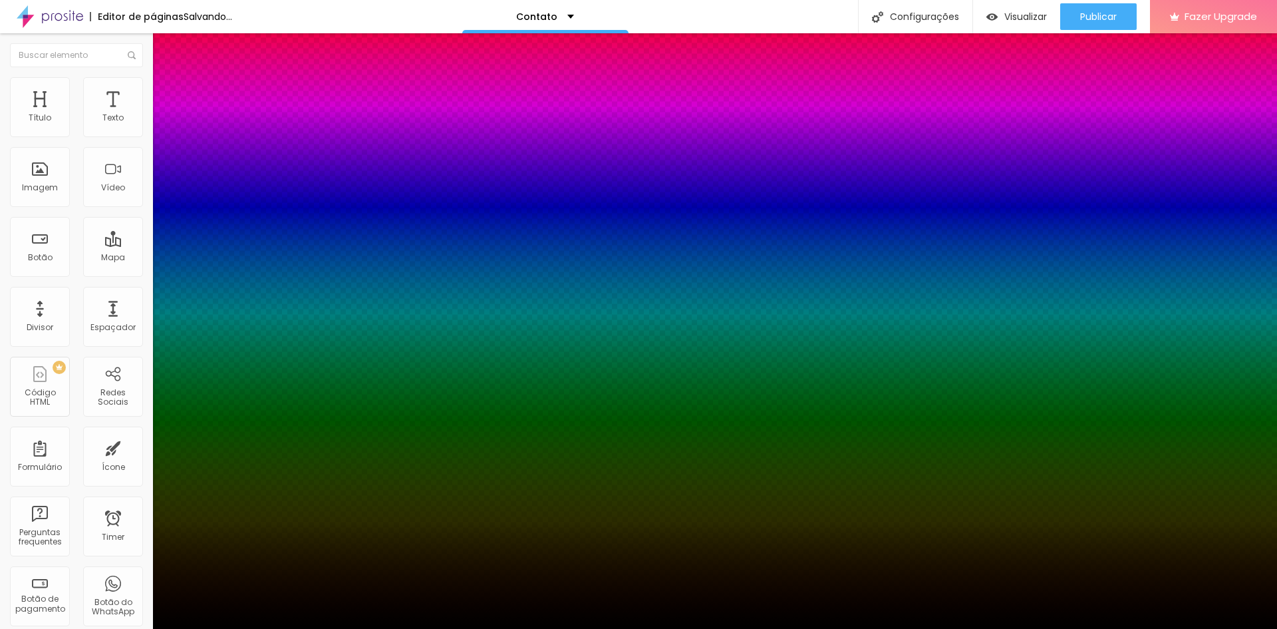
type input "14"
type input "12"
type input "10"
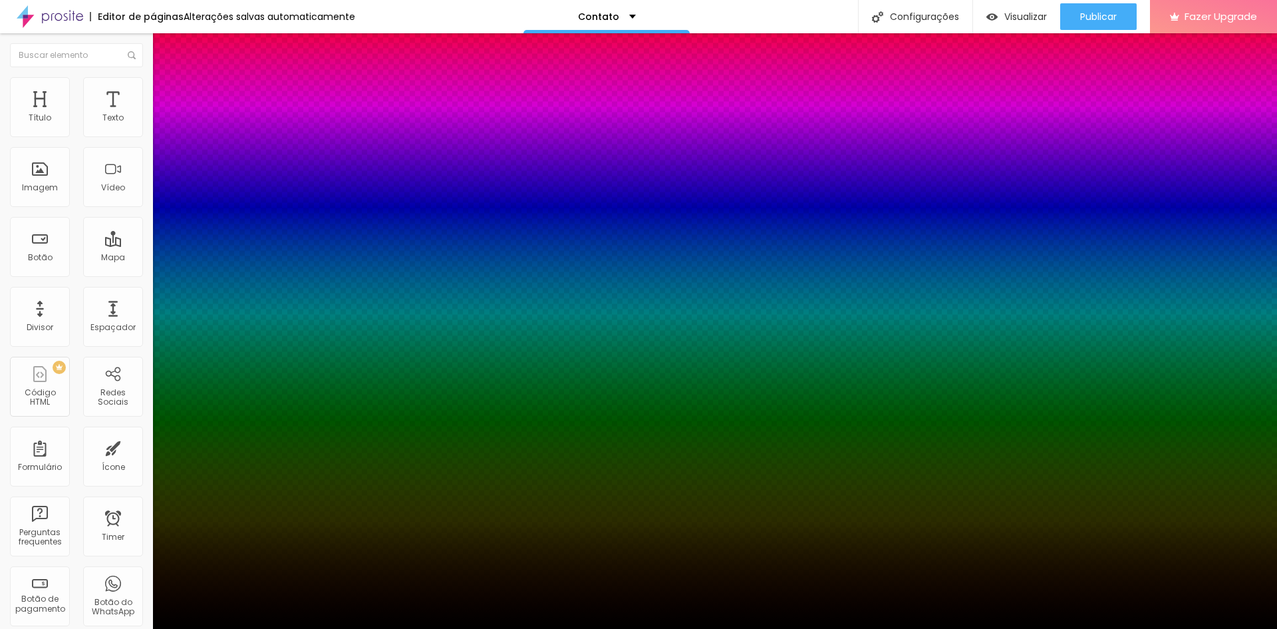
type input "8"
type input "6"
type input "3"
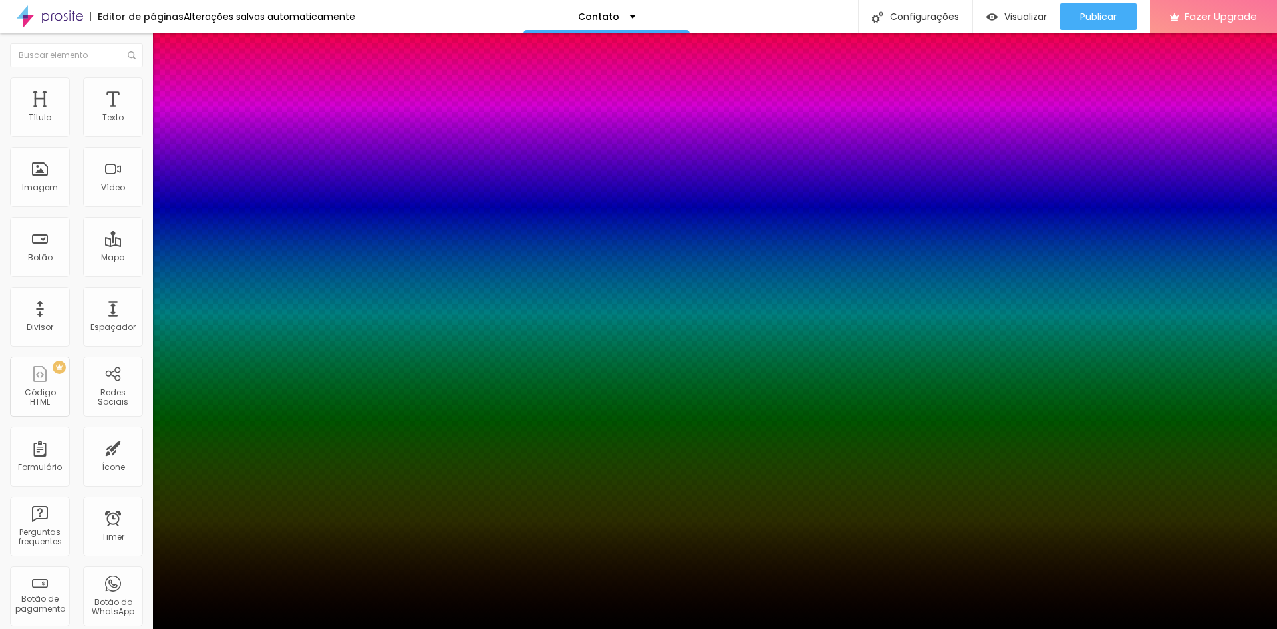
type input "3"
type input "1"
type input "0"
drag, startPoint x: 222, startPoint y: 329, endPoint x: 210, endPoint y: 332, distance: 11.8
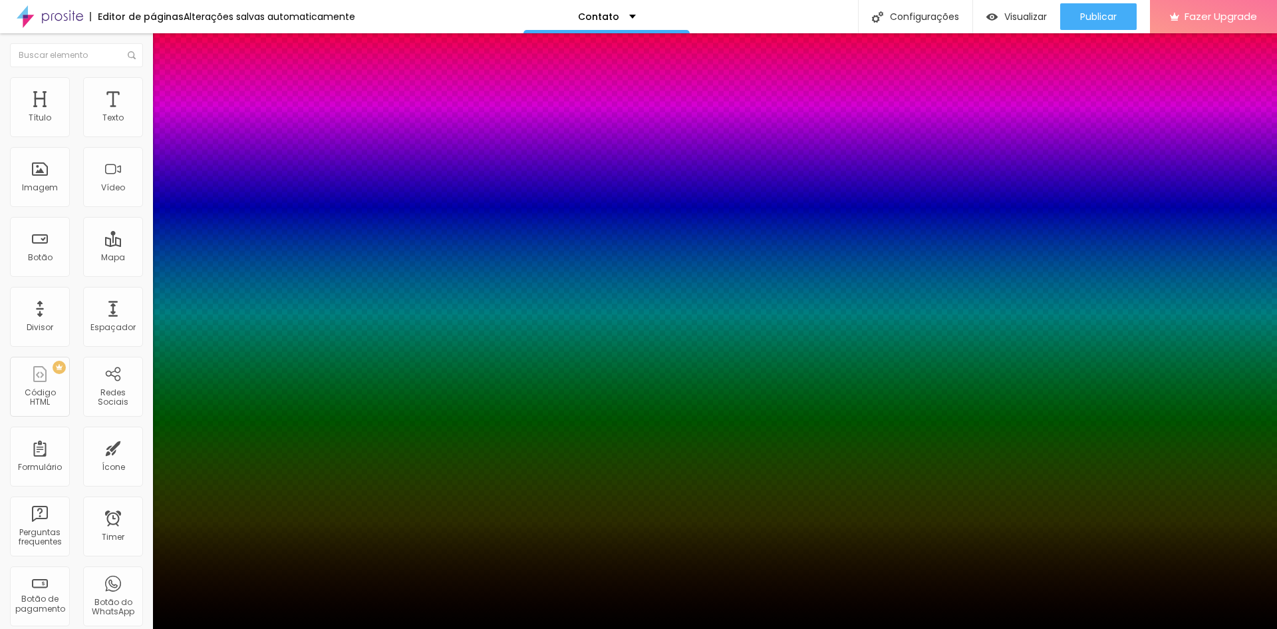
type input "0"
type input "1"
type input "5"
type input "0"
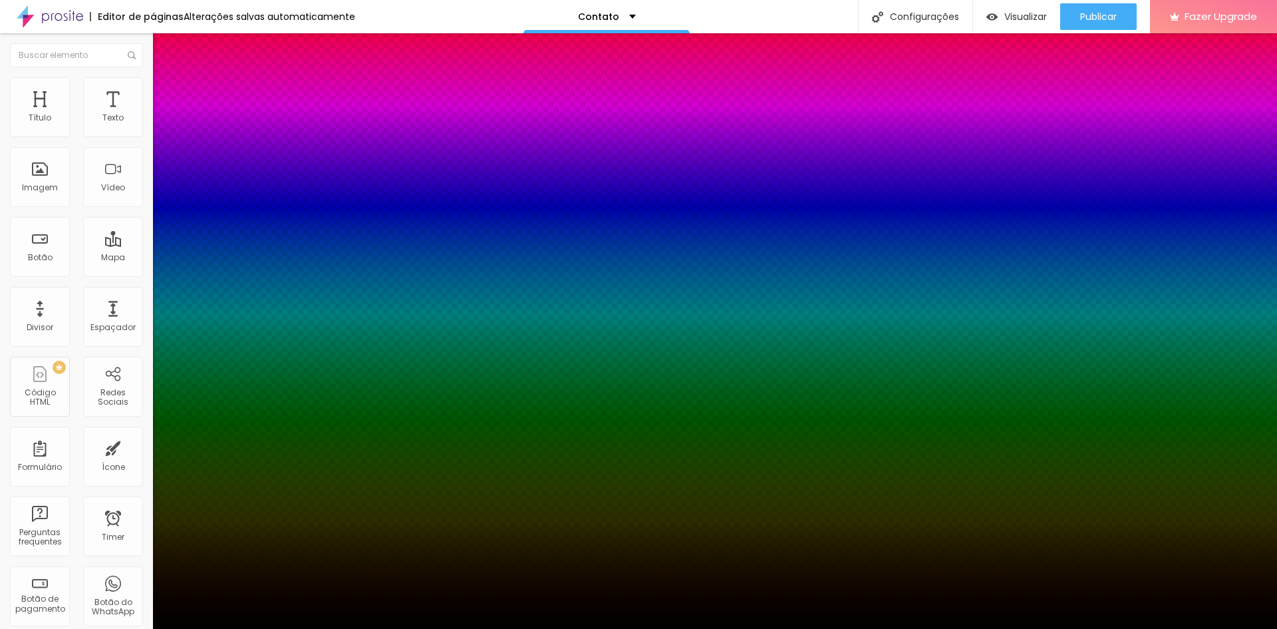
type input "8"
type input "-2"
type input "9"
type input "-3"
type input "11"
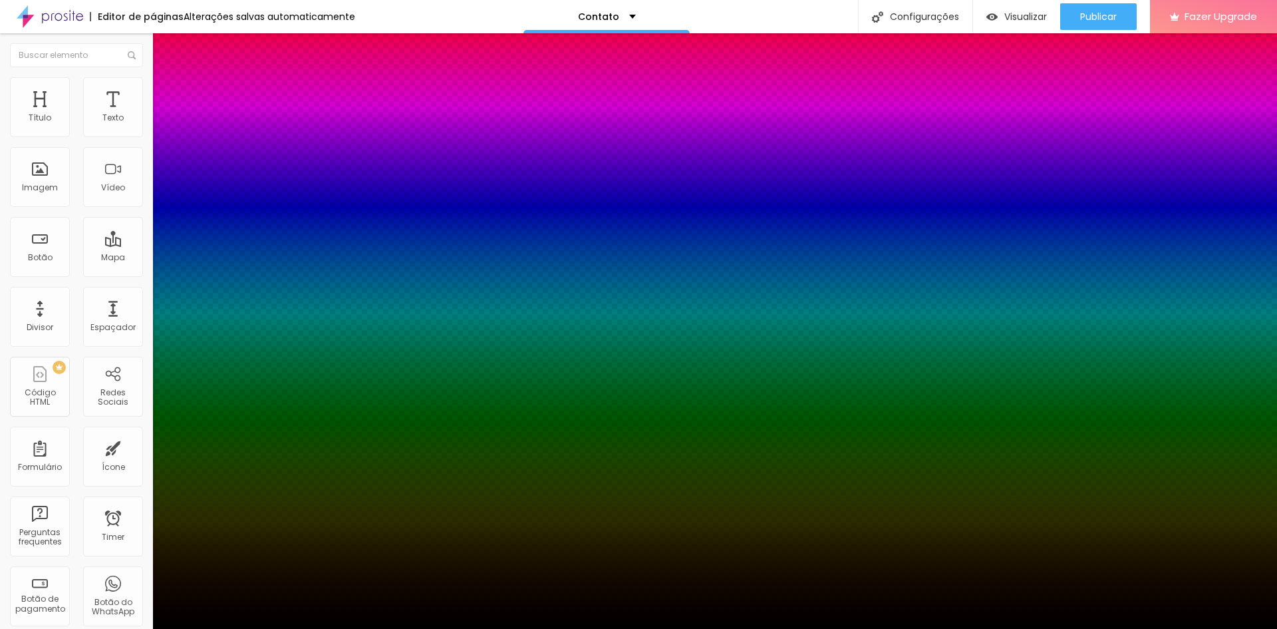
type input "-4"
type input "13"
type input "-5"
type input "15"
type input "-6"
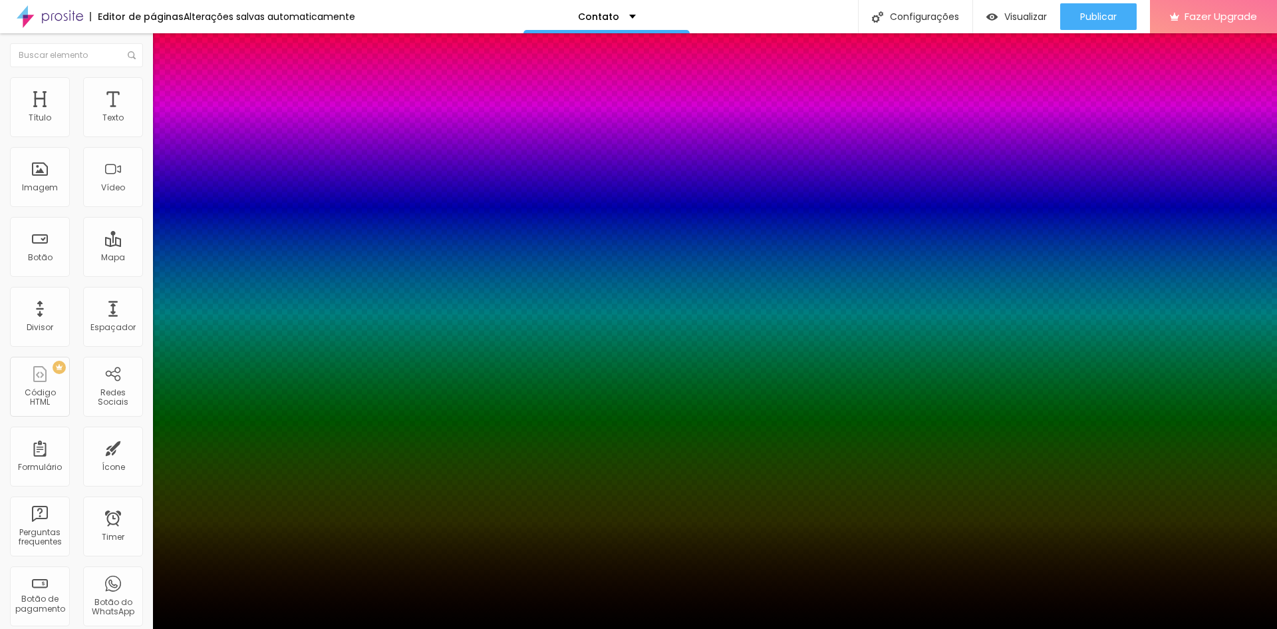
type input "16"
type input "-7"
type input "17"
type input "-8"
type input "18"
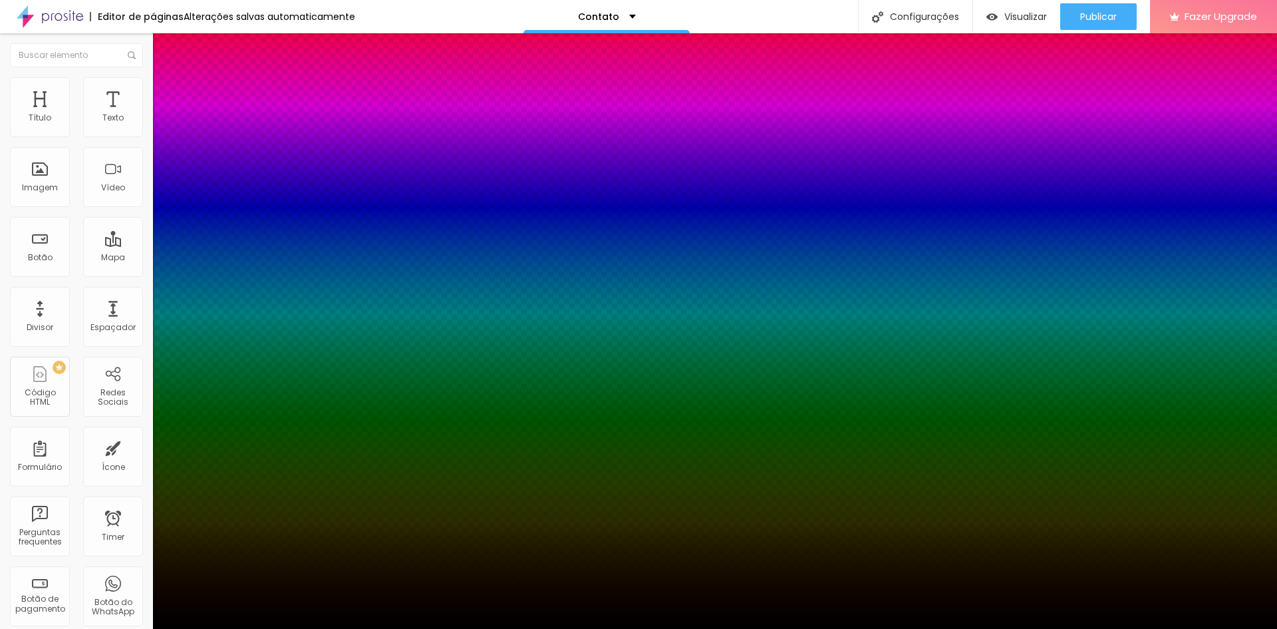
type input "-9"
type input "20"
type input "-10"
type input "21"
type input "-11"
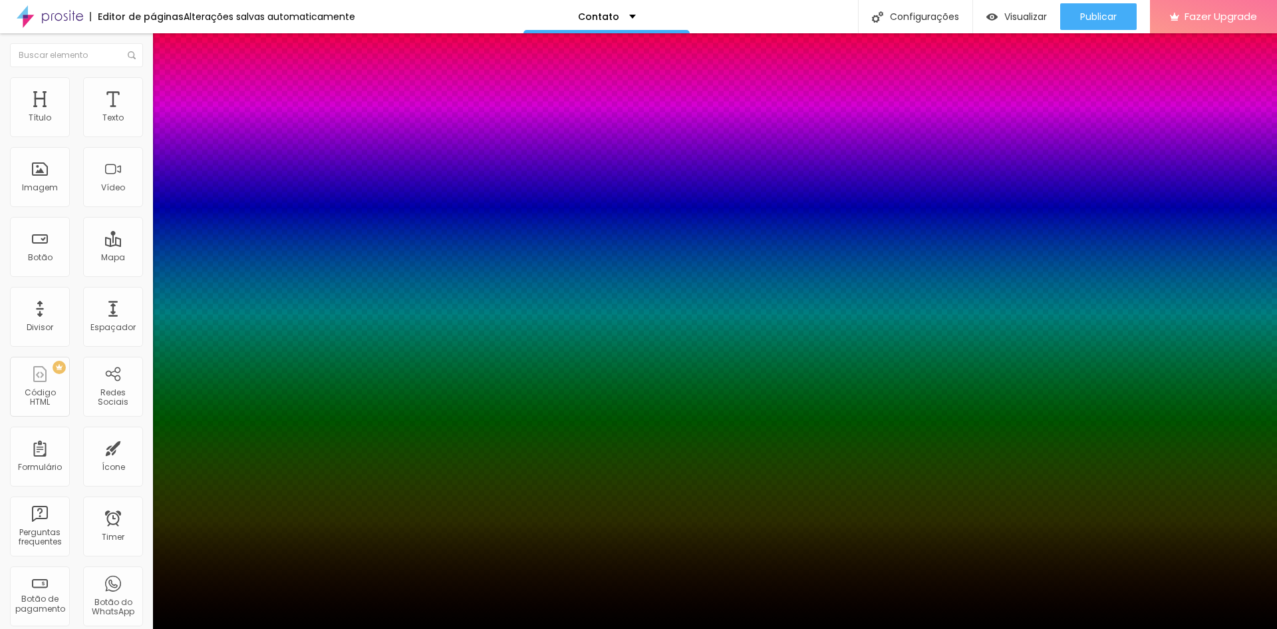
type input "22"
type input "-12"
type input "24"
type input "-8"
type input "25"
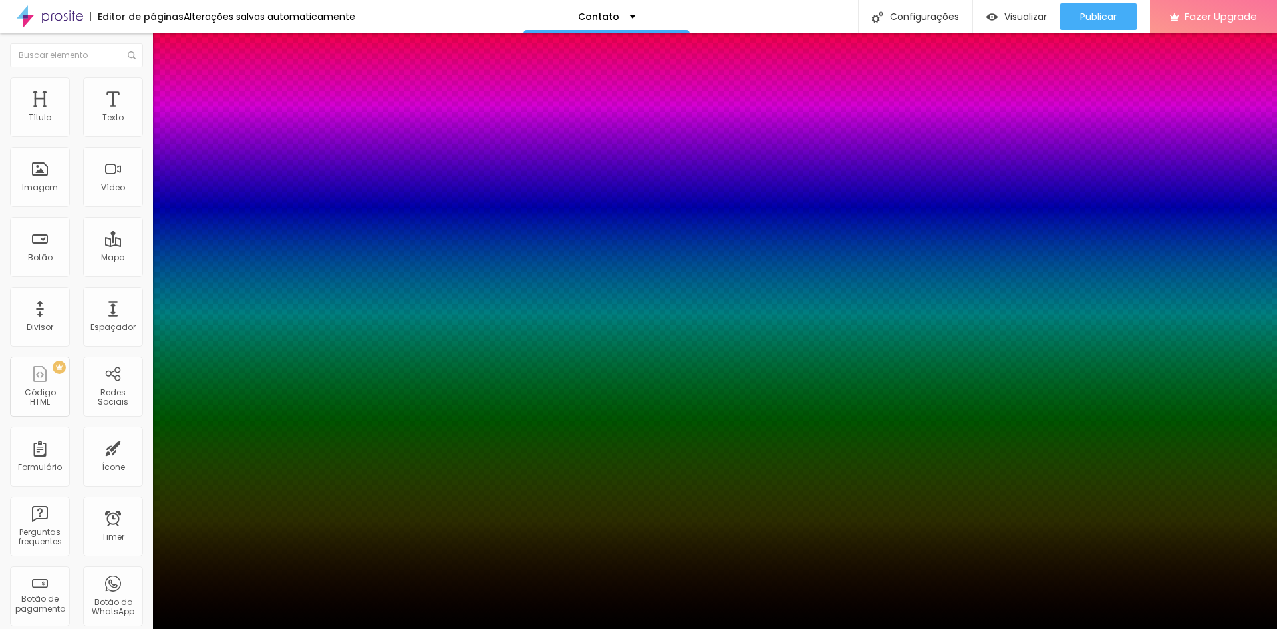
type input "17"
type input "0"
type input "18"
type input "2"
type input "16"
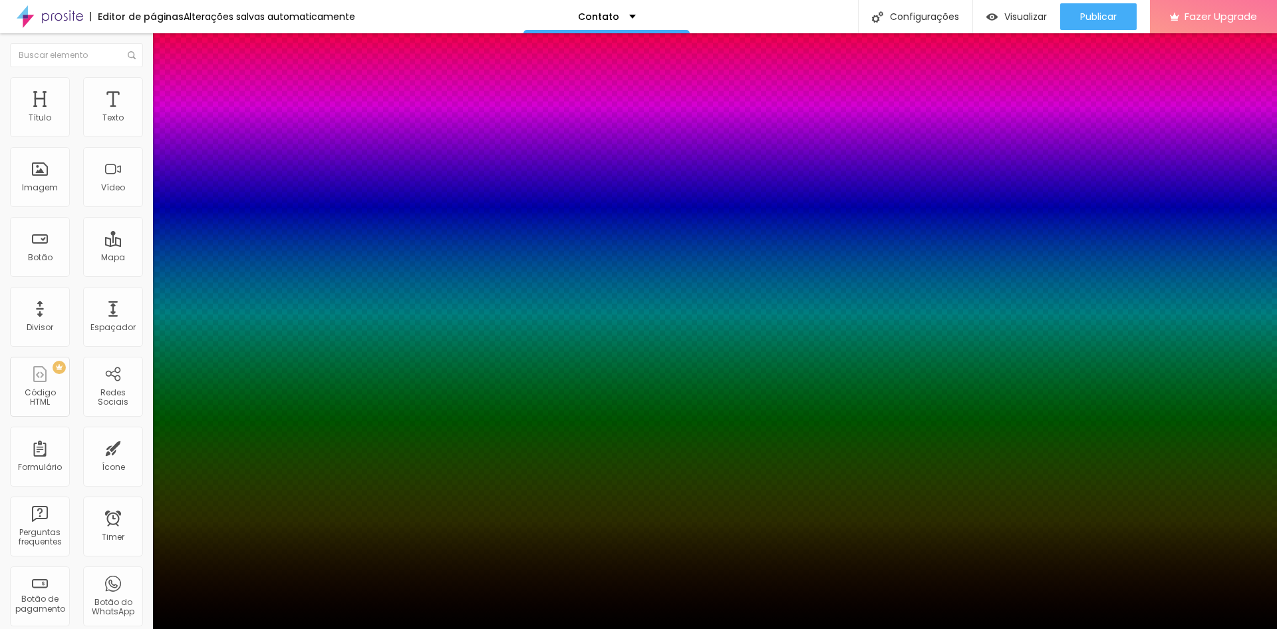
type input "1"
type input "15"
type input "0"
type input "14"
type input "-1"
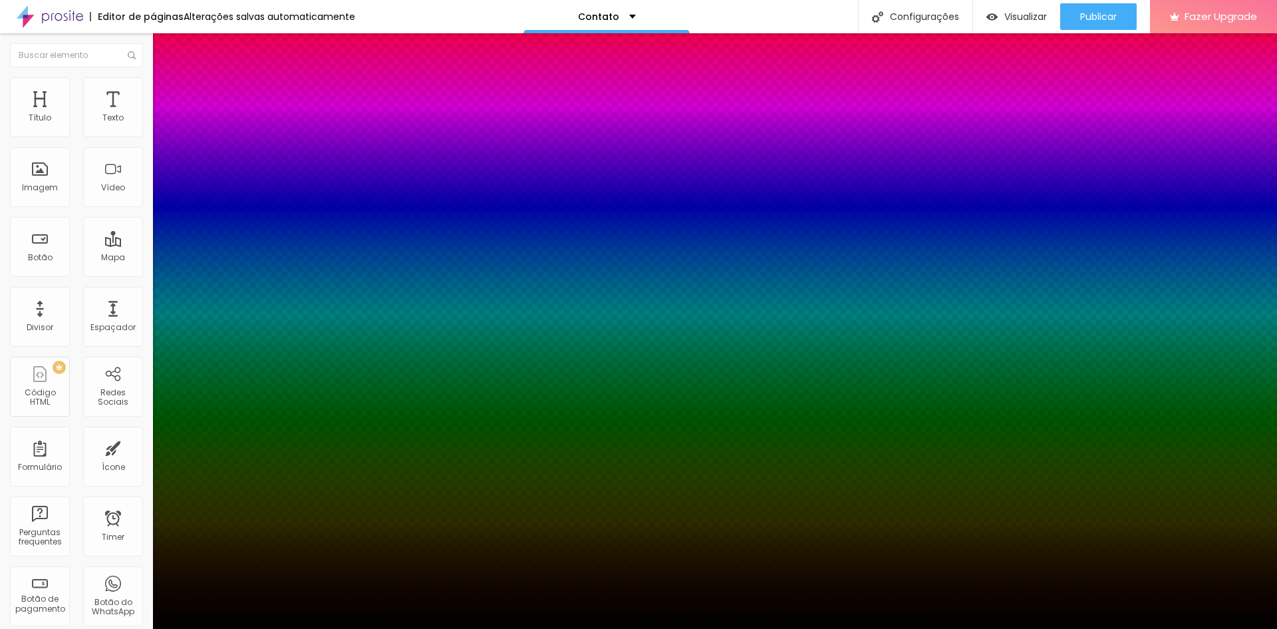
type input "4"
type input "1"
type input "3"
type input "2"
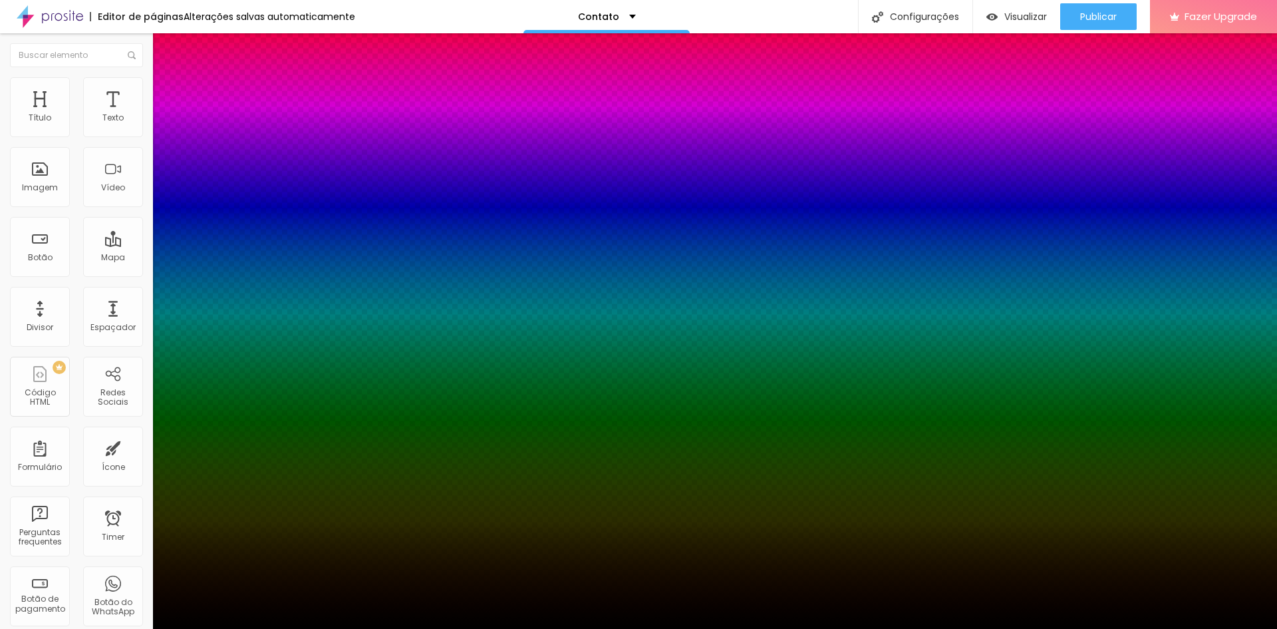
type input "1"
type input "4"
type input "2"
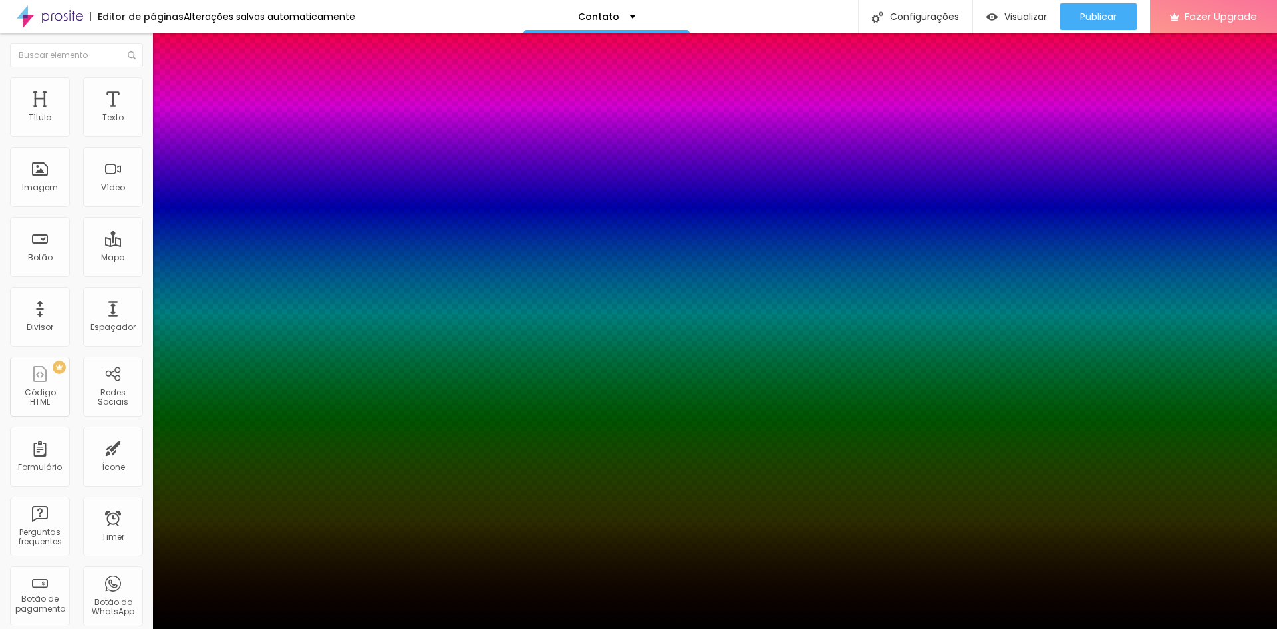
type input "3"
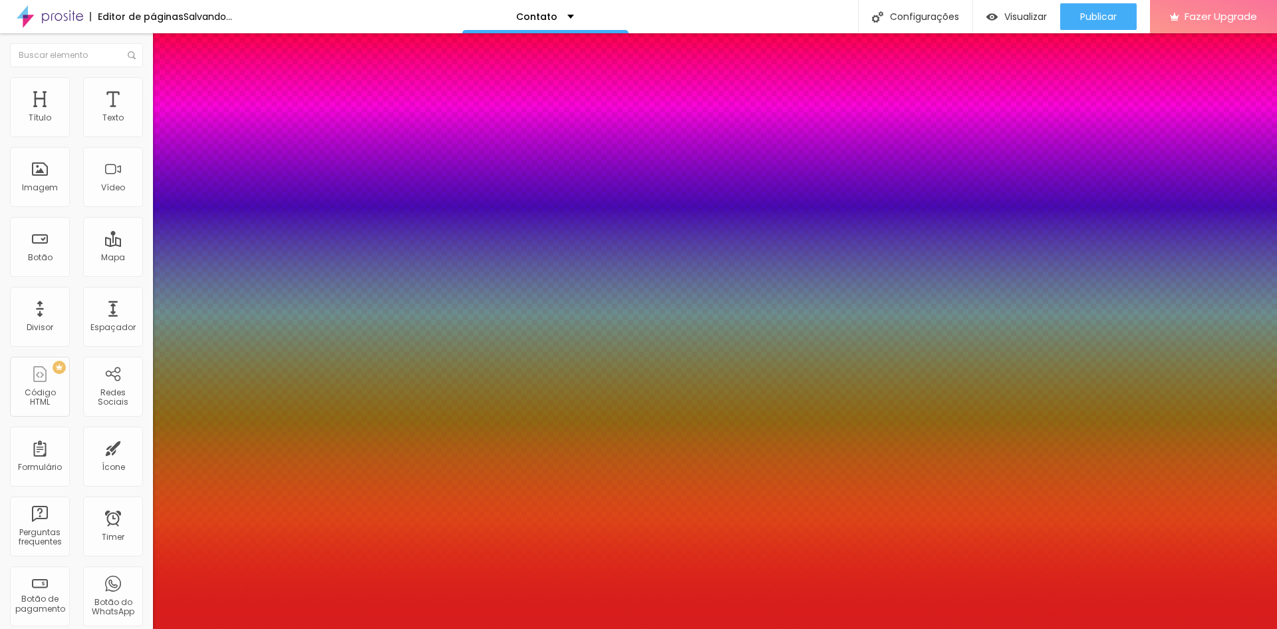
click at [208, 281] on div at bounding box center [638, 314] width 1277 height 629
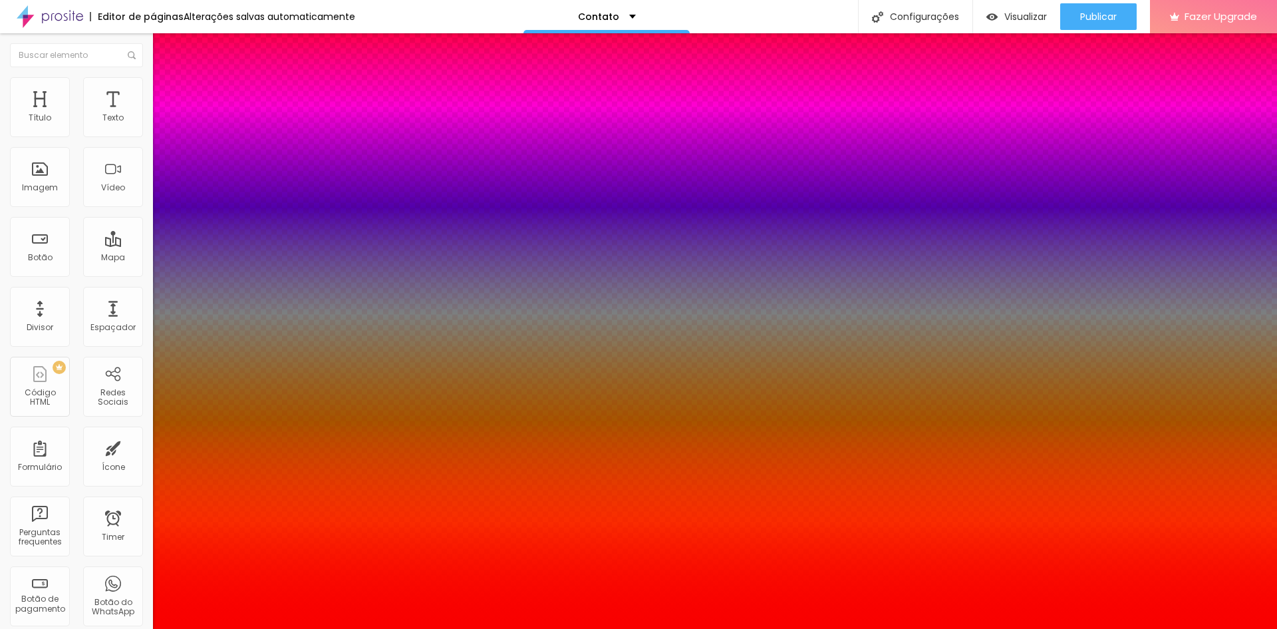
type input "#FF0000"
drag, startPoint x: 210, startPoint y: 275, endPoint x: 232, endPoint y: 257, distance: 28.9
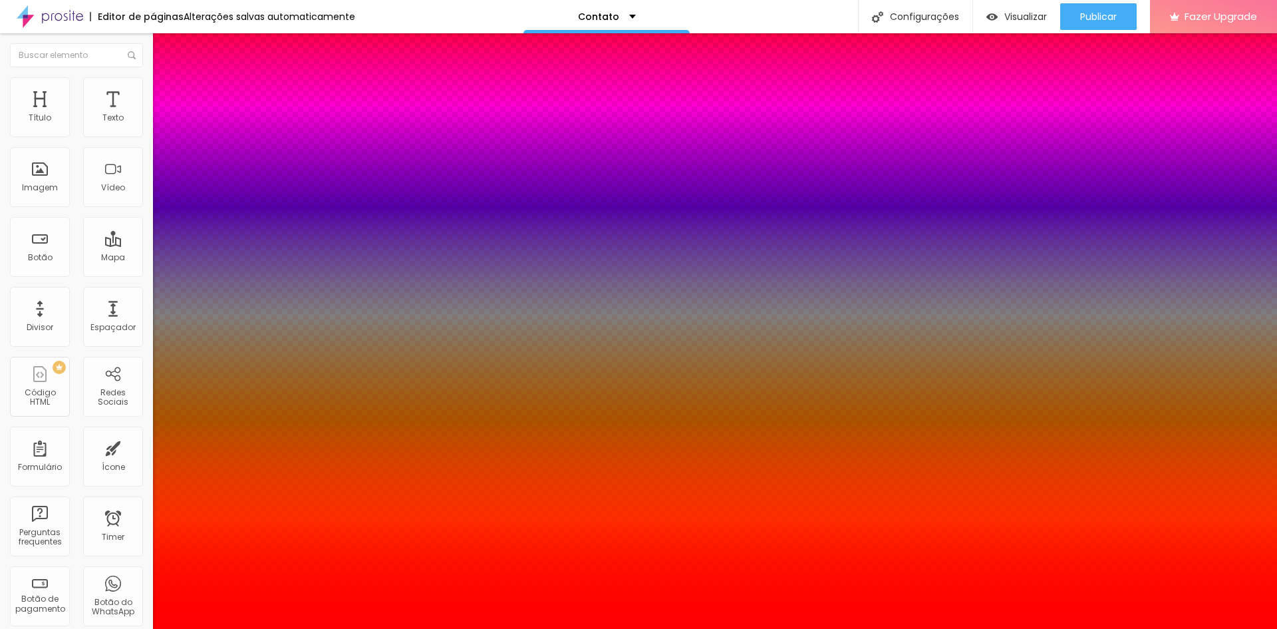
type input "2"
drag, startPoint x: 205, startPoint y: 304, endPoint x: 196, endPoint y: 304, distance: 8.6
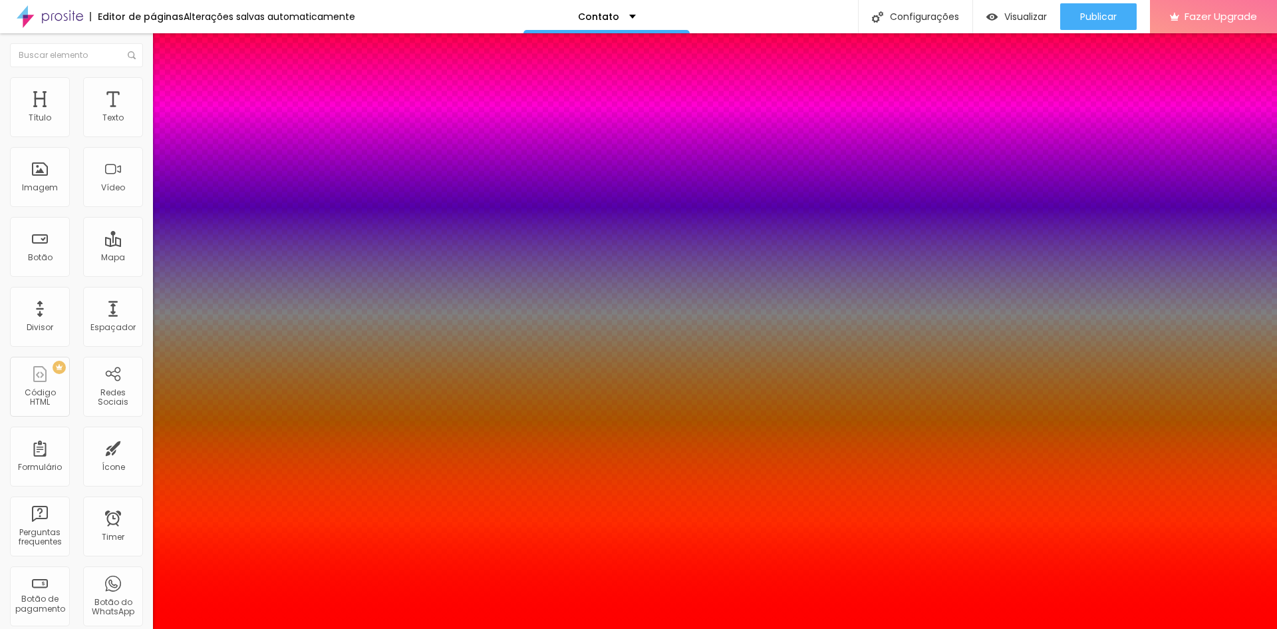
type input "1"
click at [35, 628] on div at bounding box center [638, 629] width 1277 height 0
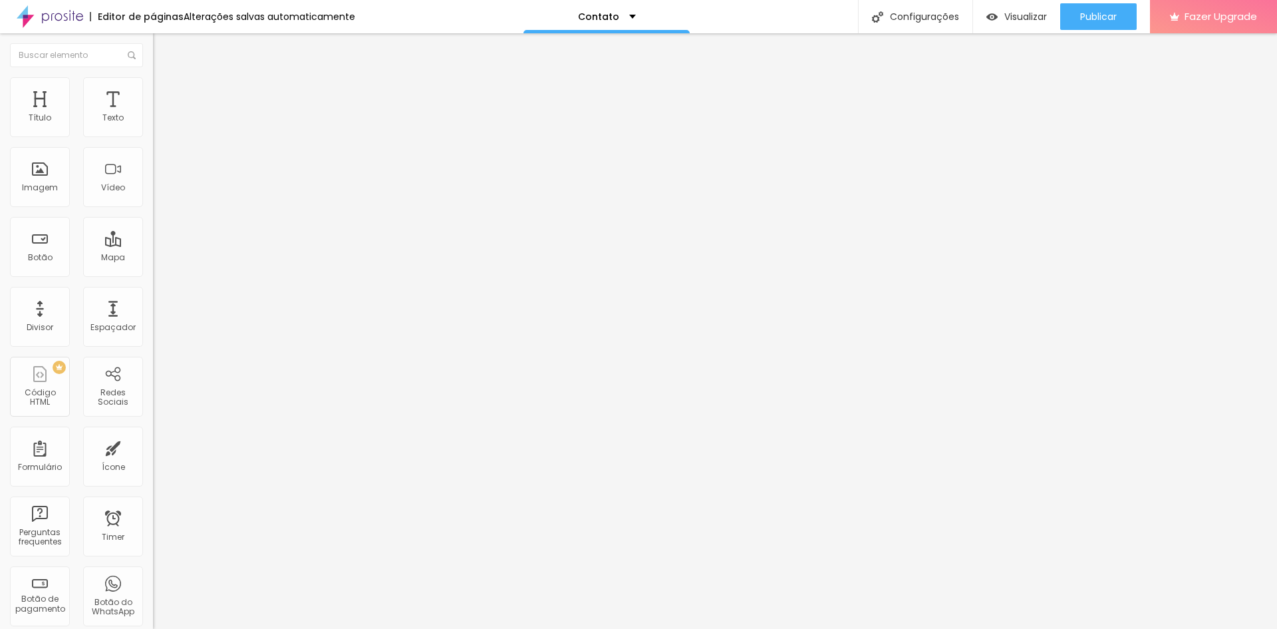
click at [153, 166] on button "button" at bounding box center [162, 165] width 19 height 14
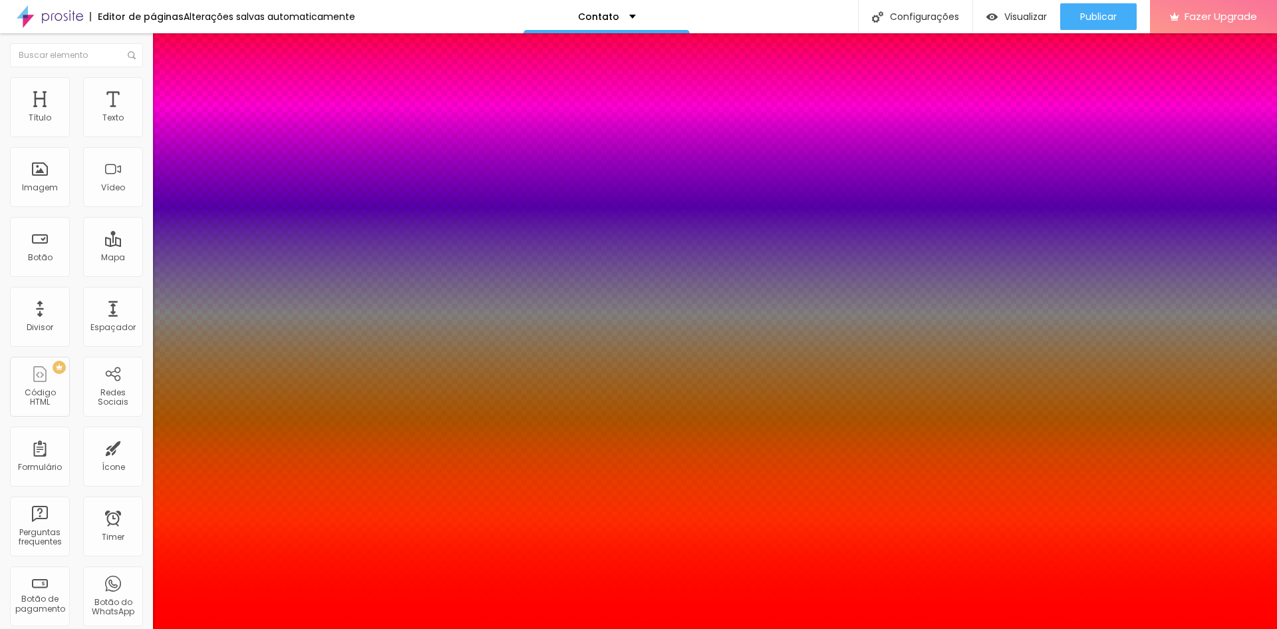
click at [224, 299] on div at bounding box center [638, 314] width 1277 height 629
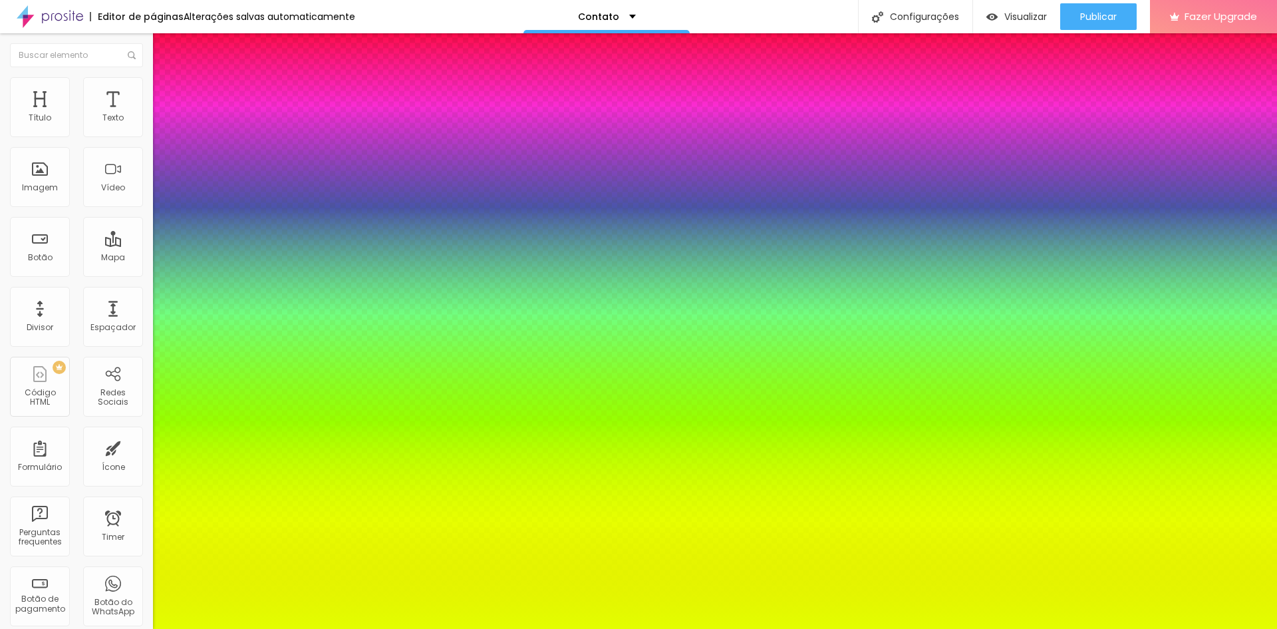
click at [230, 347] on div at bounding box center [638, 314] width 1277 height 629
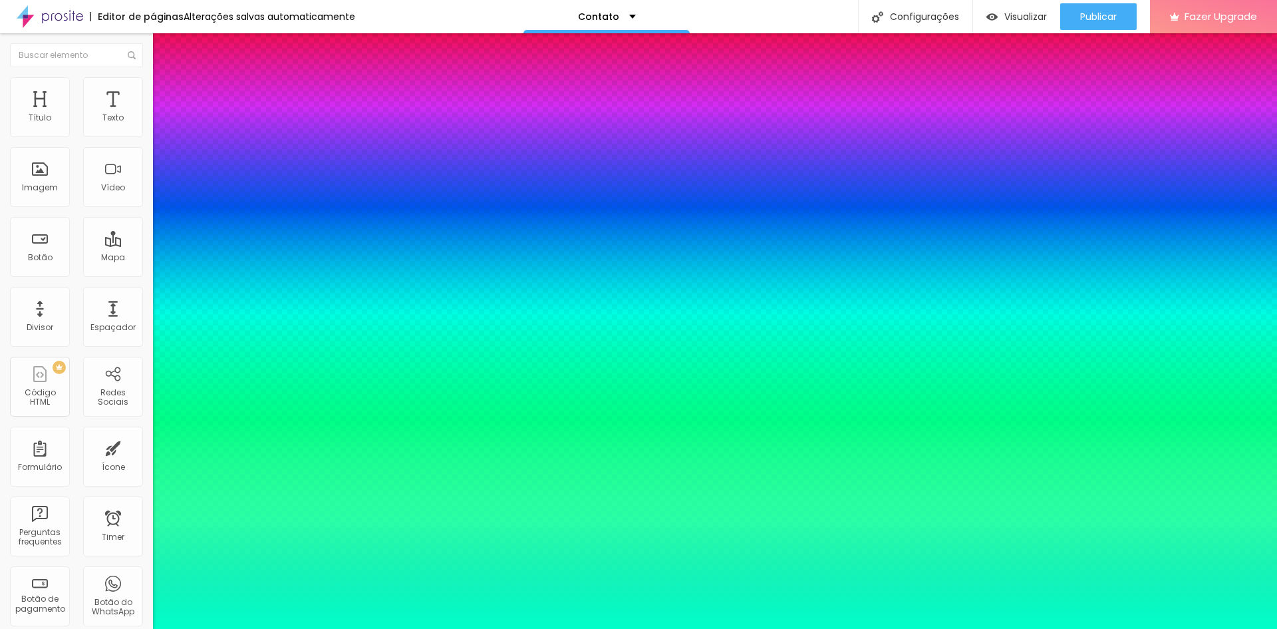
type input "#00FFC9"
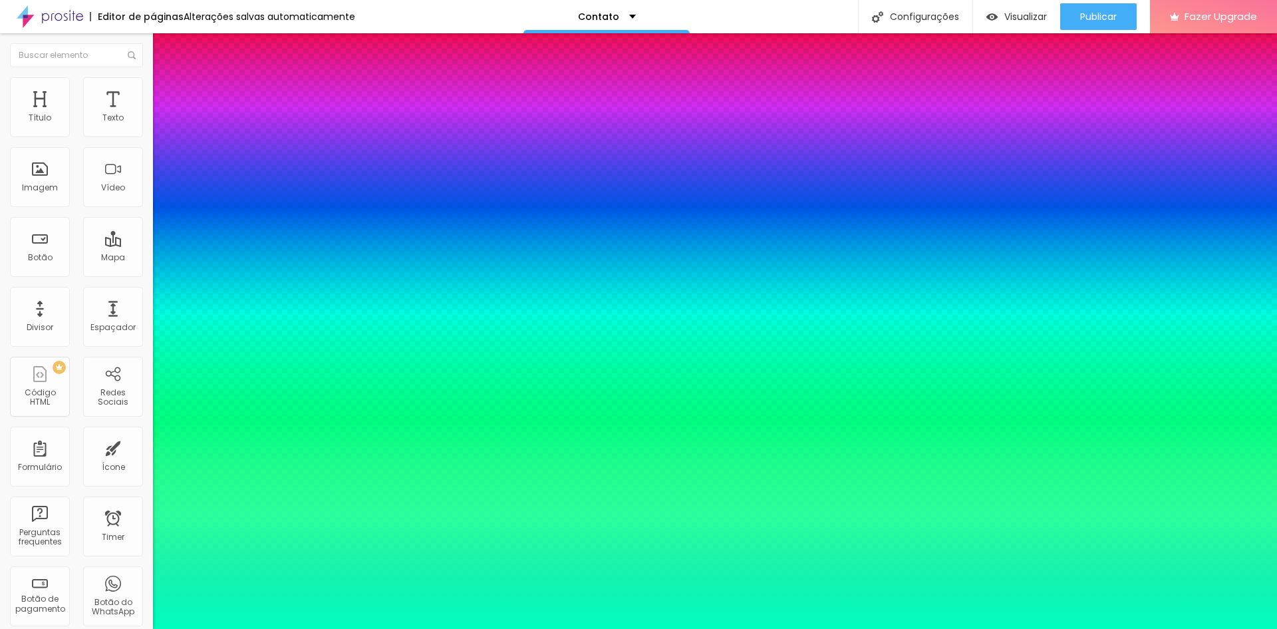
drag, startPoint x: 232, startPoint y: 351, endPoint x: 229, endPoint y: 320, distance: 31.4
click at [229, 320] on div at bounding box center [638, 314] width 1277 height 629
click at [49, 628] on div at bounding box center [638, 629] width 1277 height 0
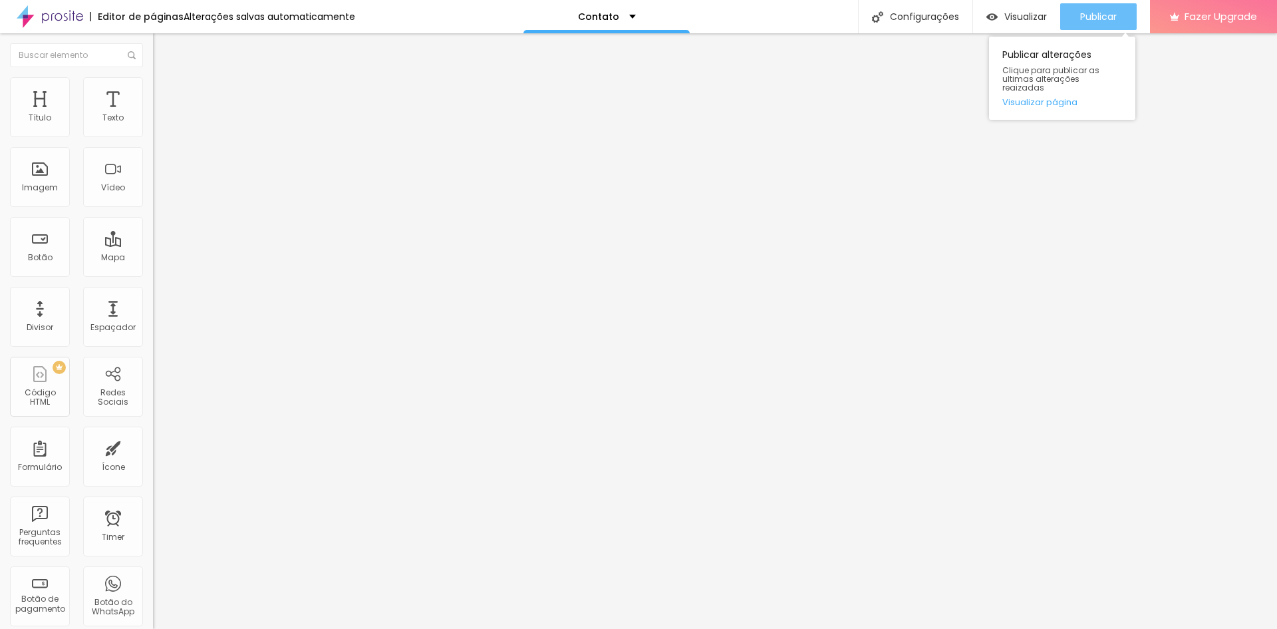
click at [1096, 19] on span "Publicar" at bounding box center [1098, 16] width 37 height 11
click at [153, 83] on img at bounding box center [159, 83] width 12 height 12
click at [31, 13] on img at bounding box center [50, 16] width 67 height 33
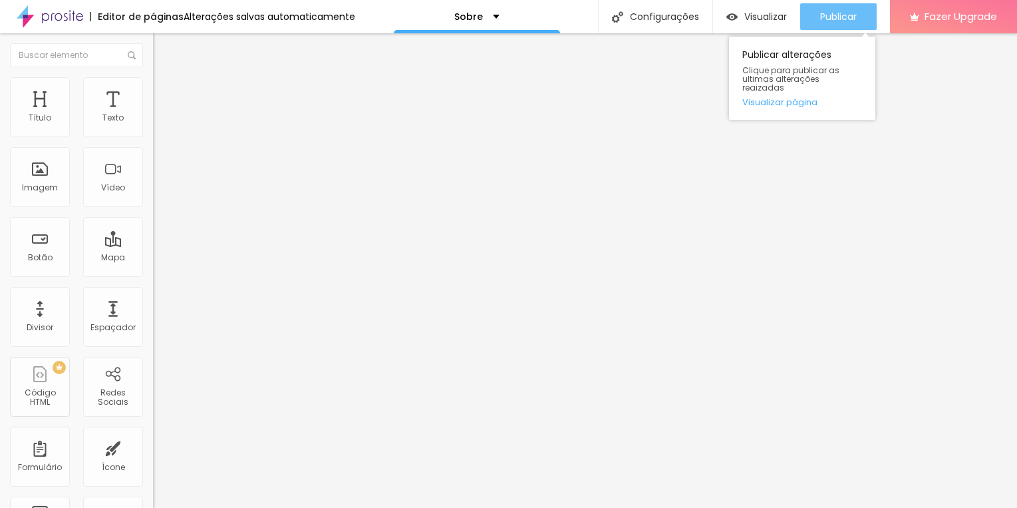
click at [847, 19] on span "Publicar" at bounding box center [838, 16] width 37 height 11
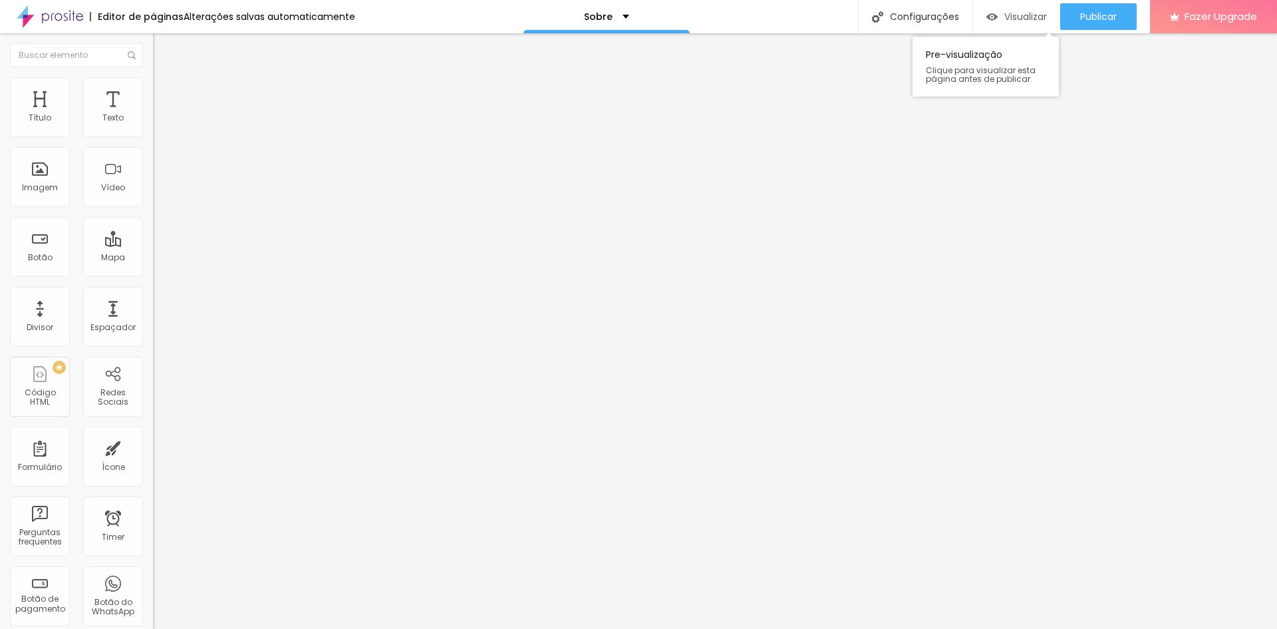
click at [1008, 22] on span "Visualizar" at bounding box center [1026, 16] width 43 height 11
click at [1103, 18] on span "Publicar" at bounding box center [1098, 16] width 37 height 11
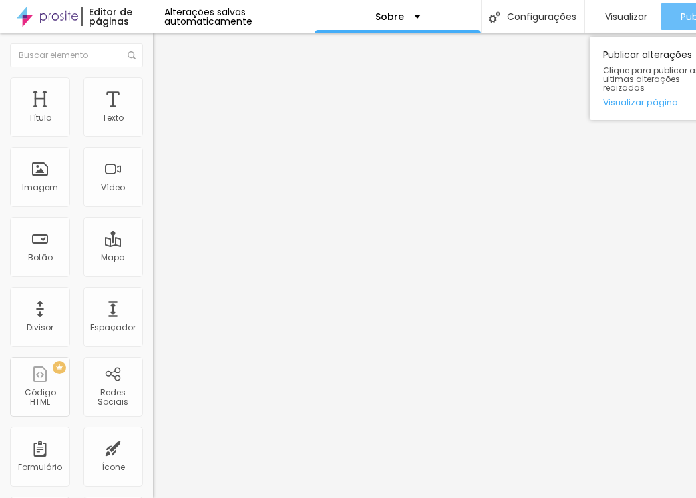
click at [673, 16] on button "Publicar" at bounding box center [699, 16] width 77 height 27
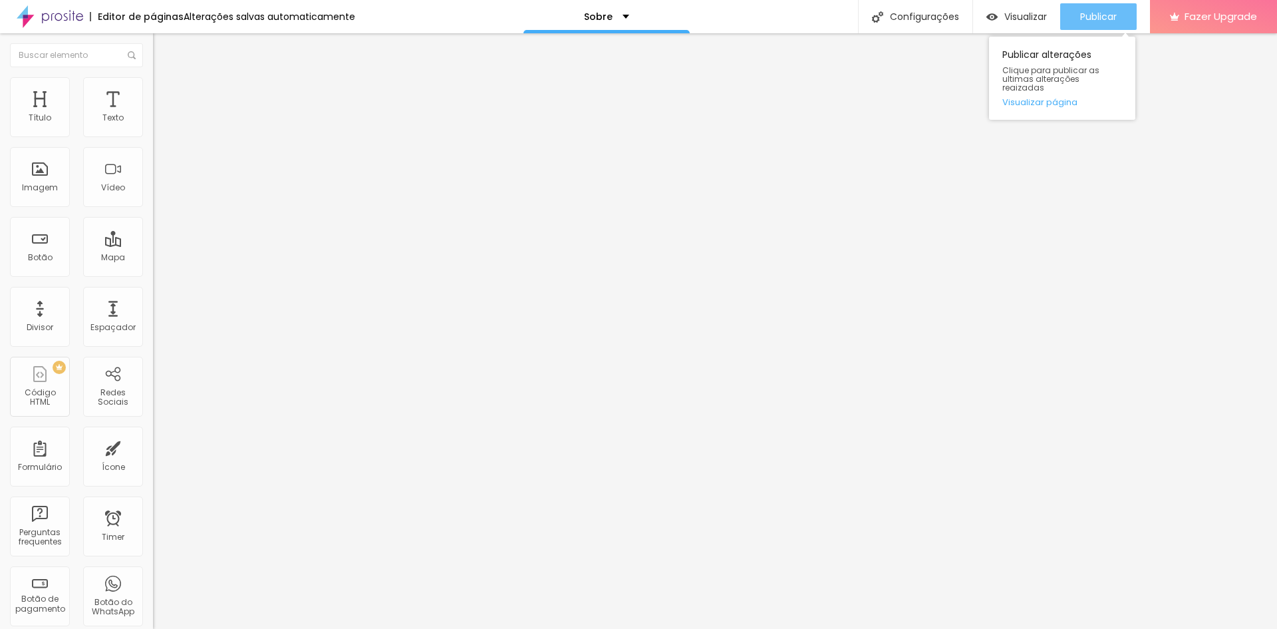
click at [1084, 15] on span "Publicar" at bounding box center [1098, 16] width 37 height 11
